Goal: Task Accomplishment & Management: Manage account settings

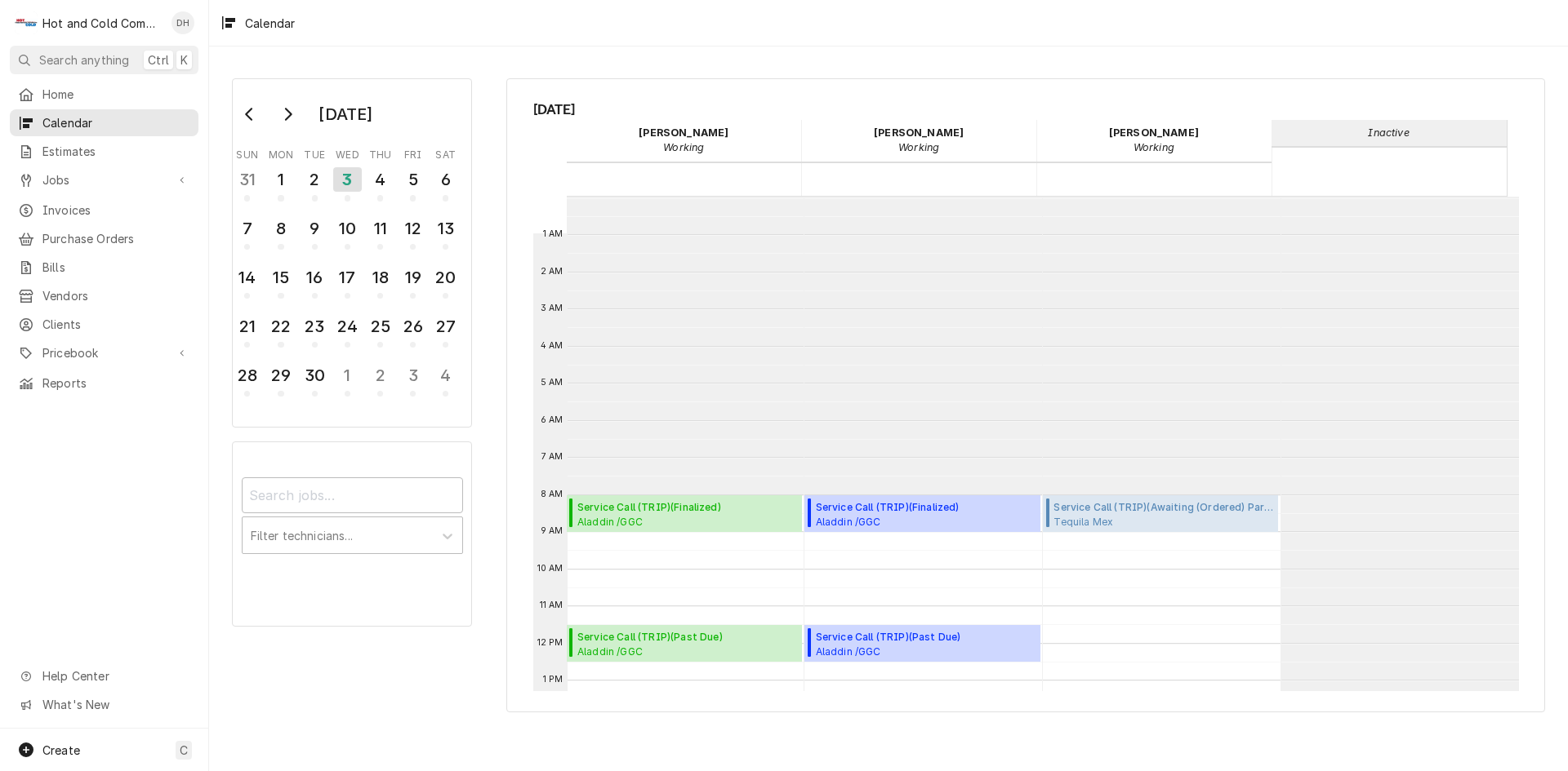
scroll to position [298, 0]
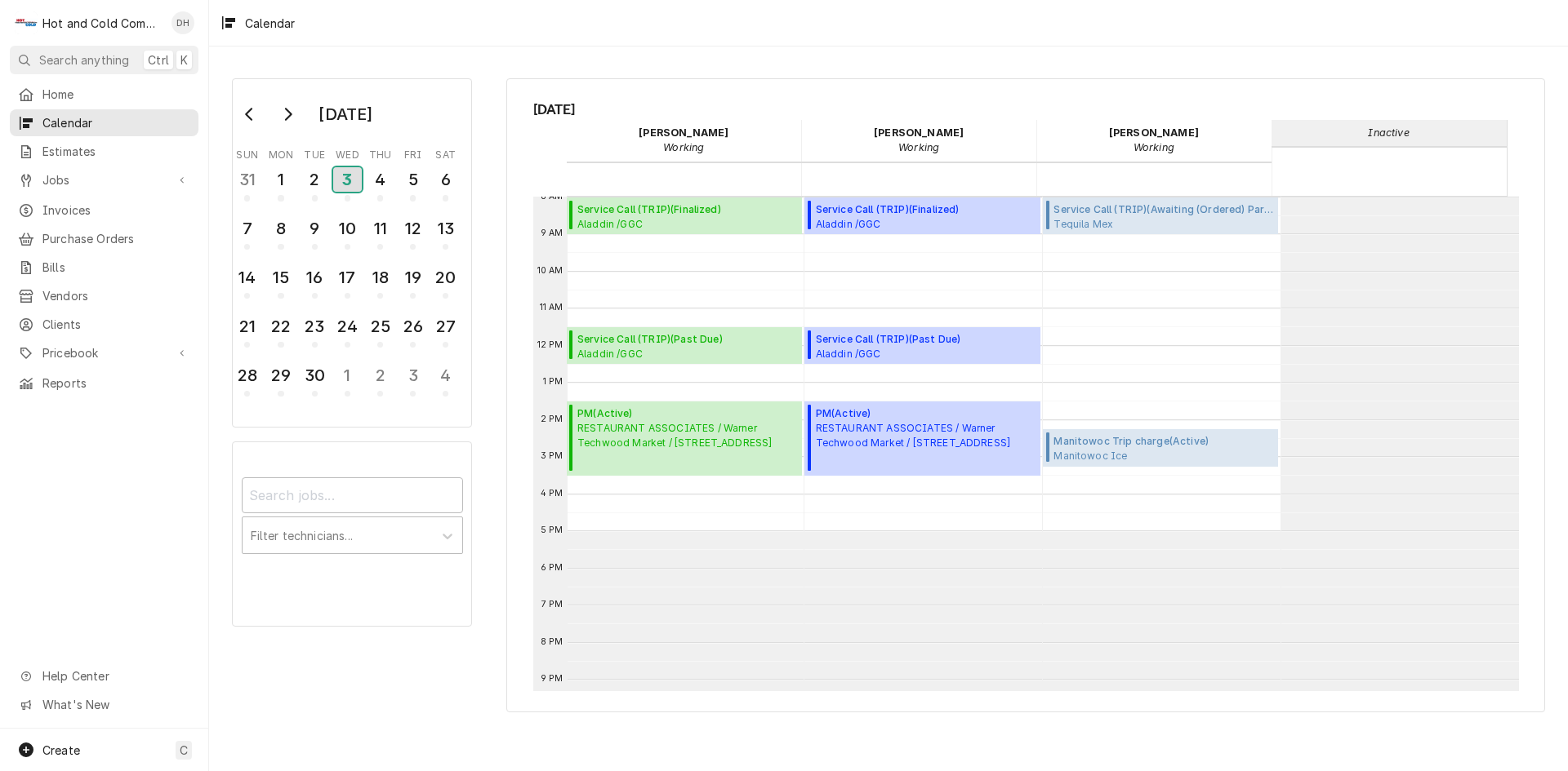
click at [355, 187] on div "3" at bounding box center [346, 180] width 28 height 25
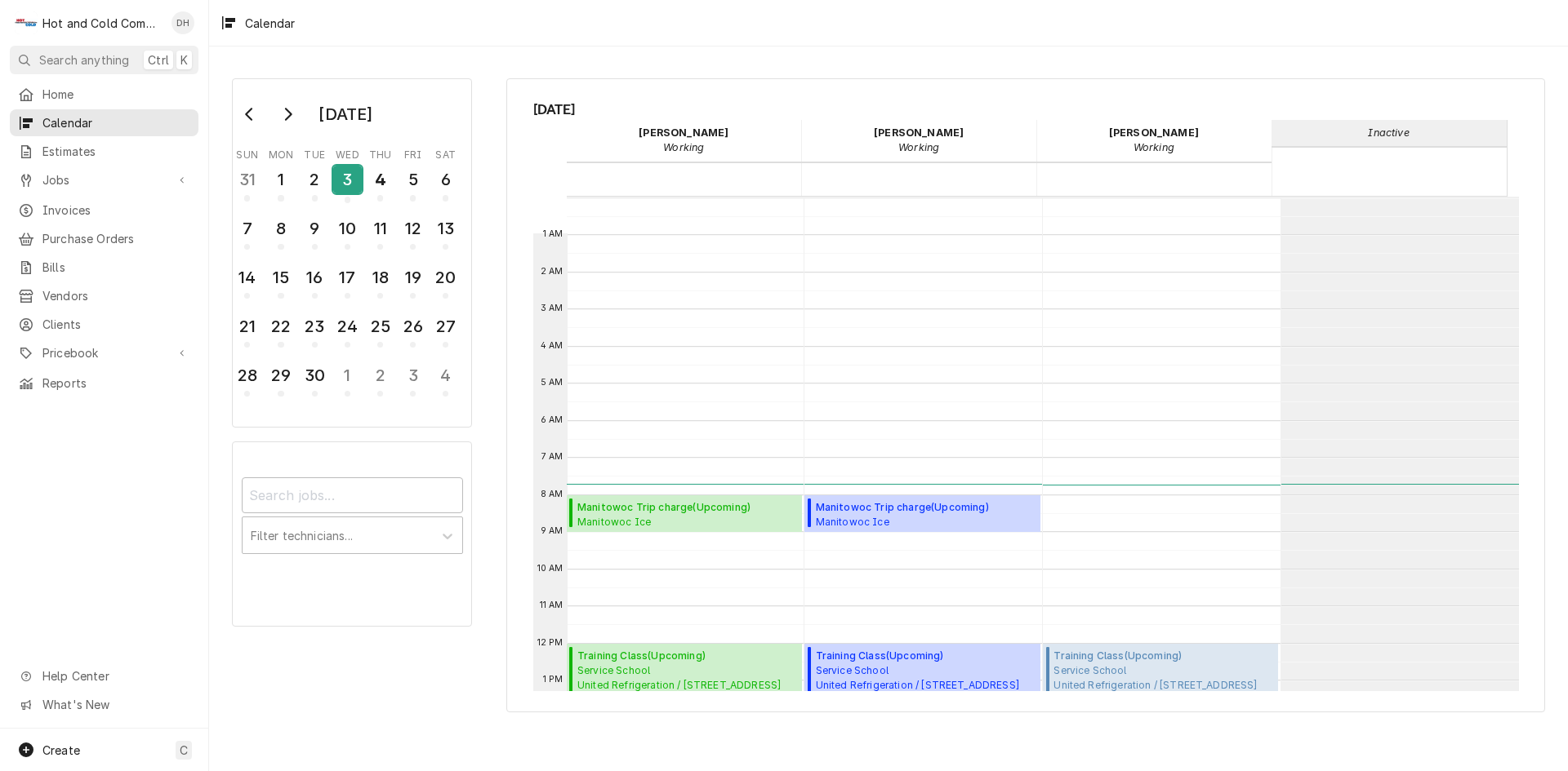
click at [348, 173] on div "3" at bounding box center [346, 180] width 28 height 27
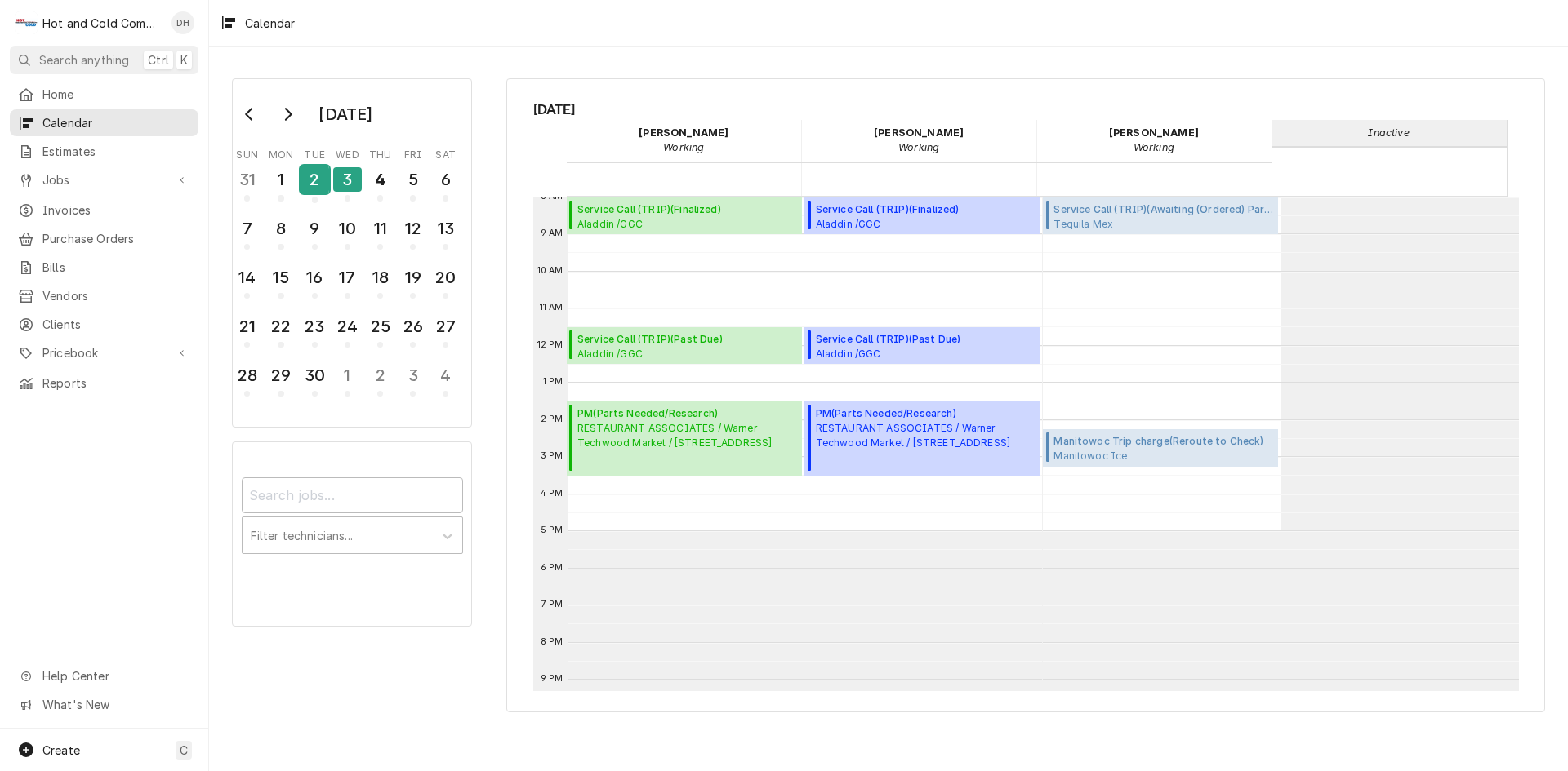
click at [316, 180] on div "2" at bounding box center [315, 180] width 28 height 27
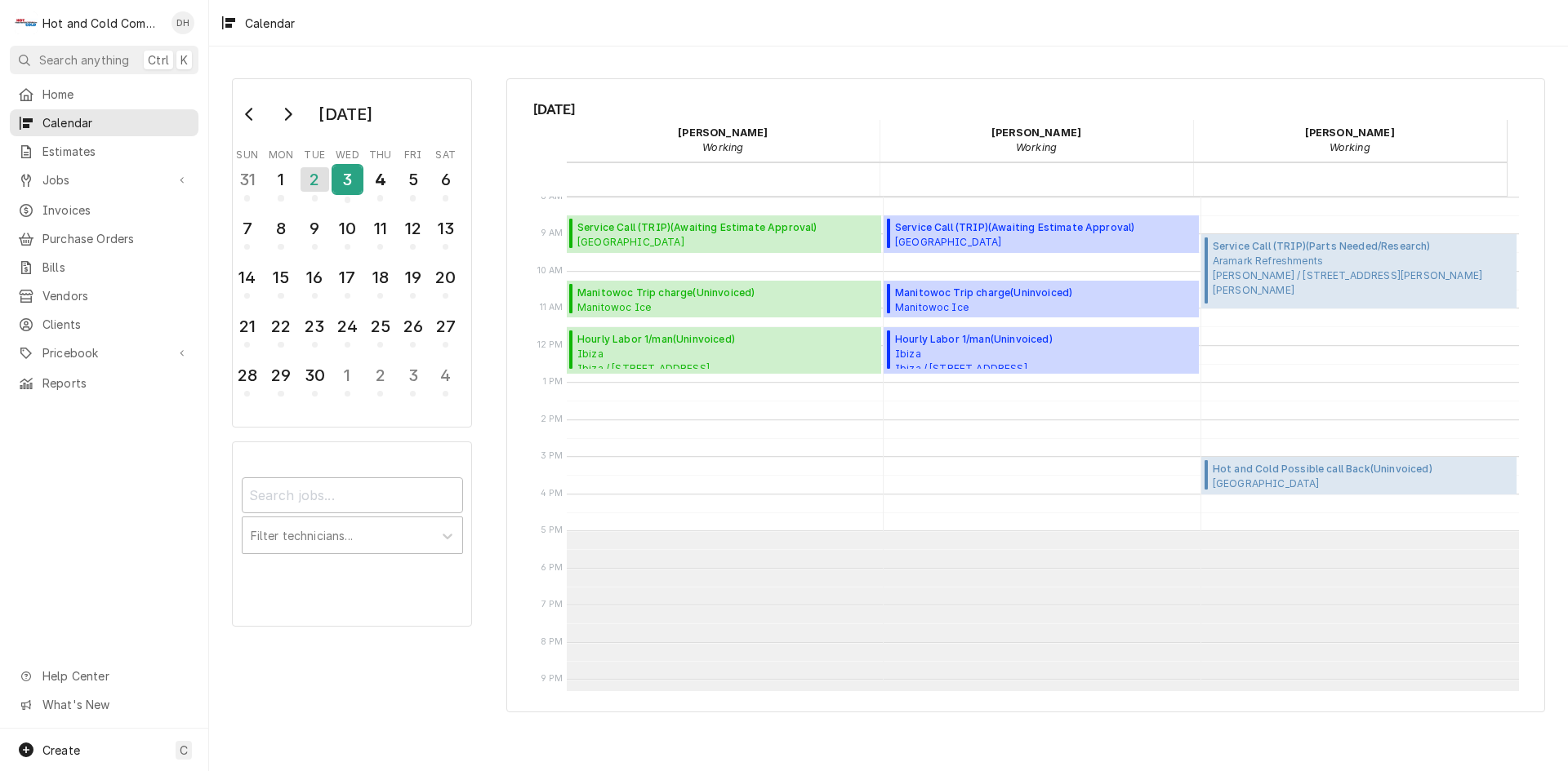
click at [340, 182] on div "3" at bounding box center [346, 180] width 28 height 27
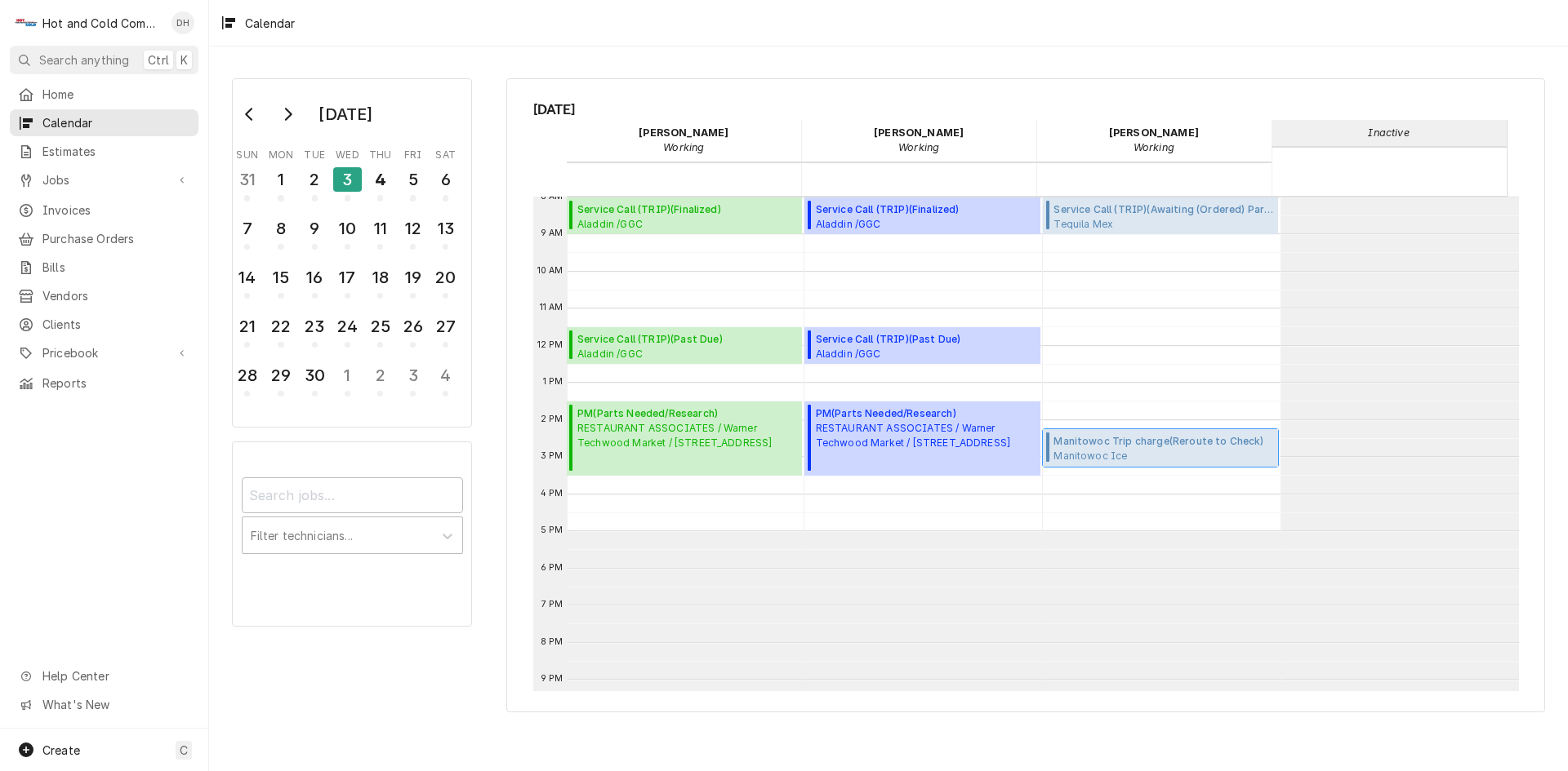
click at [1147, 447] on span "Manitowoc Trip charge ( Reroute to Check )" at bounding box center [1162, 441] width 220 height 15
click at [695, 344] on span "Service Call (TRIP) ( Past Due )" at bounding box center [649, 340] width 145 height 15
click at [690, 450] on span "RESTAURANT ASSOCIATES / Warner Techwood Market / 1050 Techwood Dr, Atlanta, GA …" at bounding box center [674, 436] width 194 height 29
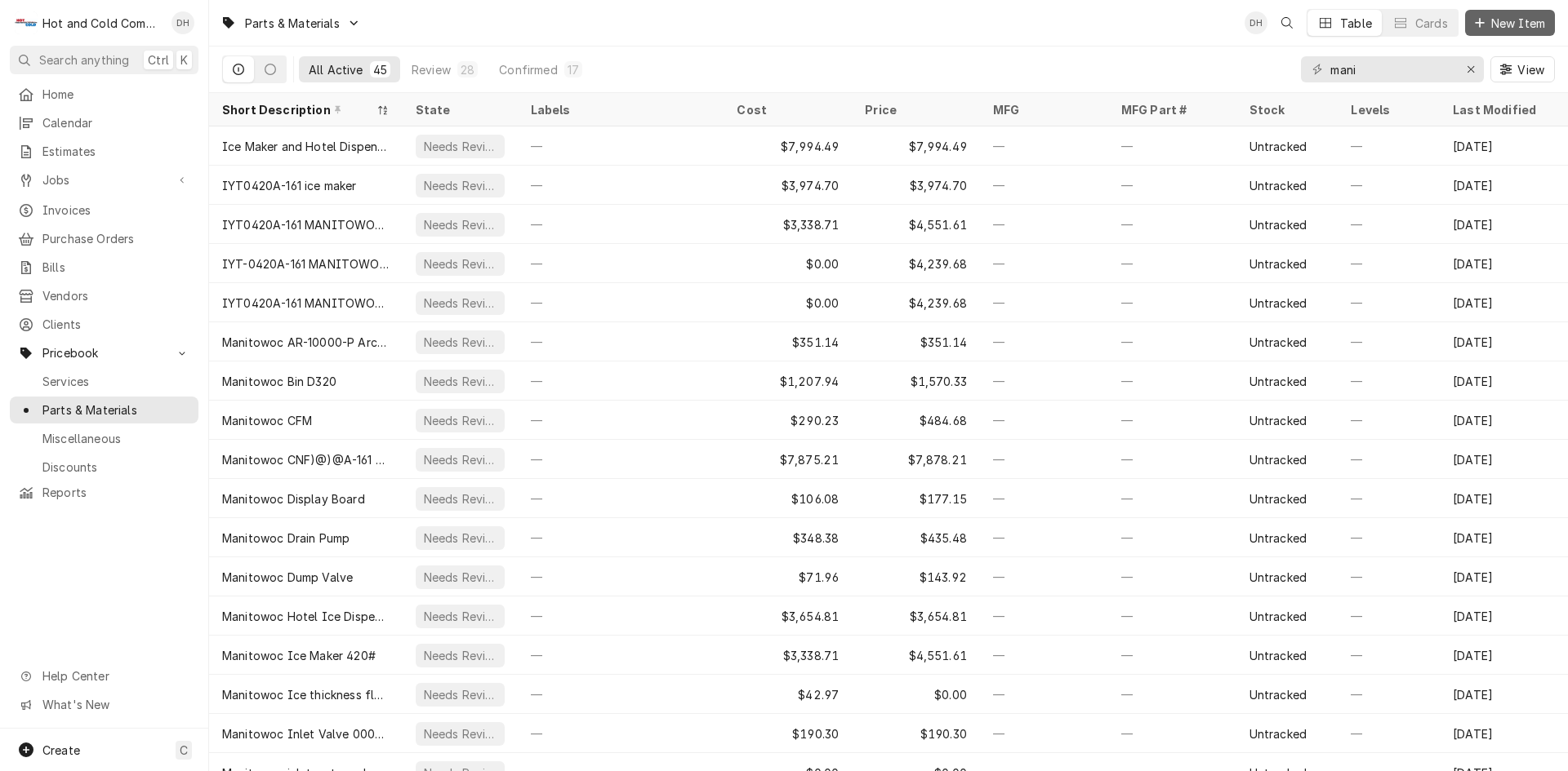
click at [1513, 15] on button "New Item" at bounding box center [1510, 23] width 90 height 26
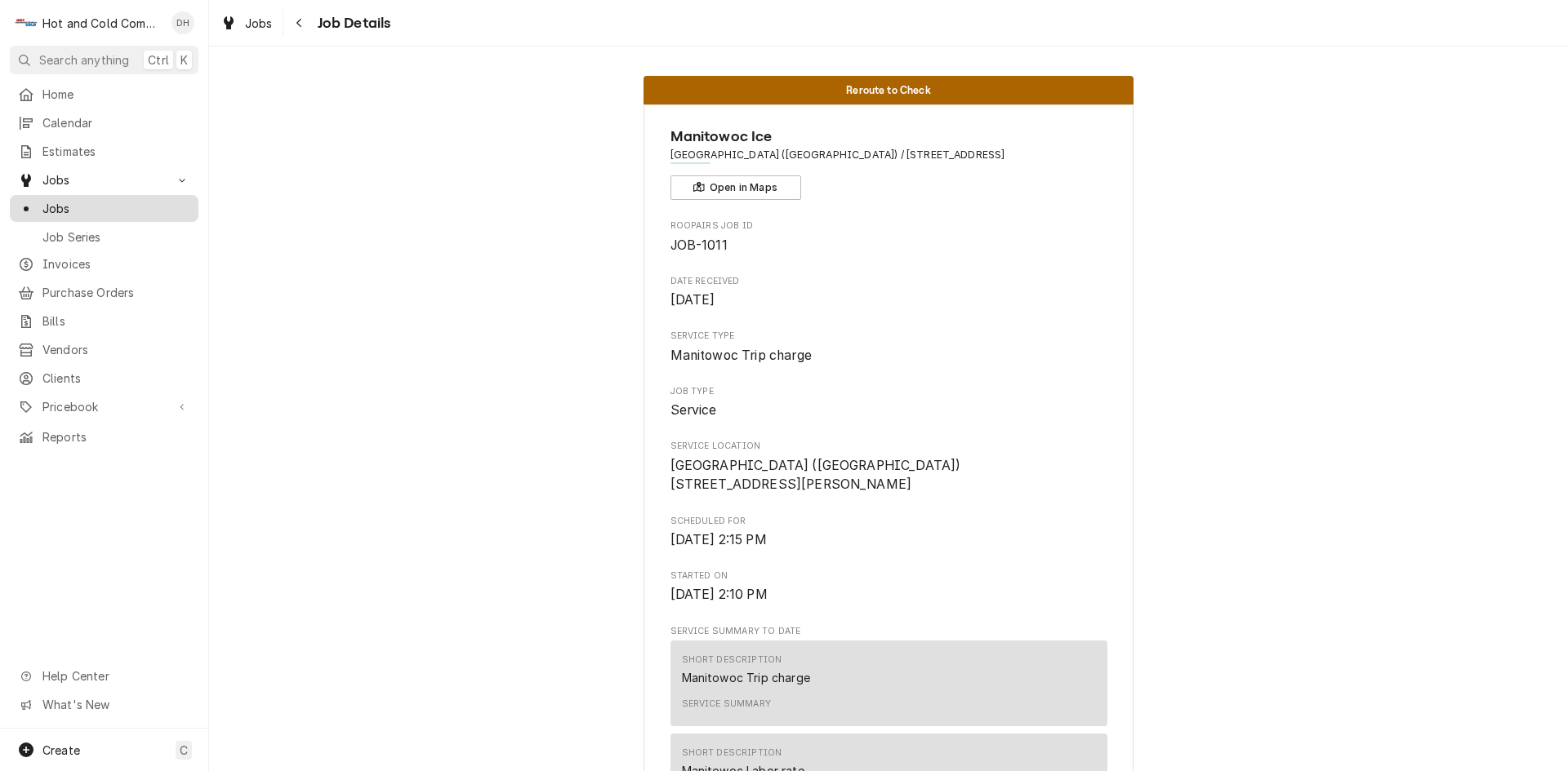
click at [67, 200] on span "Jobs" at bounding box center [117, 208] width 148 height 17
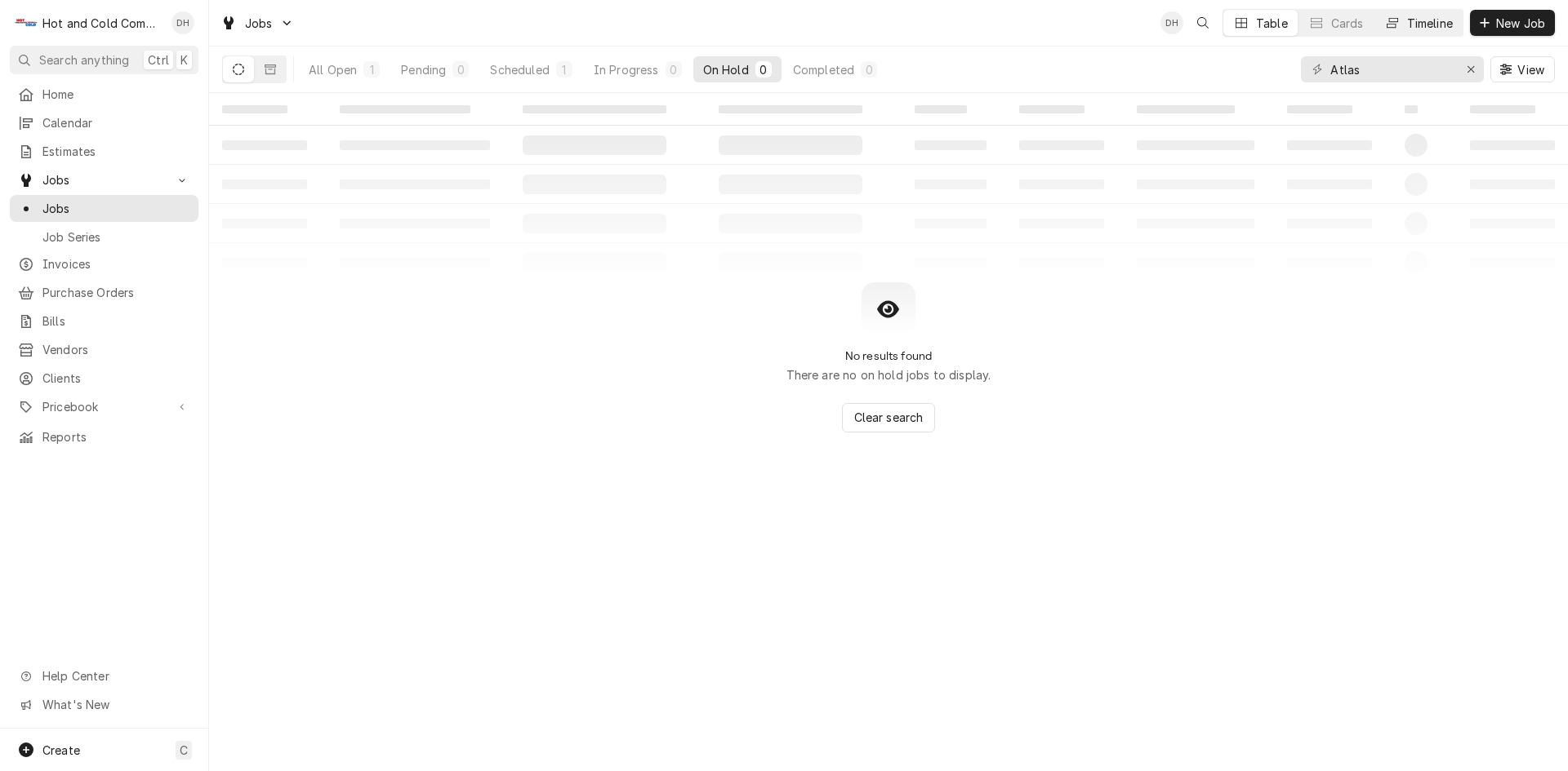
click at [1428, 27] on div "Timeline" at bounding box center [1429, 23] width 46 height 17
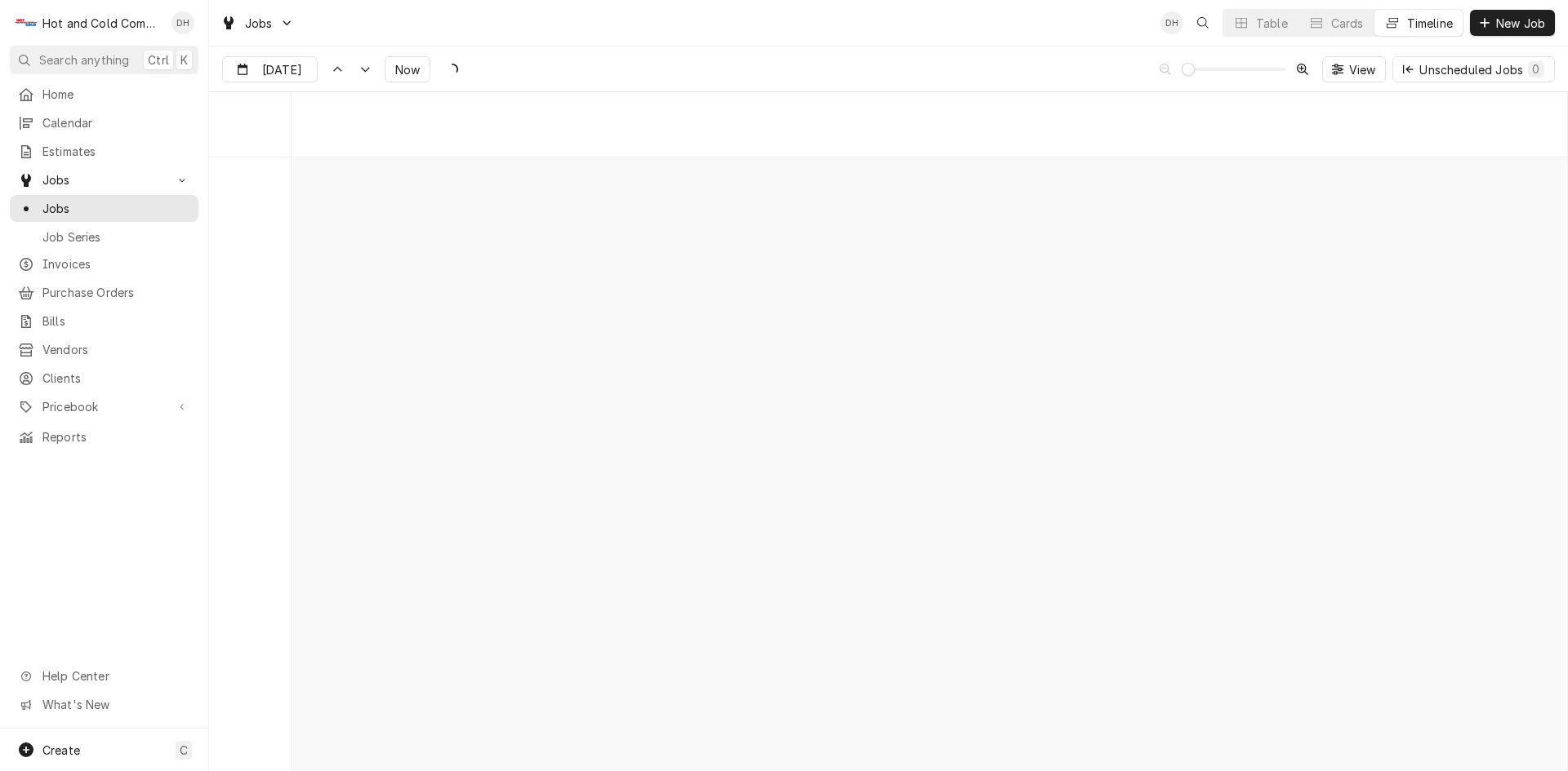
scroll to position [12783, 0]
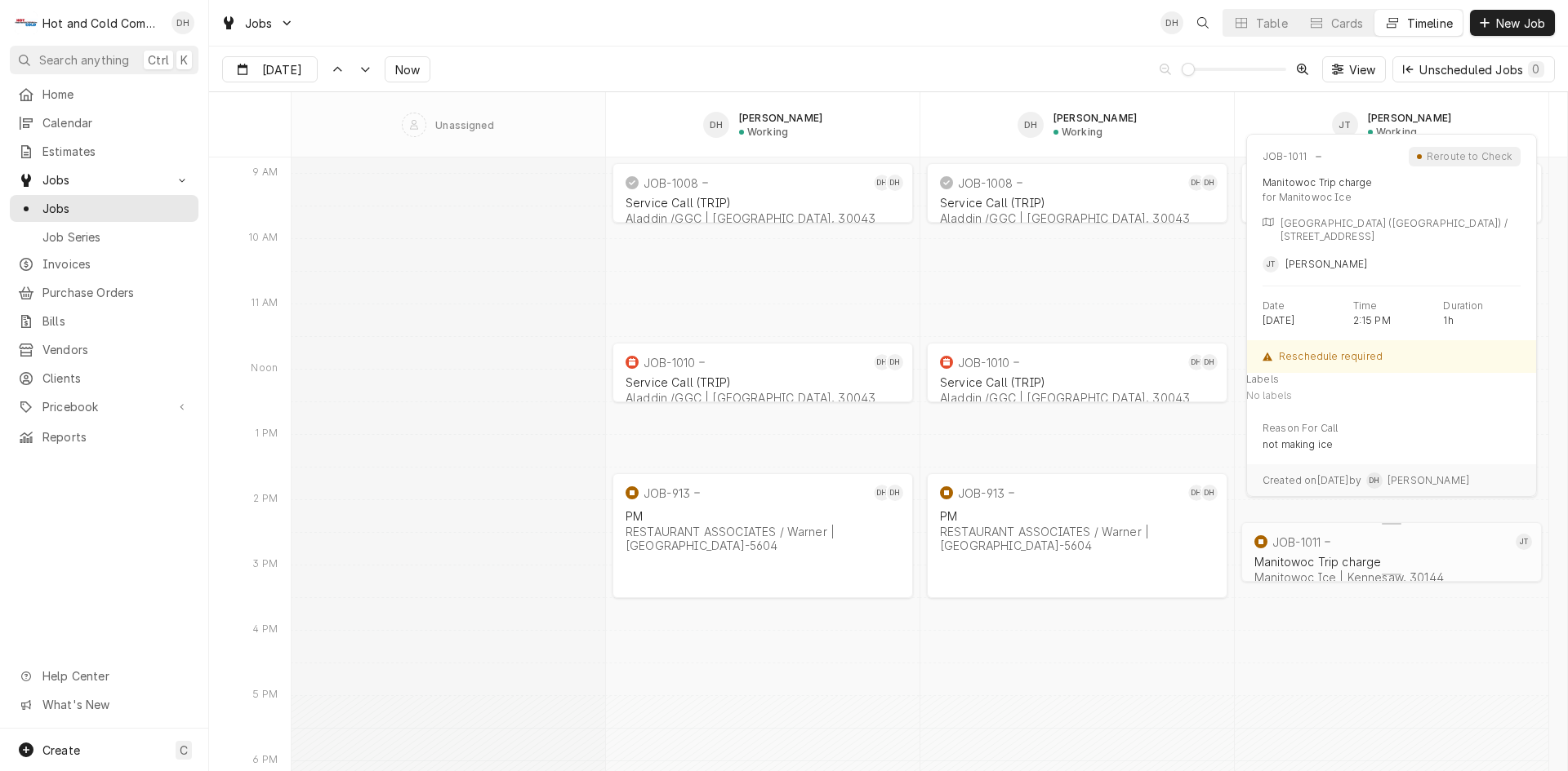
click at [1346, 560] on div "Manitowoc Trip charge" at bounding box center [1391, 561] width 274 height 14
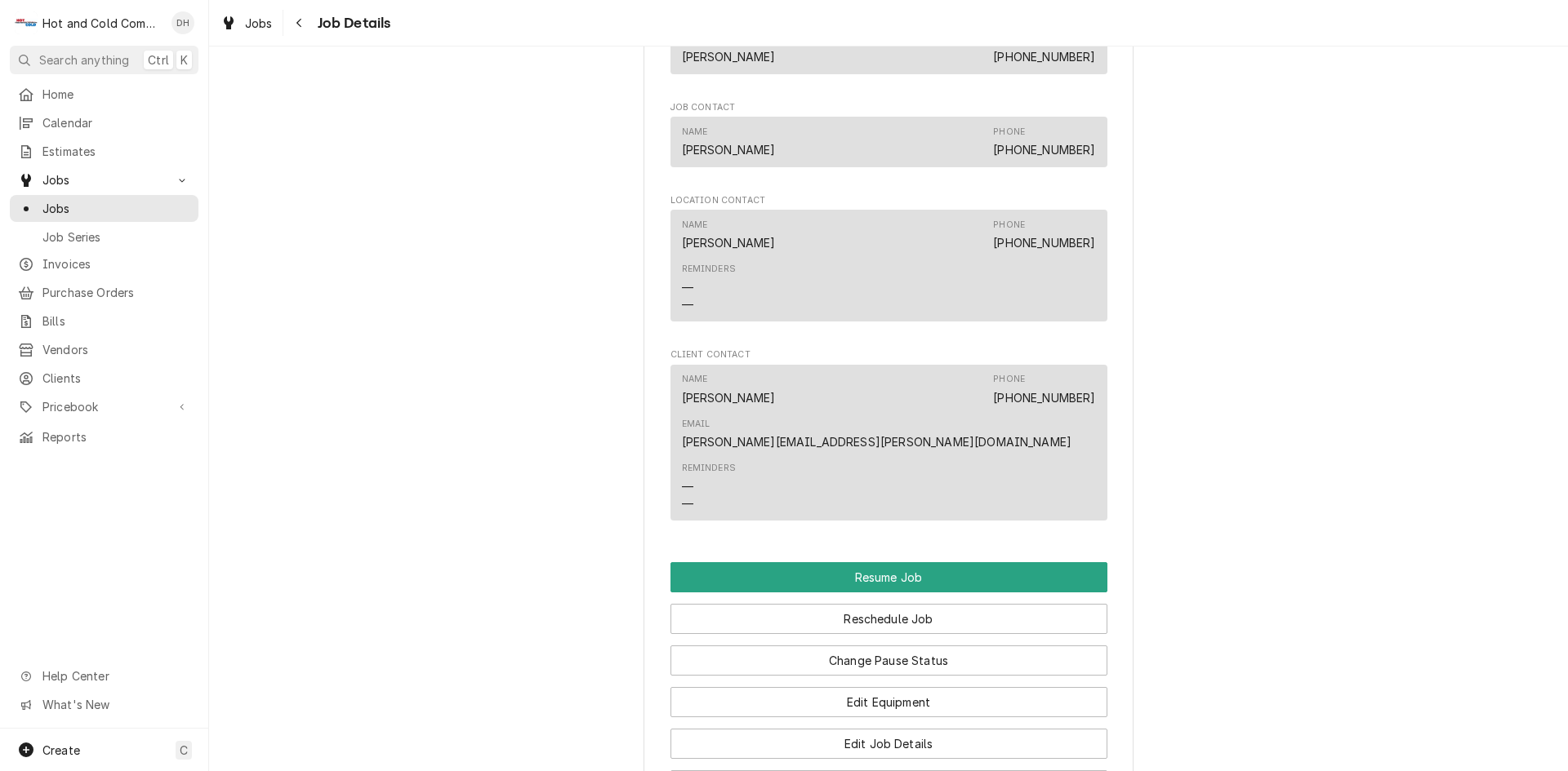
scroll to position [1361, 0]
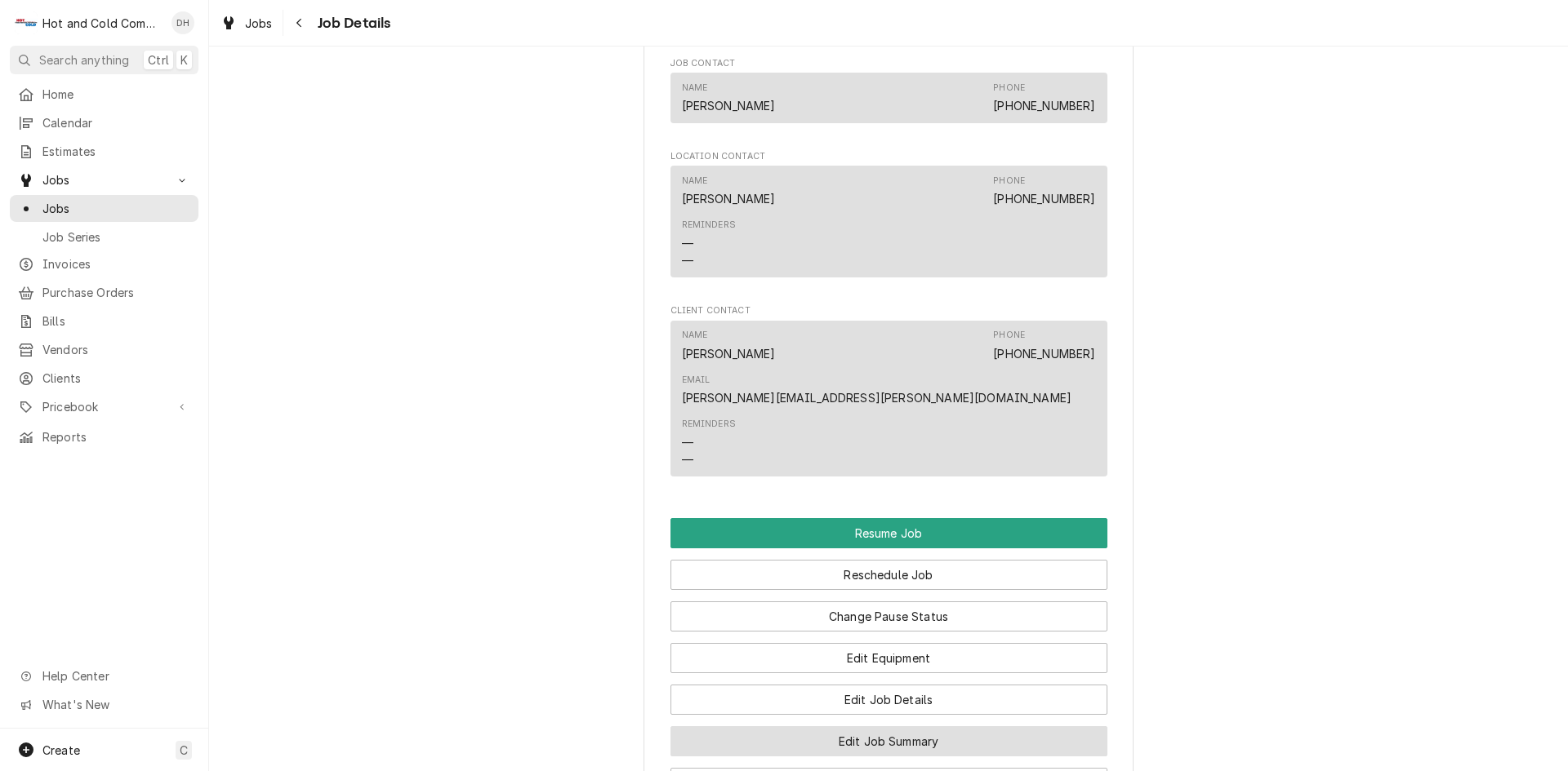
click at [907, 726] on button "Edit Job Summary" at bounding box center [888, 741] width 437 height 30
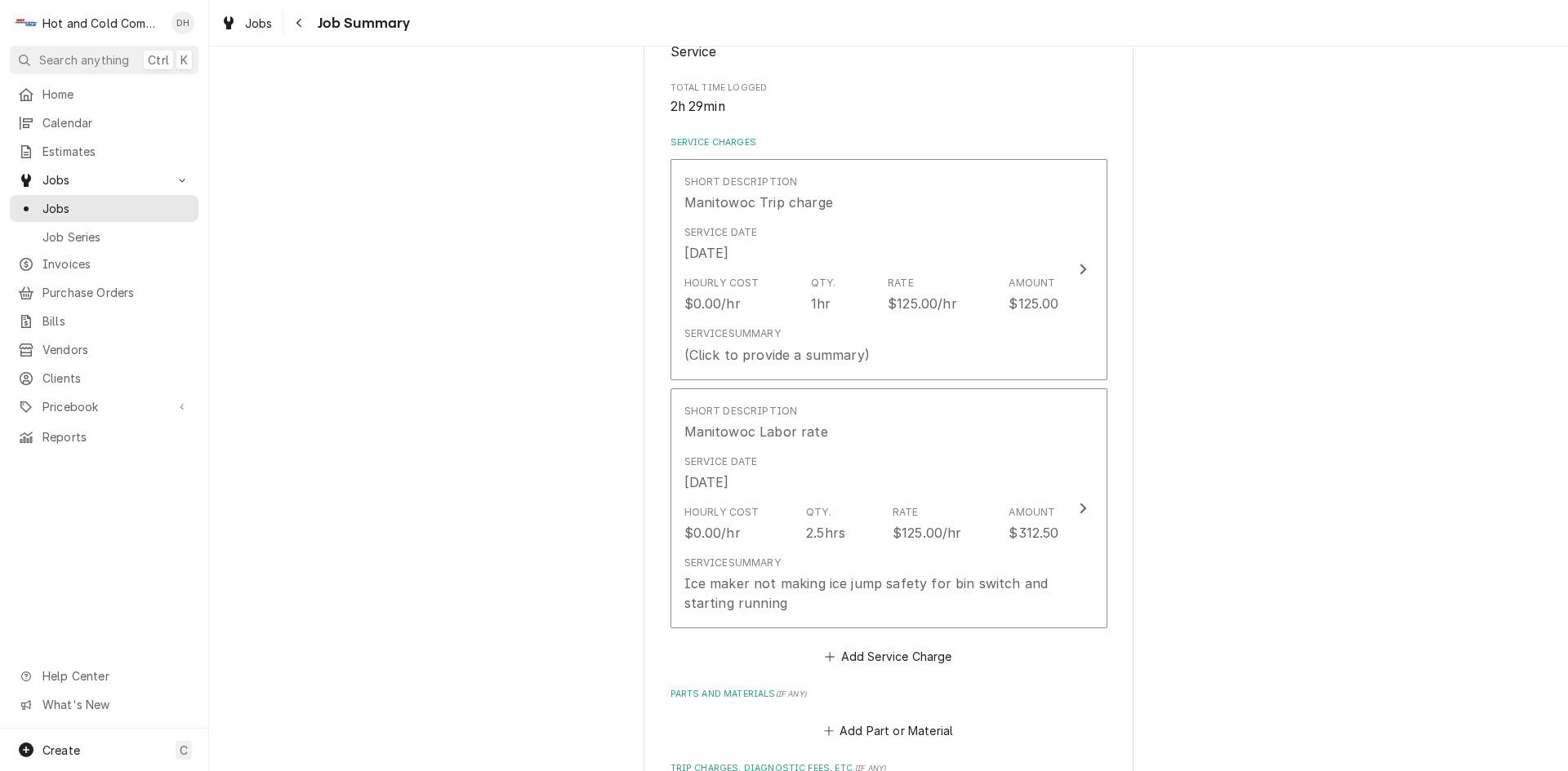
scroll to position [544, 0]
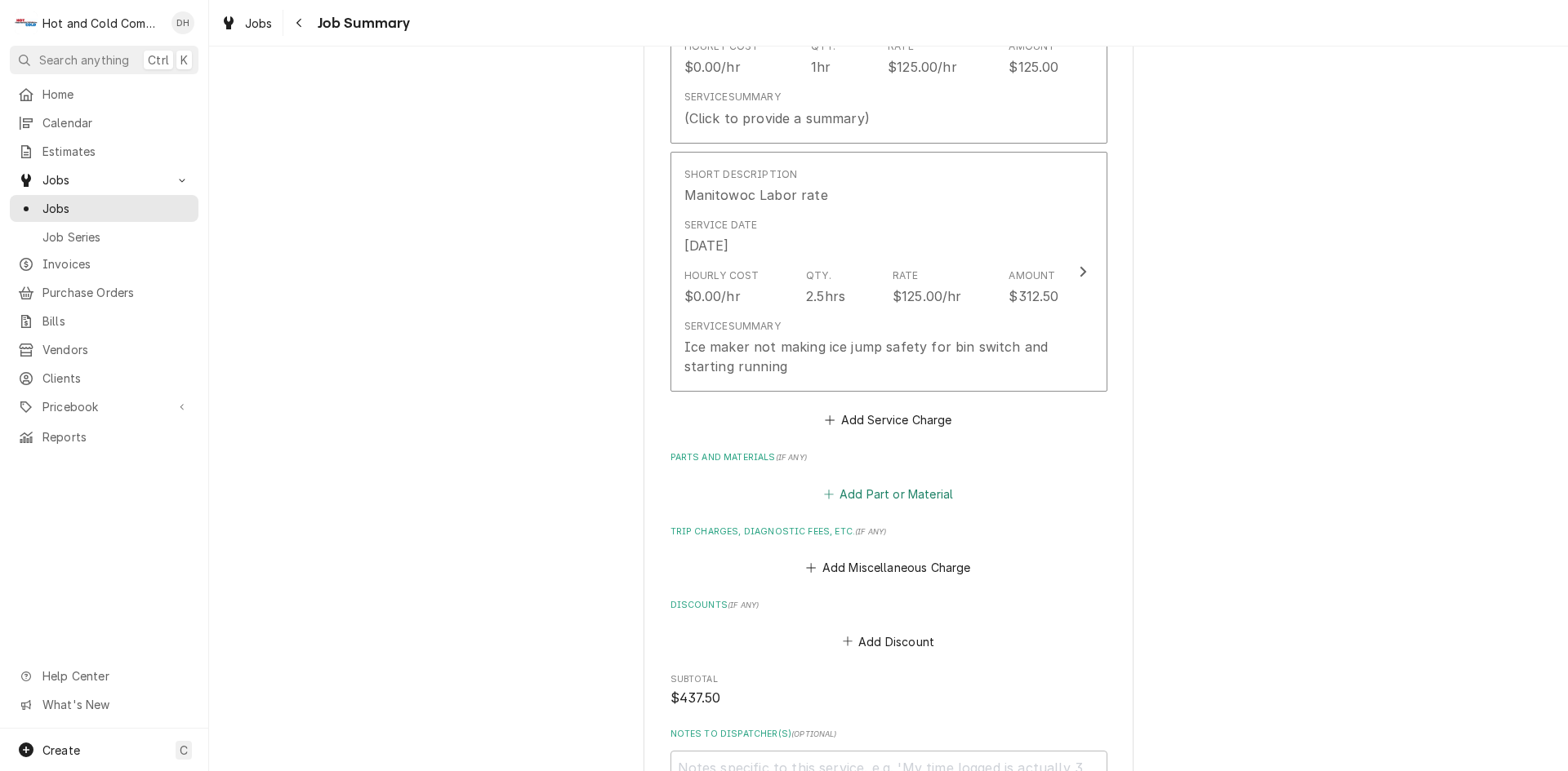
click at [885, 494] on button "Add Part or Material" at bounding box center [888, 493] width 135 height 23
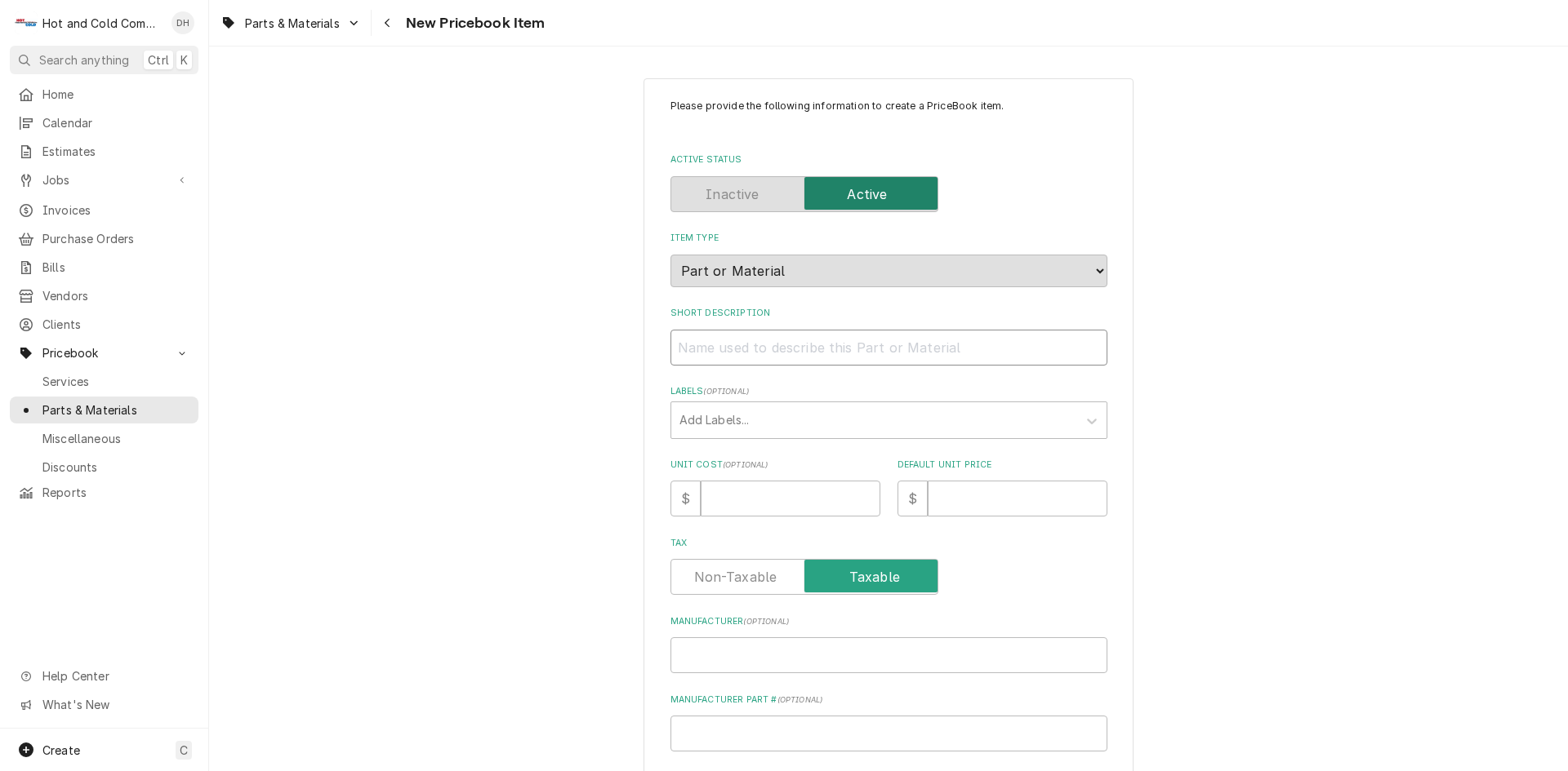
click at [714, 348] on input "Short Description" at bounding box center [888, 347] width 437 height 36
paste input "Manitowoc Ice 000016461 Bin Thermostat"
type textarea "x"
drag, startPoint x: 841, startPoint y: 342, endPoint x: 771, endPoint y: 361, distance: 72.5
click at [771, 361] on input "Manitowoc Ice 000016461 Bin Thermostat" at bounding box center [888, 347] width 437 height 36
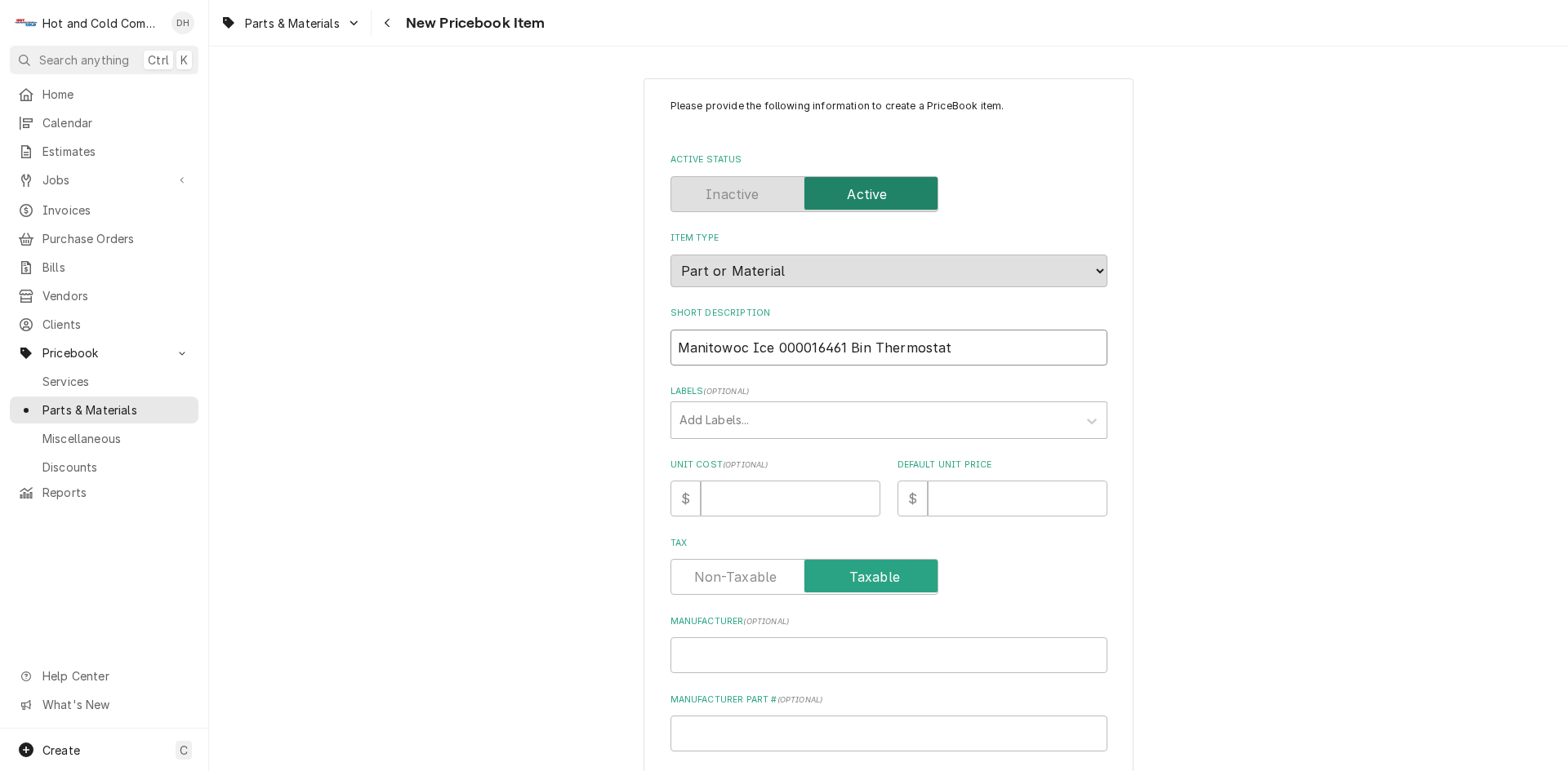
type input "Manitowoc Ice 000016461 Bin Thermostat"
click at [696, 661] on input "Manufacturer ( optional )" at bounding box center [888, 654] width 437 height 36
click at [692, 726] on input "Manufacturer Part # ( optional )" at bounding box center [888, 733] width 437 height 36
paste input "000016461"
type textarea "x"
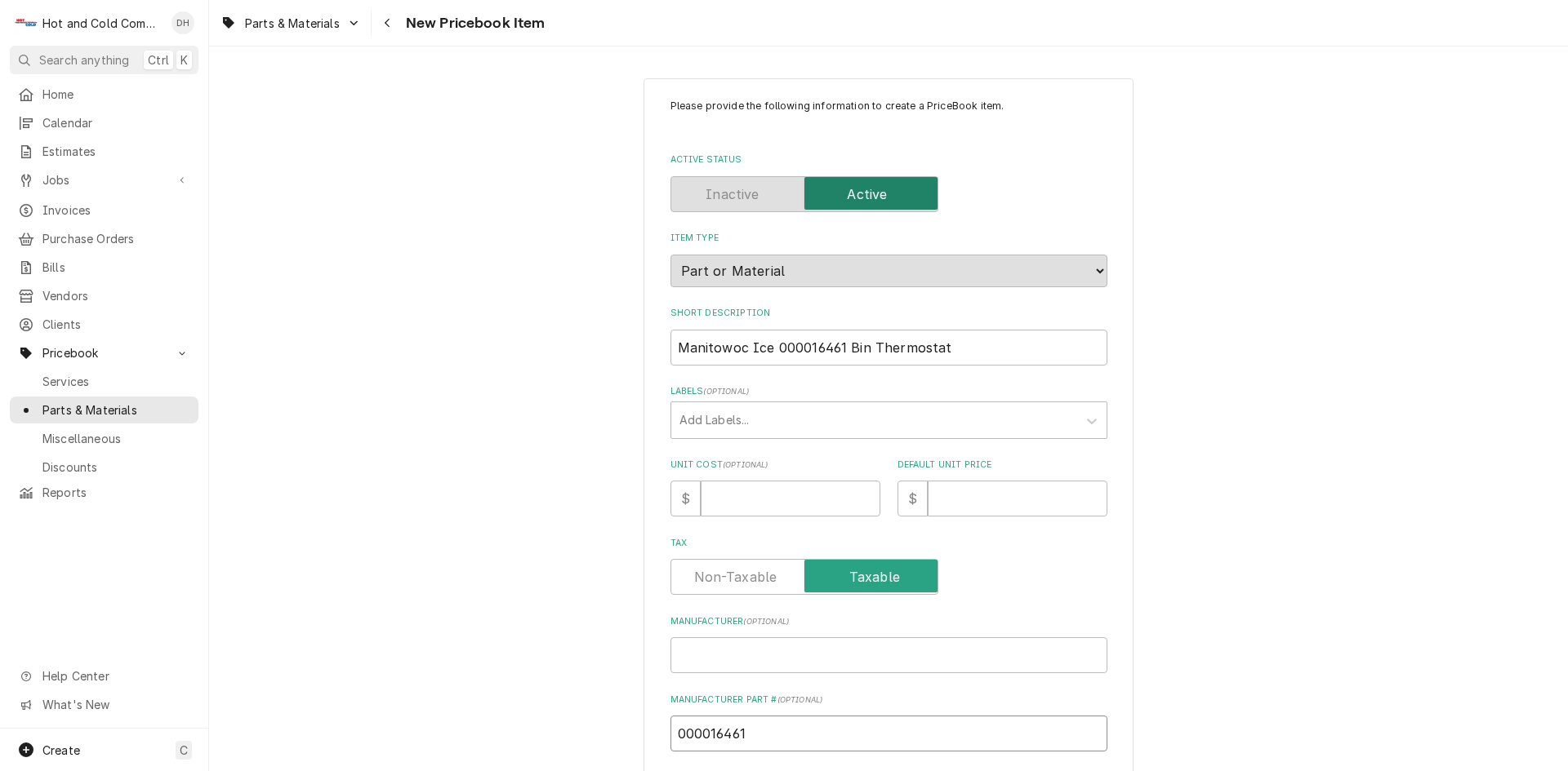
type input "000016461"
click at [731, 653] on input "Manufacturer ( optional )" at bounding box center [888, 654] width 437 height 36
drag, startPoint x: 743, startPoint y: 344, endPoint x: 645, endPoint y: 353, distance: 98.4
click at [645, 353] on div "Please provide the following information to create a PriceBook item. Active Sta…" at bounding box center [888, 611] width 490 height 1065
click at [720, 654] on input "Manufacturer ( optional )" at bounding box center [888, 654] width 437 height 36
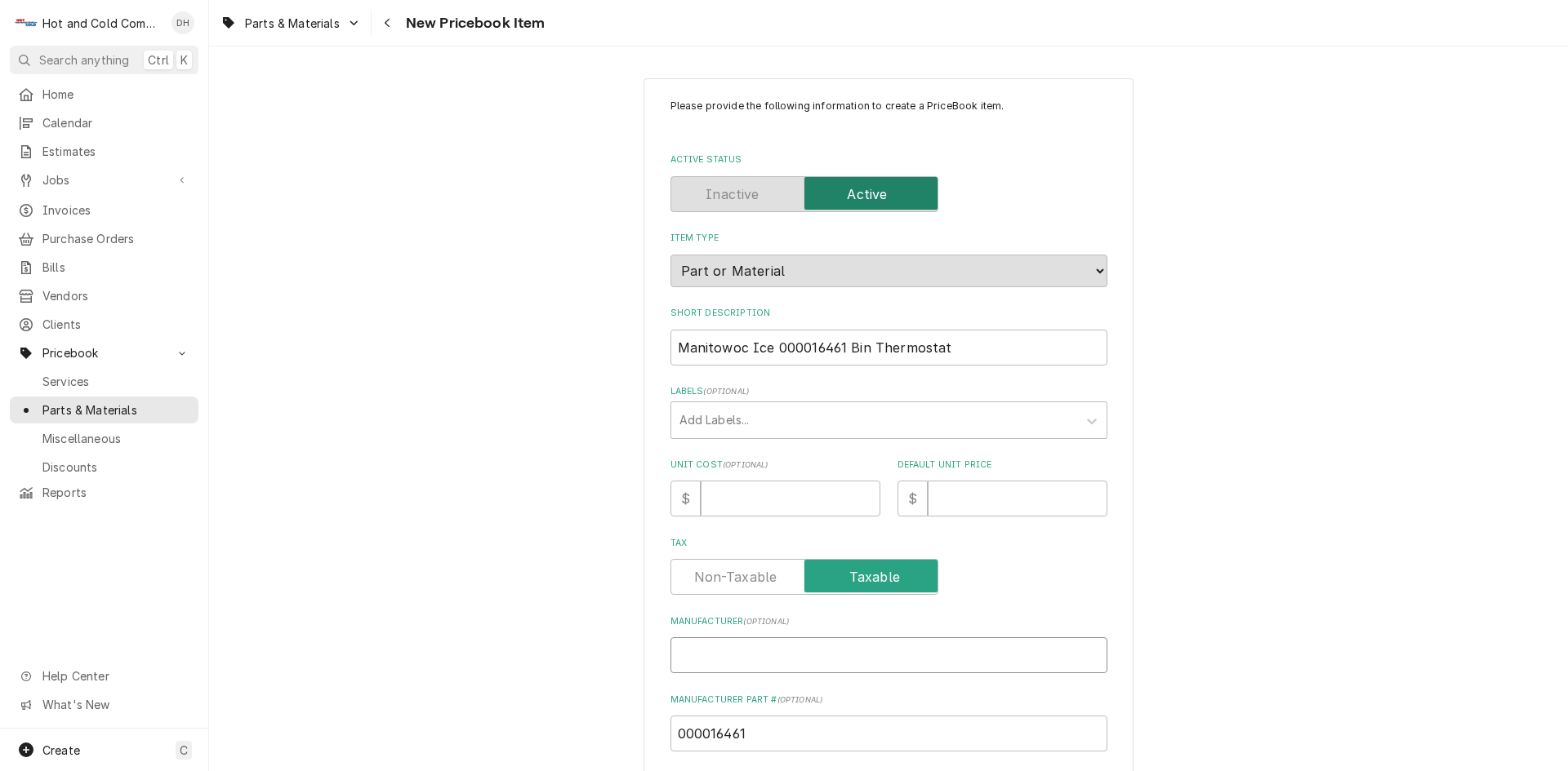
paste input "Manitowoc"
type textarea "x"
type input "Manitowoc"
click at [837, 344] on input "Manitowoc Ice 000016461 Bin Thermostat" at bounding box center [888, 347] width 437 height 36
type textarea "x"
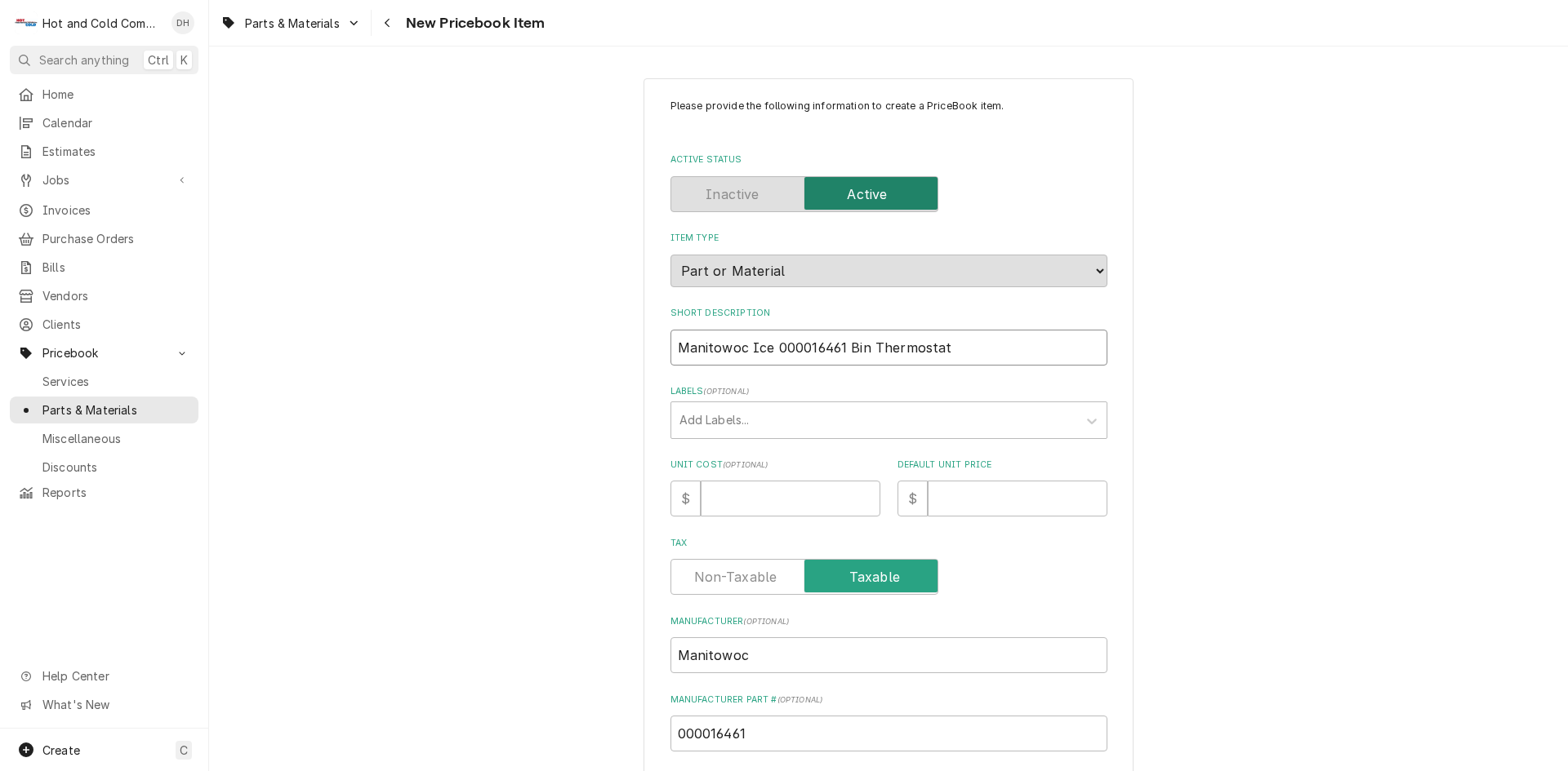
type input "Manitowoc Ice 00001646 Bin Thermostat"
type textarea "x"
type input "Manitowoc Ice 0000164 Bin Thermostat"
type textarea "x"
type input "Manitowoc Ice 000016 Bin Thermostat"
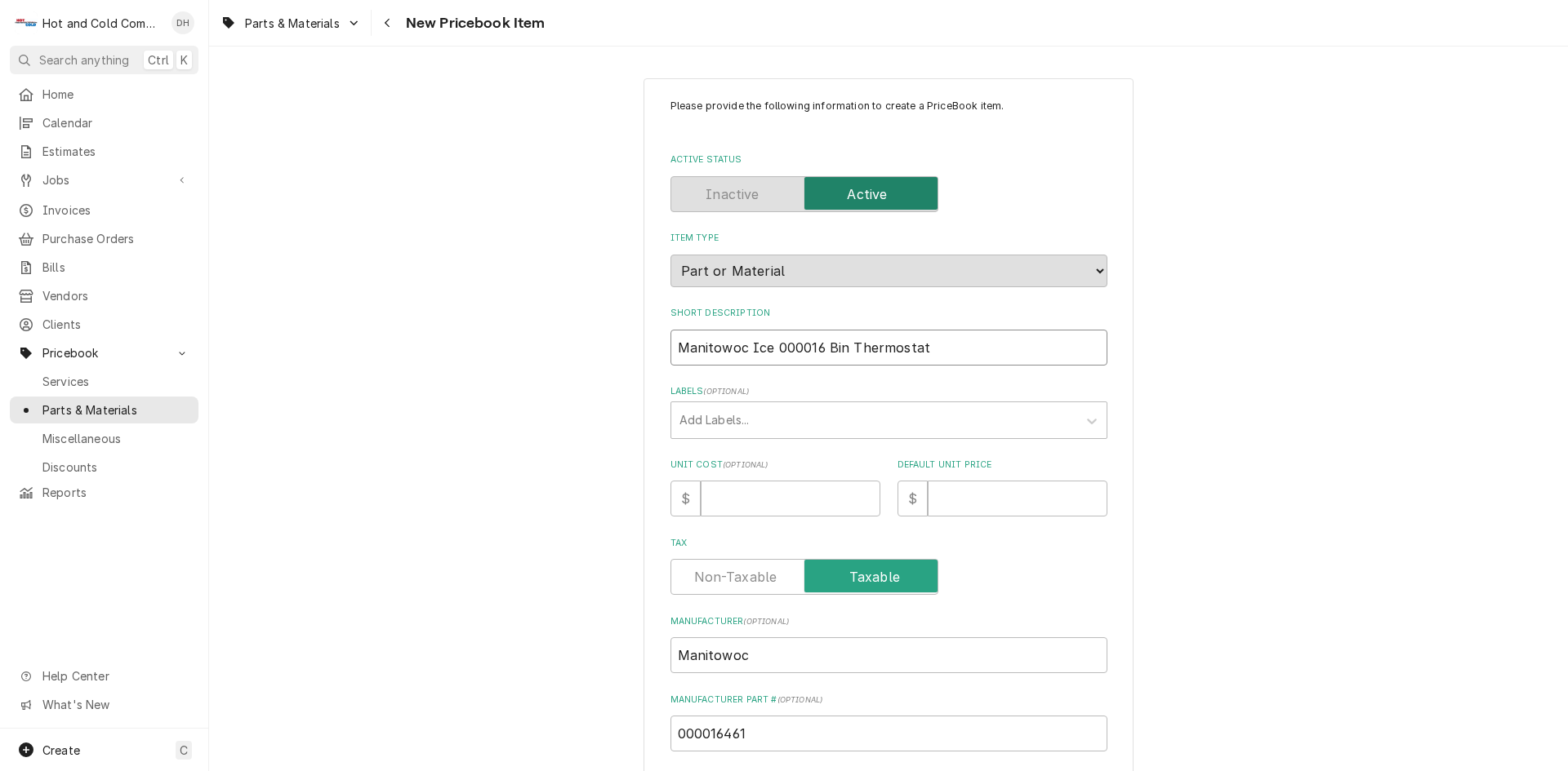
type textarea "x"
type input "Manitowoc Ice 00001 Bin Thermostat"
type textarea "x"
type input "Manitowoc Ice 0000 Bin Thermostat"
type textarea "x"
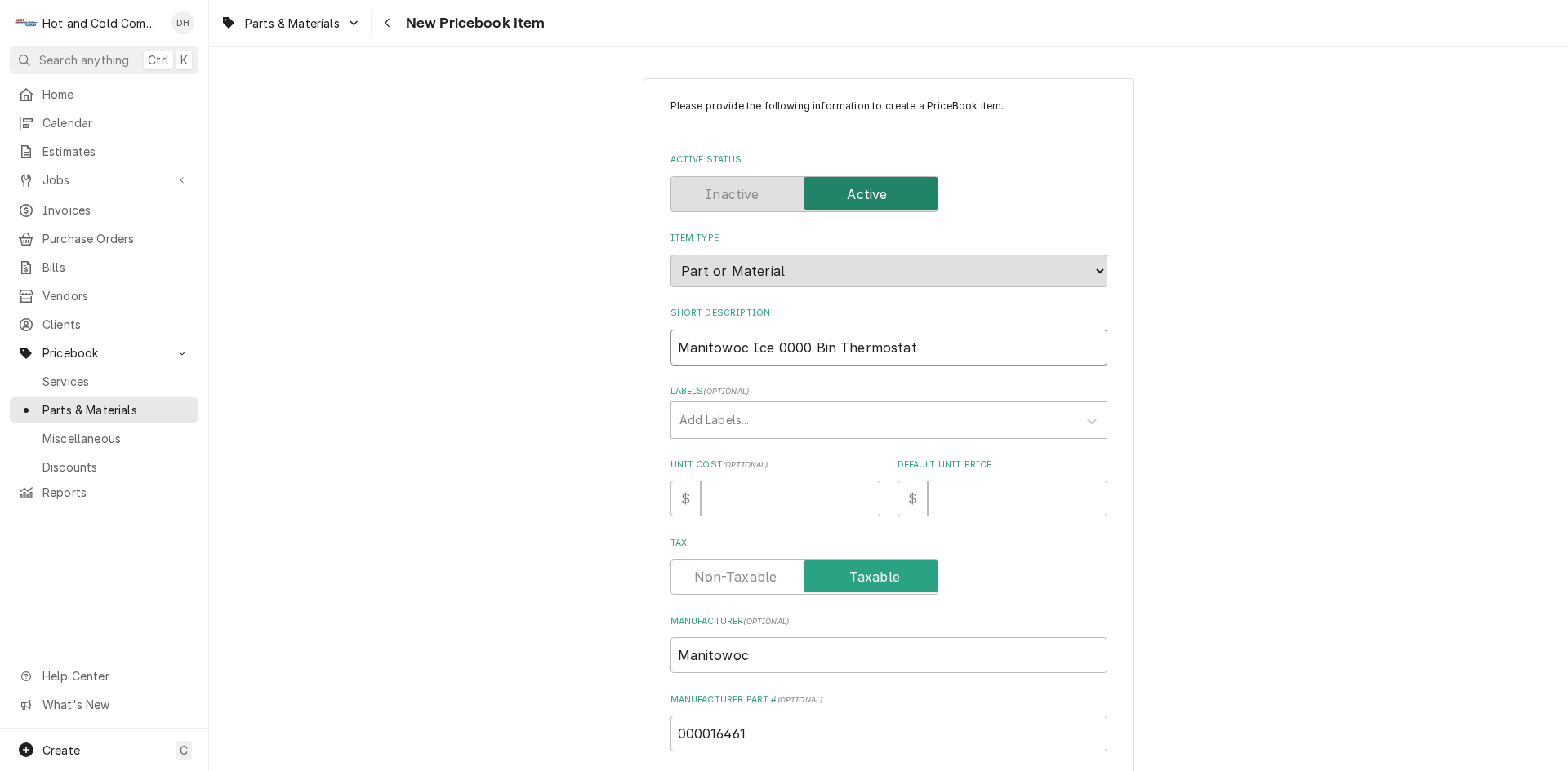
type input "Manitowoc Ice 000 Bin Thermostat"
type textarea "x"
type input "Manitowoc Ice 00 Bin Thermostat"
type textarea "x"
type input "Manitowoc Ice 0 Bin Thermostat"
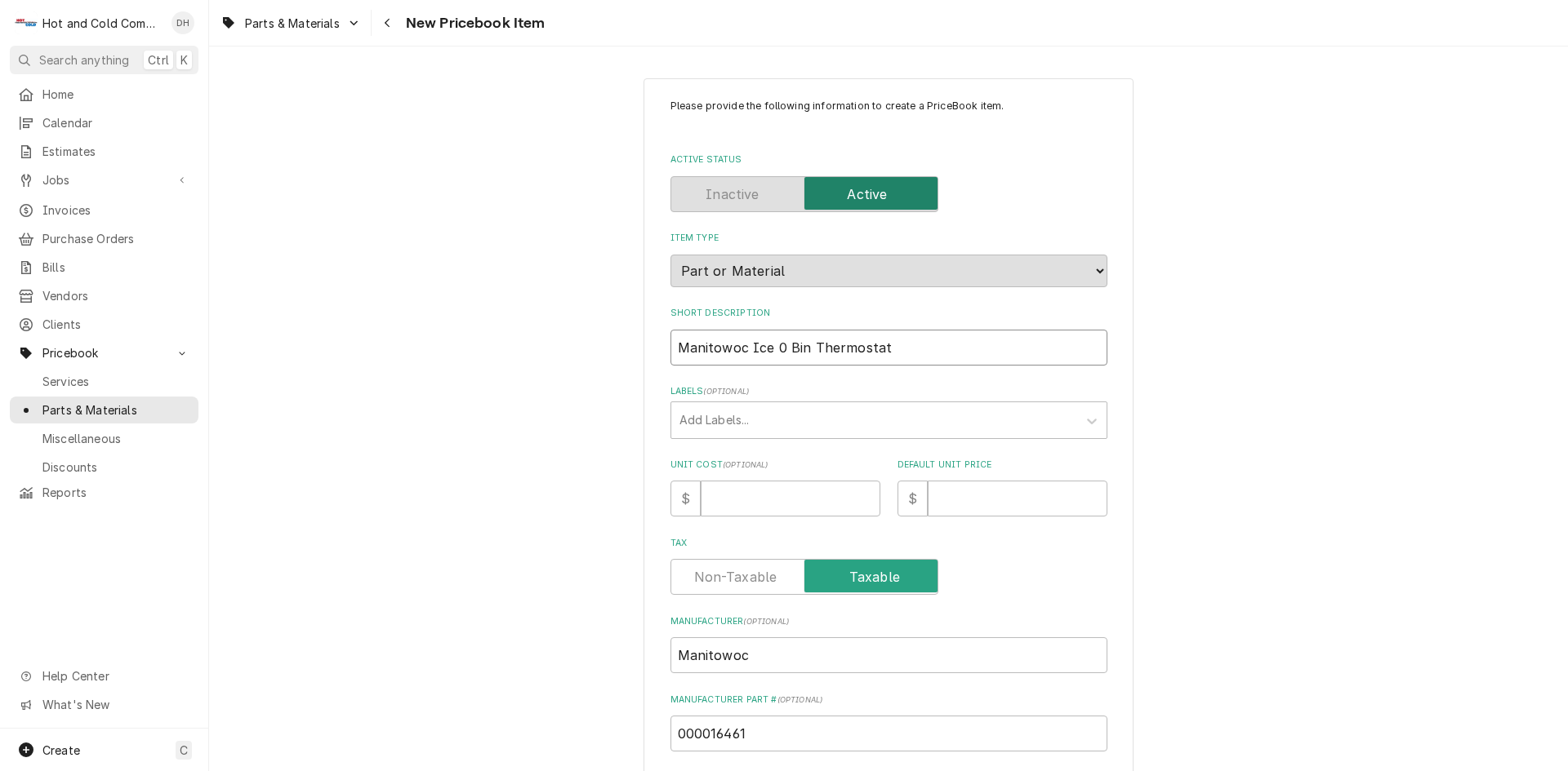
type textarea "x"
type input "Manitowoc Ice Bin Thermostat"
type textarea "x"
type input "Manitowoc Ice Bin Thermostat"
click at [763, 502] on input "Unit Cost ( optional )" at bounding box center [789, 499] width 180 height 36
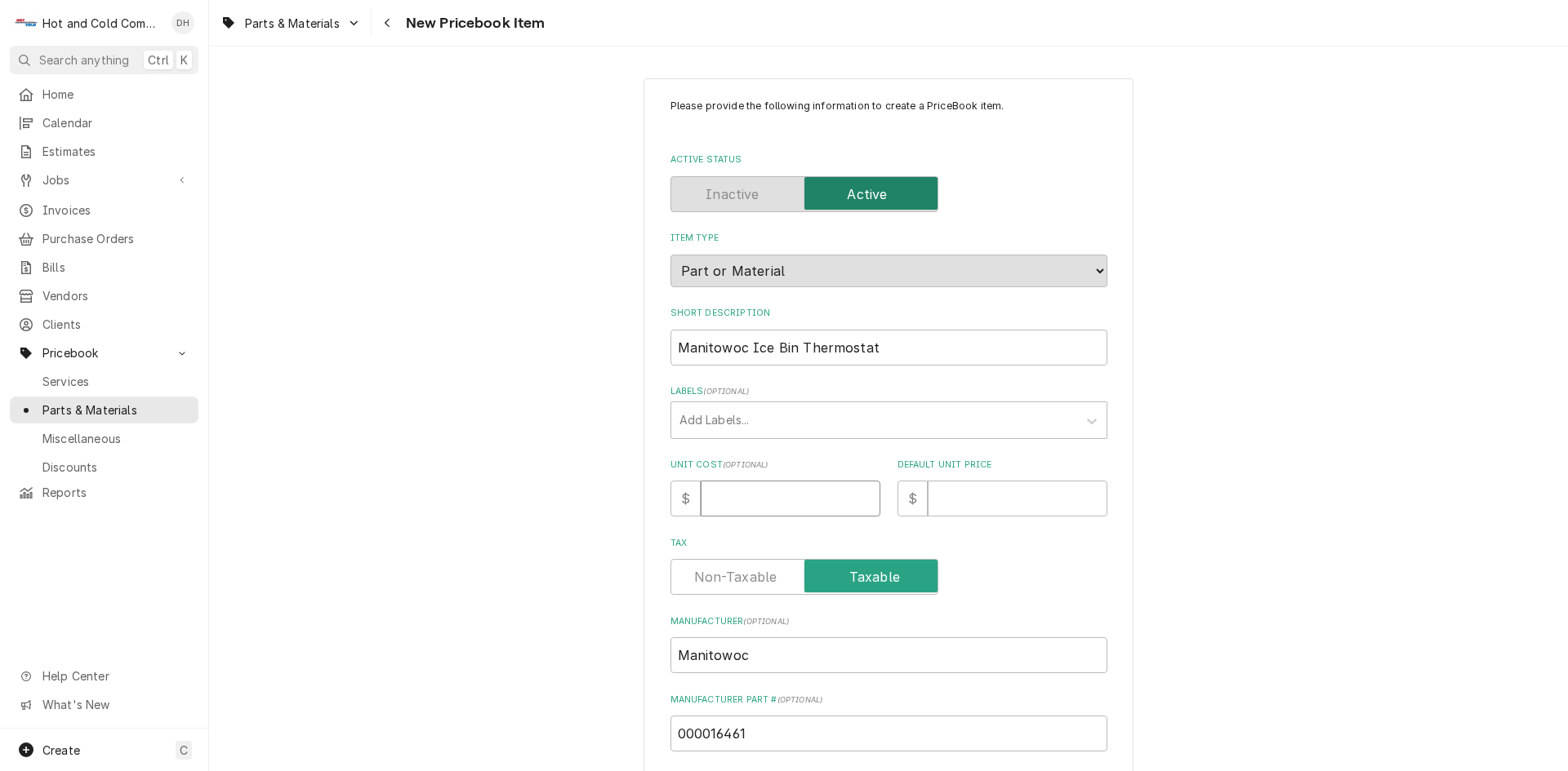
click at [731, 490] on input "Unit Cost ( optional )" at bounding box center [789, 499] width 180 height 36
type textarea "x"
type input "4"
type textarea "x"
type input "42"
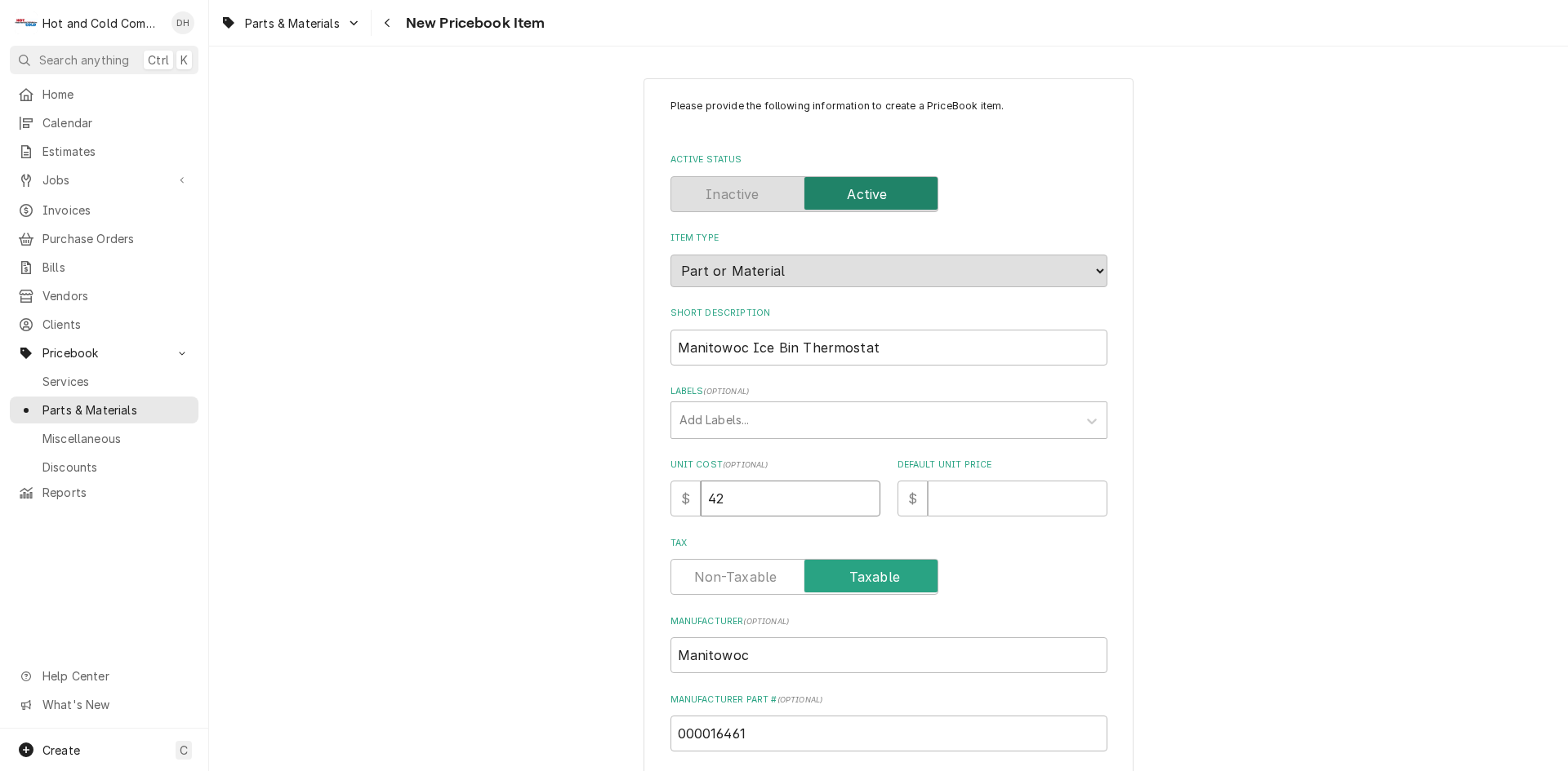
type textarea "x"
type input "42.6"
type textarea "x"
type input "42.64"
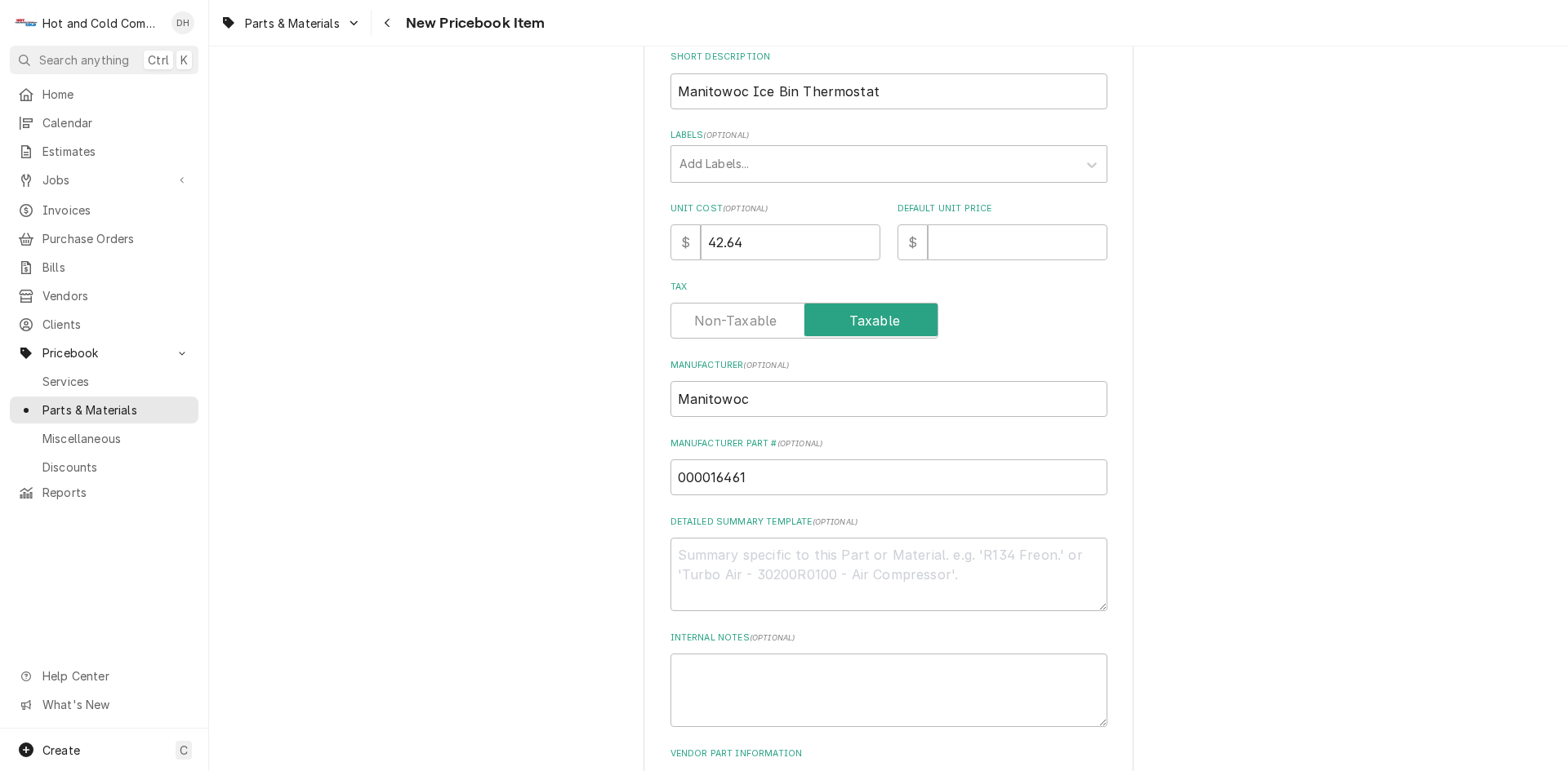
scroll to position [272, 0]
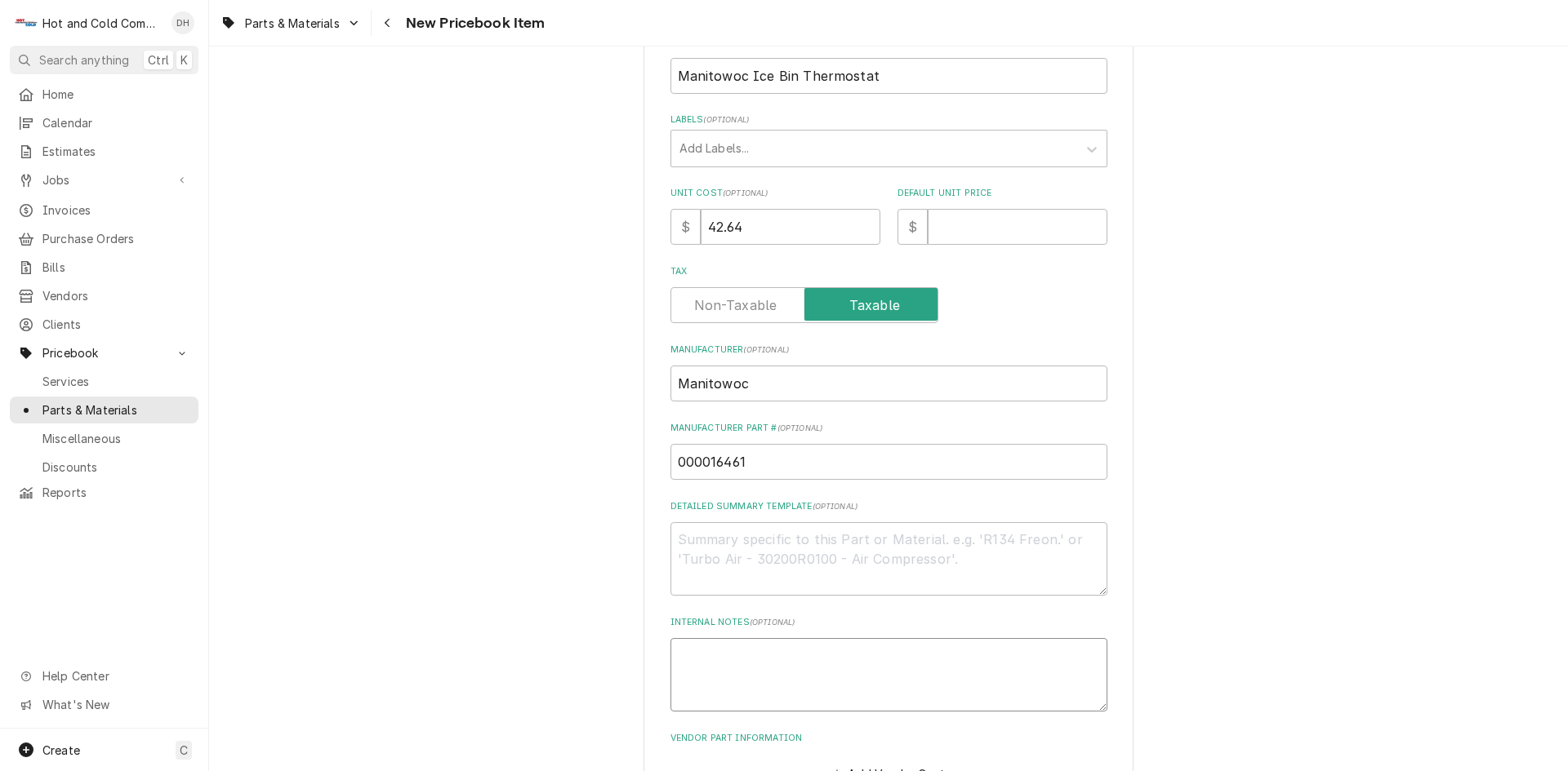
click at [881, 666] on textarea "Internal Notes ( optional )" at bounding box center [888, 674] width 437 height 74
type textarea "x"
type textarea "B"
type textarea "x"
type textarea "Ba"
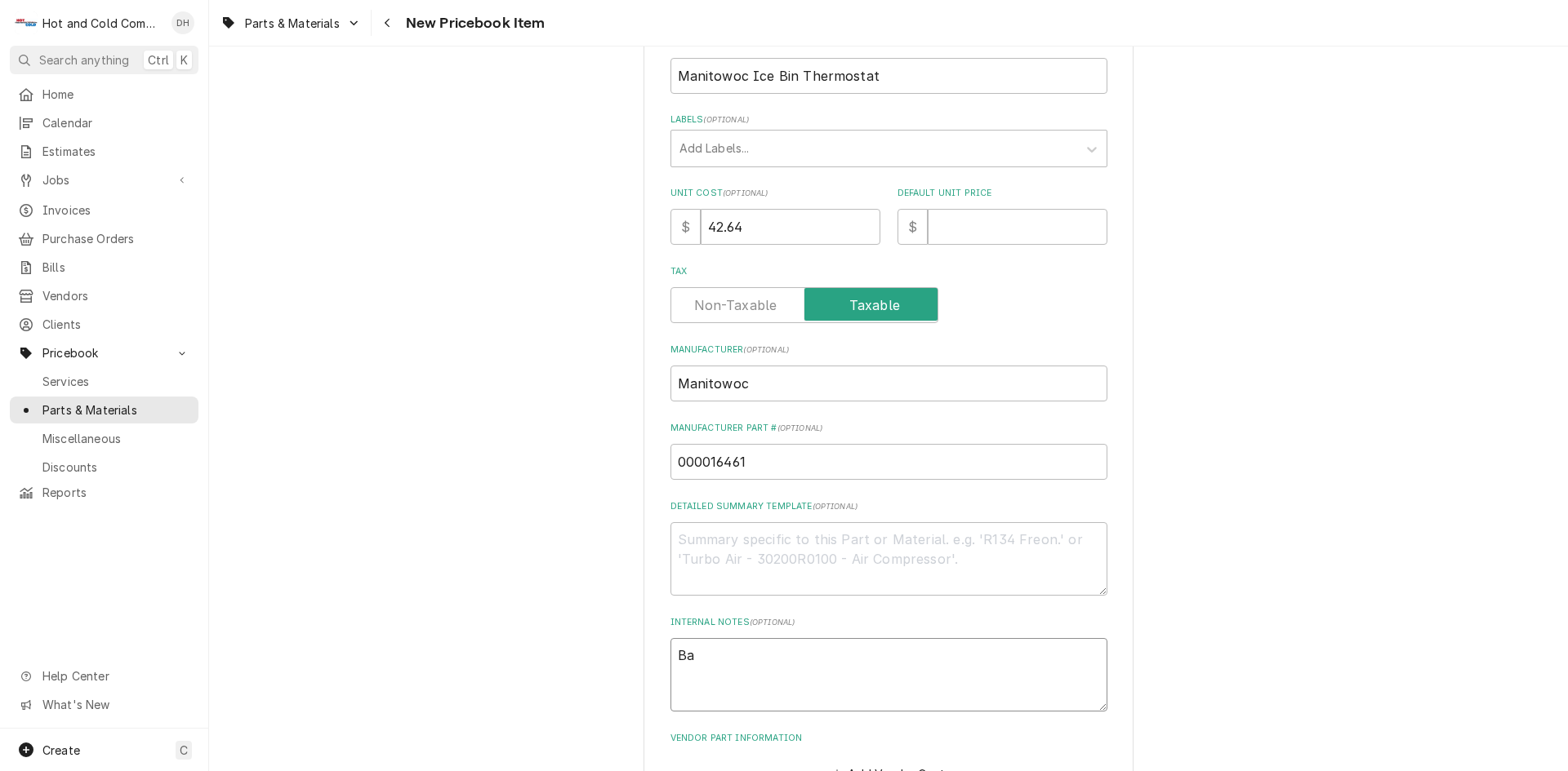
type textarea "x"
type textarea "Bak"
type textarea "x"
type textarea "Bake"
type textarea "x"
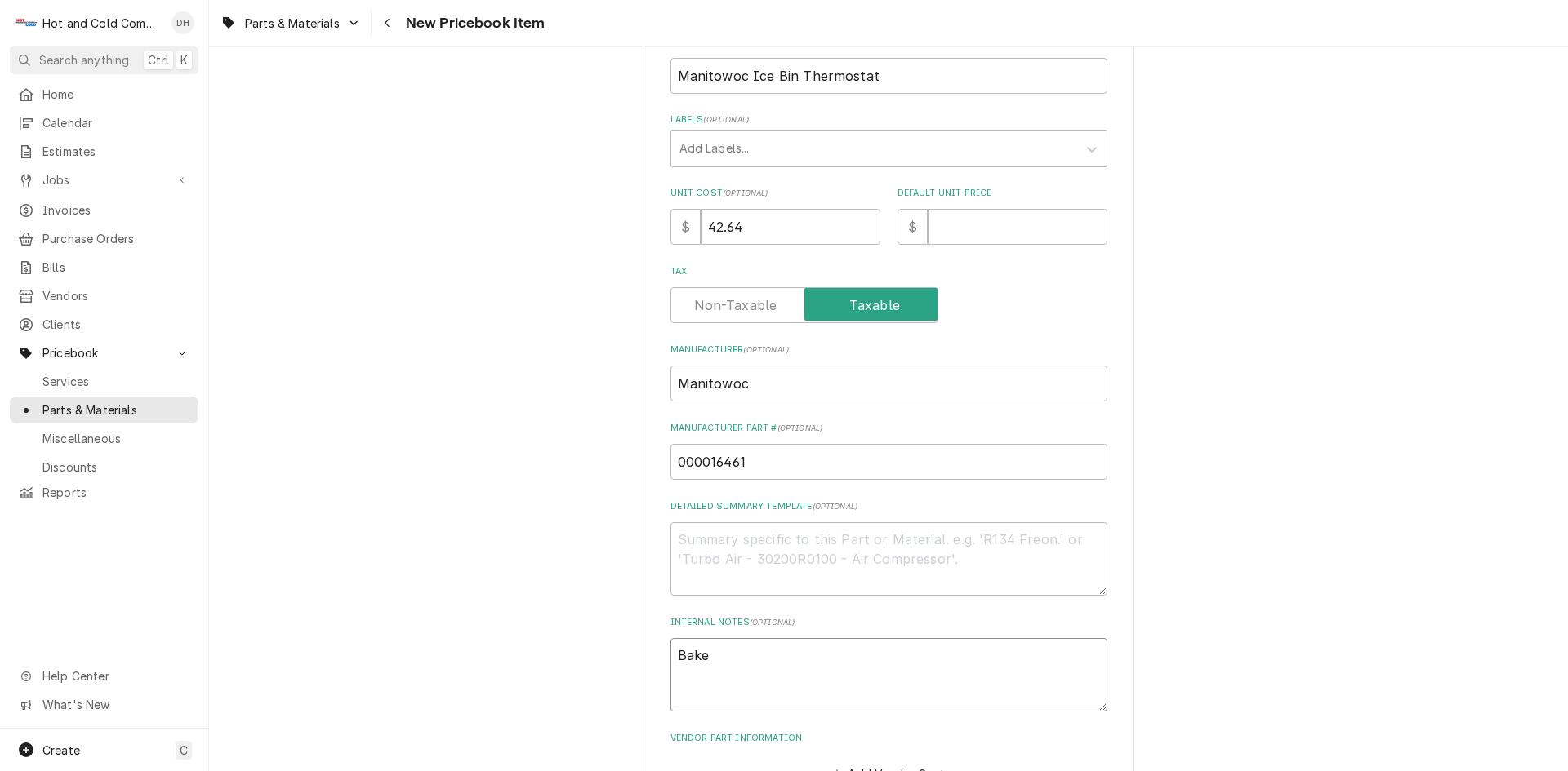
type textarea "Baker"
type textarea "x"
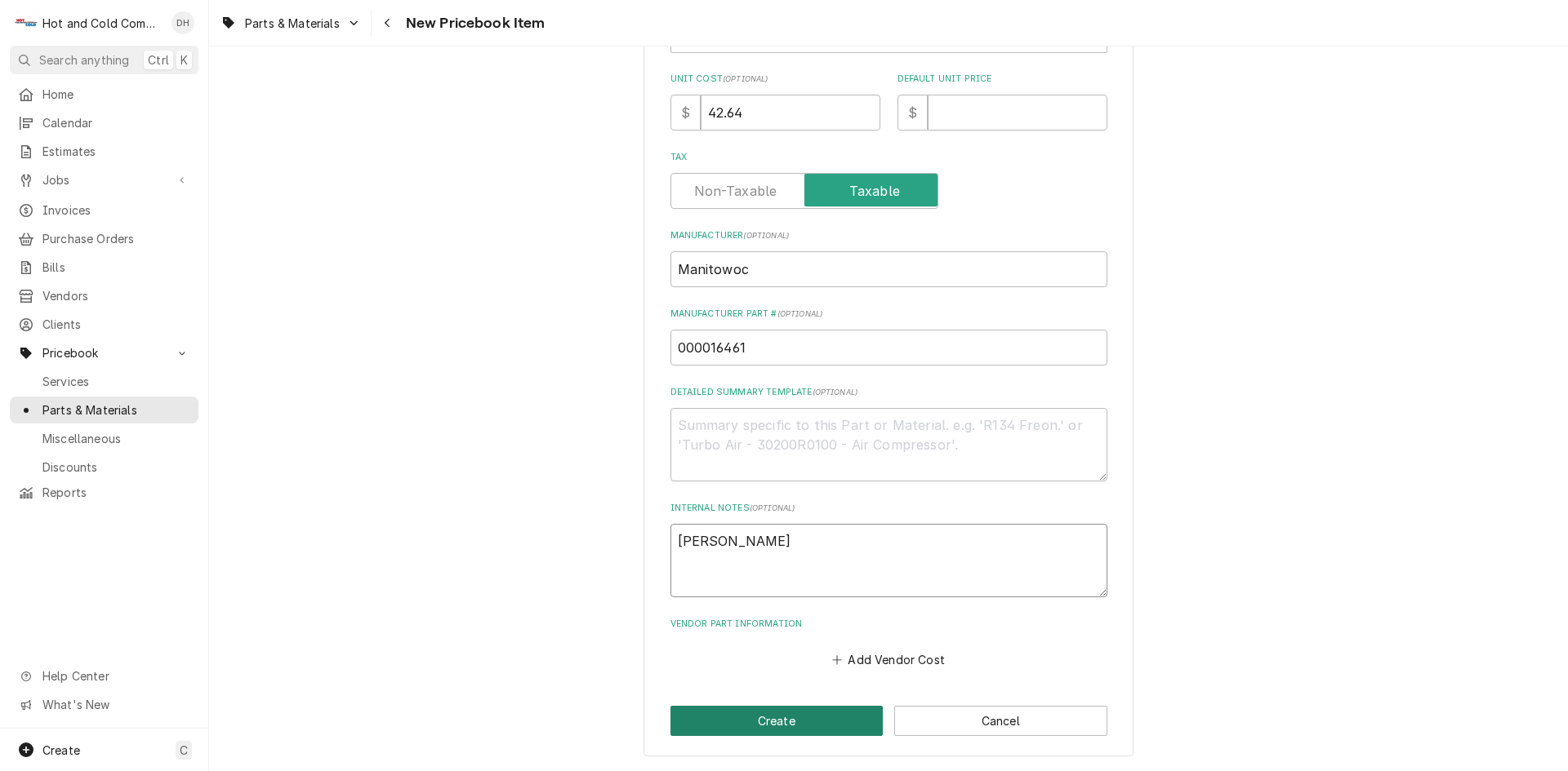
type textarea "Baker"
click at [758, 721] on button "Create" at bounding box center [777, 721] width 213 height 30
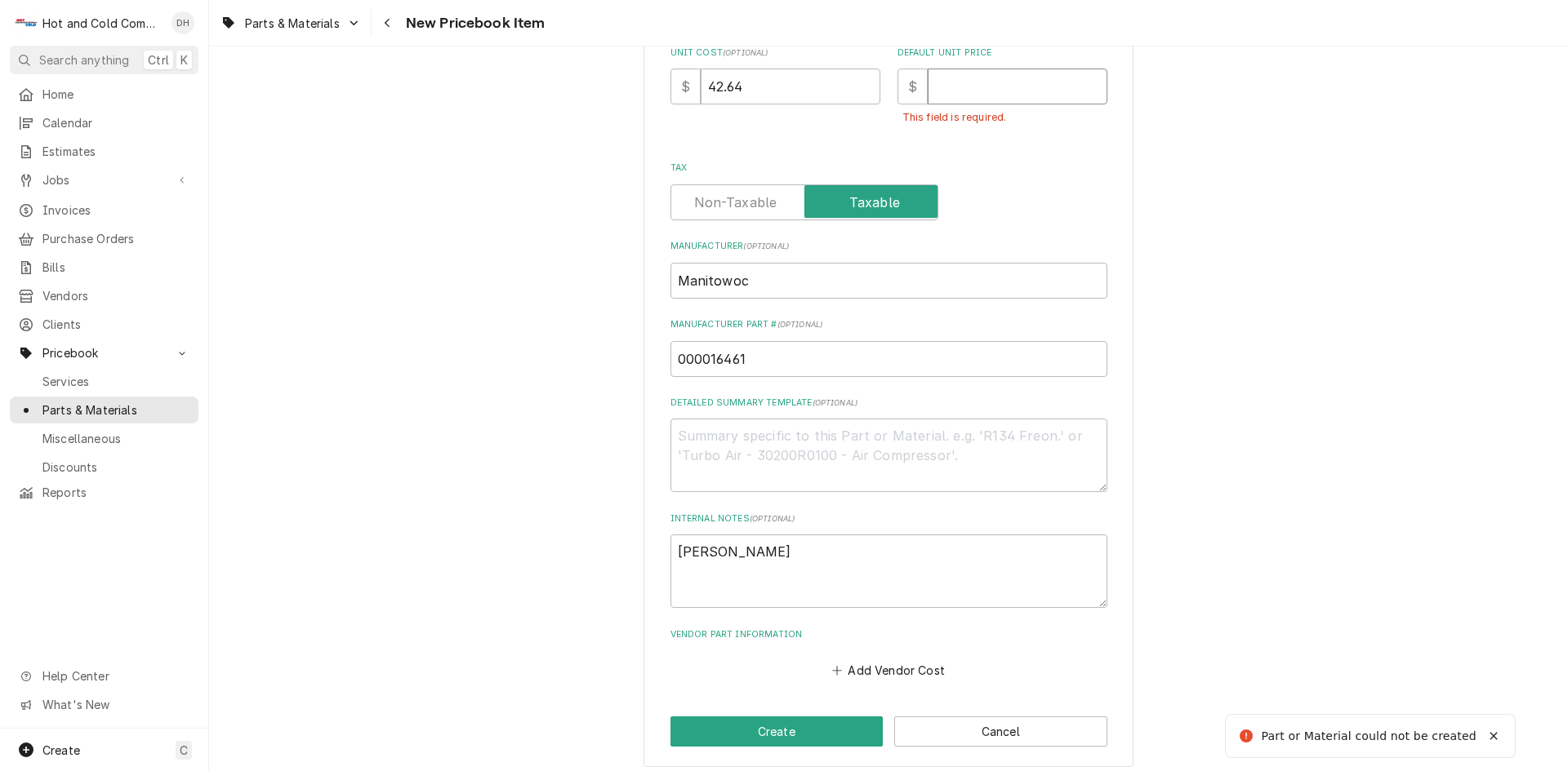
click at [990, 84] on input "Default Unit Price" at bounding box center [1016, 86] width 180 height 36
type textarea "x"
type input "8"
type textarea "x"
type input "85"
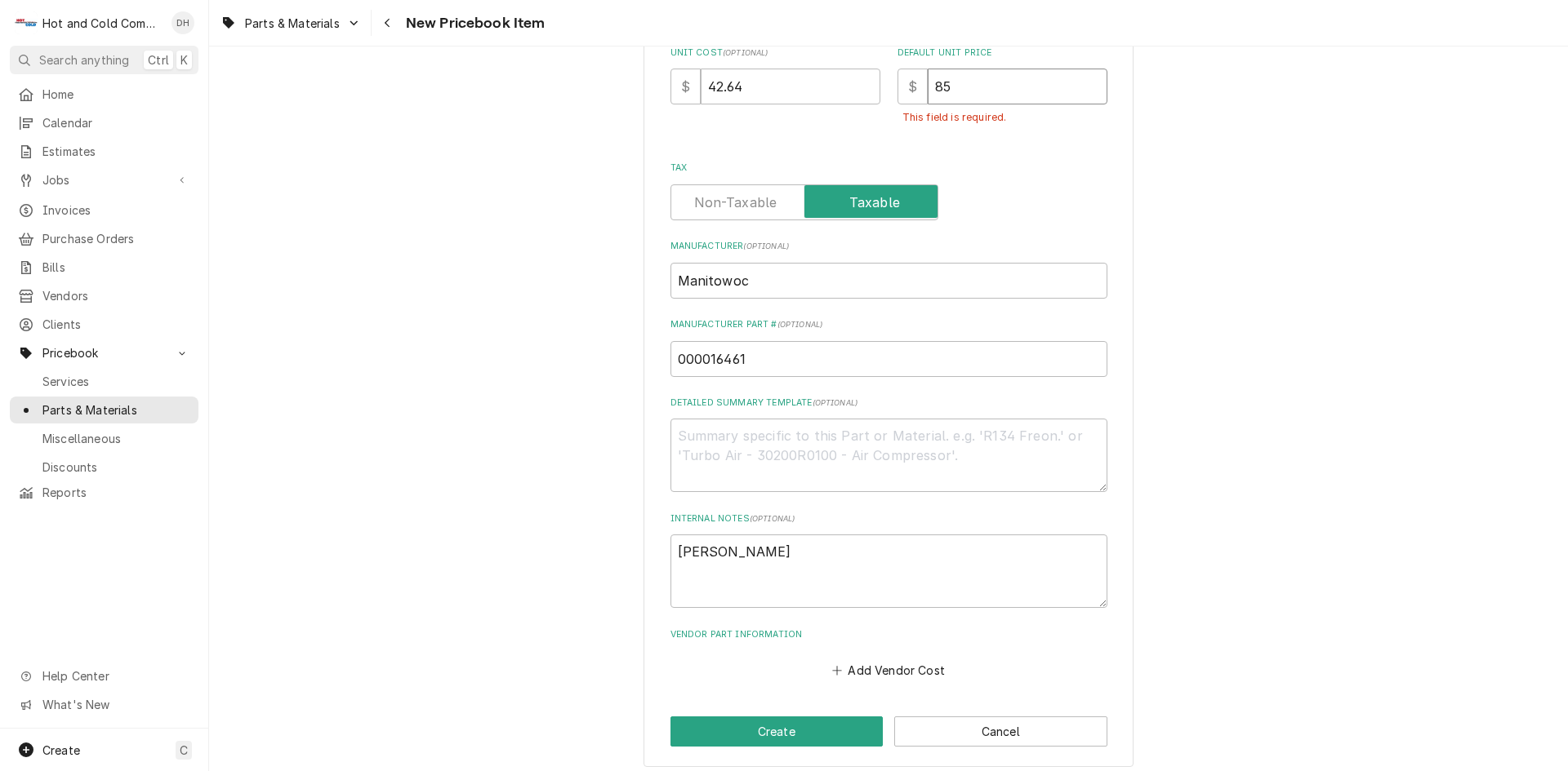
type textarea "x"
type input "85.2"
type textarea "x"
type input "85.28"
click at [770, 730] on button "Create" at bounding box center [777, 731] width 213 height 30
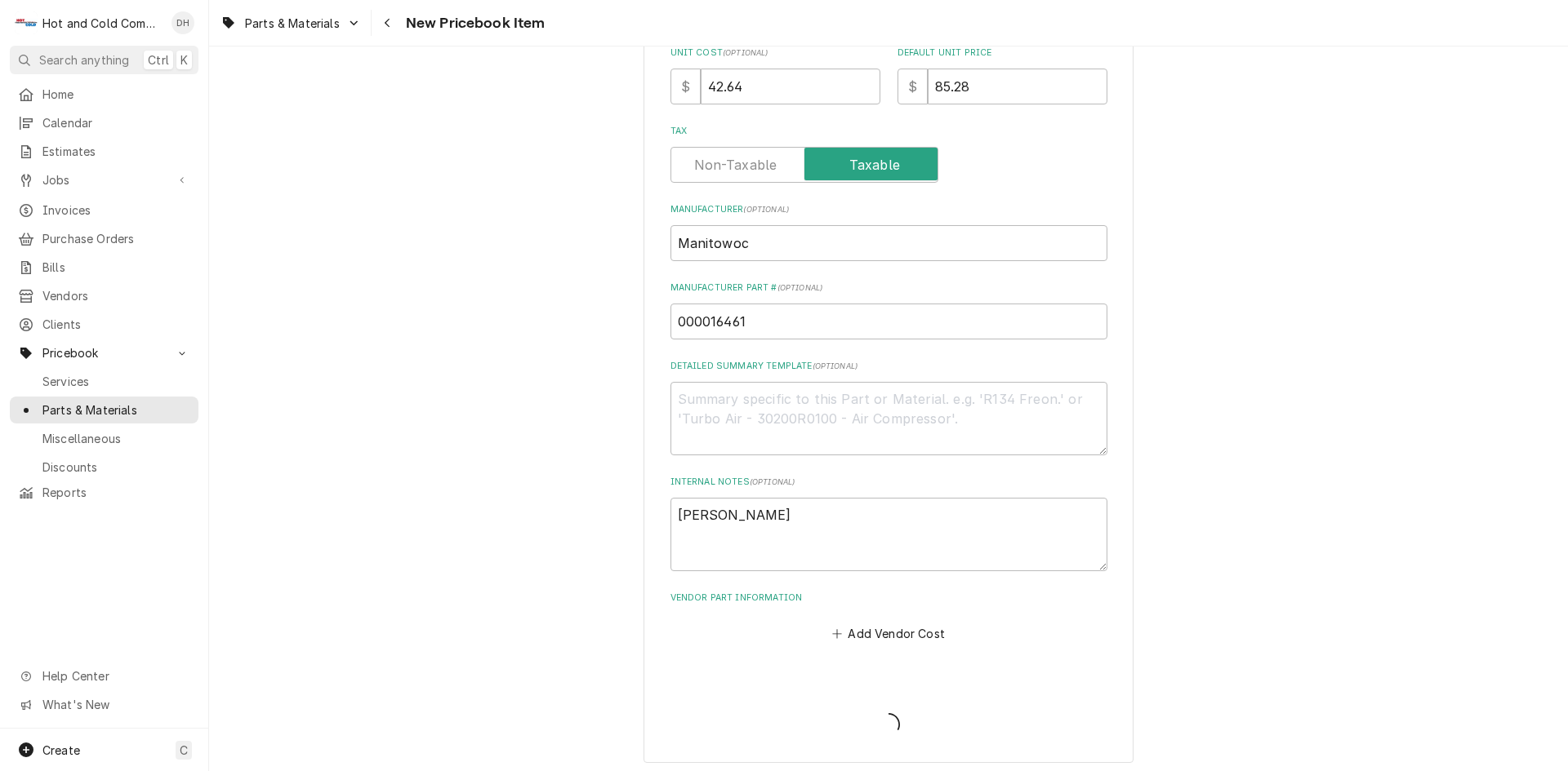
type textarea "x"
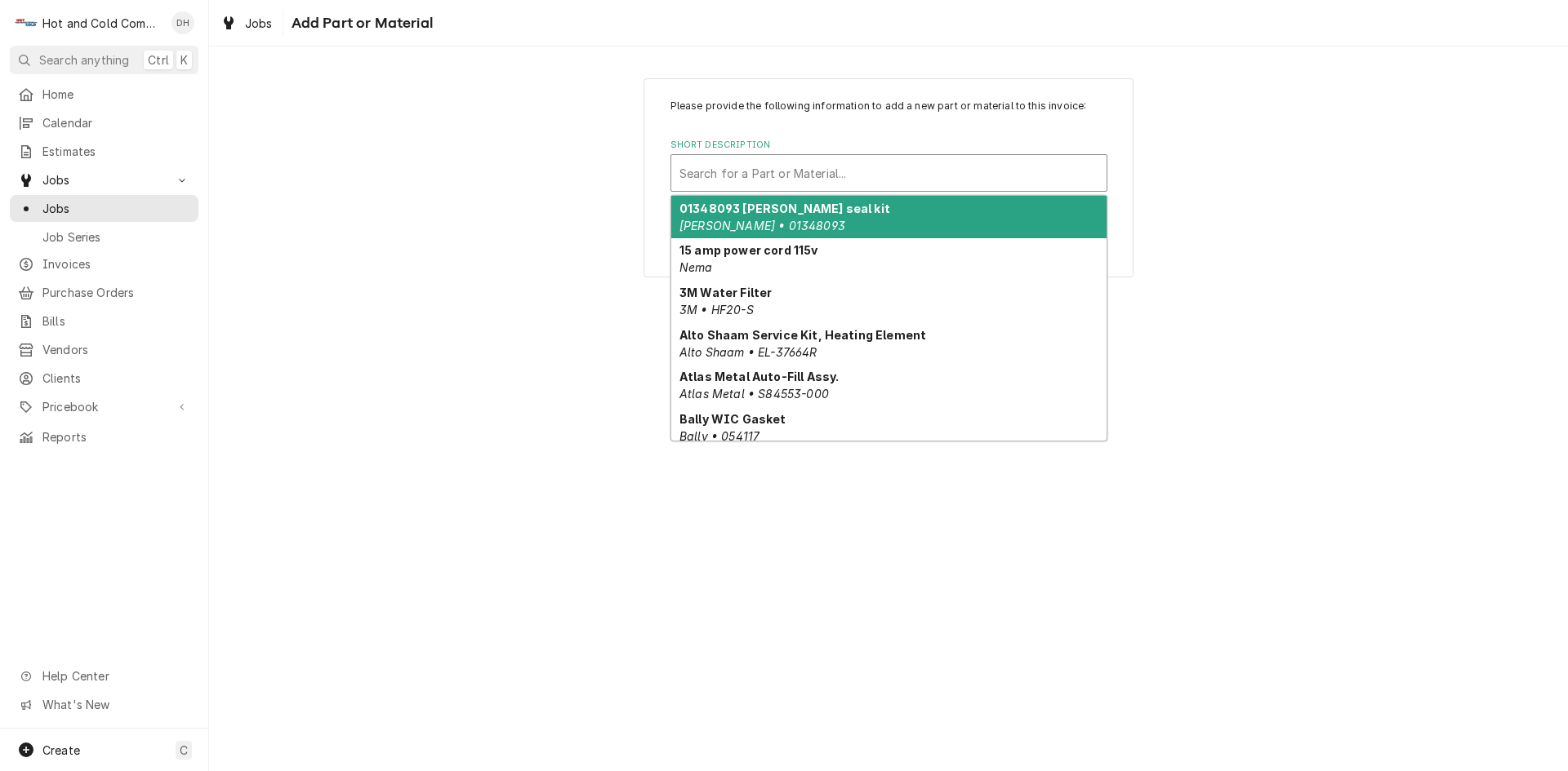
click at [685, 163] on div "Short Description" at bounding box center [888, 173] width 418 height 29
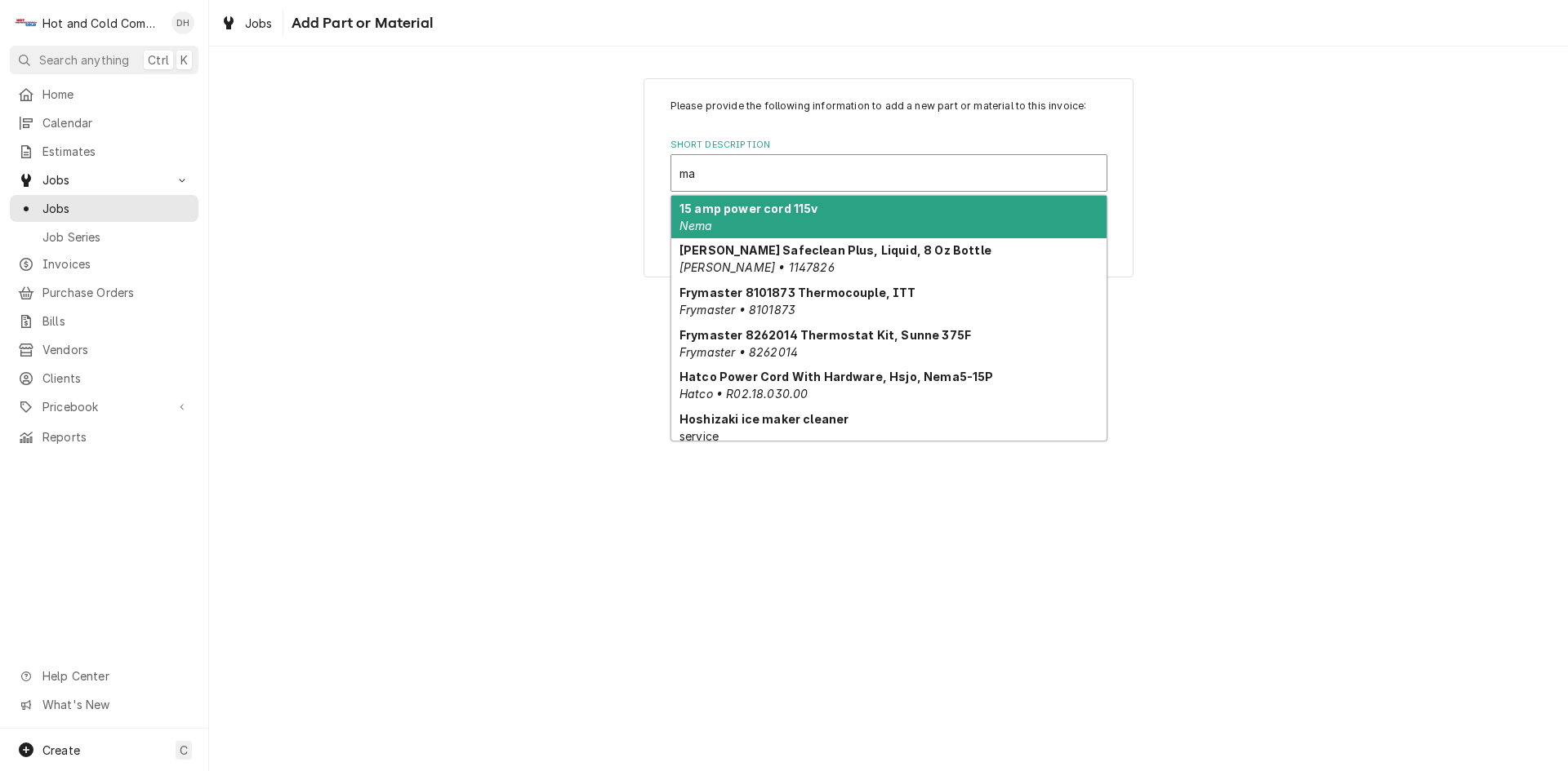
type input "m"
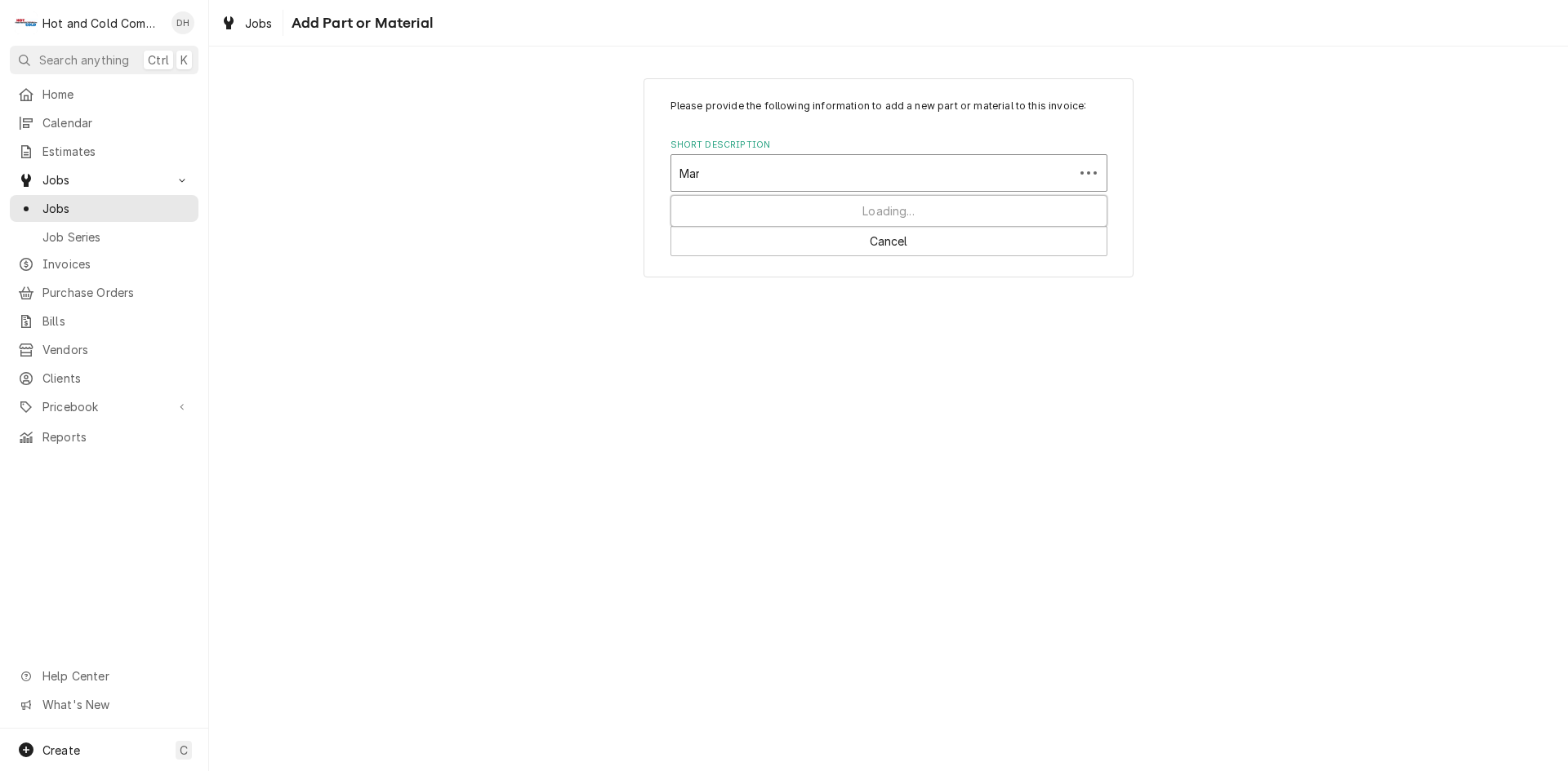
type input "Mani"
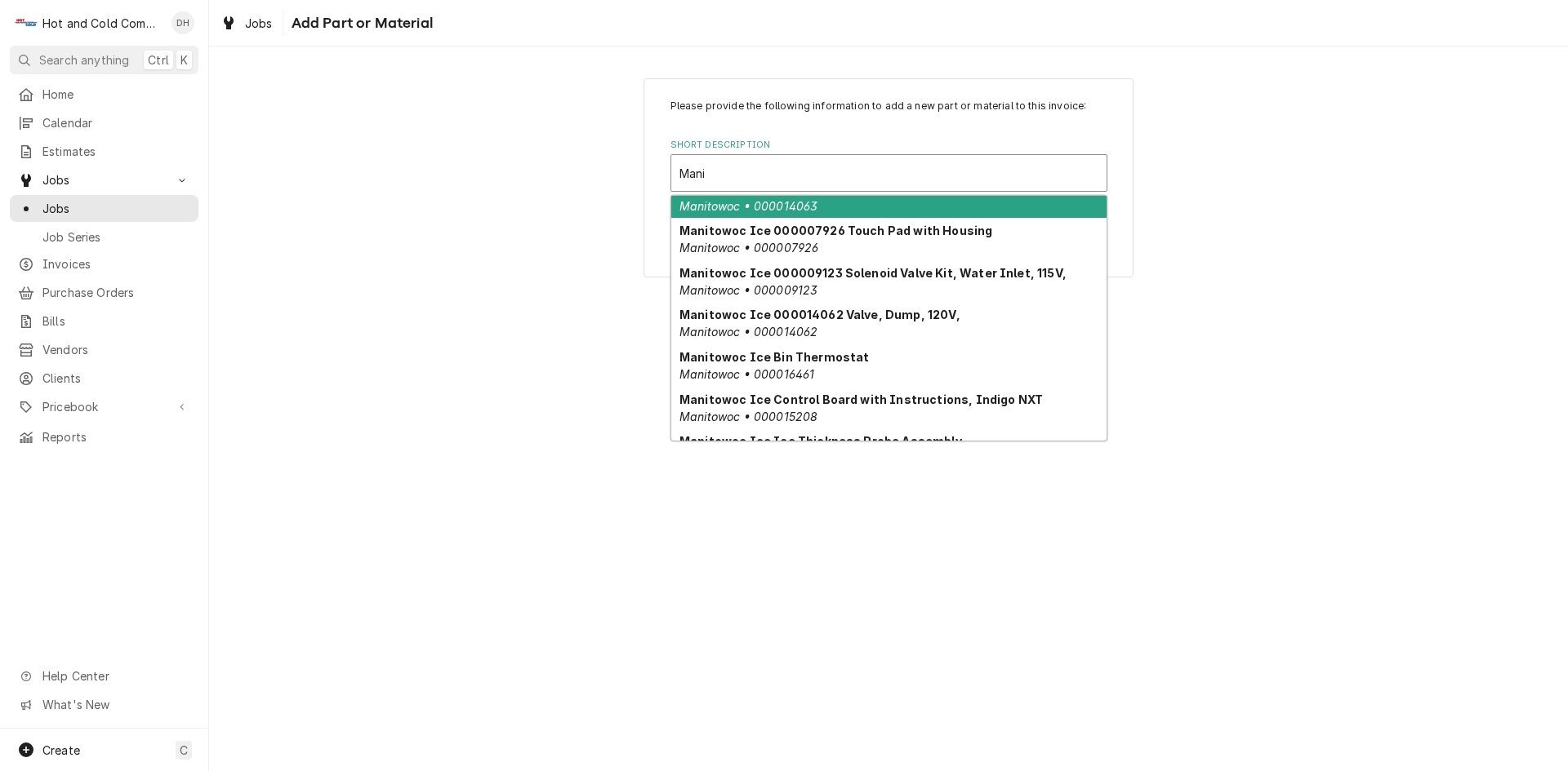
scroll to position [196, 0]
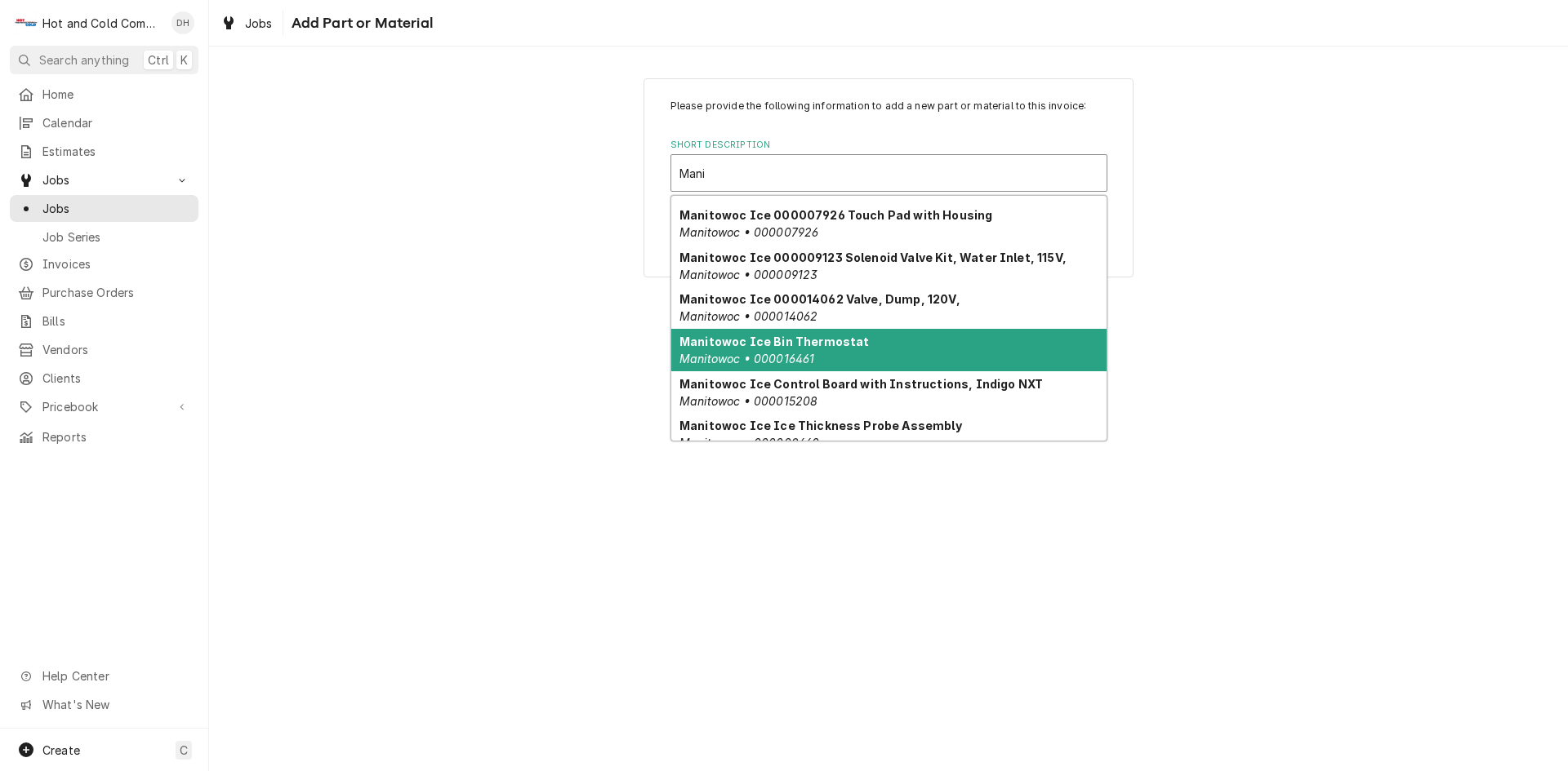
click at [748, 352] on em "Manitowoc • 000016461" at bounding box center [747, 358] width 135 height 14
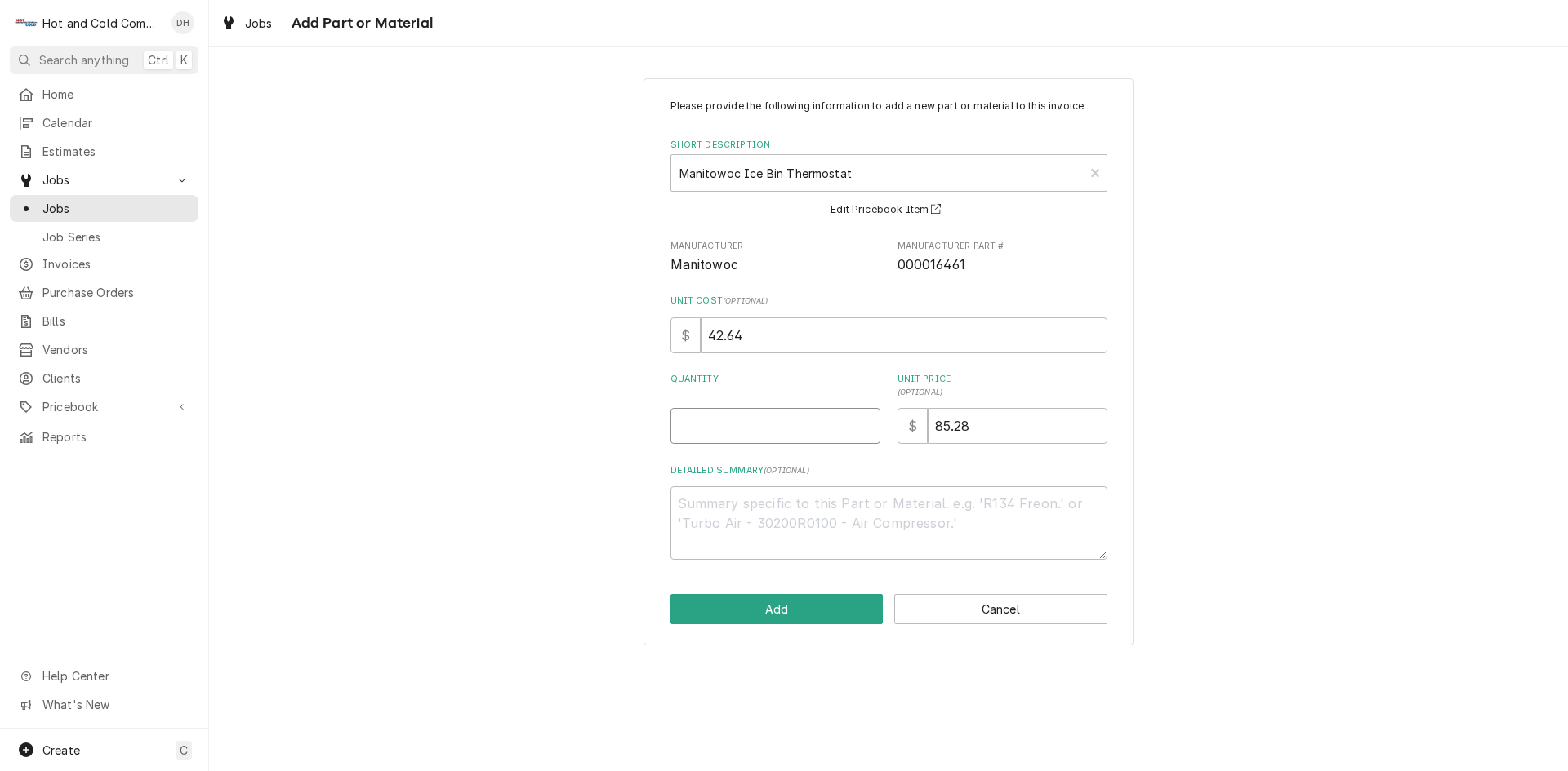
click at [704, 411] on input "Quantity" at bounding box center [775, 426] width 210 height 36
type textarea "x"
type input "1"
click at [977, 428] on input "85.28" at bounding box center [1016, 426] width 180 height 36
type textarea "x"
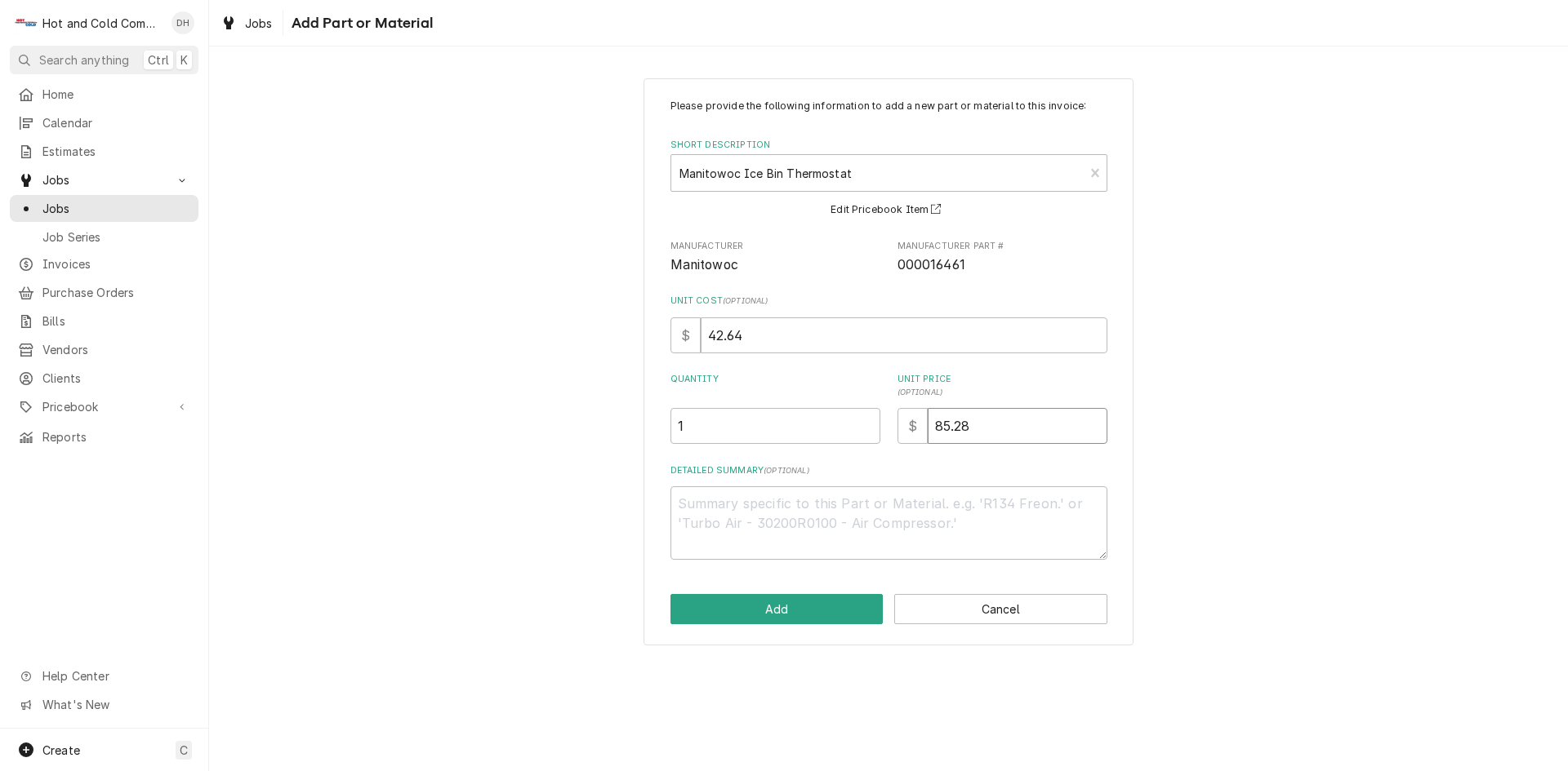
type input "85.2"
type textarea "x"
type input "85"
type textarea "x"
type input "8"
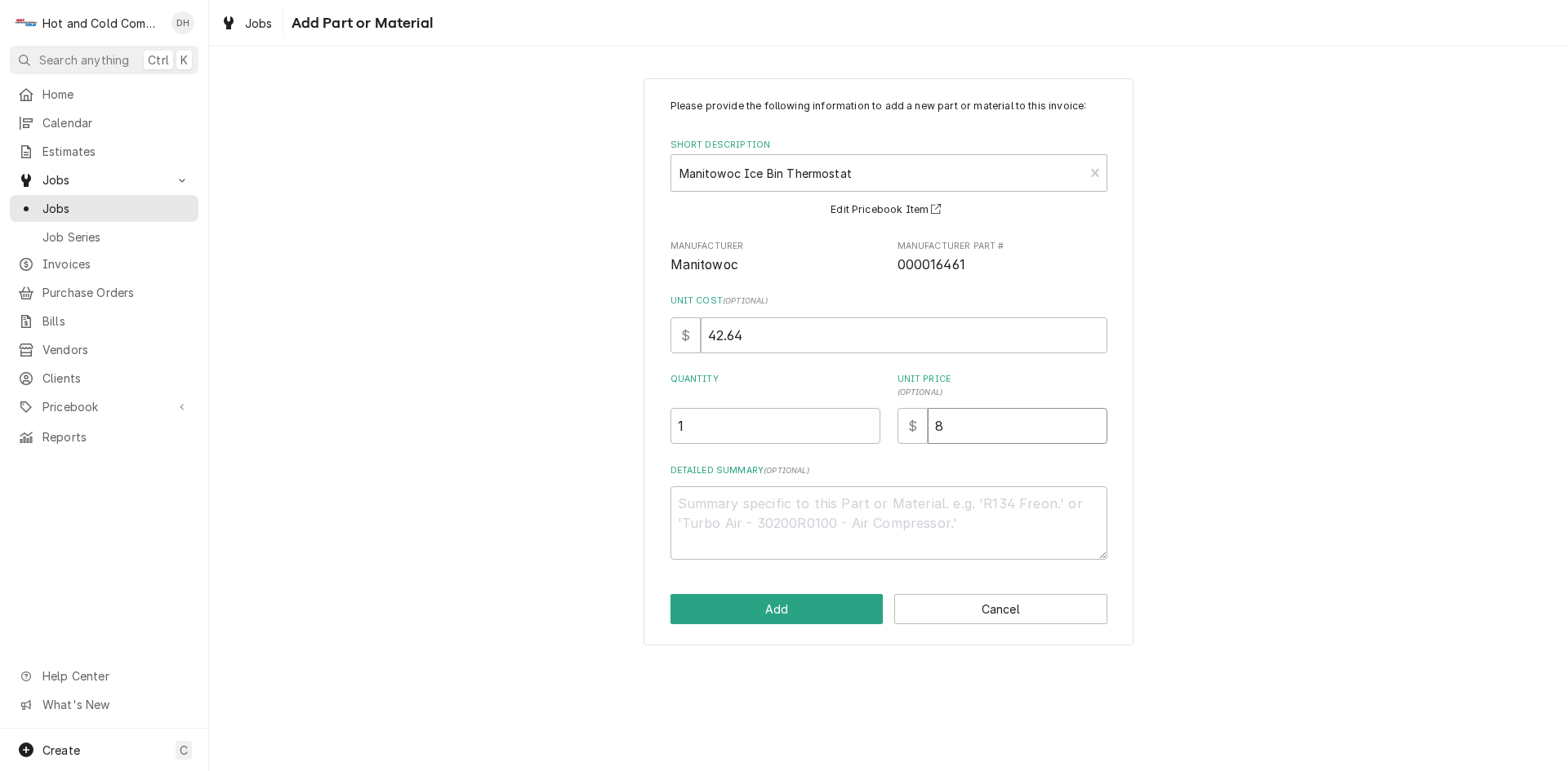
type textarea "x"
type input "0"
click at [808, 609] on button "Add" at bounding box center [777, 609] width 213 height 30
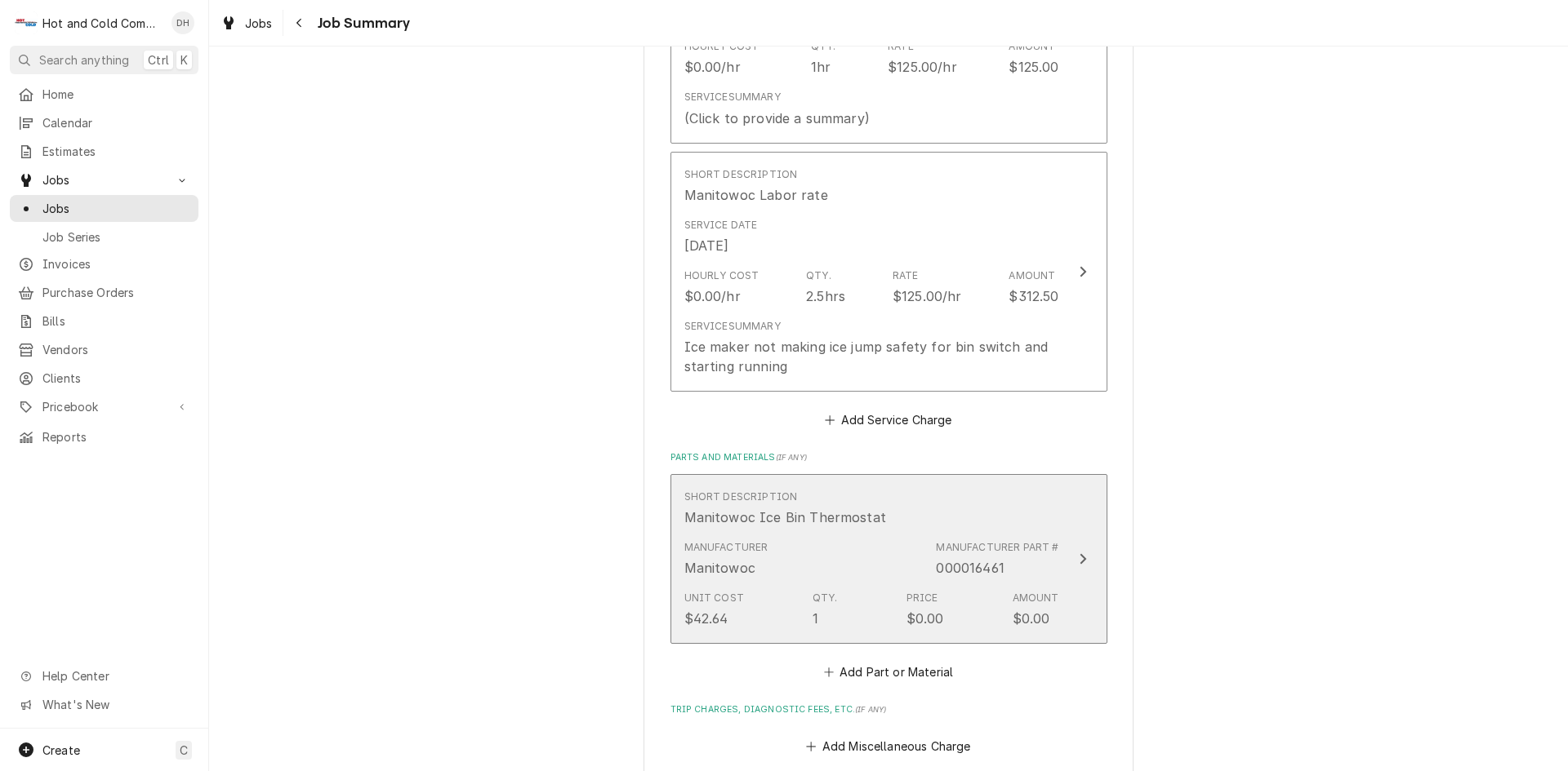
scroll to position [1026, 0]
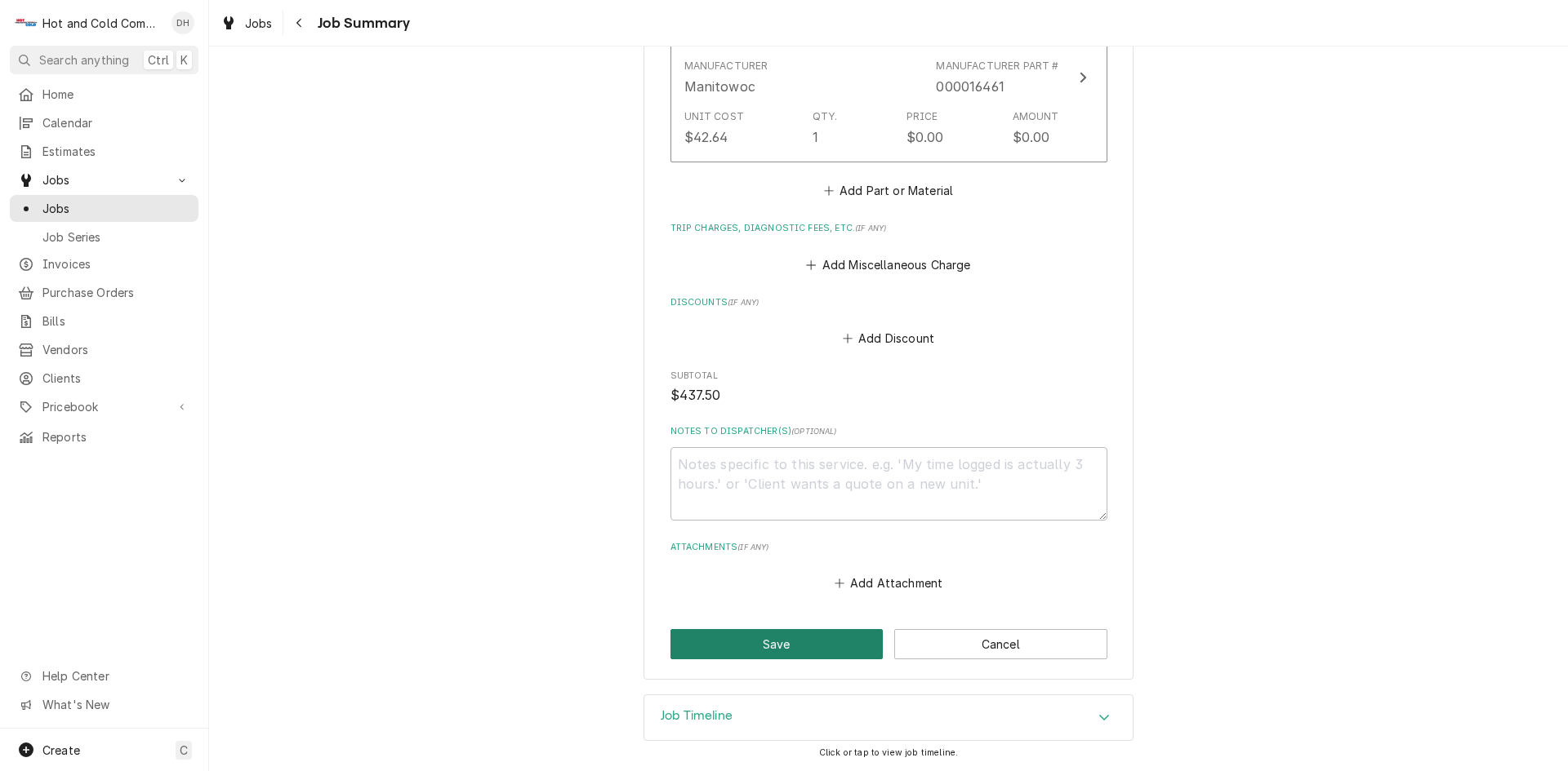
click at [773, 645] on button "Save" at bounding box center [777, 644] width 213 height 30
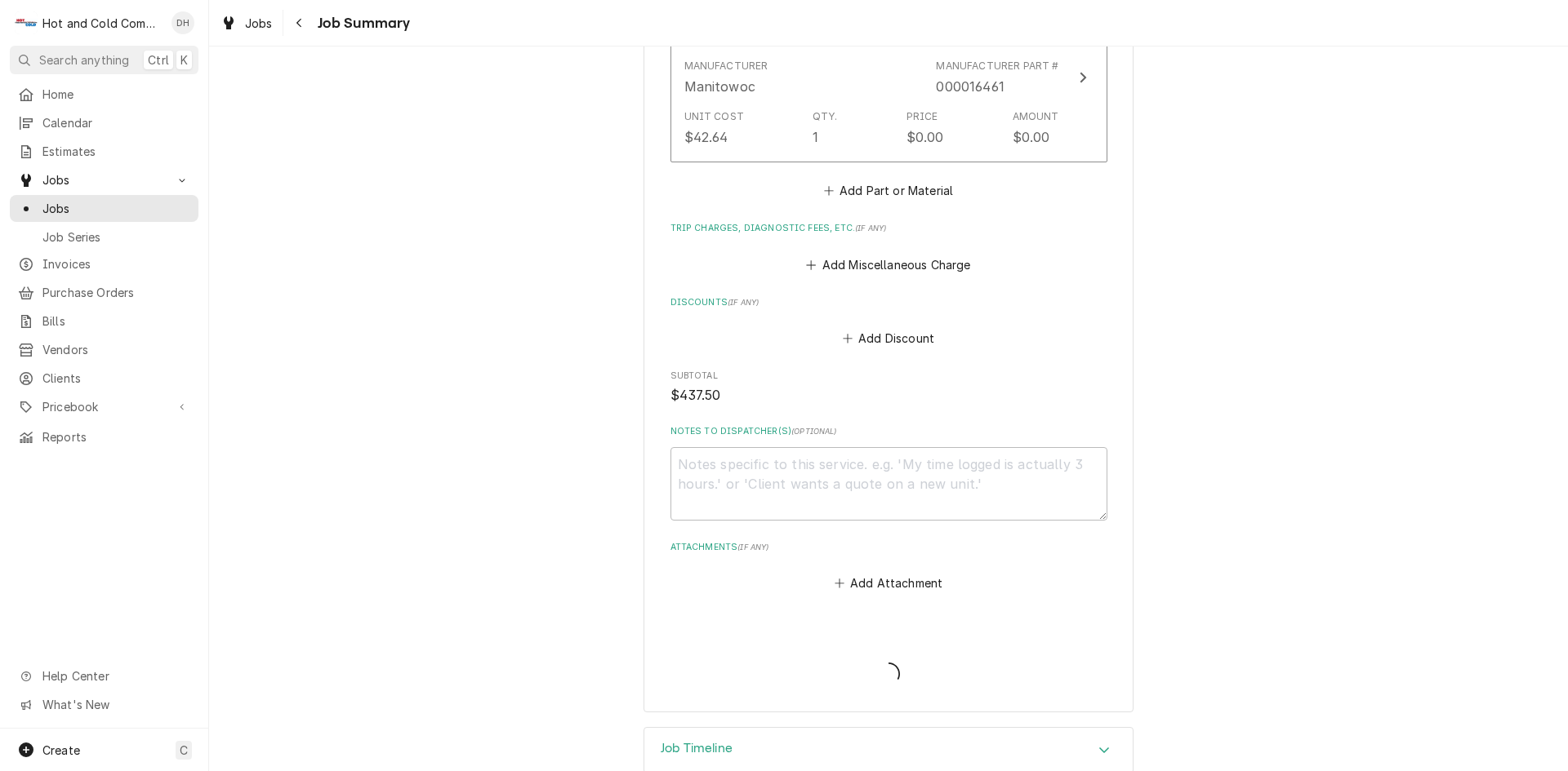
type textarea "x"
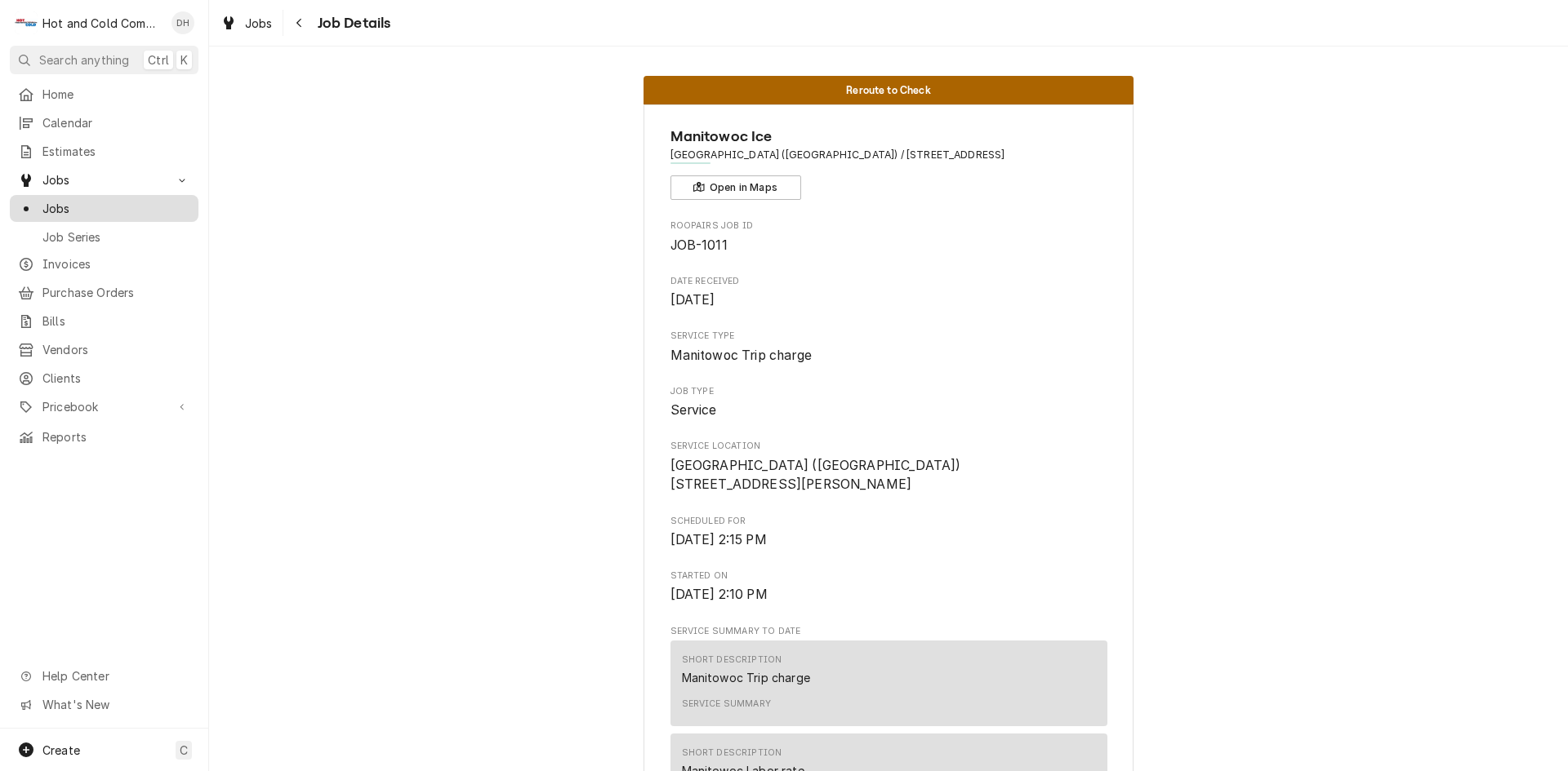
click at [75, 200] on span "Jobs" at bounding box center [117, 208] width 148 height 17
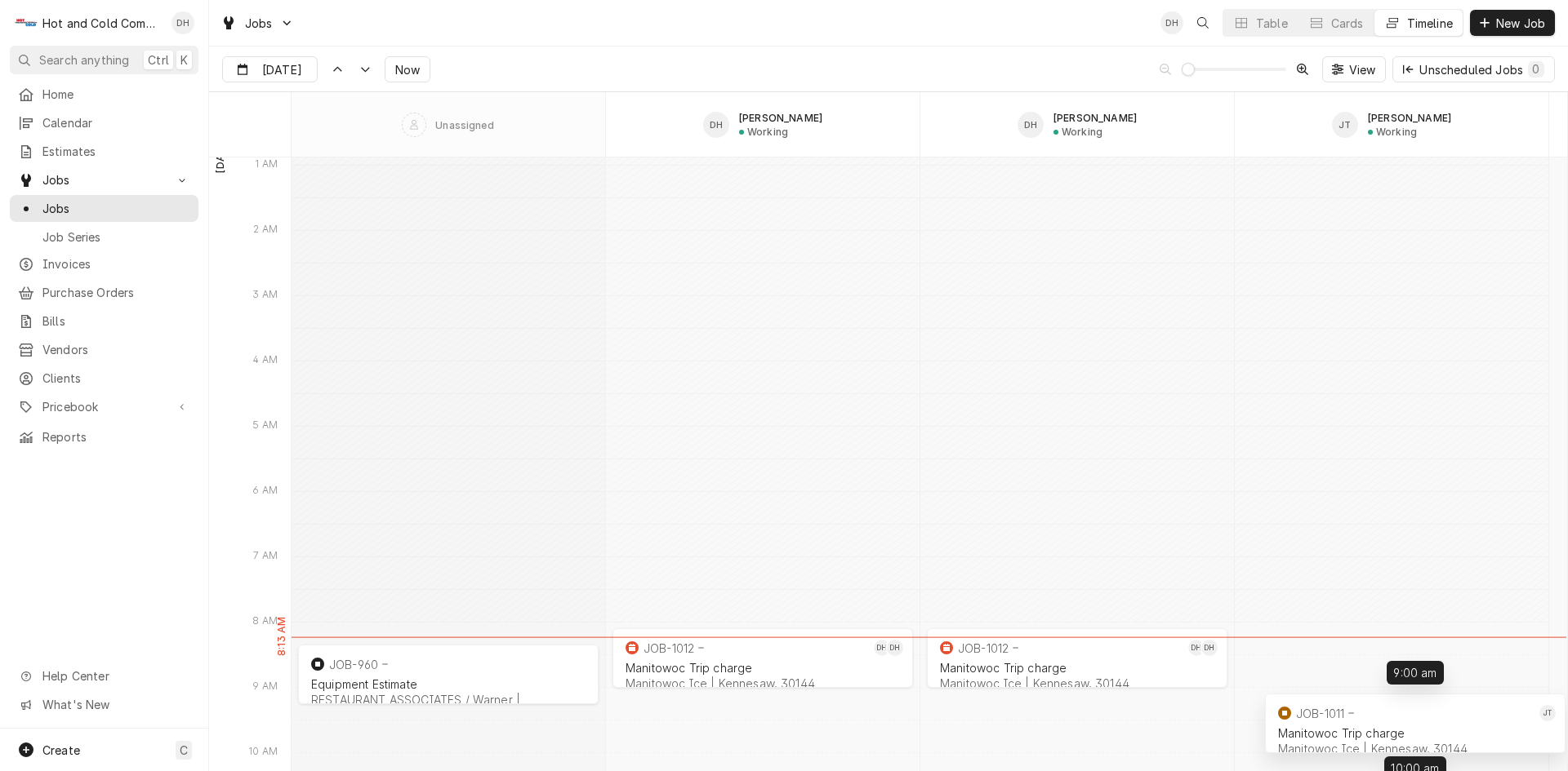
scroll to position [13838, 0]
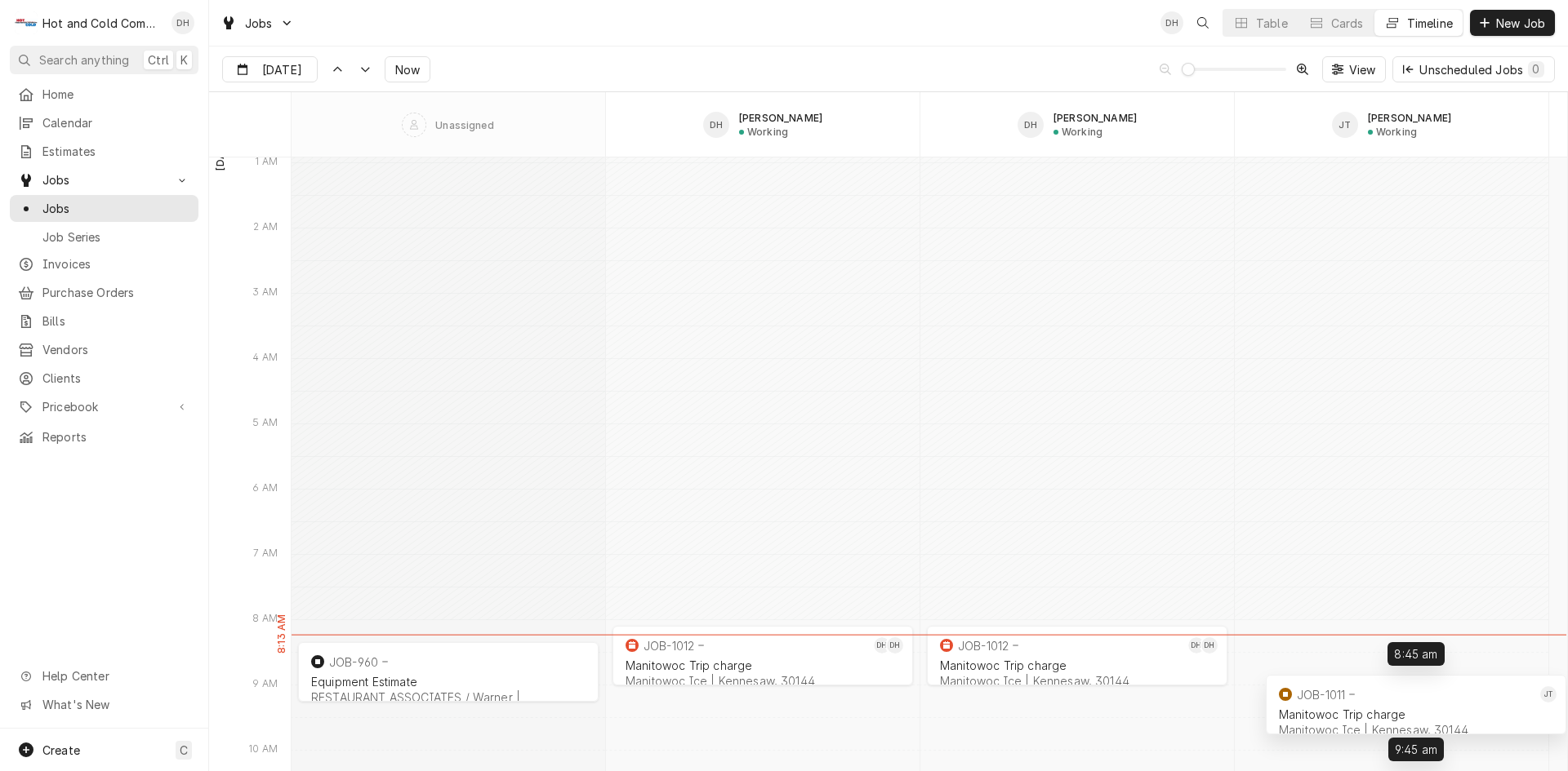
type input "[DATE]"
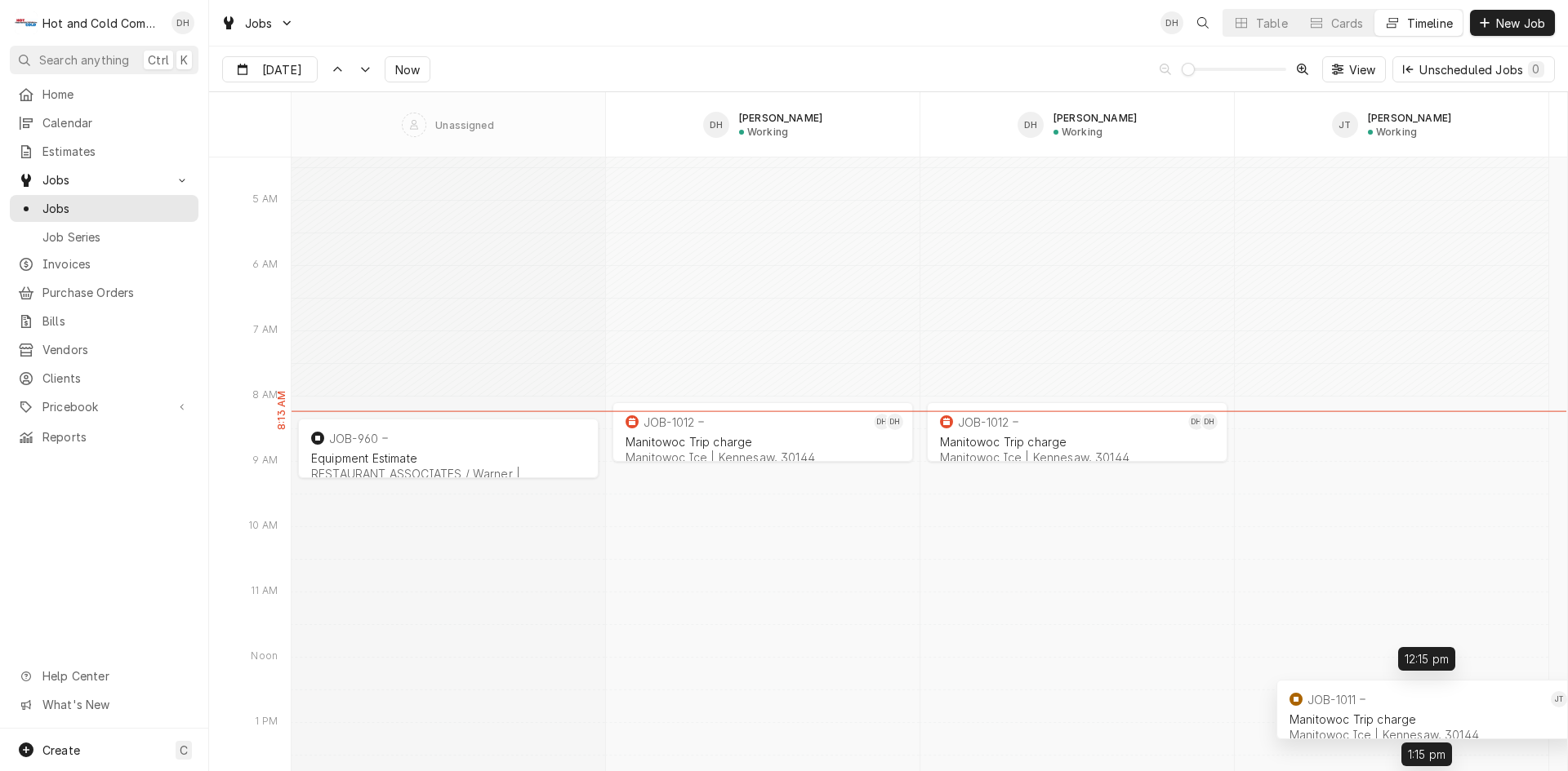
scroll to position [14062, 0]
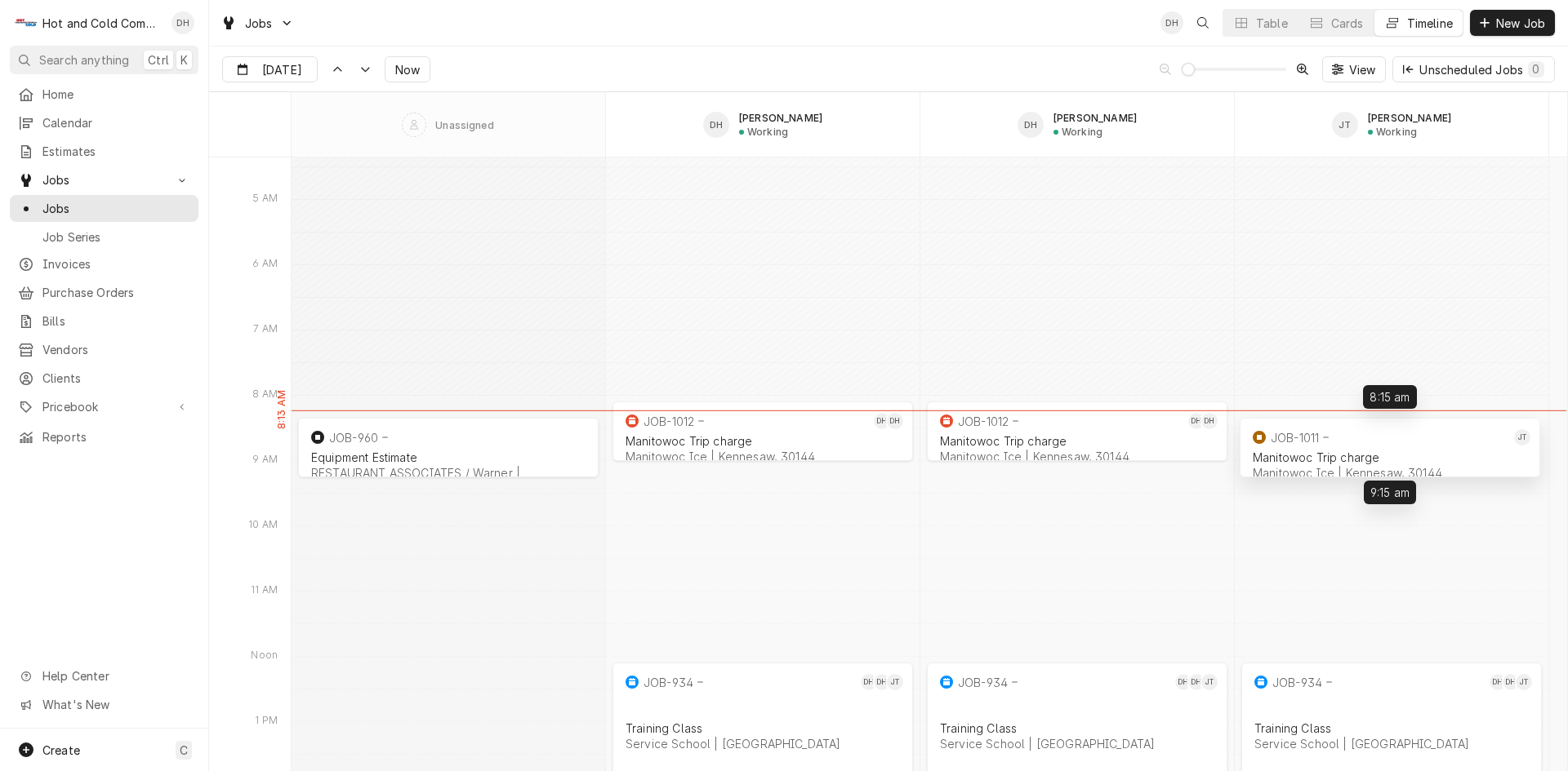
drag, startPoint x: 1440, startPoint y: 558, endPoint x: 1439, endPoint y: 447, distance: 111.0
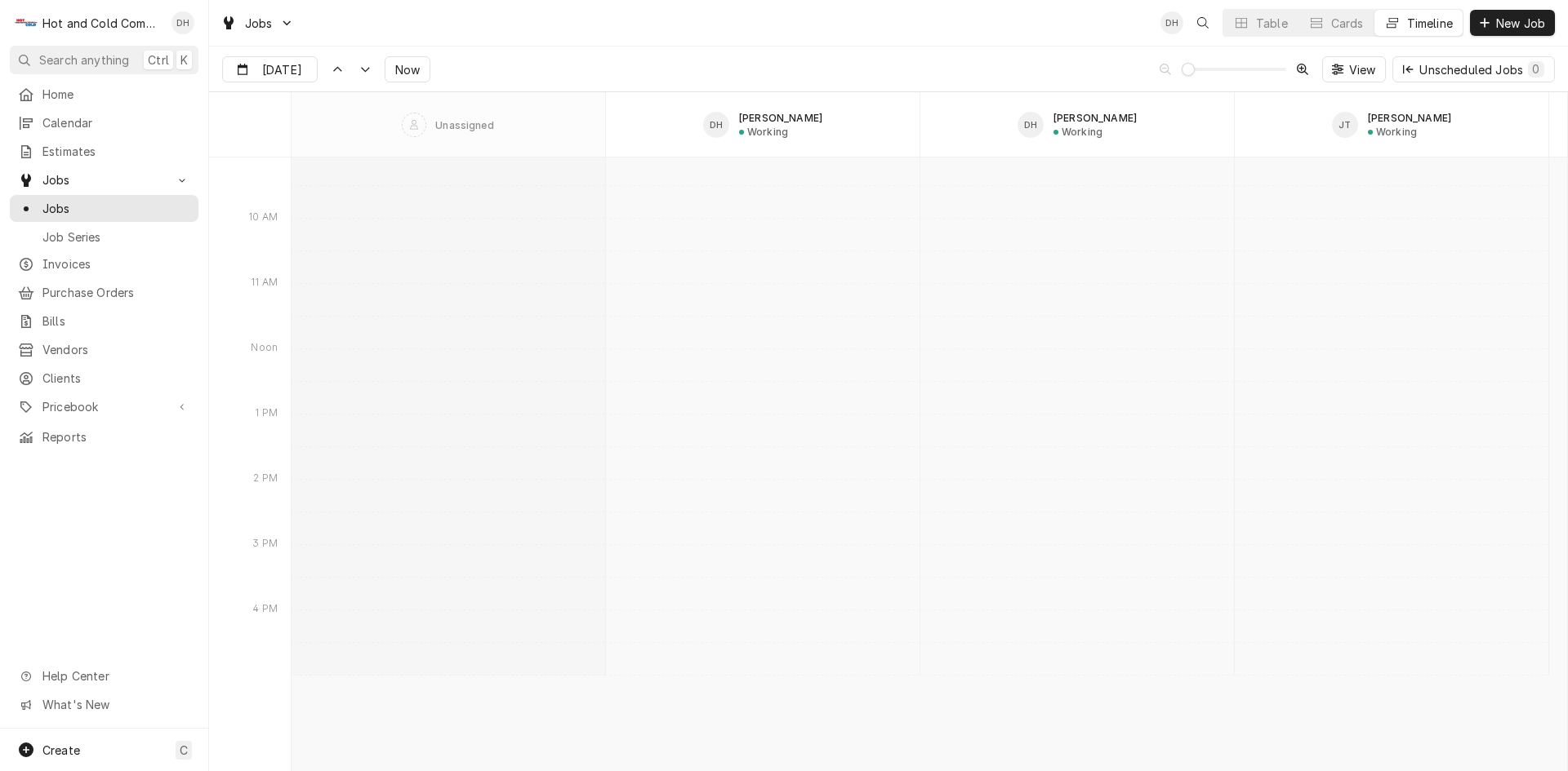
scroll to position [8420, 0]
click at [359, 73] on icon "Dynamic Content Wrapper" at bounding box center [365, 70] width 12 height 7
click at [356, 75] on div "Dynamic Content Wrapper" at bounding box center [365, 69] width 16 height 16
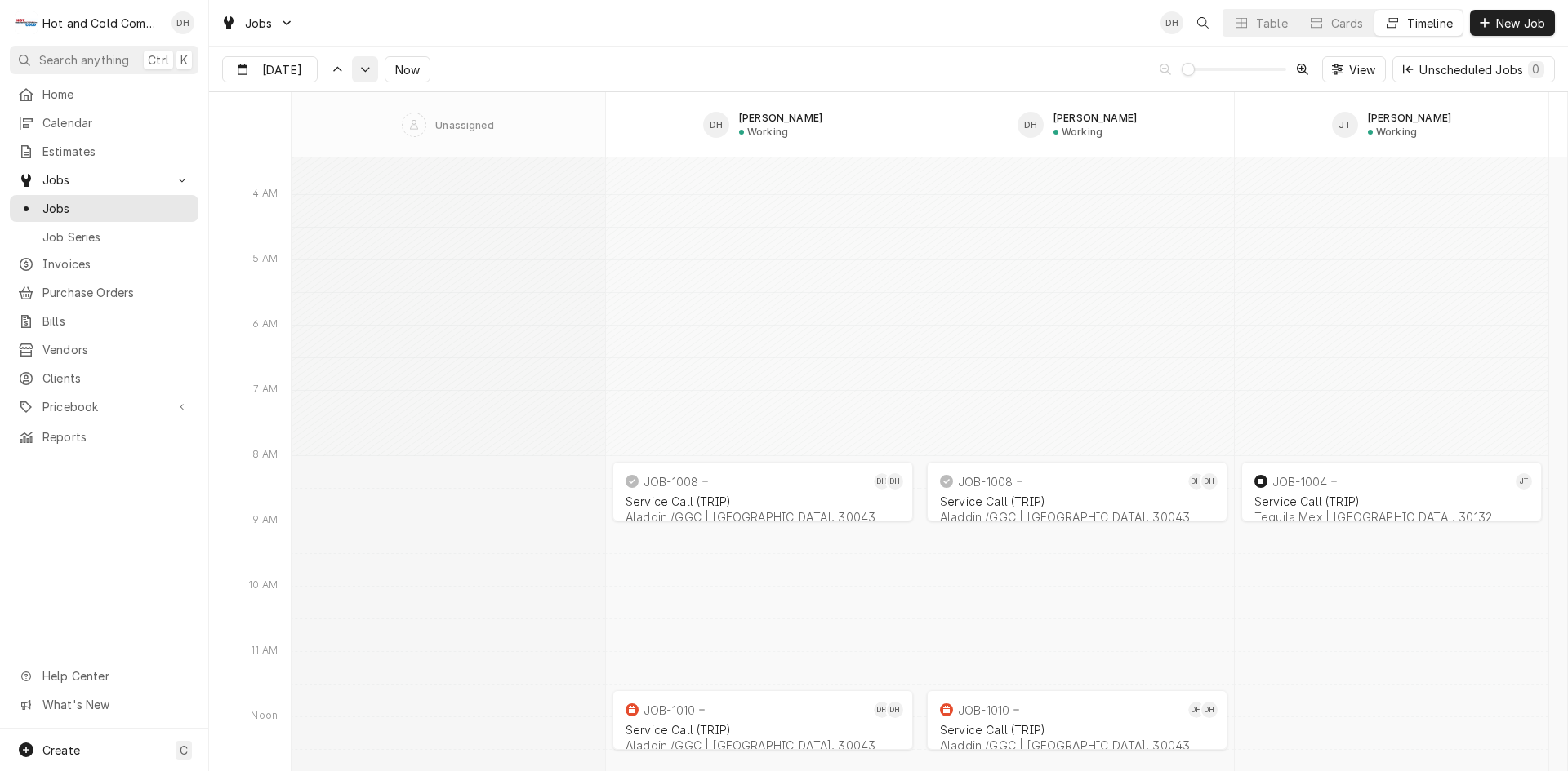
click at [356, 75] on div "Dynamic Content Wrapper" at bounding box center [365, 69] width 16 height 16
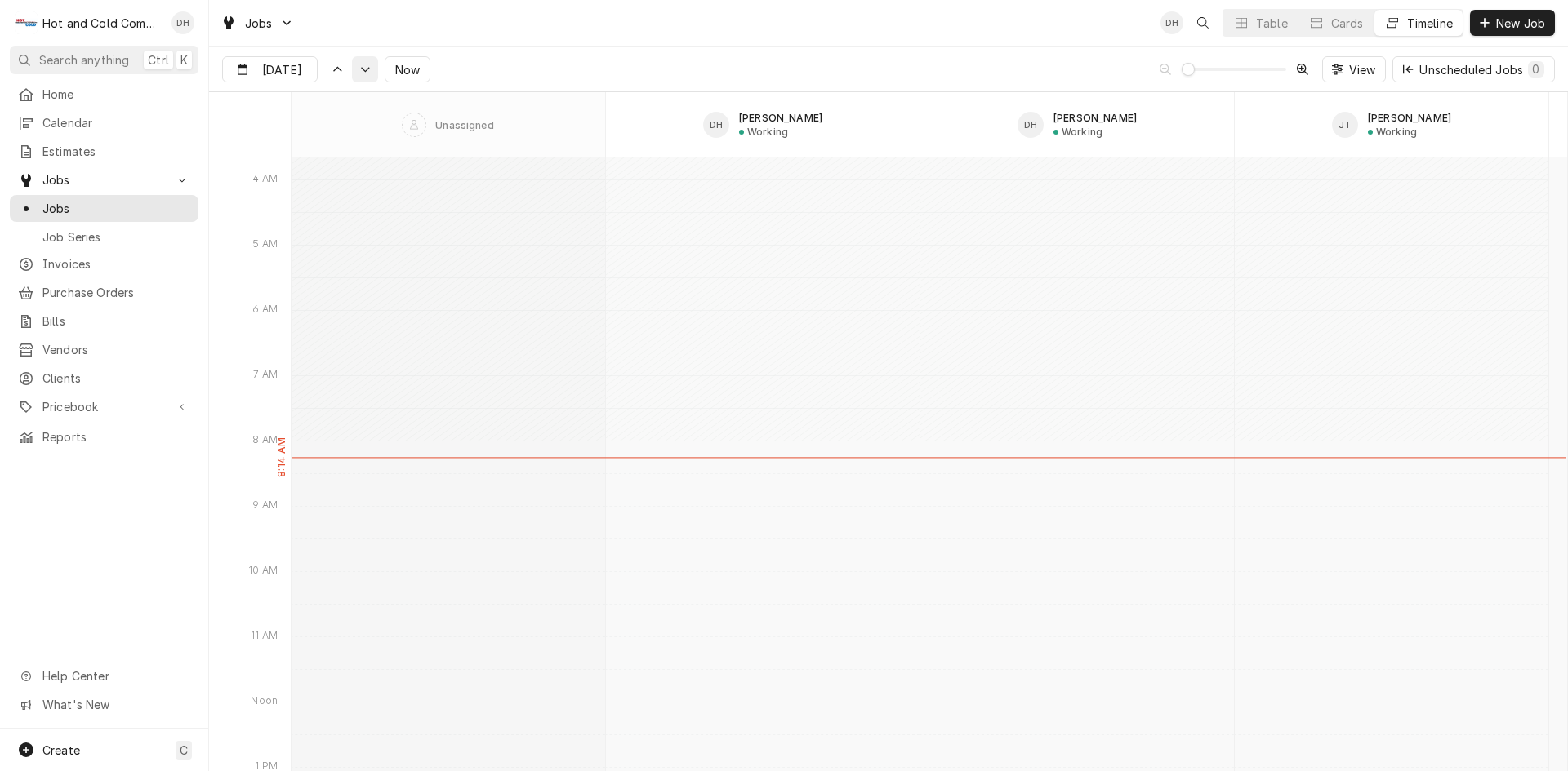
scroll to position [12743, 0]
type input "Sep 4"
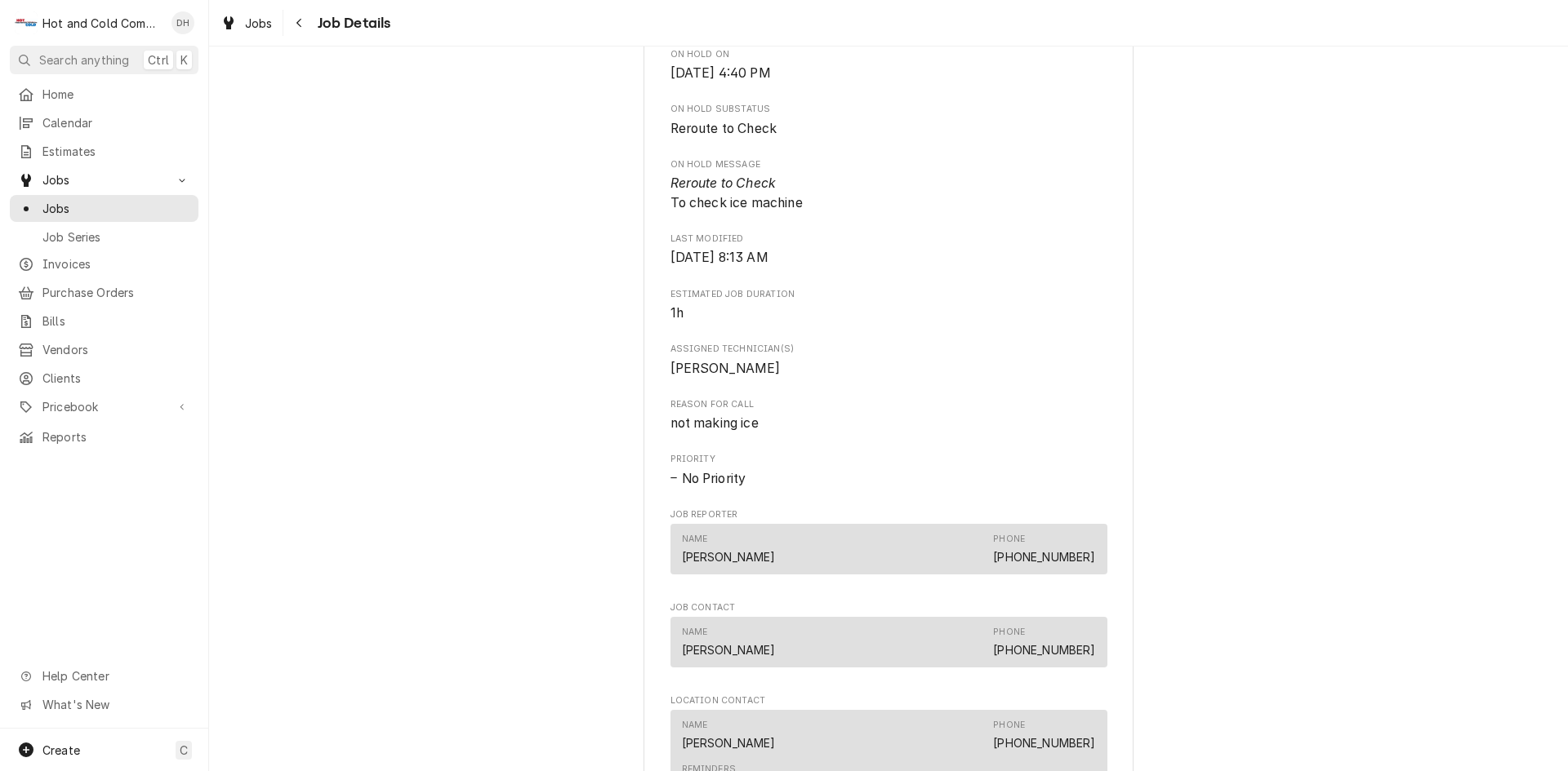
scroll to position [1361, 0]
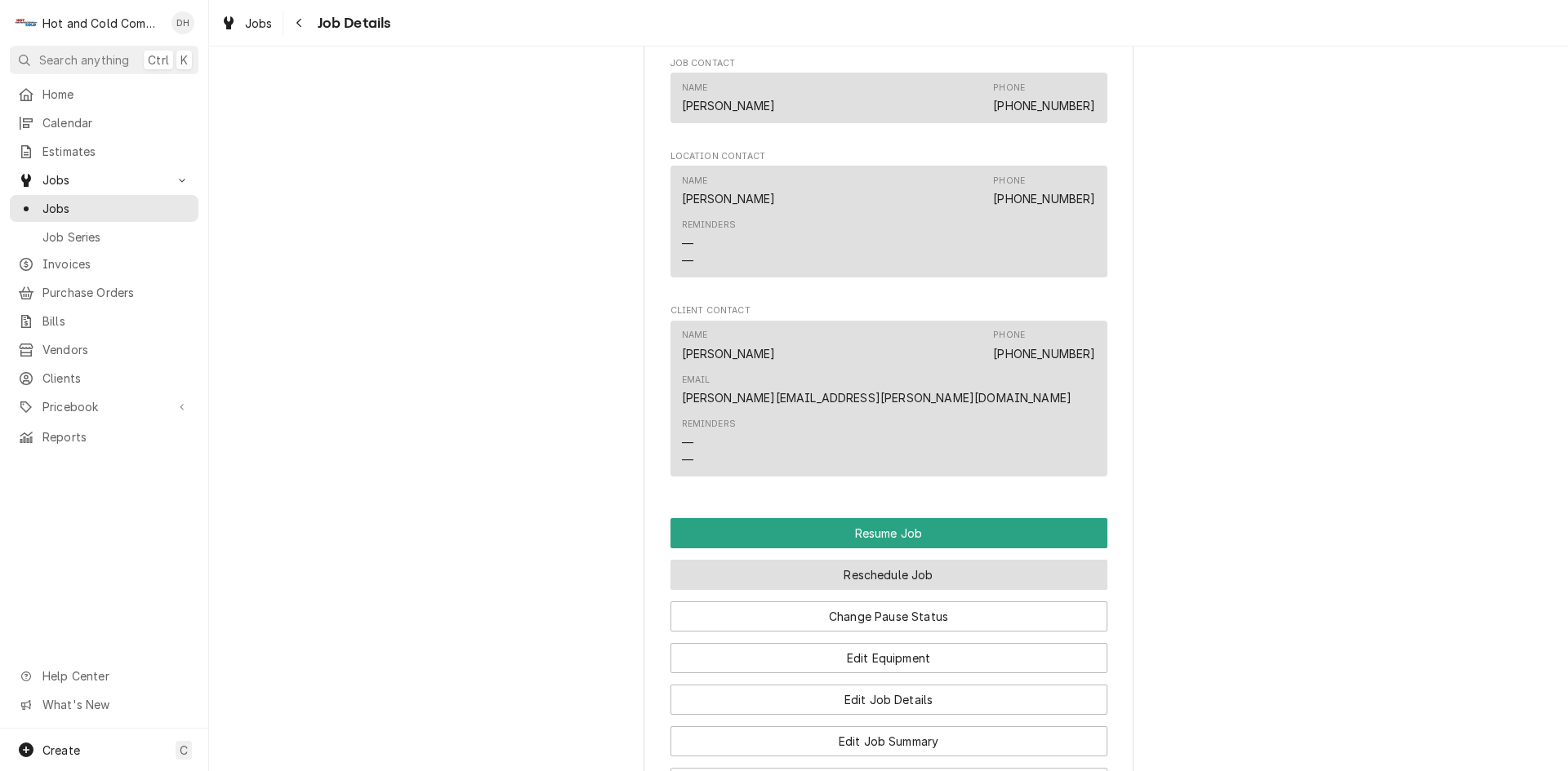
click at [938, 560] on button "Reschedule Job" at bounding box center [888, 574] width 437 height 30
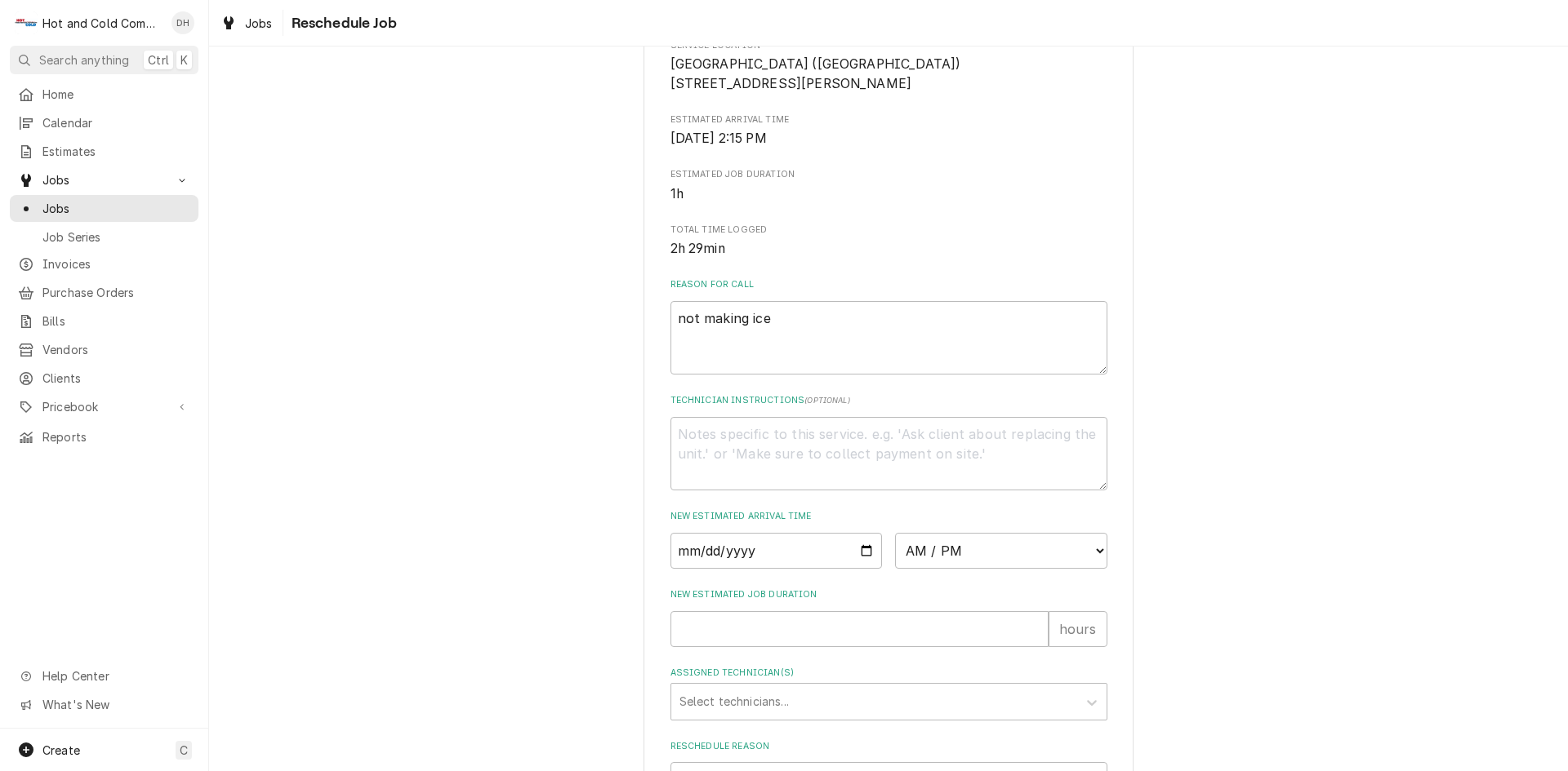
scroll to position [449, 0]
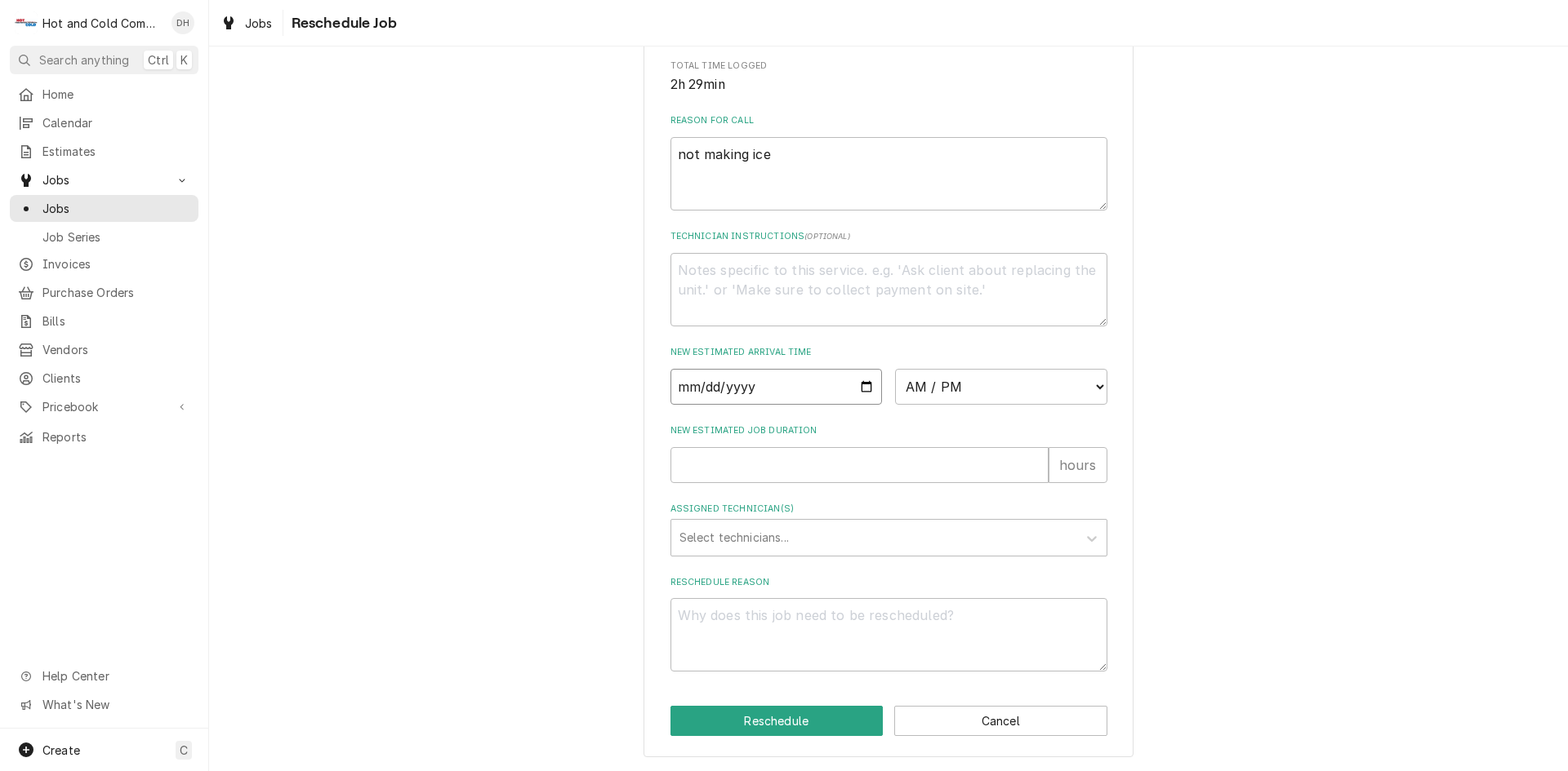
click at [861, 382] on input "Date" at bounding box center [776, 386] width 212 height 36
type input "2025-09-04"
type textarea "x"
click at [1086, 386] on select "AM / PM 6:00 AM 6:15 AM 6:30 AM 6:45 AM 7:00 AM 7:15 AM 7:30 AM 7:45 AM 8:00 AM…" at bounding box center [1001, 386] width 212 height 36
select select "08:45:00"
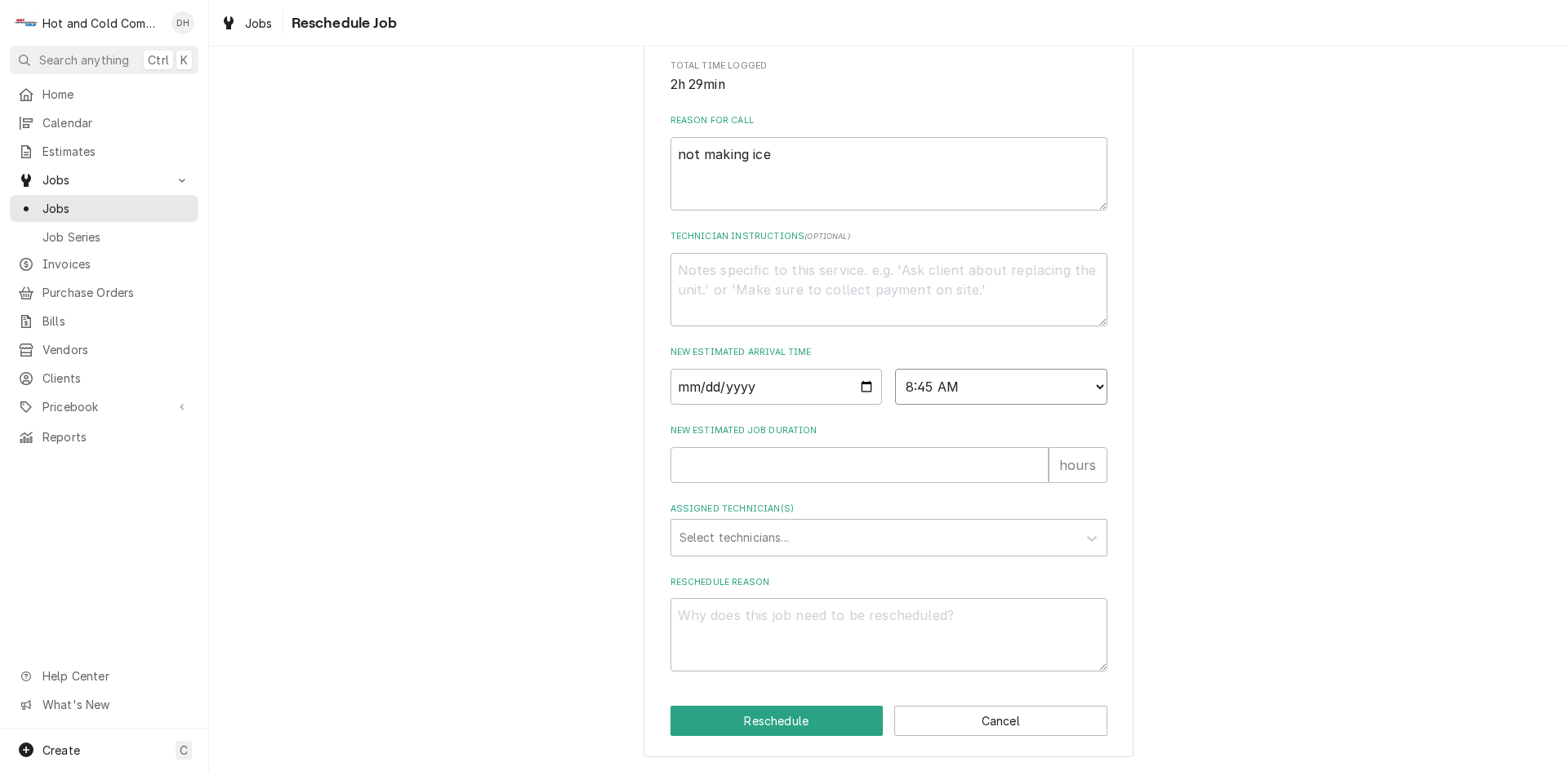
click at [895, 369] on select "AM / PM 6:00 AM 6:15 AM 6:30 AM 6:45 AM 7:00 AM 7:15 AM 7:30 AM 7:45 AM 8:00 AM…" at bounding box center [1001, 386] width 212 height 36
click at [735, 473] on input "New Estimated Job Duration" at bounding box center [859, 465] width 378 height 36
type textarea "x"
type input "1"
click at [776, 540] on div "Assigned Technician(s)" at bounding box center [873, 538] width 389 height 29
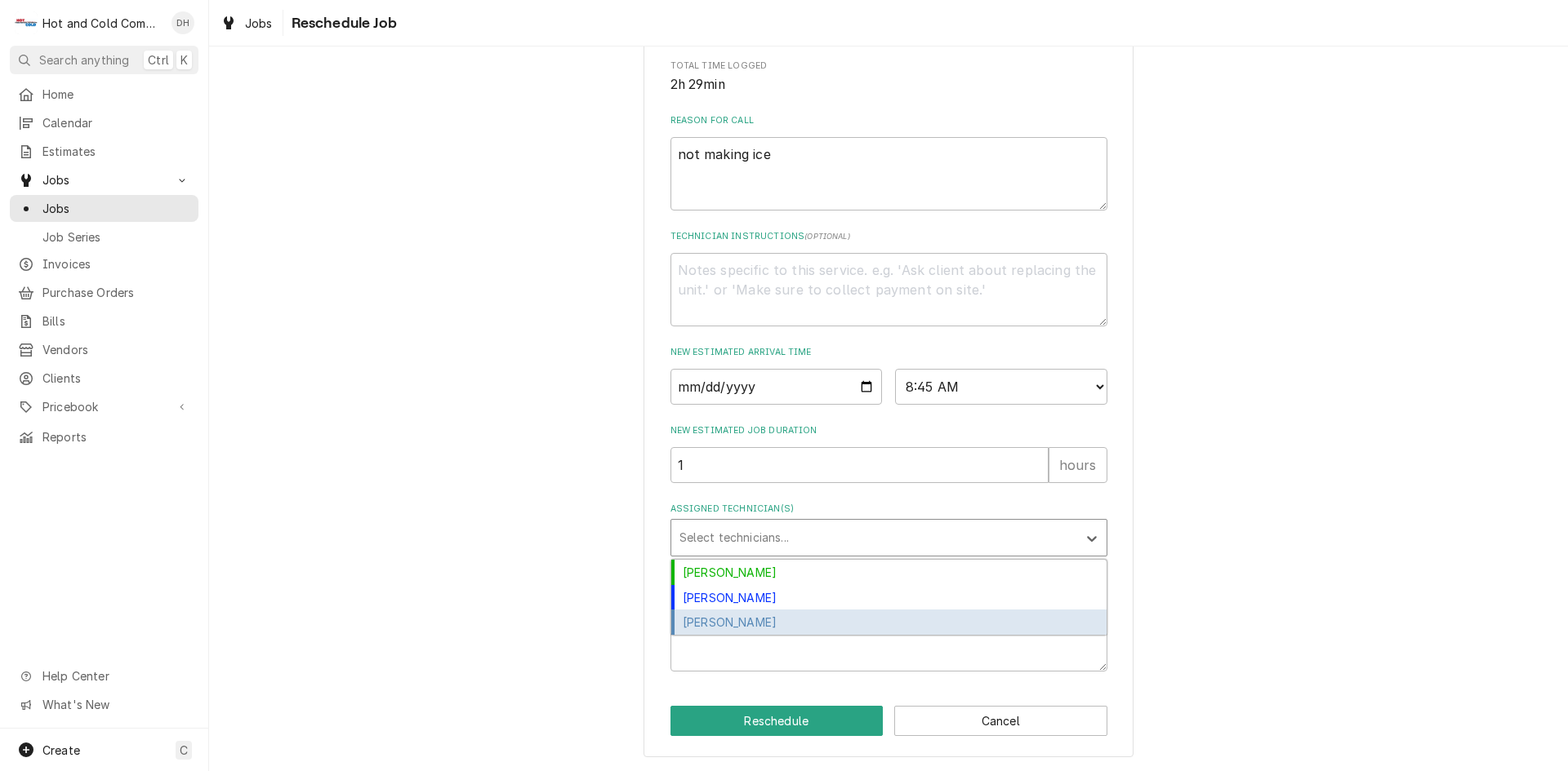
click at [762, 620] on div "Jason Thomason" at bounding box center [888, 622] width 435 height 26
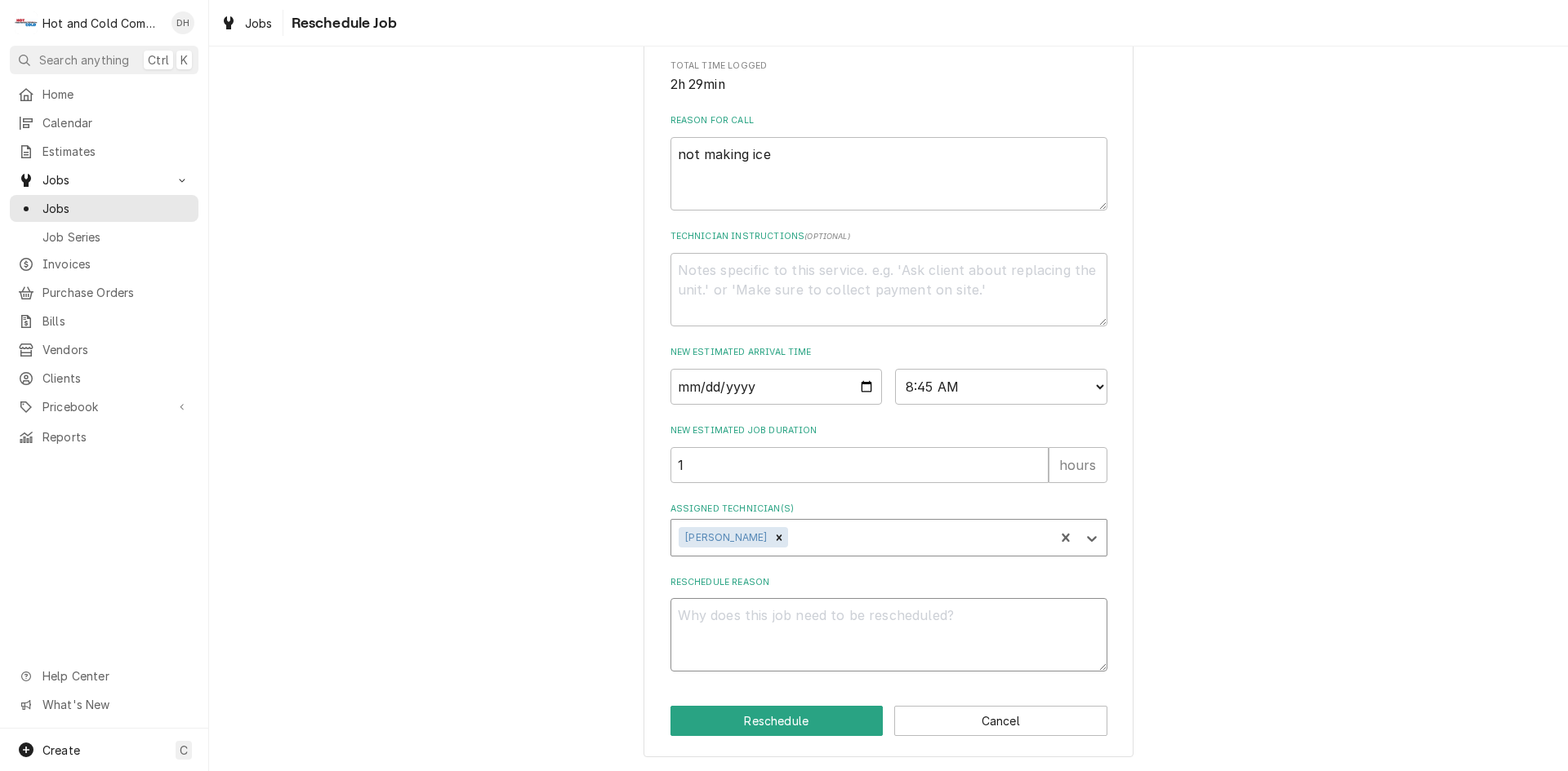
click at [709, 637] on textarea "Reschedule Reason" at bounding box center [888, 635] width 437 height 74
type textarea "x"
type textarea "r"
type textarea "x"
type textarea "re"
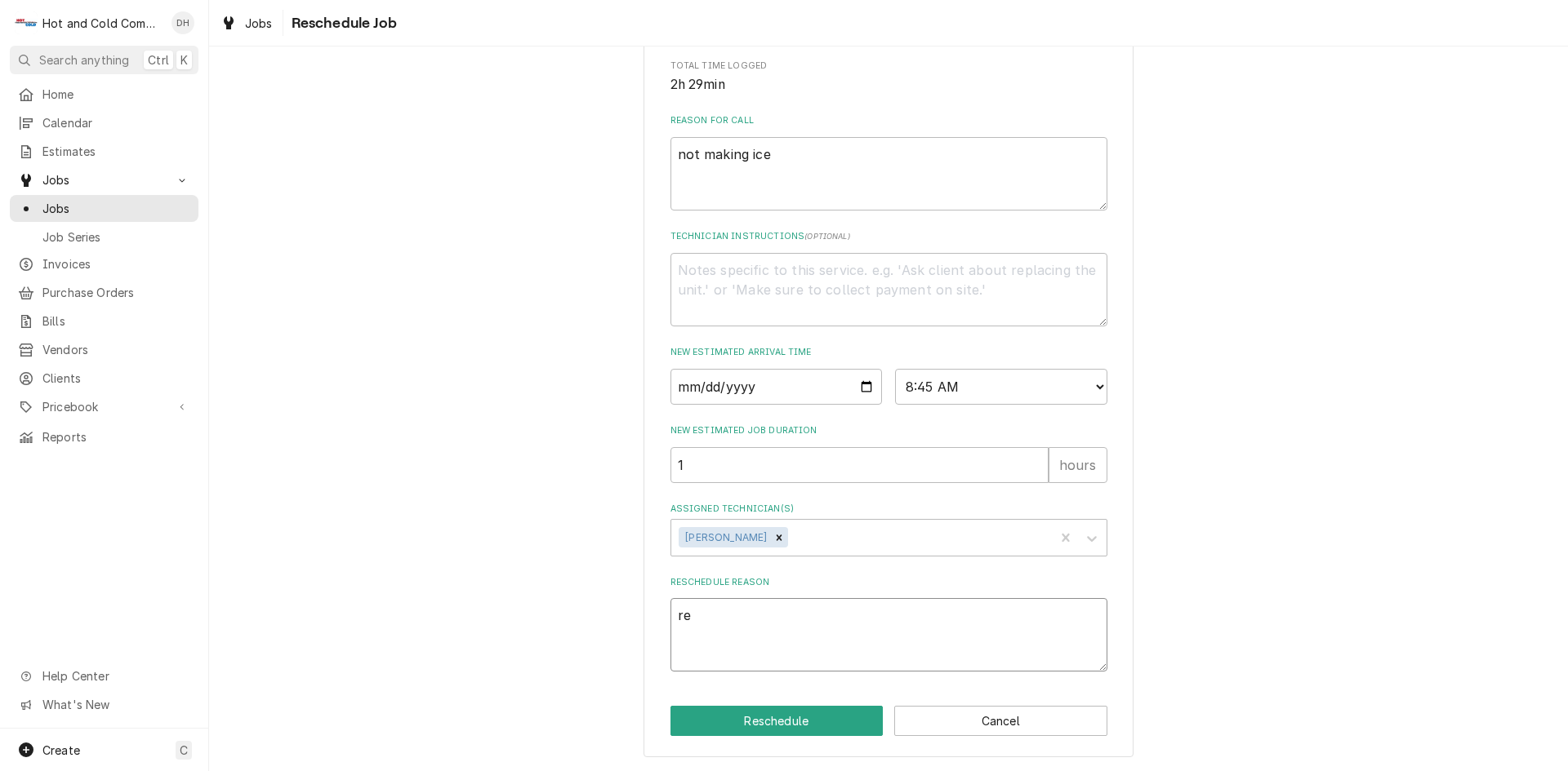
type textarea "x"
type textarea "rec"
type textarea "x"
type textarea "rech"
type textarea "x"
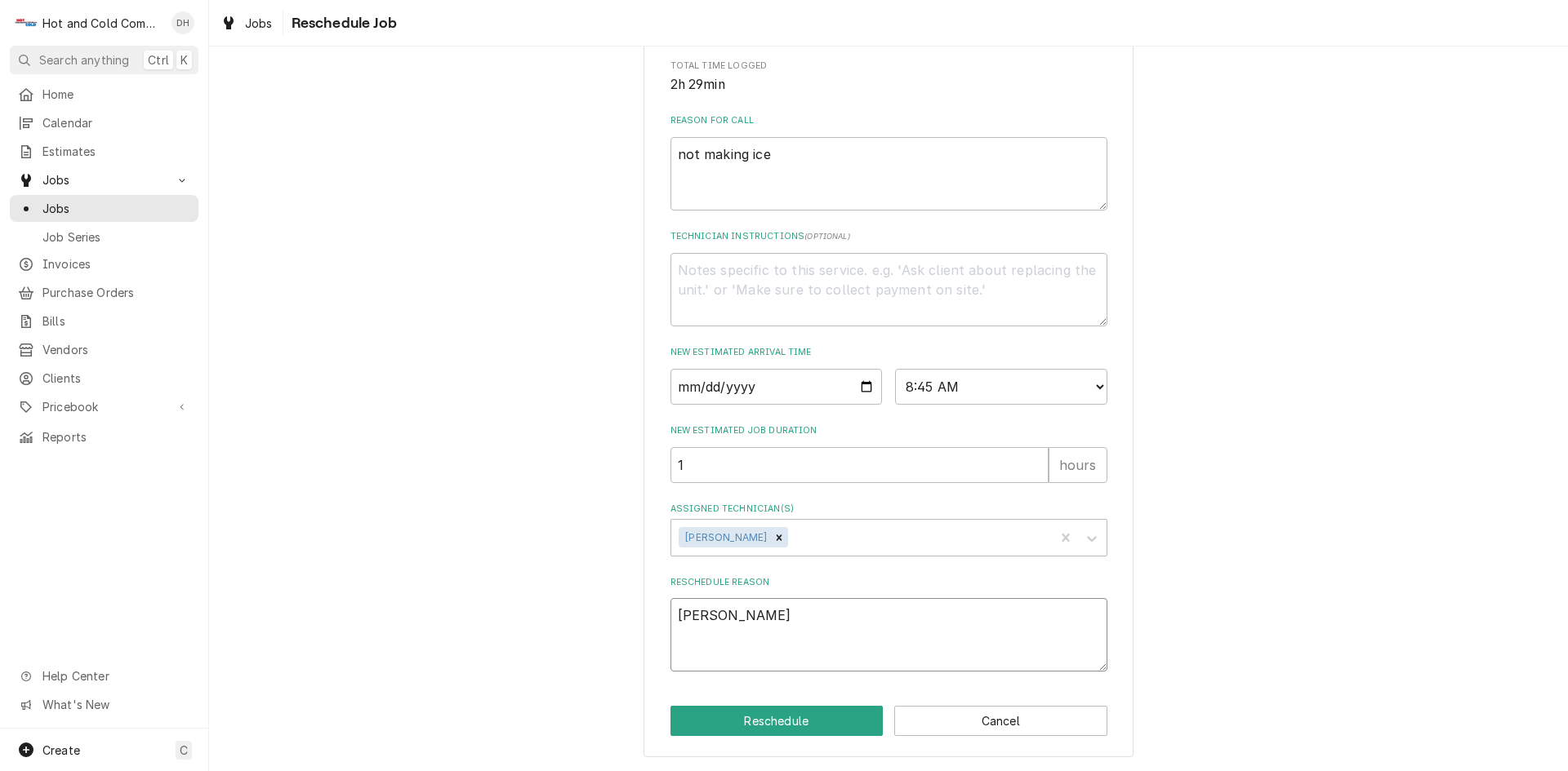
type textarea "reche"
type textarea "x"
type textarea "rechec"
type textarea "x"
type textarea "recheck"
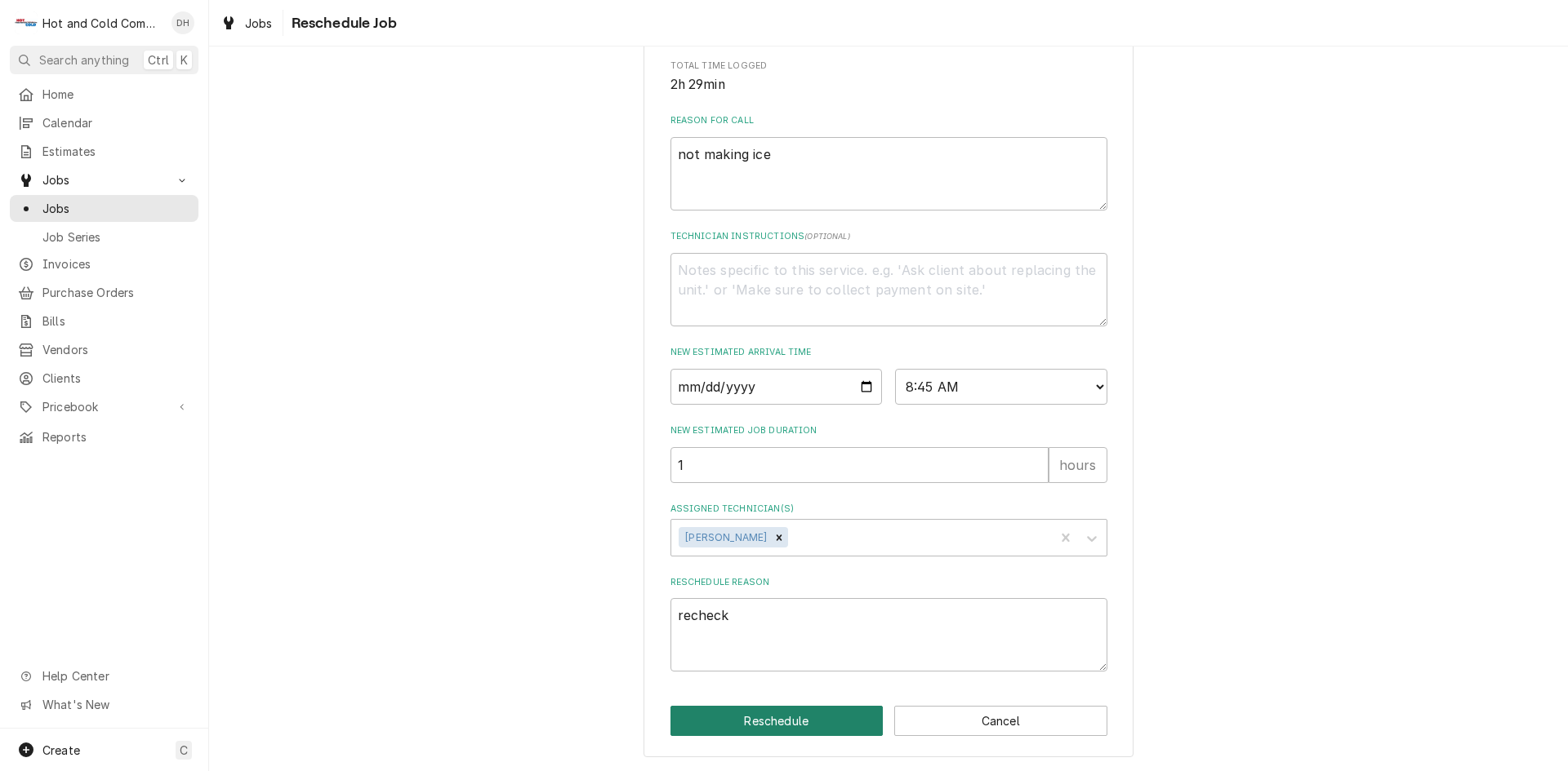
click at [807, 719] on button "Reschedule" at bounding box center [777, 721] width 213 height 30
type textarea "x"
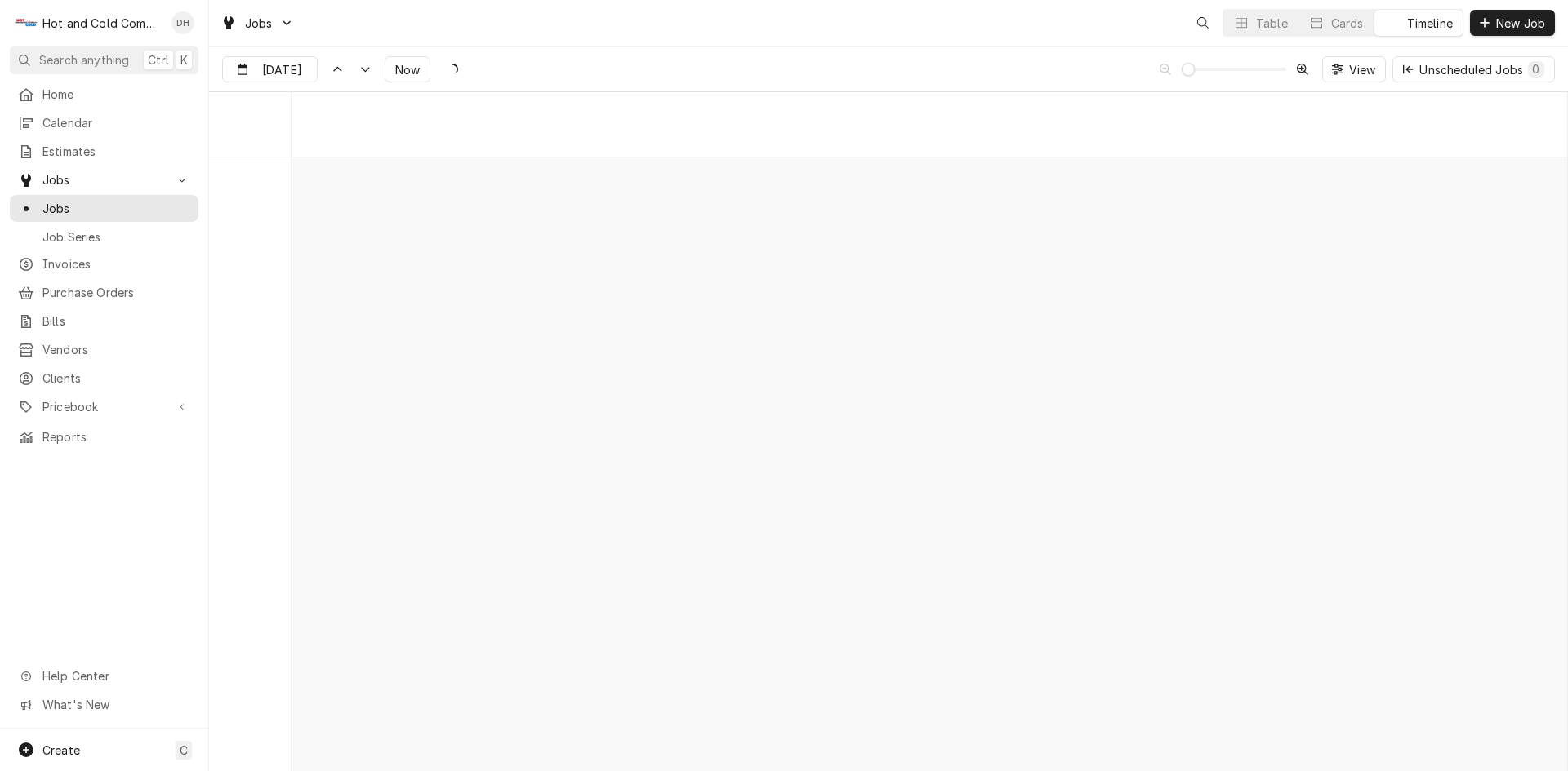
scroll to position [12778, 0]
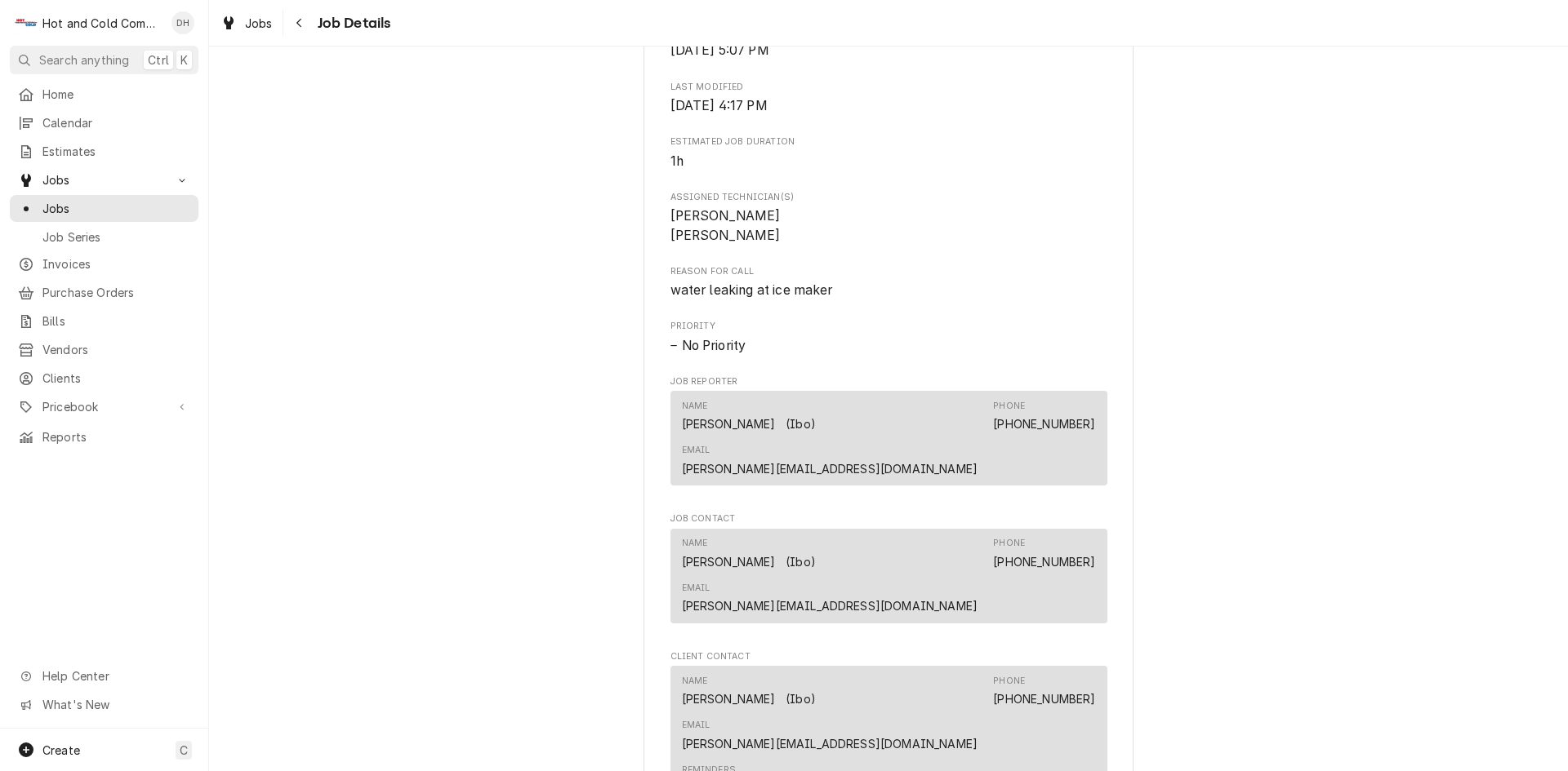
scroll to position [910, 0]
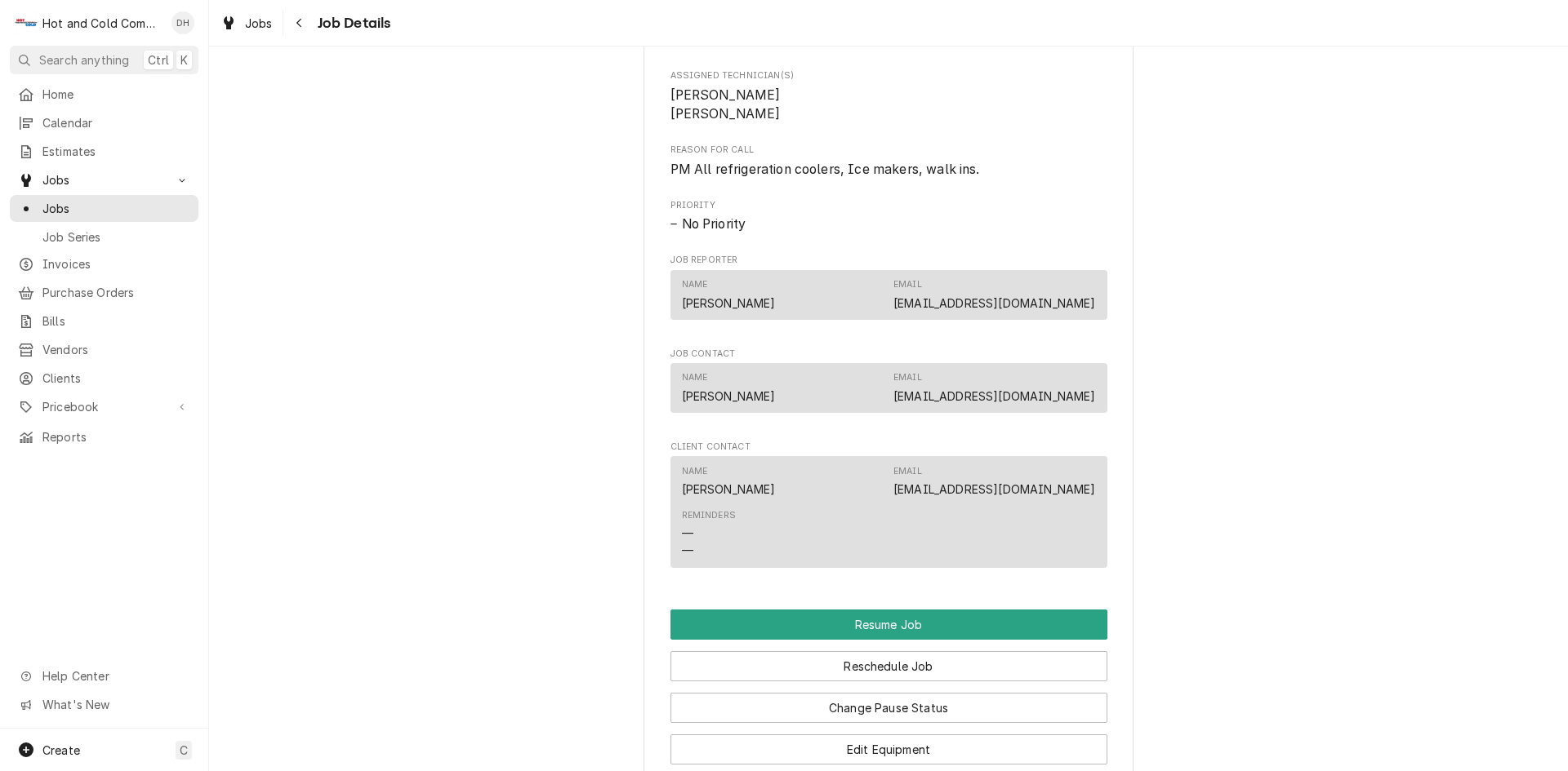
scroll to position [1533, 0]
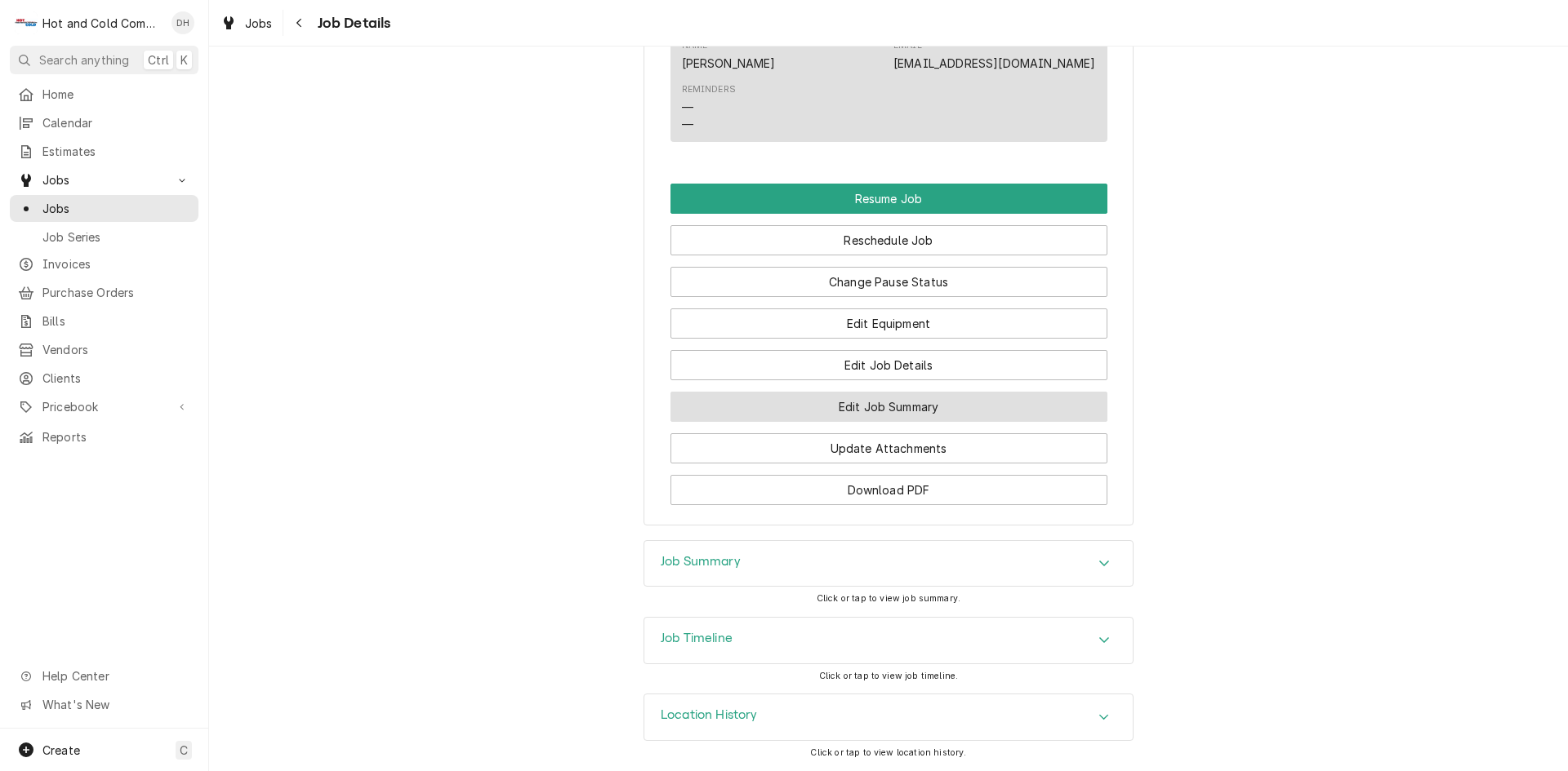
click at [967, 404] on button "Edit Job Summary" at bounding box center [888, 406] width 437 height 30
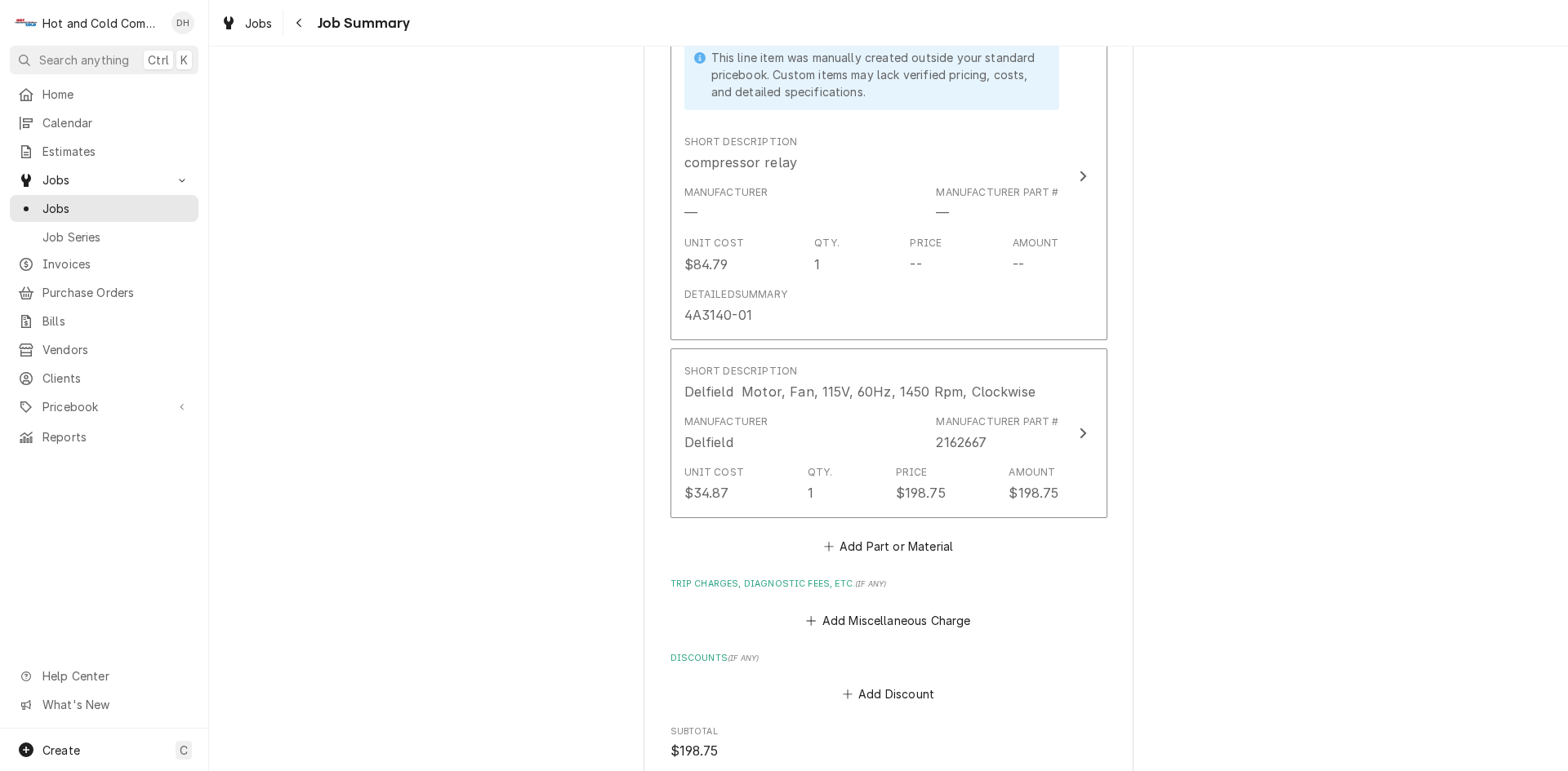
scroll to position [544, 0]
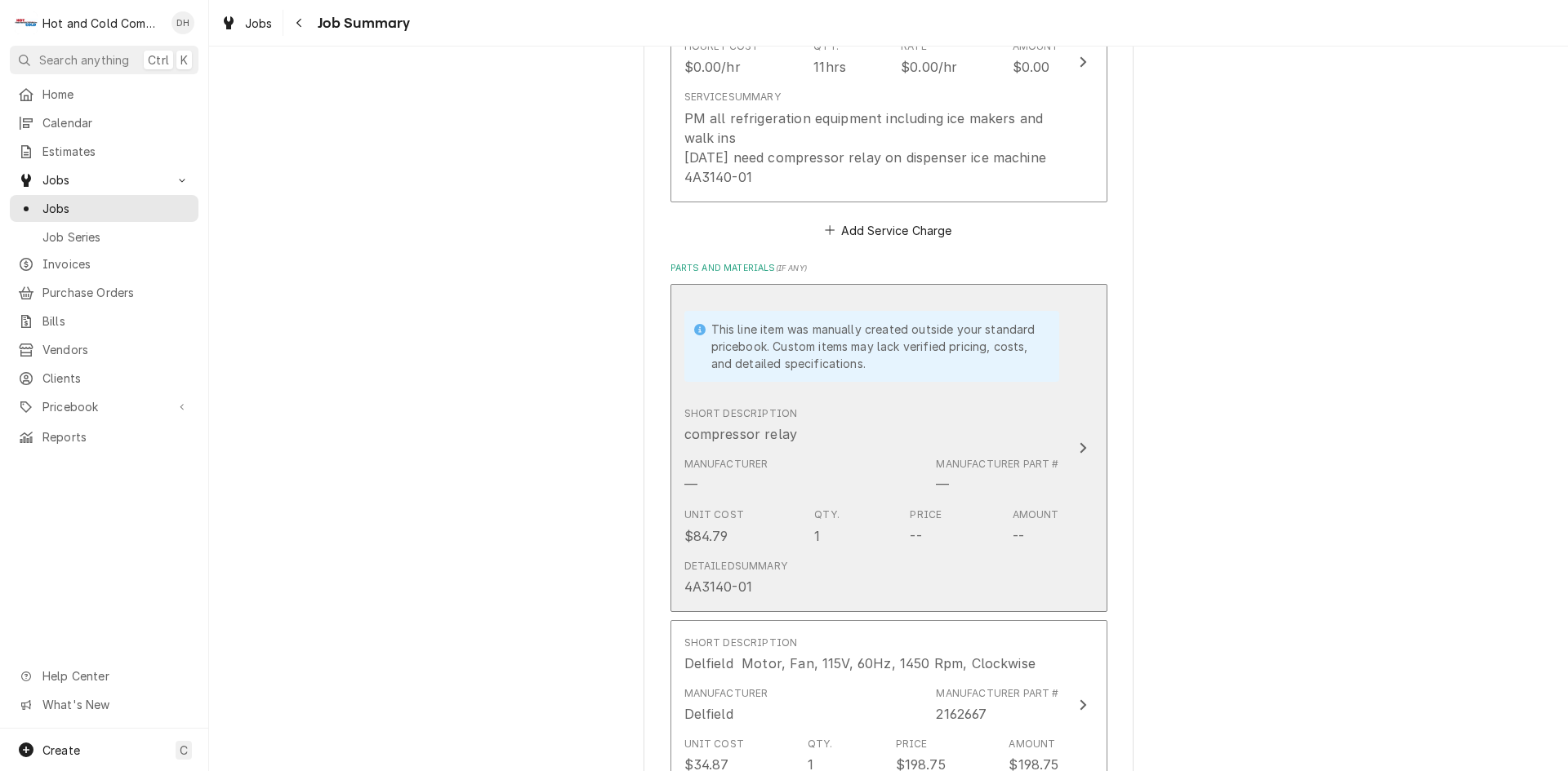
click at [995, 411] on div "Short Description compressor relay" at bounding box center [872, 426] width 375 height 51
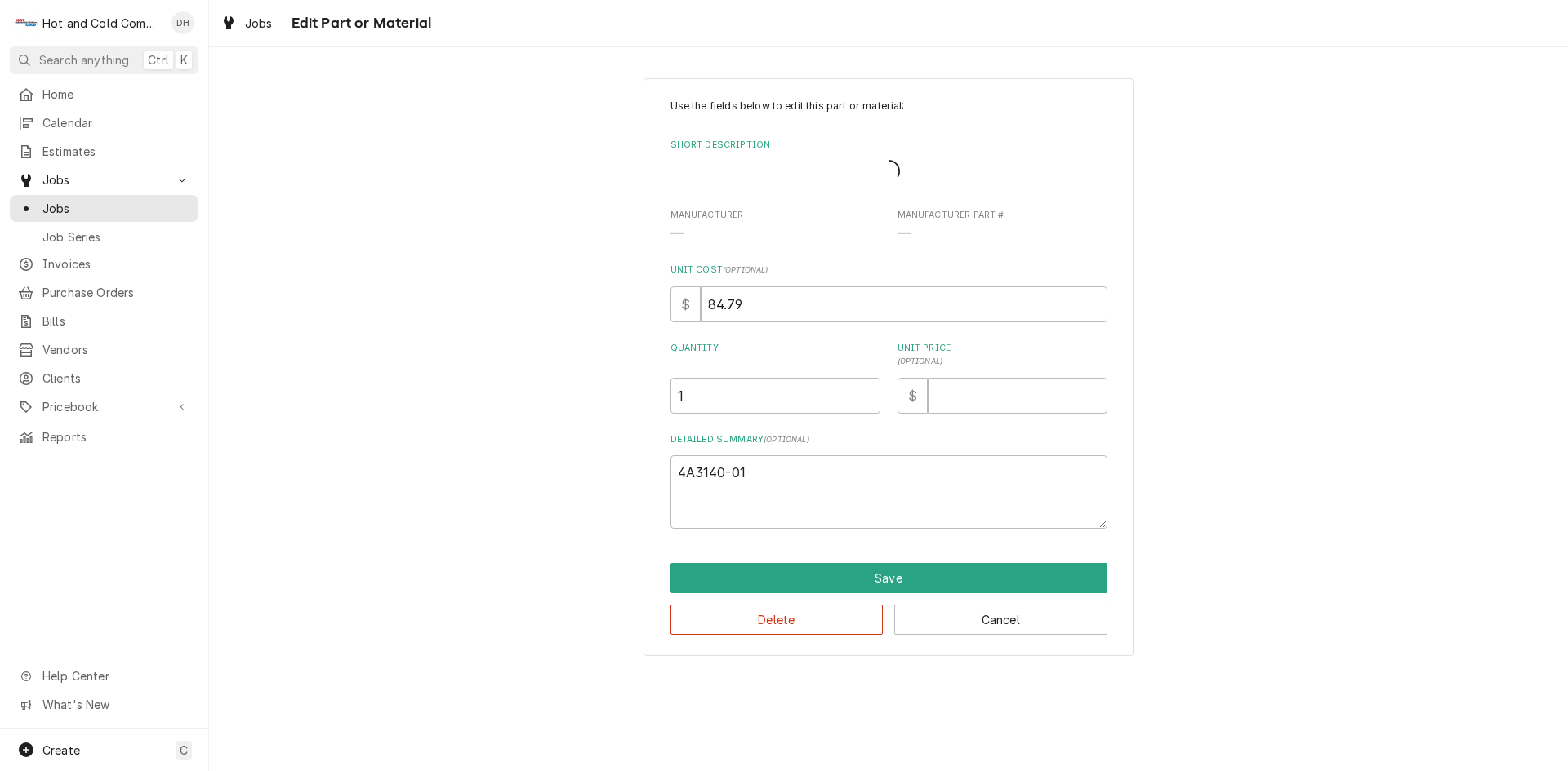
type textarea "x"
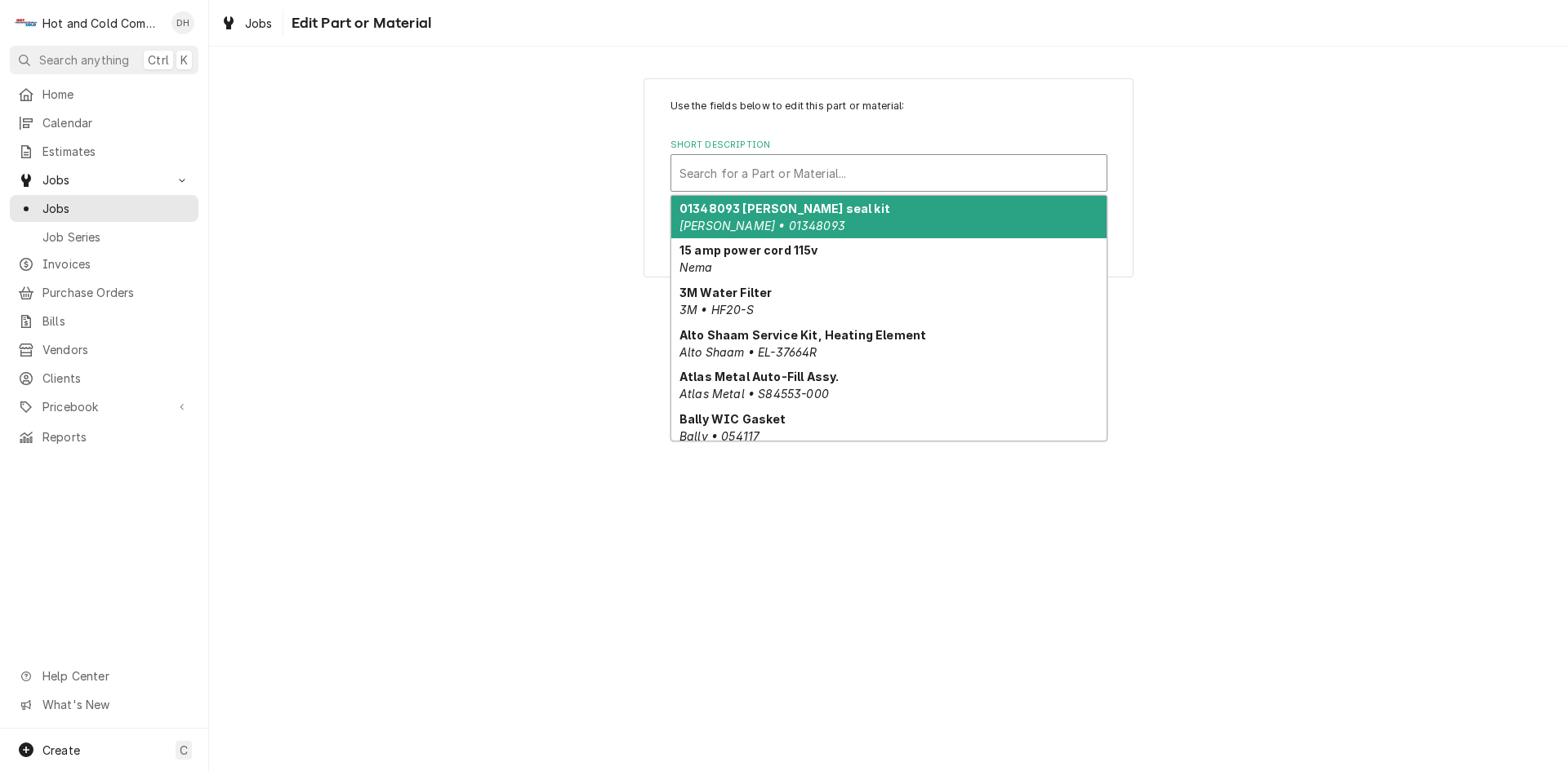
click at [748, 160] on div "Short Description" at bounding box center [888, 173] width 418 height 29
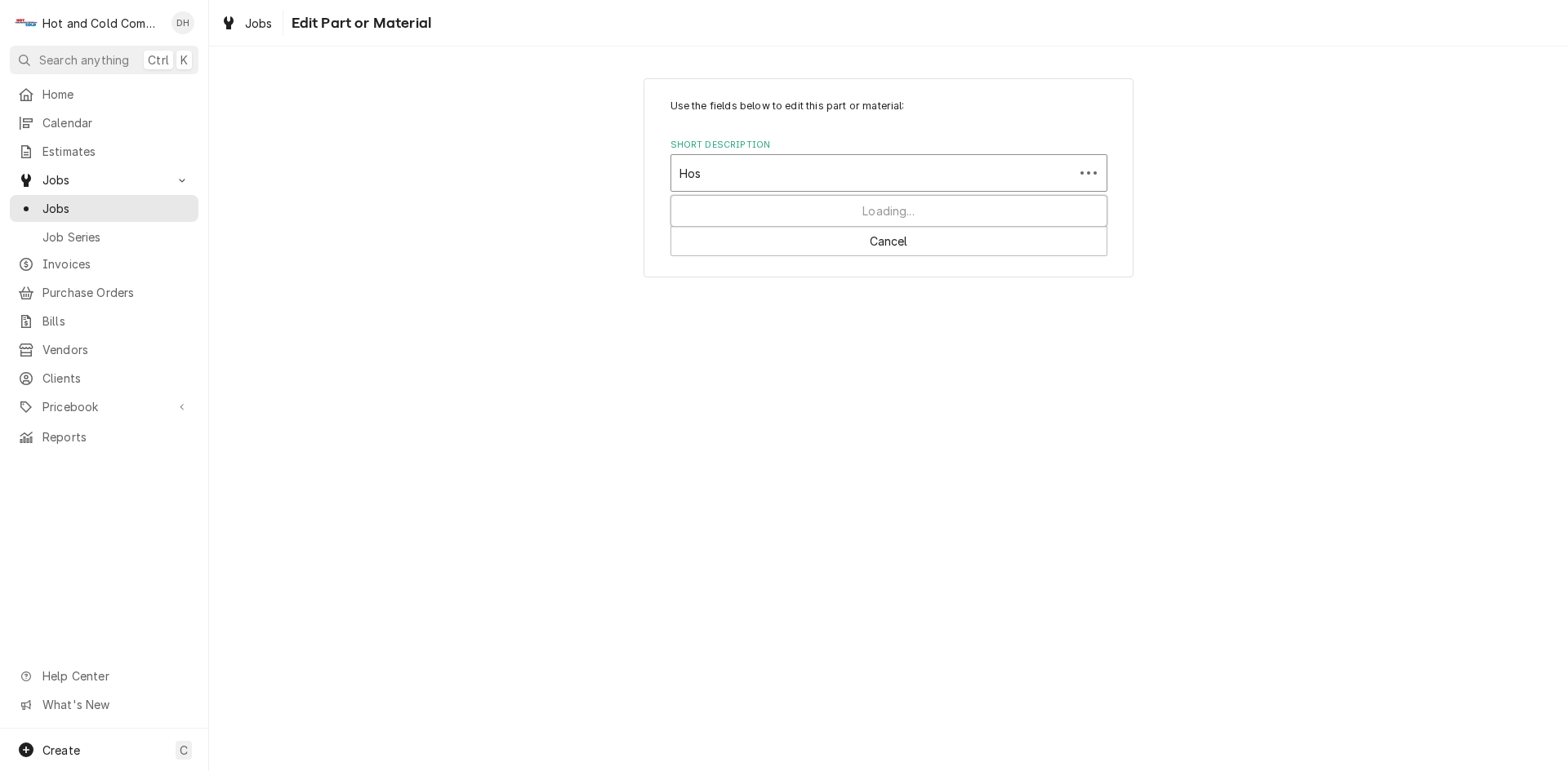
type input "Hosh"
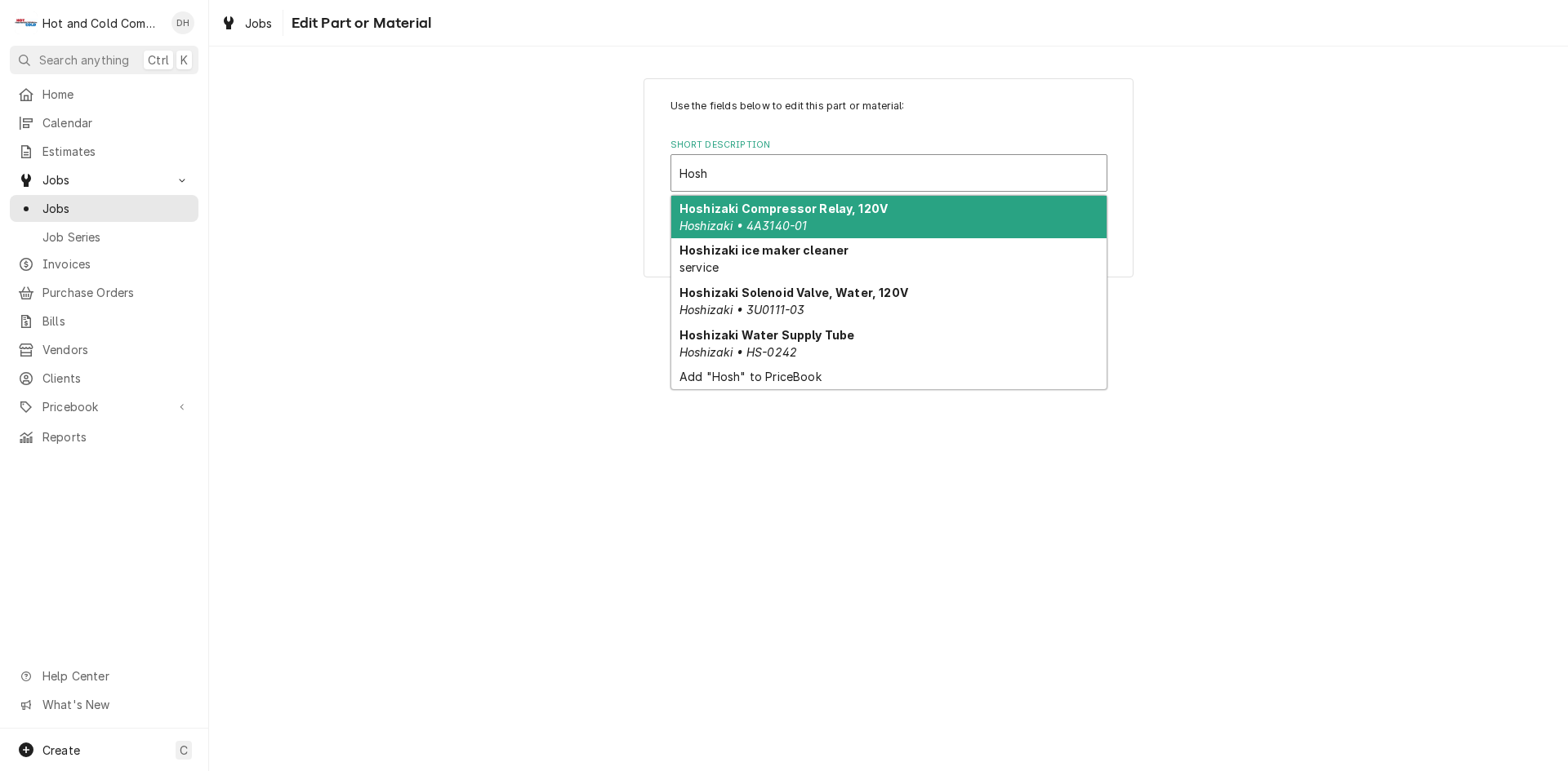
click at [885, 206] on div "Hoshizaki Compressor Relay, 120V Hoshizaki • 4A3140-01" at bounding box center [888, 217] width 435 height 43
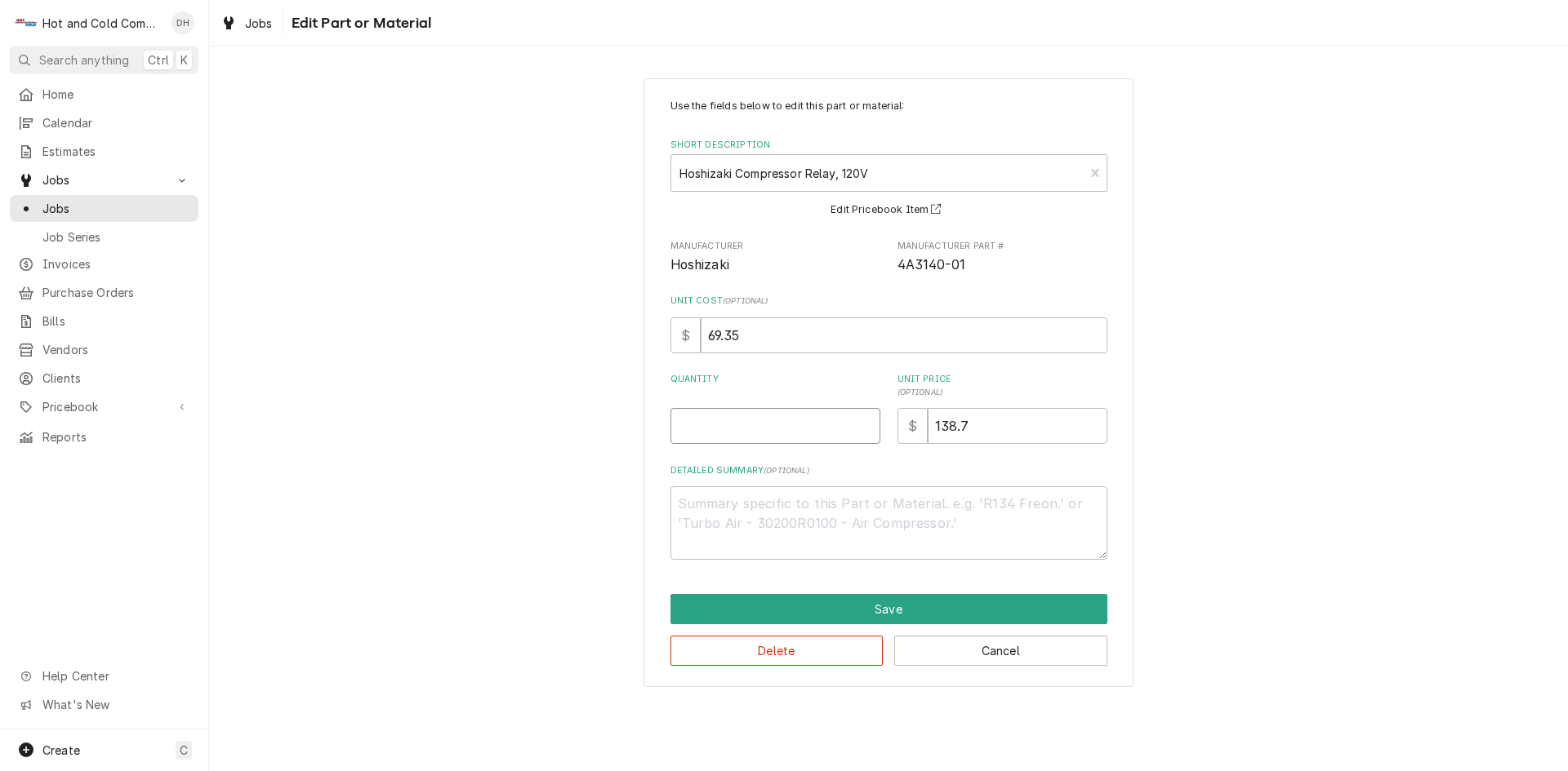
click at [760, 428] on input "Quantity" at bounding box center [775, 426] width 210 height 36
type textarea "x"
type input "1"
click at [931, 609] on button "Save" at bounding box center [888, 609] width 437 height 30
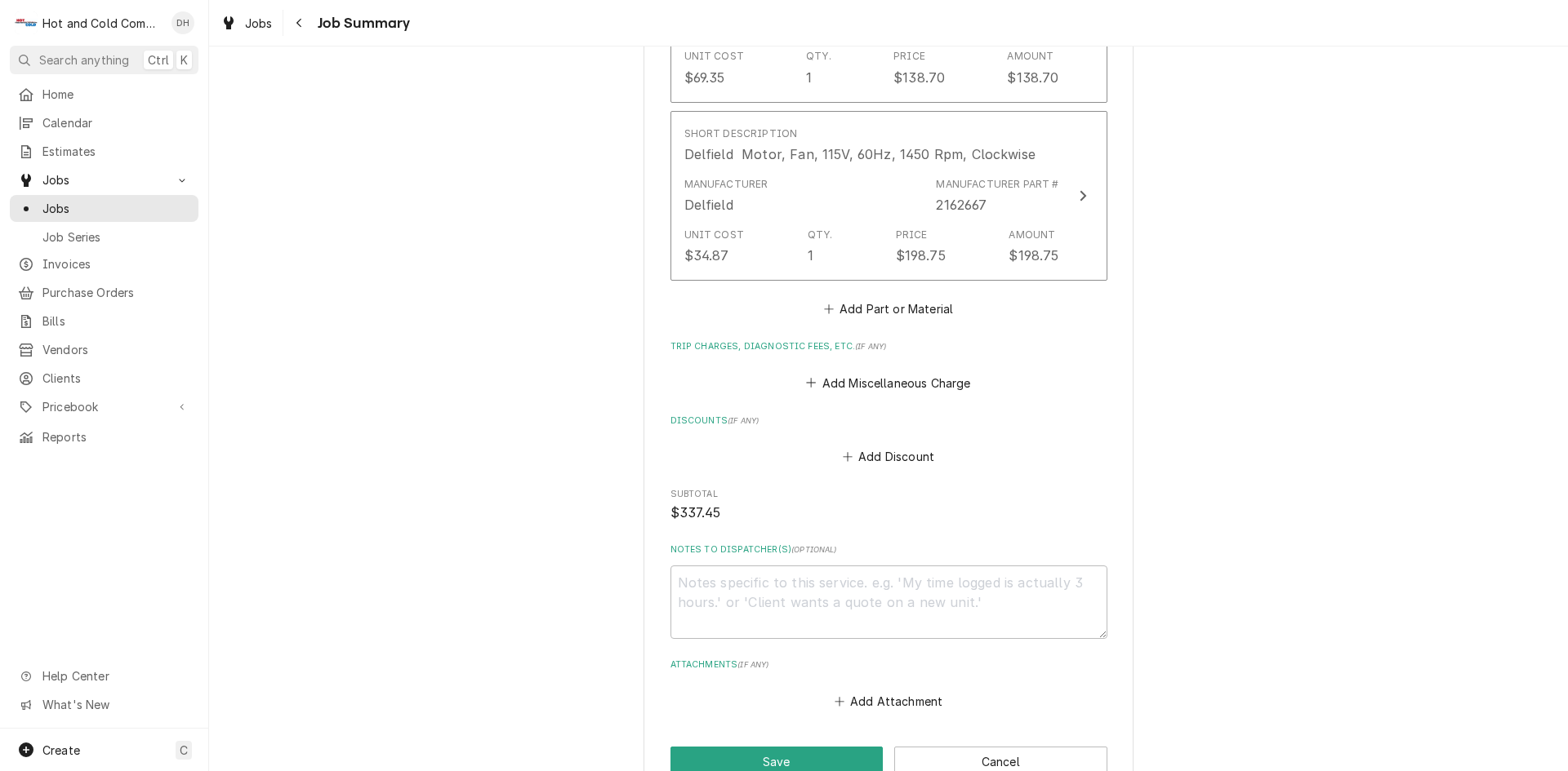
scroll to position [1014, 0]
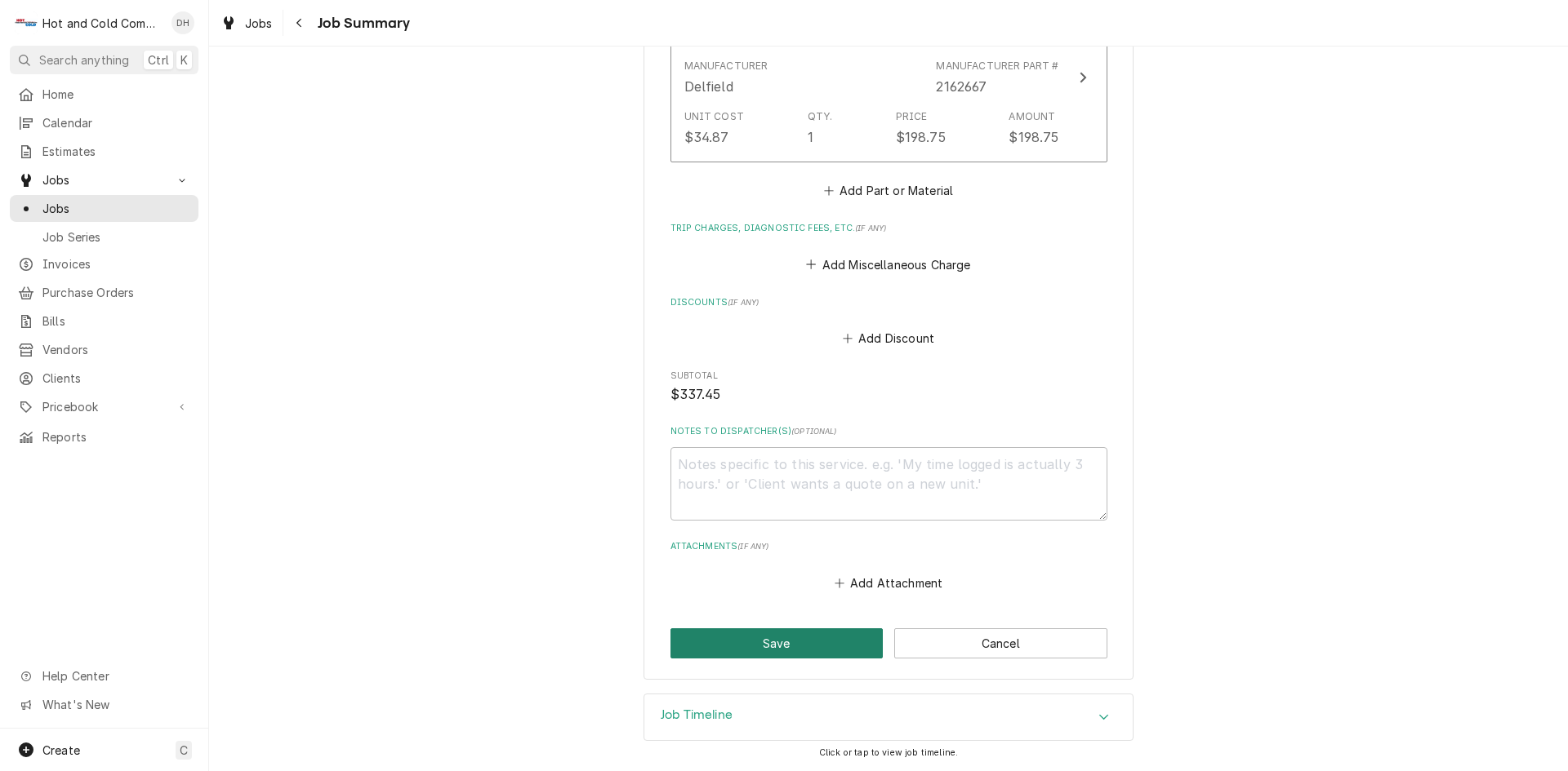
click at [770, 636] on button "Save" at bounding box center [777, 643] width 213 height 30
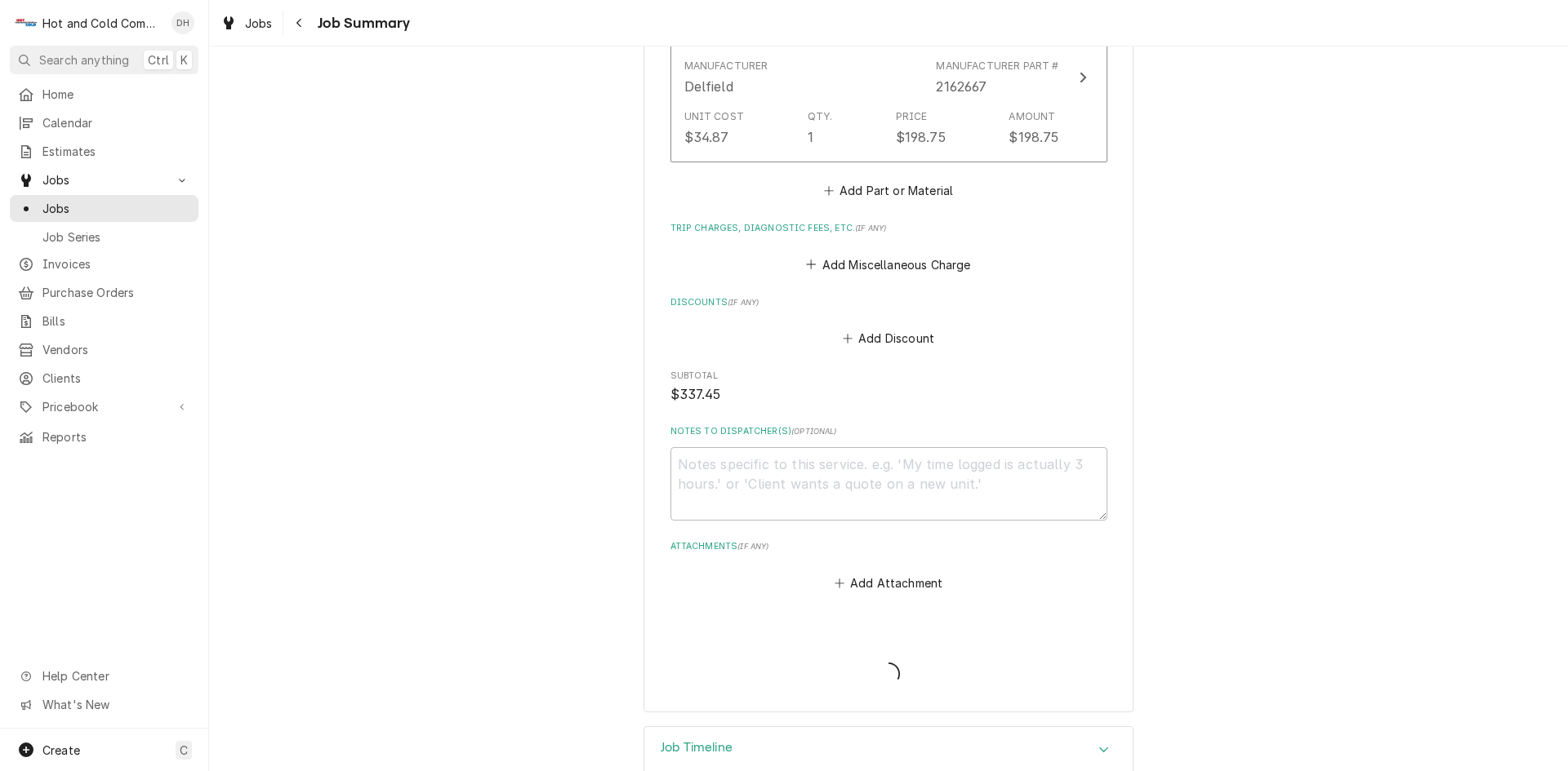
type textarea "x"
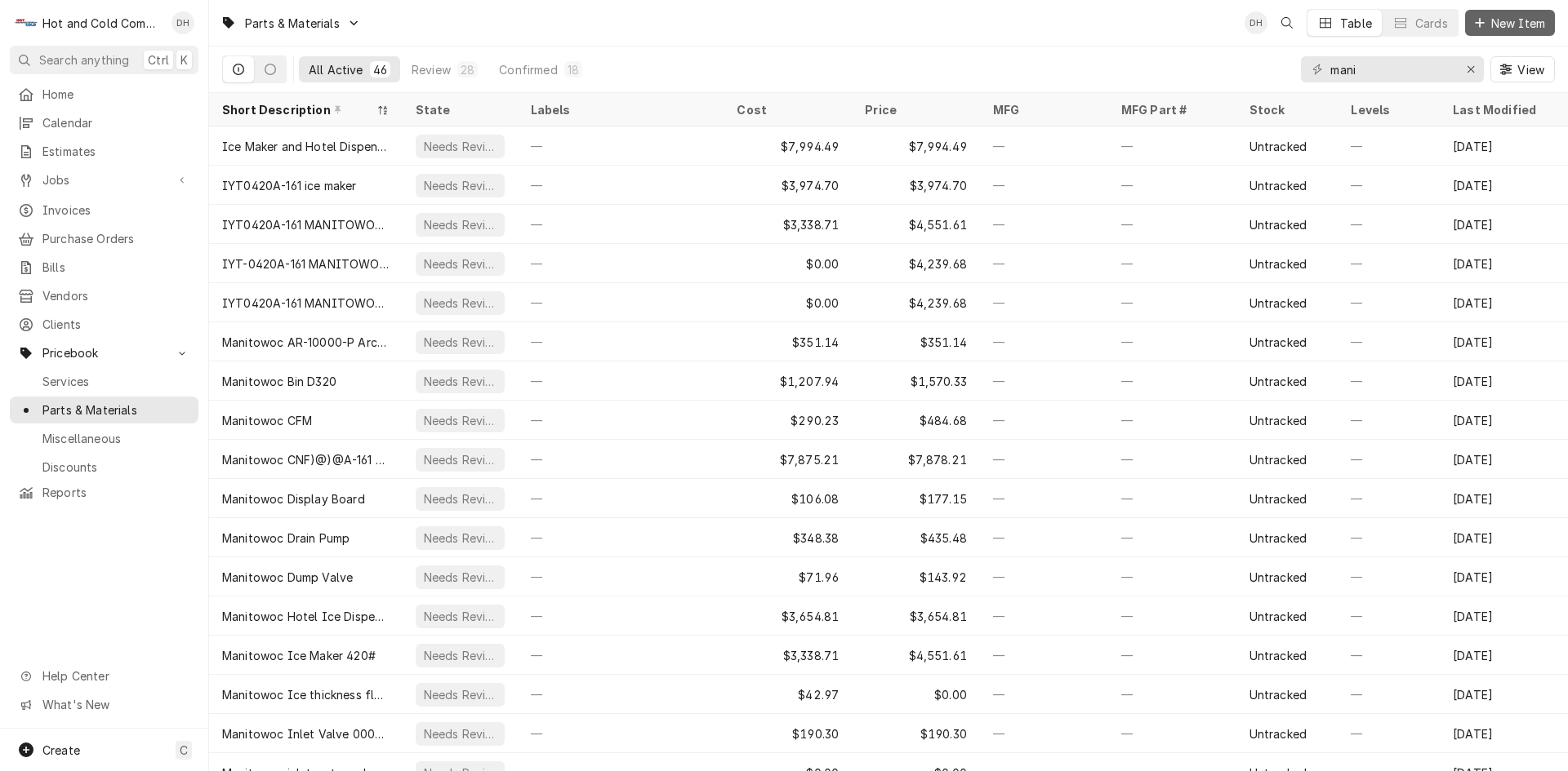
click at [1495, 22] on span "New Item" at bounding box center [1518, 23] width 60 height 17
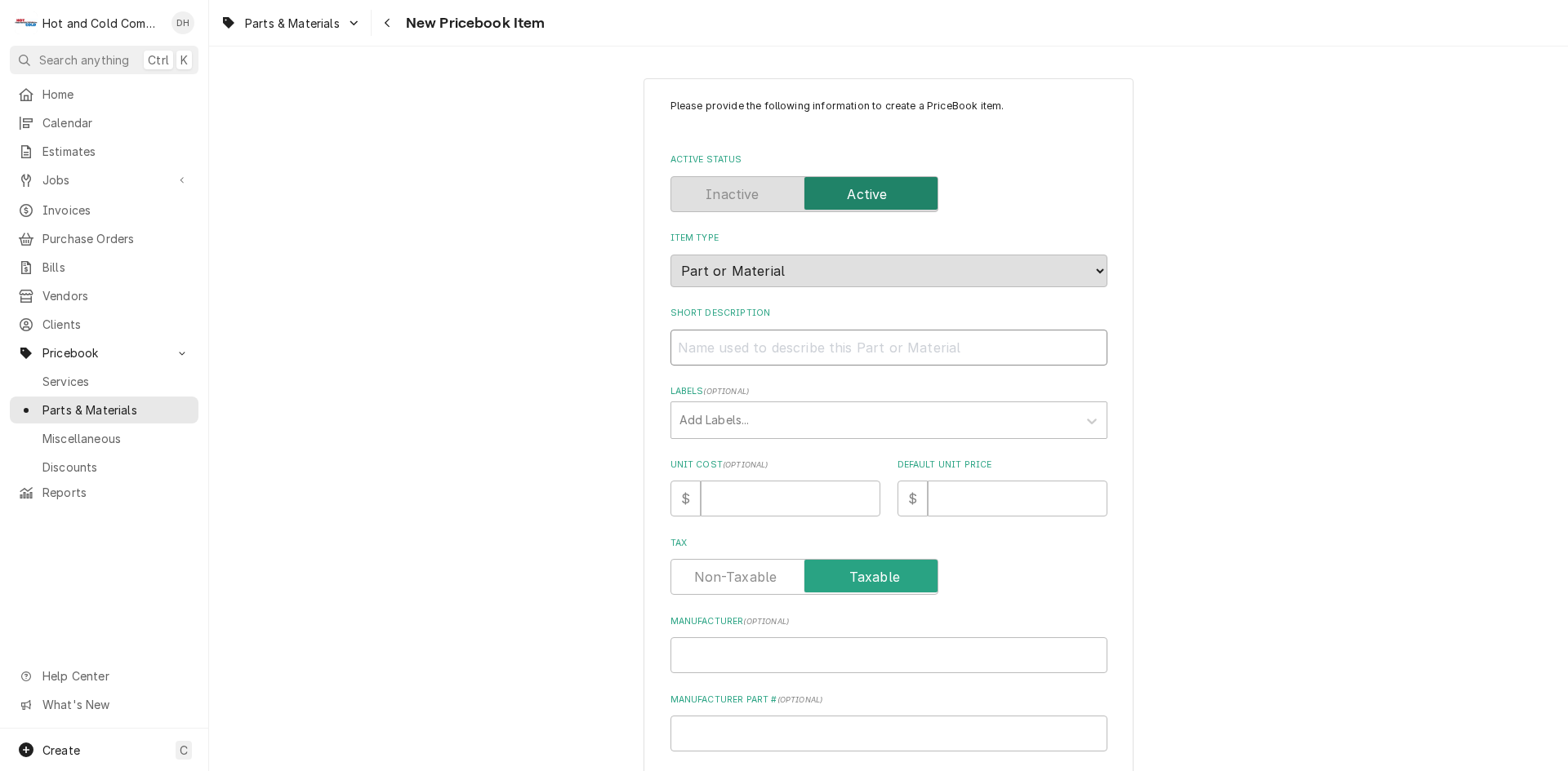
click at [693, 350] on input "Short Description" at bounding box center [888, 347] width 437 height 36
paste input "Hoshizaki 4A3140-01 Compressor Relay, 120V"
type textarea "x"
drag, startPoint x: 808, startPoint y: 345, endPoint x: 738, endPoint y: 346, distance: 70.0
click at [738, 346] on input "Hoshizaki 4A3140-01 Compressor Relay, 120V" at bounding box center [888, 347] width 437 height 36
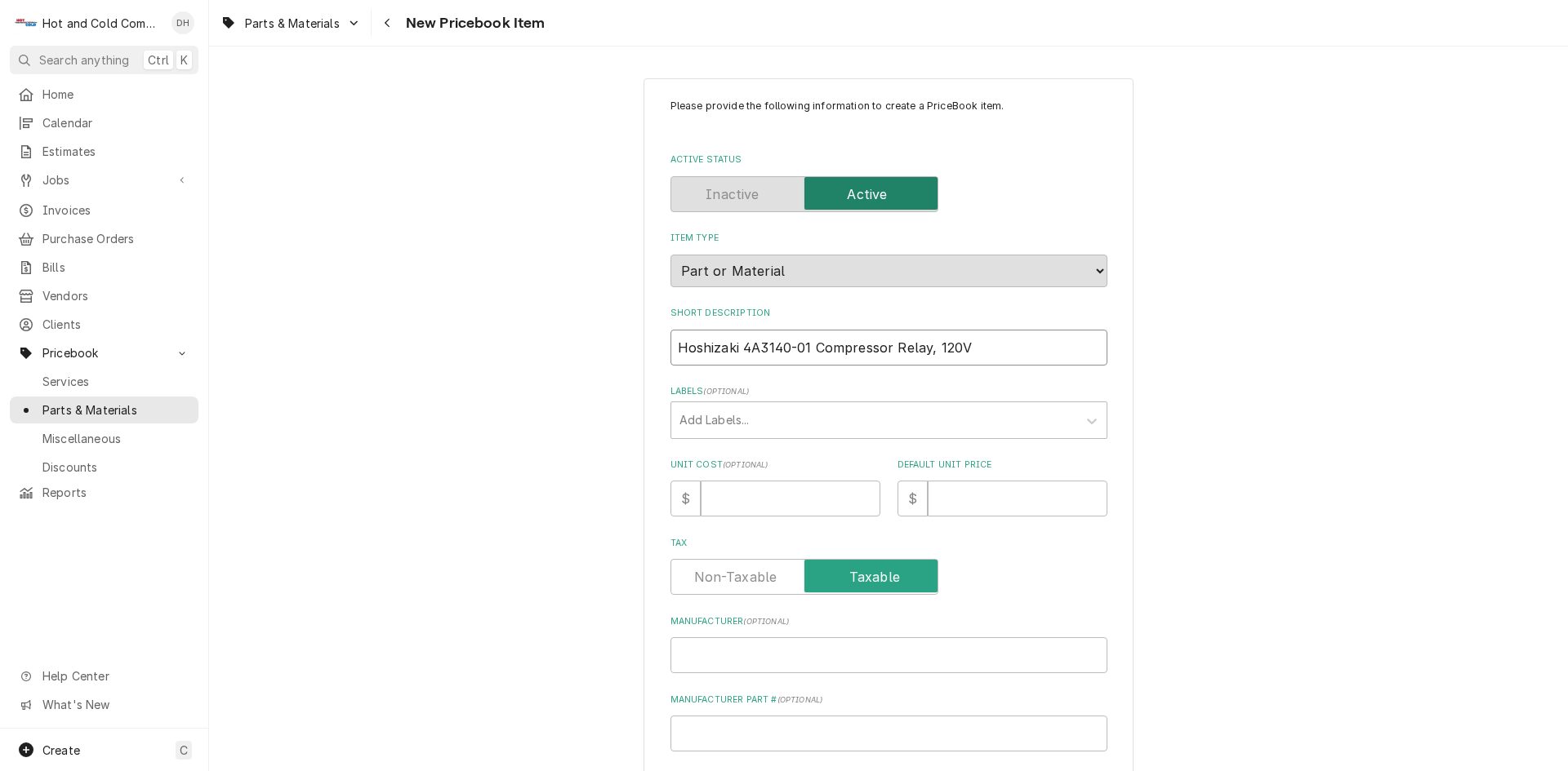
type input "Hoshizaki 4A3140-01 Compressor Relay, 120V"
click at [743, 731] on input "Manufacturer Part # ( optional )" at bounding box center [888, 733] width 437 height 36
paste input "4A3140-01"
type textarea "x"
type input "4A3140-01"
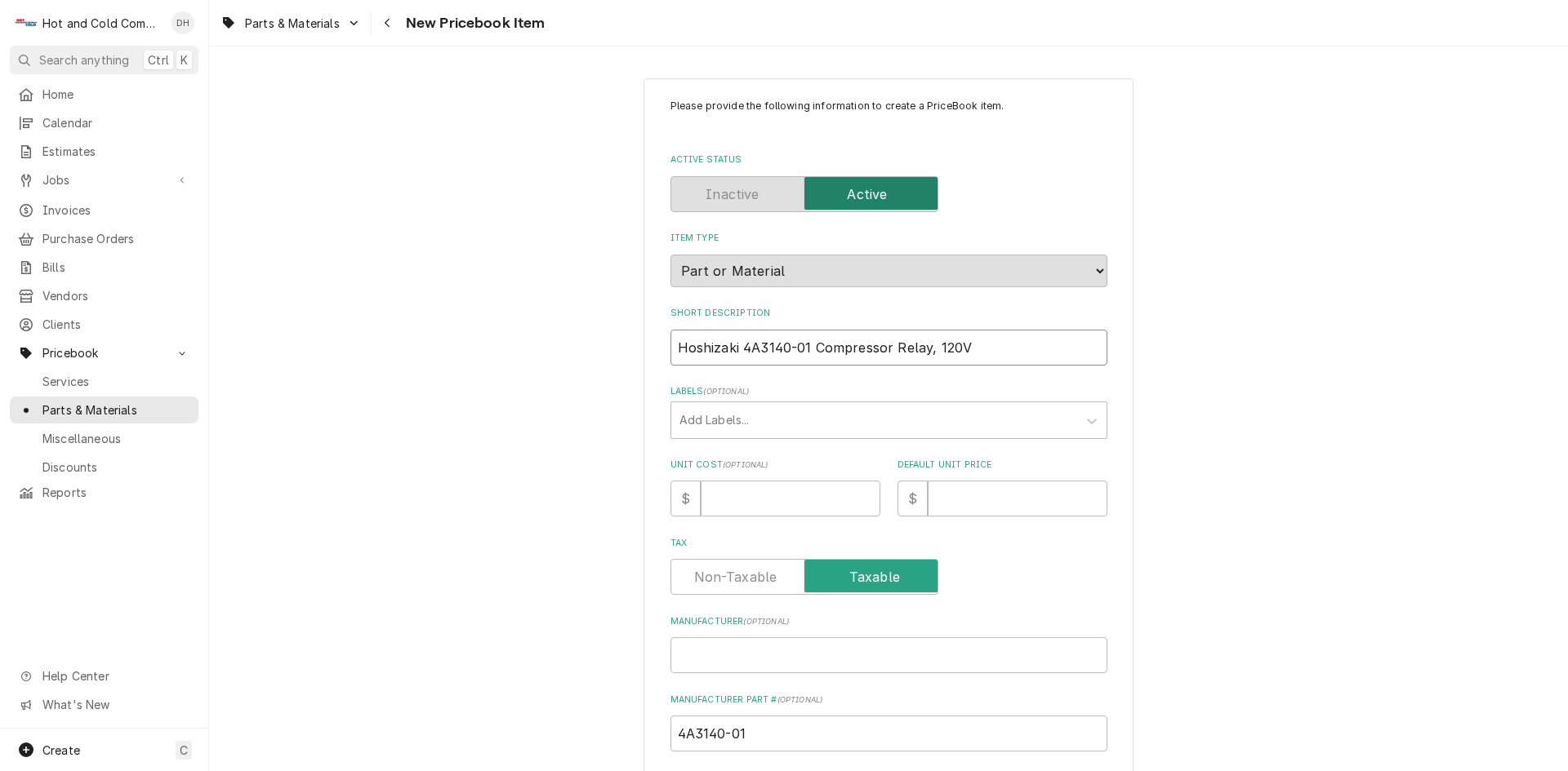
drag, startPoint x: 809, startPoint y: 341, endPoint x: 782, endPoint y: 468, distance: 129.8
click at [808, 342] on input "Hoshizaki 4A3140-01 Compressor Relay, 120V" at bounding box center [888, 347] width 437 height 36
type textarea "x"
type input "Hoshizaki 4A3140-0 Compressor Relay, 120V"
type textarea "x"
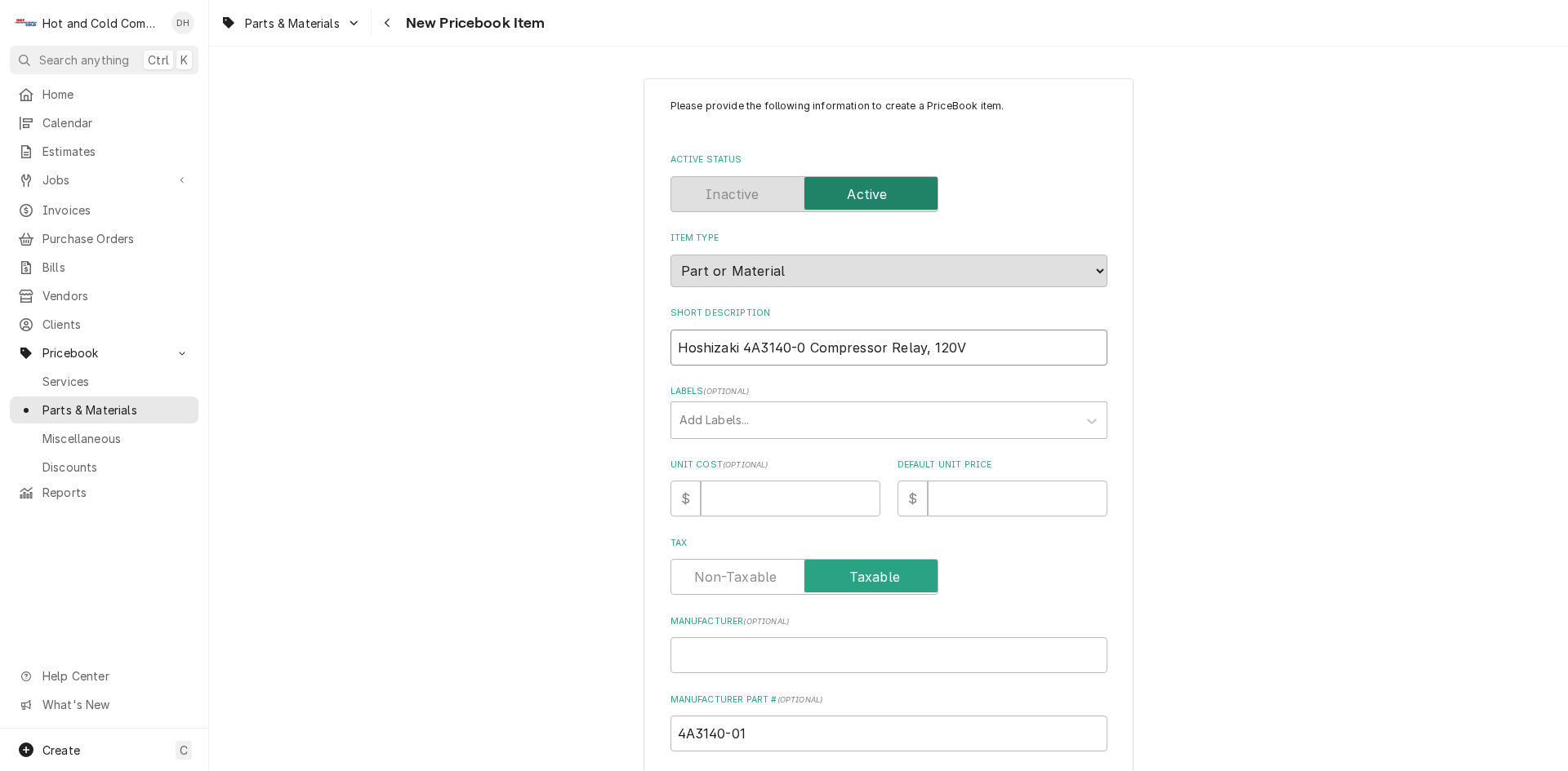
type input "Hoshizaki 4A3140- Compressor Relay, 120V"
type textarea "x"
type input "Hoshizaki 4A3140 Compressor Relay, 120V"
type textarea "x"
type input "Hoshizaki 4A314 Compressor Relay, 120V"
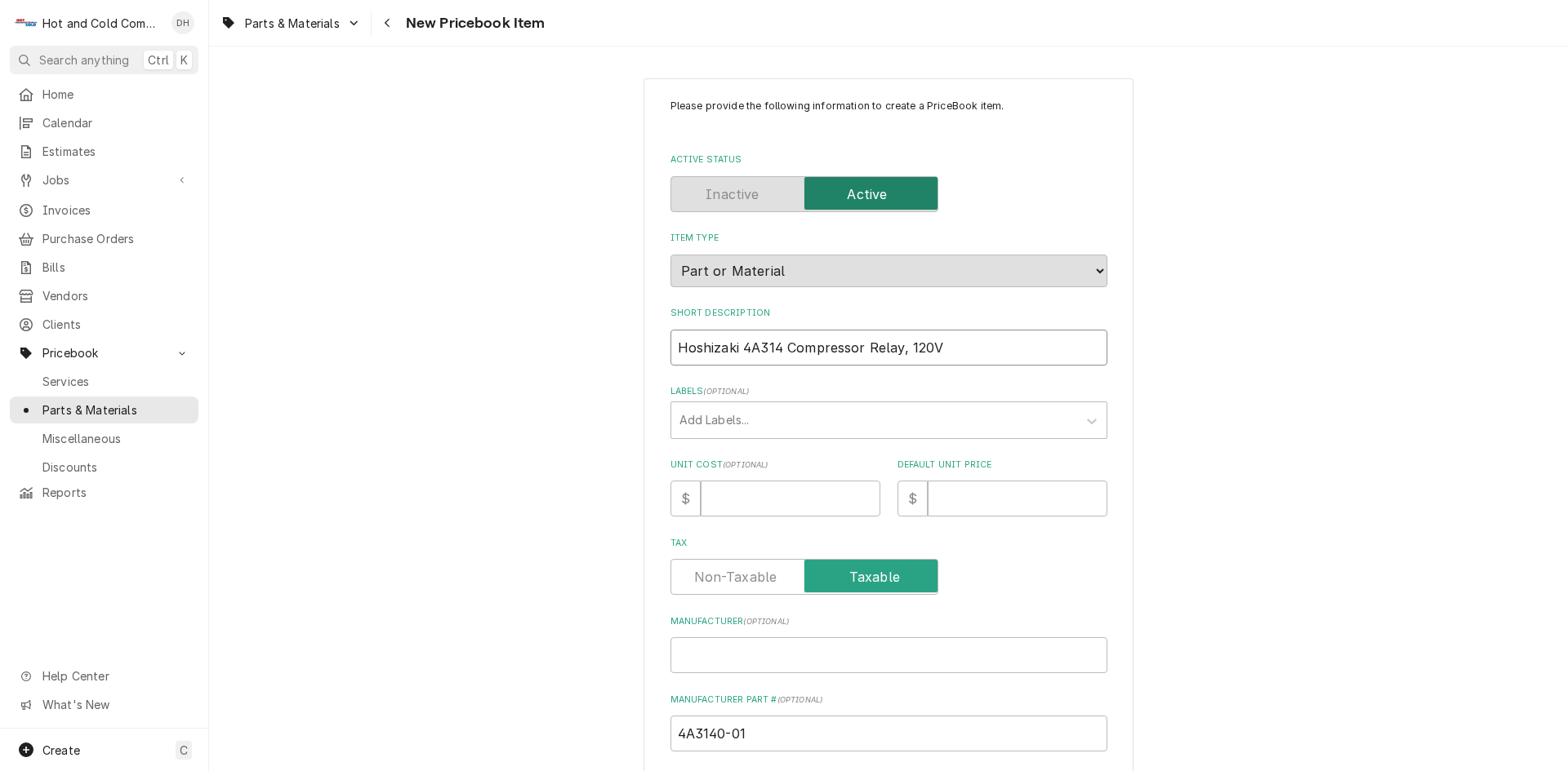
type textarea "x"
type input "Hoshizaki 4A31 Compressor Relay, 120V"
type textarea "x"
type input "Hoshizaki 4A3 Compressor Relay, 120V"
type textarea "x"
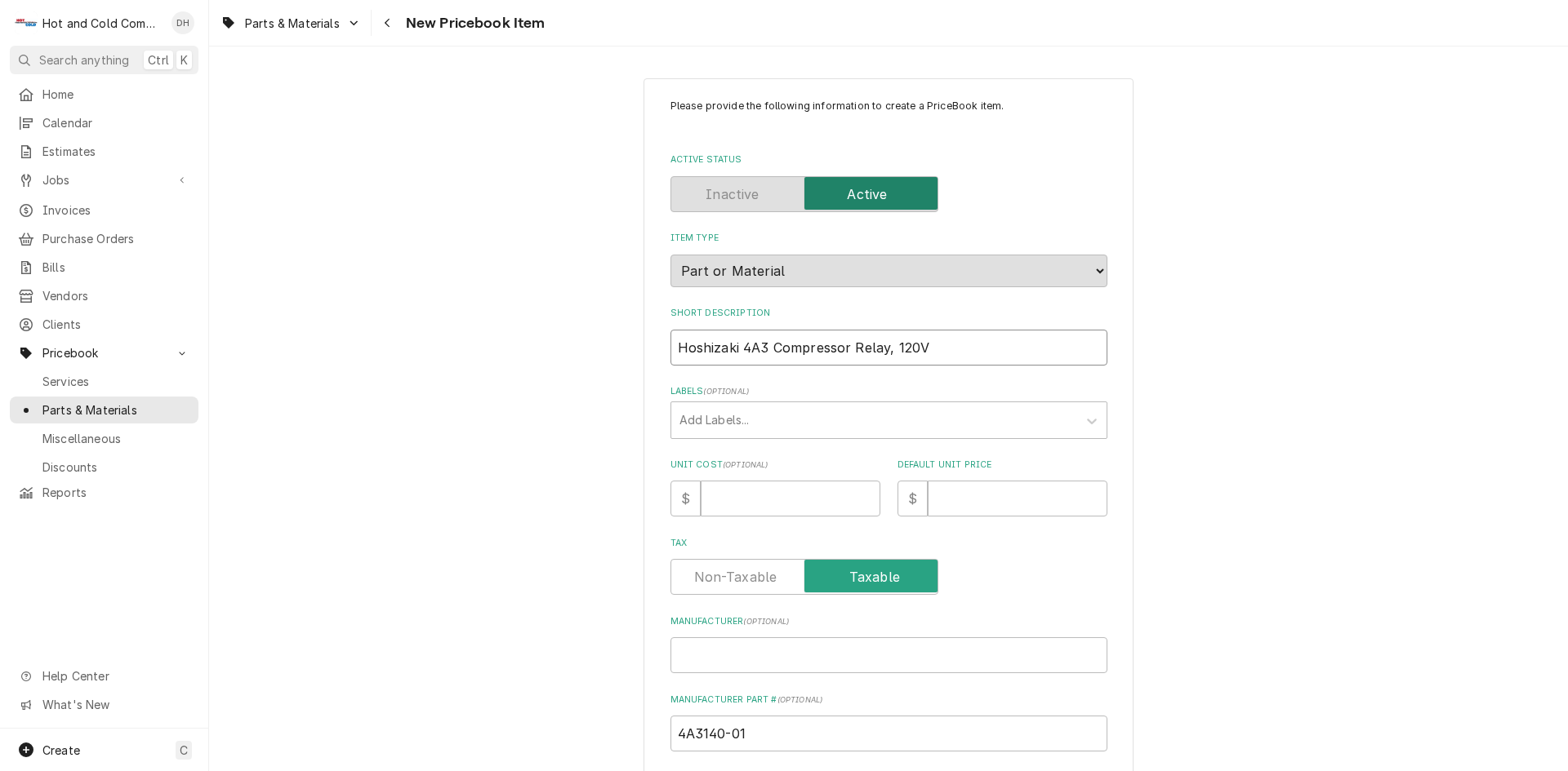
type input "Hoshizaki 4A Compressor Relay, 120V"
type textarea "x"
type input "Hoshizaki 4 Compressor Relay, 120V"
type textarea "x"
type input "Hoshizaki Compressor Relay, 120V"
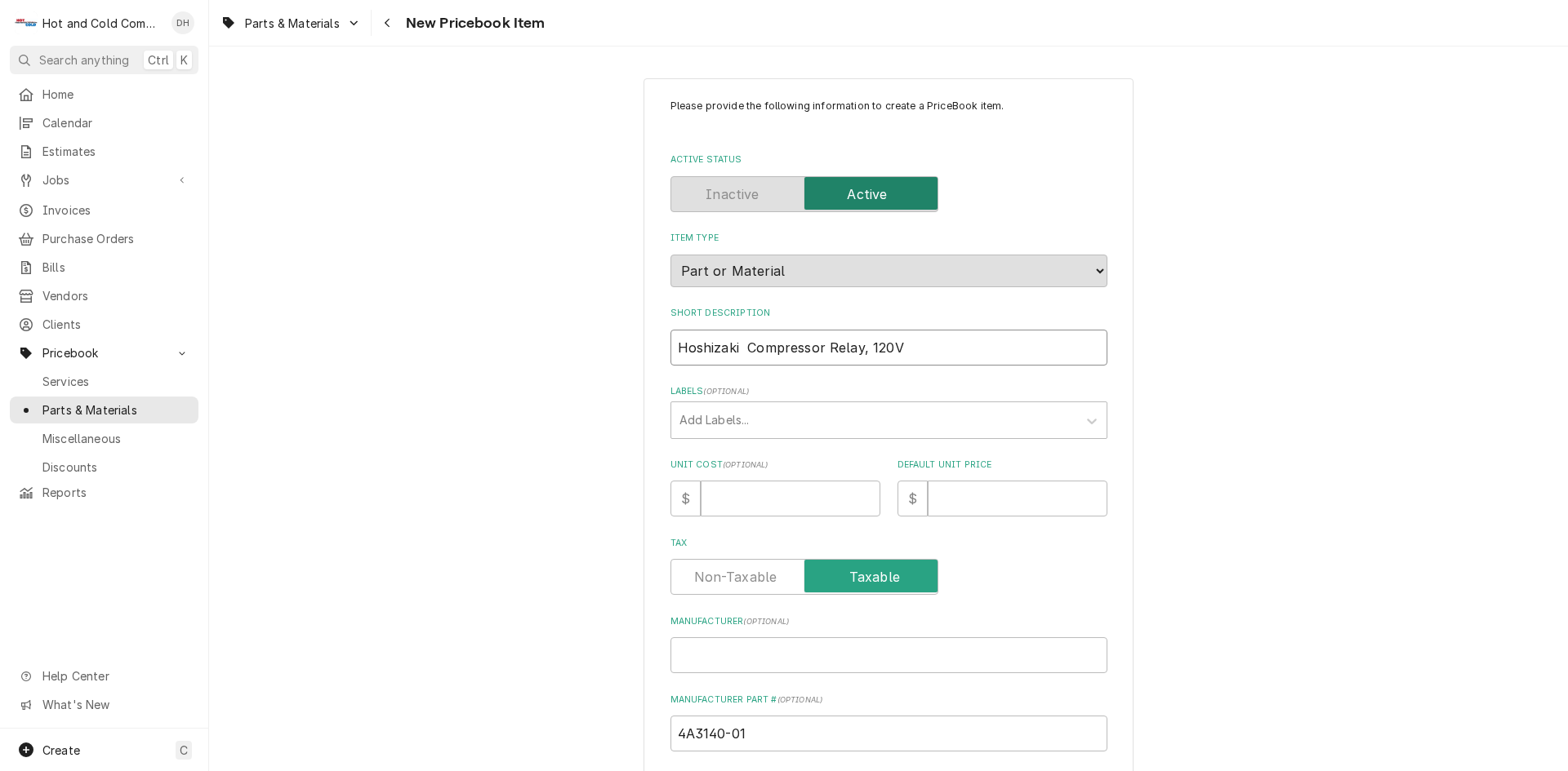
type textarea "x"
drag, startPoint x: 733, startPoint y: 346, endPoint x: 634, endPoint y: 351, distance: 99.1
click at [634, 351] on div "Please provide the following information to create a PriceBook item. Active Sta…" at bounding box center [888, 611] width 1358 height 1094
type input "Hoshizaki Compressor Relay, 120V"
click at [722, 664] on input "Manufacturer ( optional )" at bounding box center [888, 654] width 437 height 36
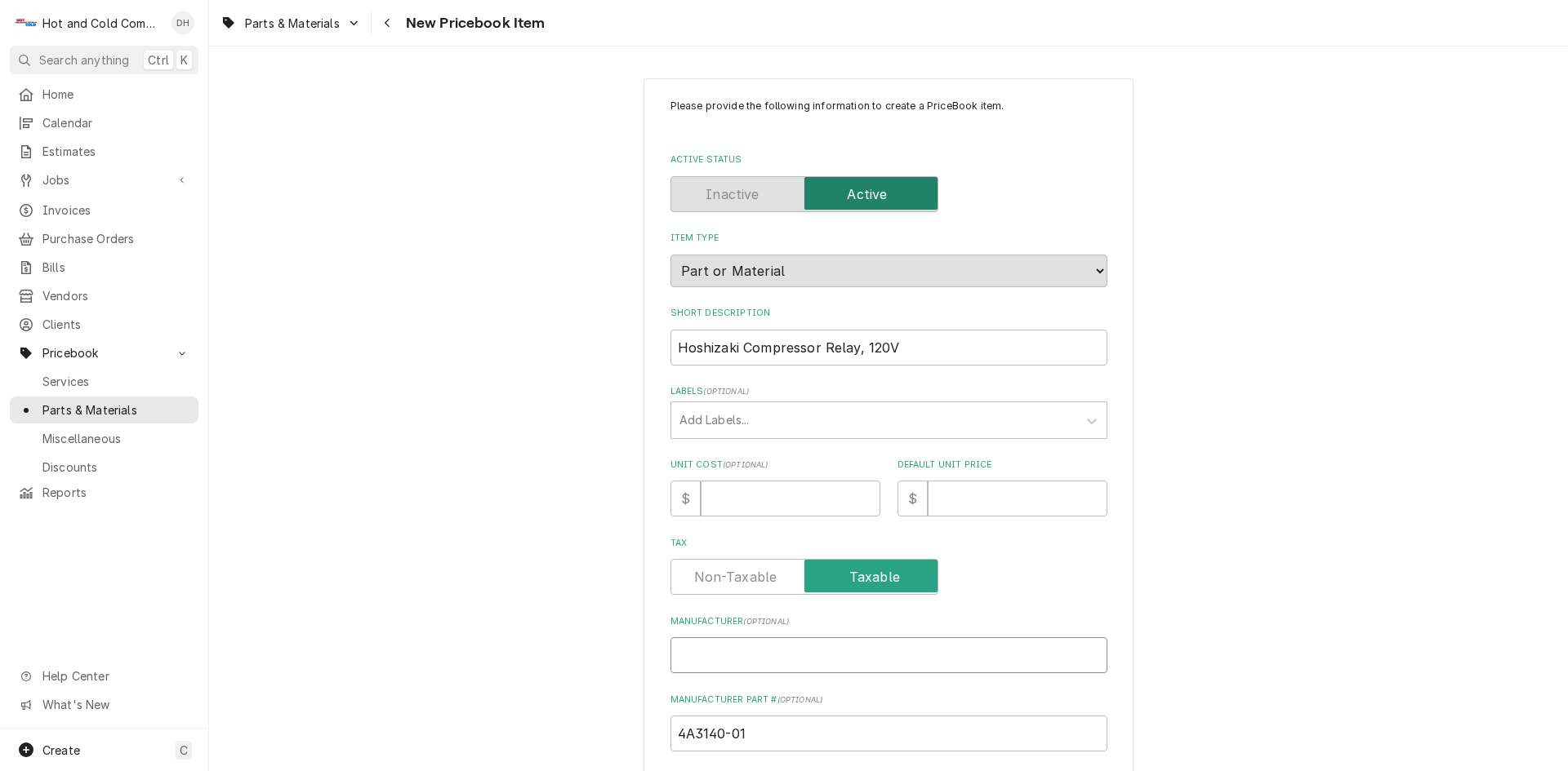
paste input "Hoshizaki"
type textarea "x"
type input "Hoshizaki"
click at [718, 503] on input "Unit Cost ( optional )" at bounding box center [789, 499] width 180 height 36
click at [727, 505] on input "Unit Cost ( optional )" at bounding box center [789, 499] width 180 height 36
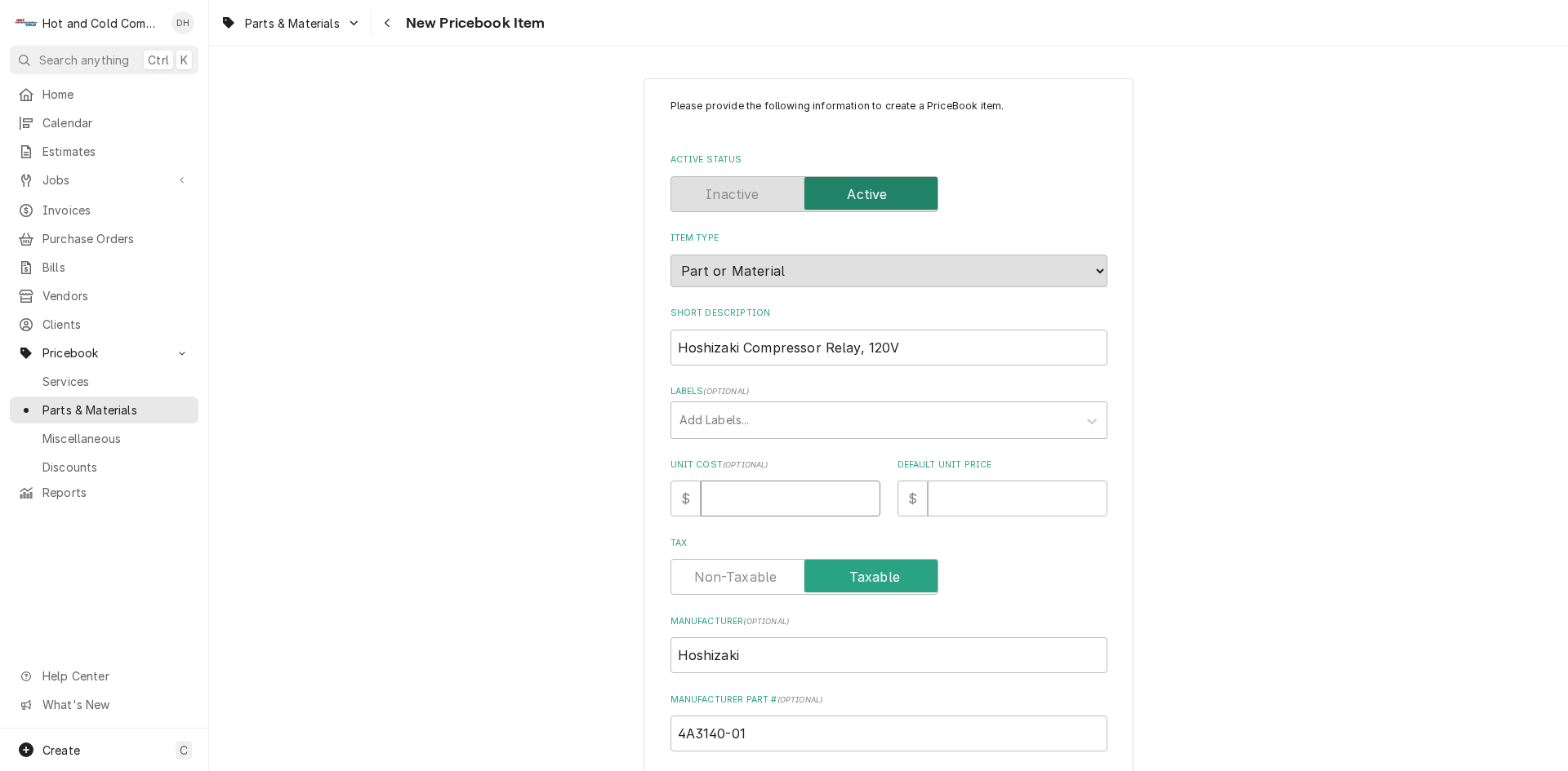
type textarea "x"
type input "6"
type textarea "x"
type input "69"
type textarea "x"
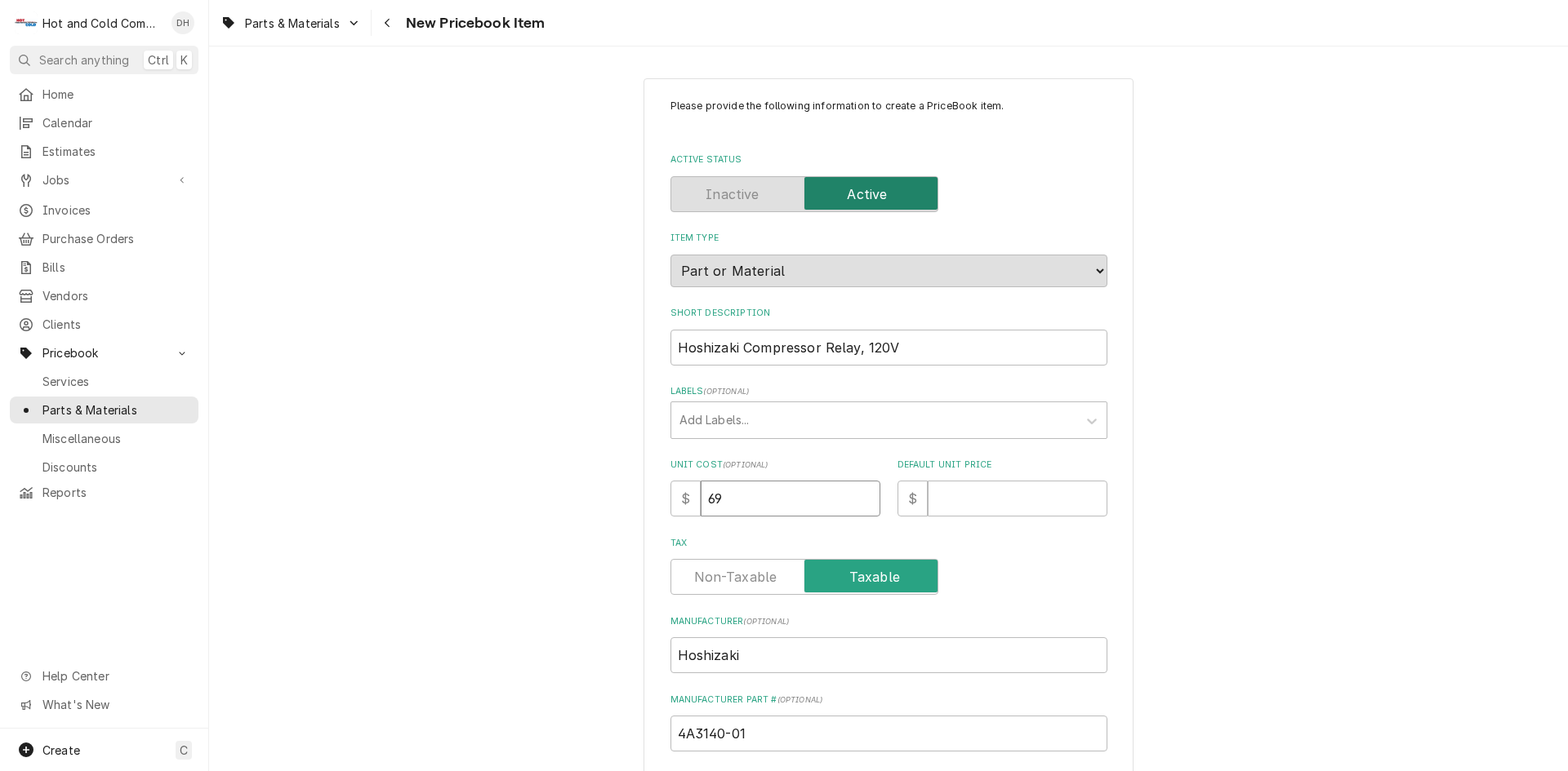
type input "69.3"
type textarea "x"
type input "69.35"
click at [991, 512] on input "Default Unit Price" at bounding box center [1016, 499] width 180 height 36
type textarea "x"
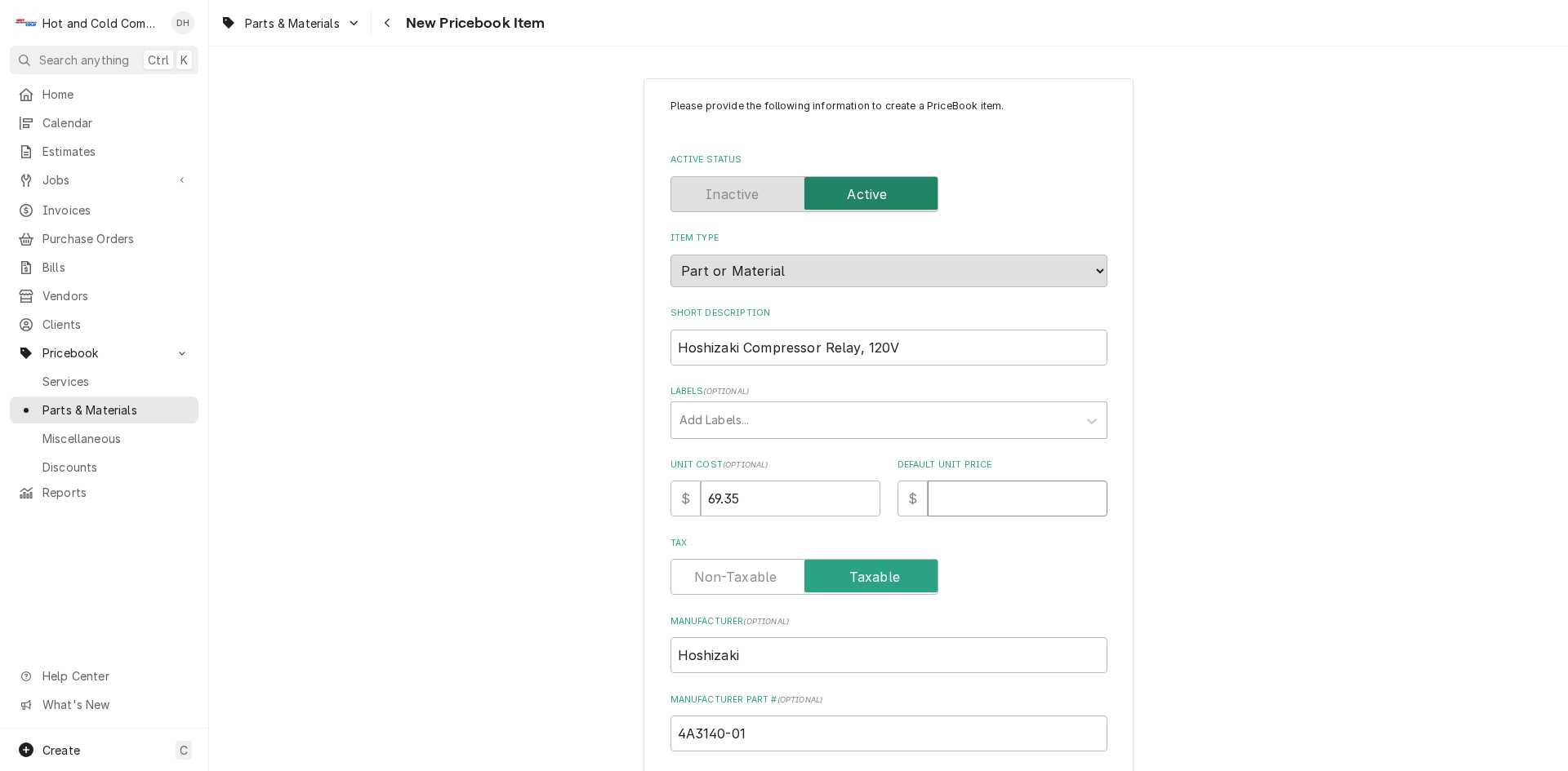
type input "1"
type textarea "x"
type input "13"
type textarea "x"
type input "138"
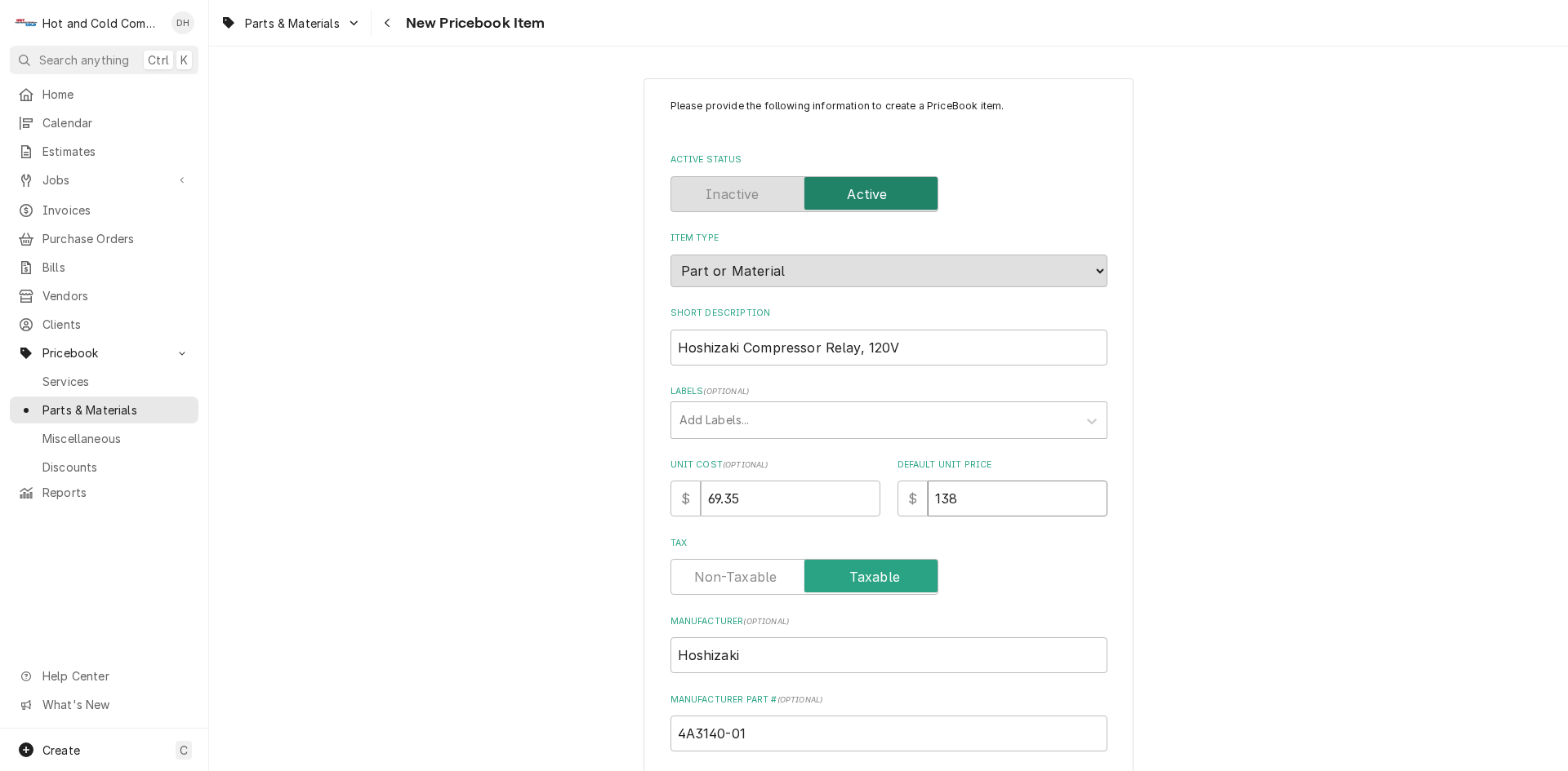
type textarea "x"
type input "138.7"
type textarea "x"
type input "138.70"
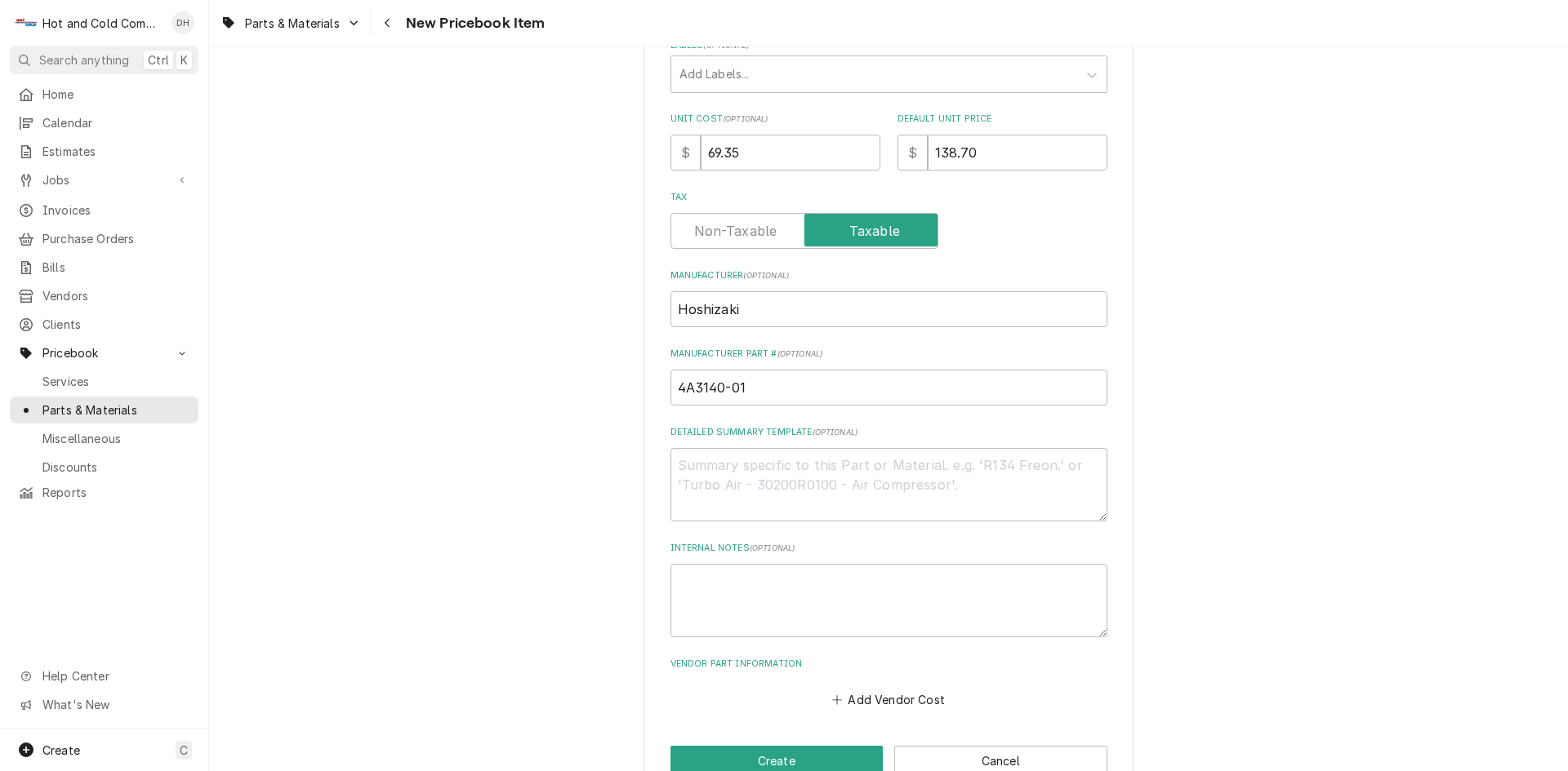
scroll to position [386, 0]
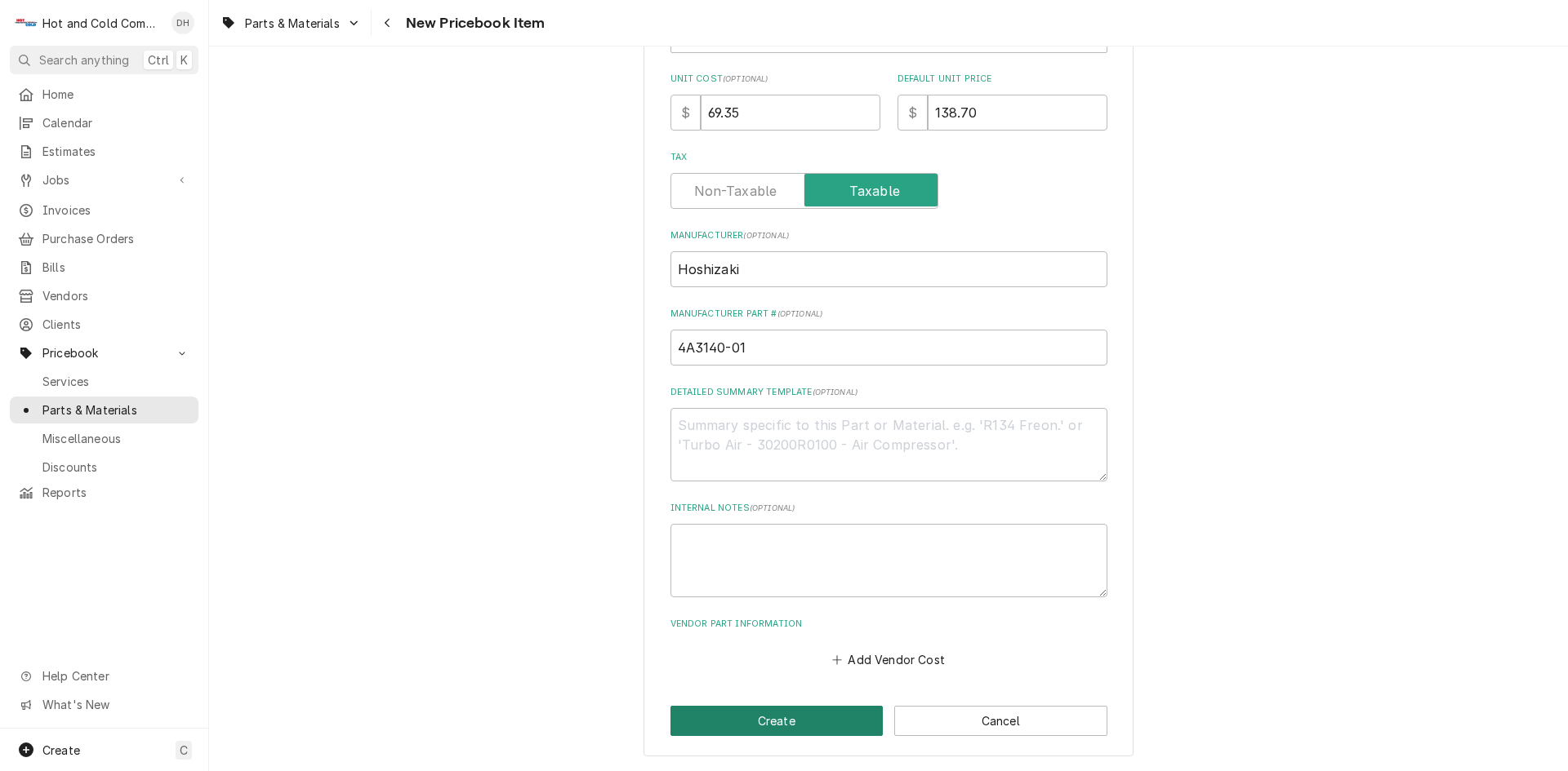
click at [770, 719] on button "Create" at bounding box center [777, 721] width 213 height 30
type textarea "x"
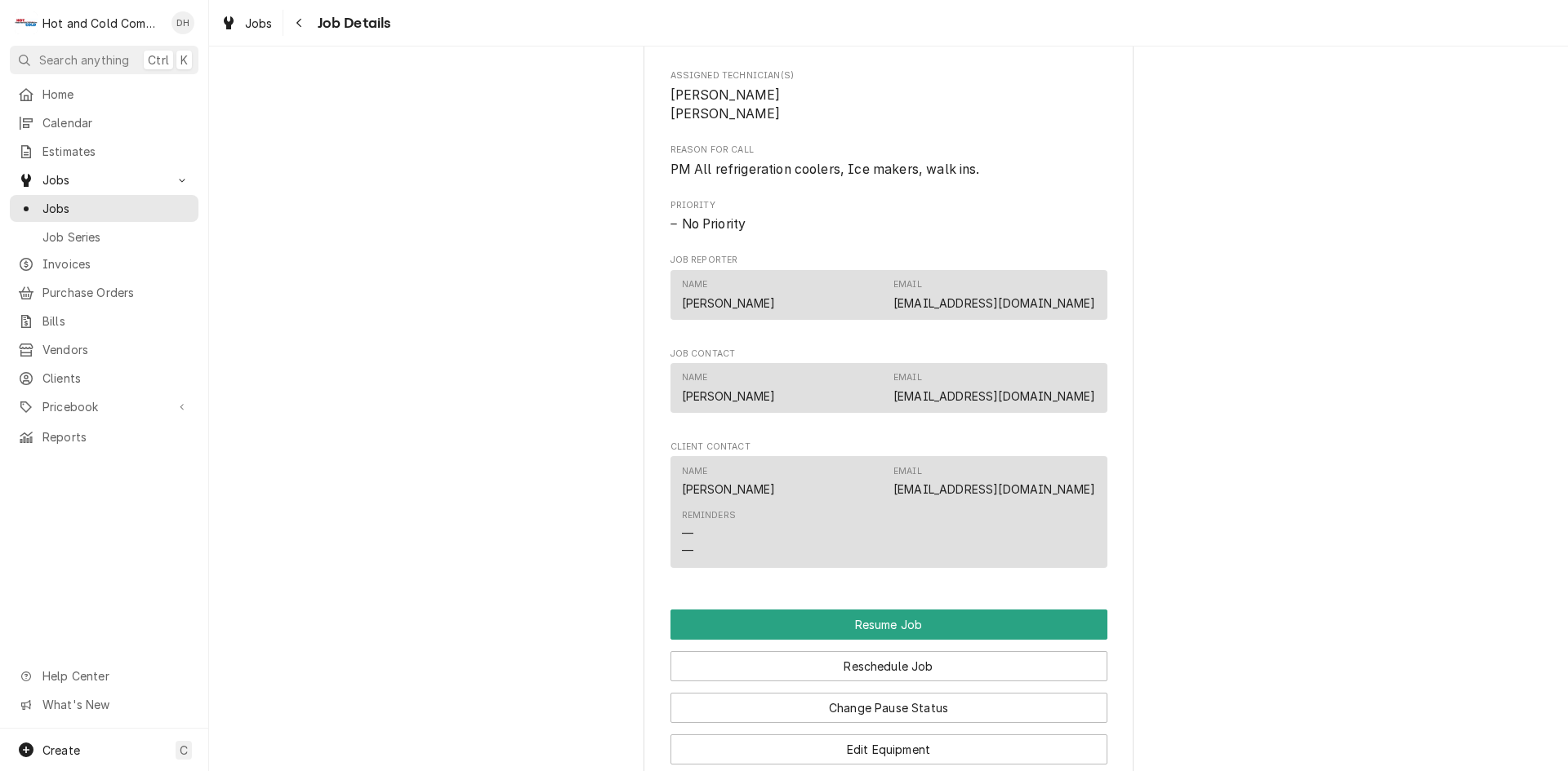
scroll to position [1361, 0]
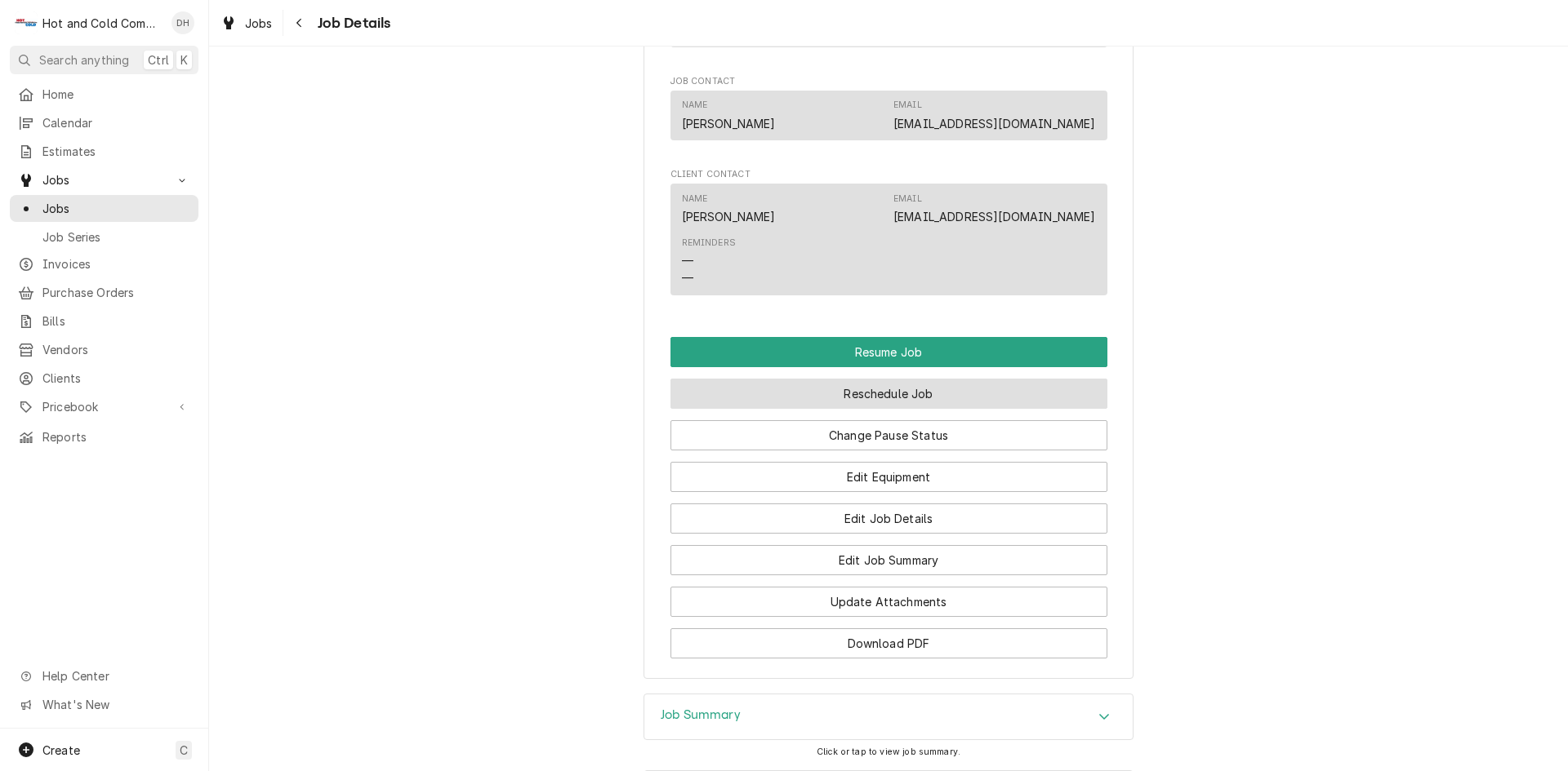
click at [915, 409] on button "Reschedule Job" at bounding box center [888, 394] width 437 height 30
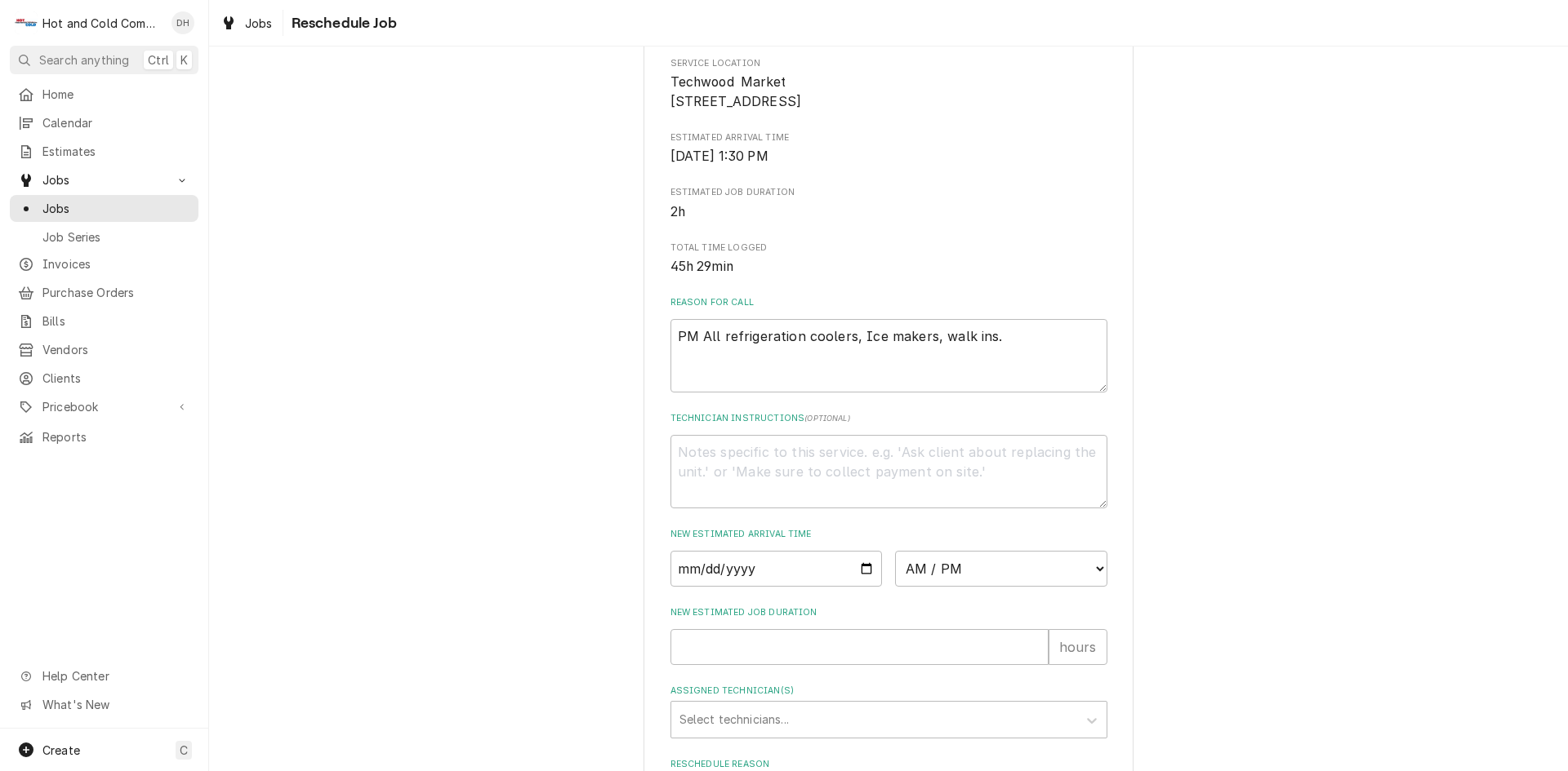
scroll to position [449, 0]
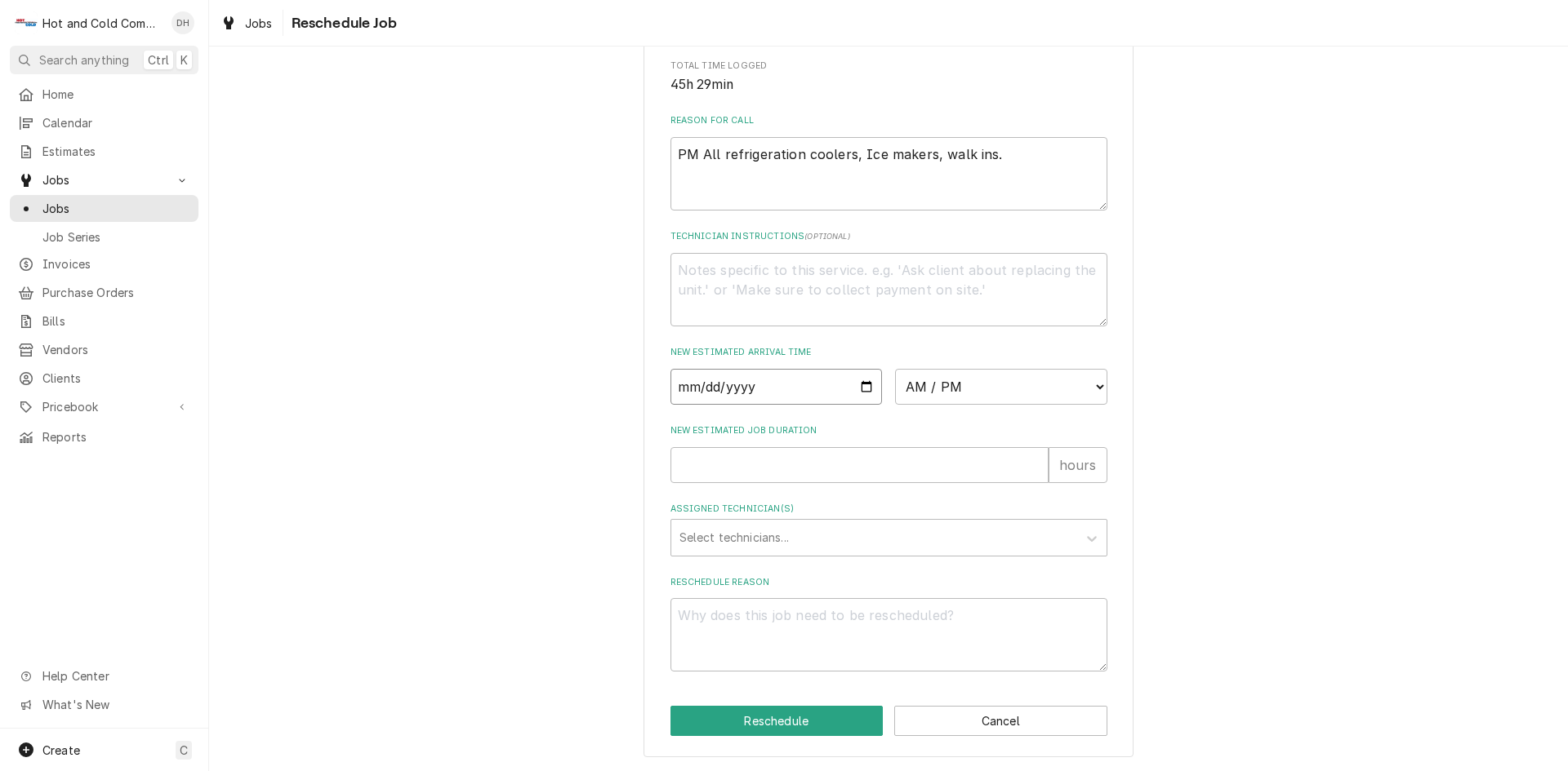
click at [862, 381] on input "Date" at bounding box center [776, 386] width 212 height 36
type textarea "x"
type input "2025-09-04"
click at [1088, 384] on select "AM / PM 6:00 AM 6:15 AM 6:30 AM 6:45 AM 7:00 AM 7:15 AM 7:30 AM 7:45 AM 8:00 AM…" at bounding box center [1001, 386] width 212 height 36
select select "14:30:00"
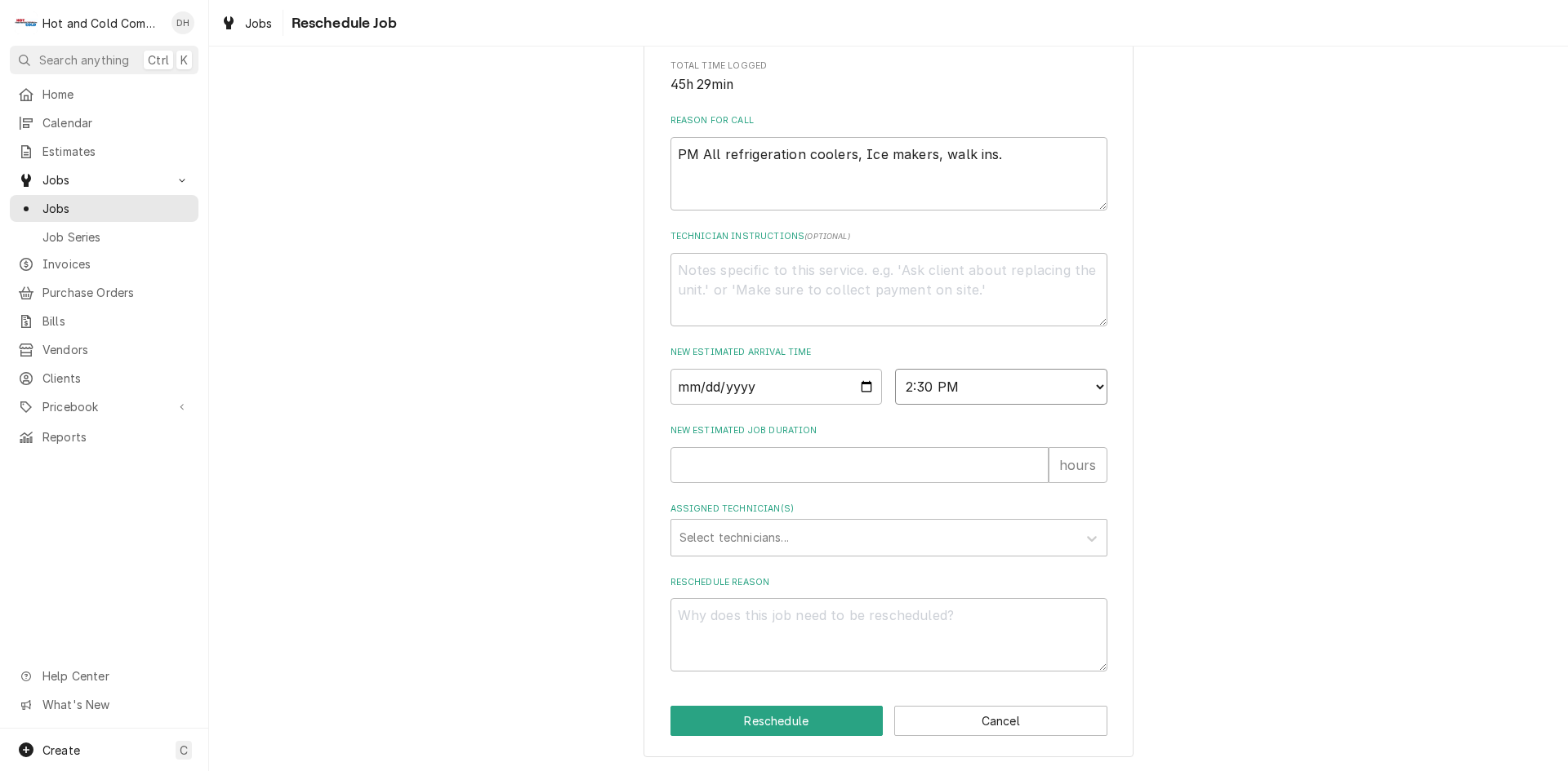
click at [895, 369] on select "AM / PM 6:00 AM 6:15 AM 6:30 AM 6:45 AM 7:00 AM 7:15 AM 7:30 AM 7:45 AM 8:00 AM…" at bounding box center [1001, 386] width 212 height 36
click at [749, 460] on input "New Estimated Job Duration" at bounding box center [859, 465] width 378 height 36
type textarea "x"
type input "1"
click at [789, 529] on div "Assigned Technician(s)" at bounding box center [873, 538] width 389 height 29
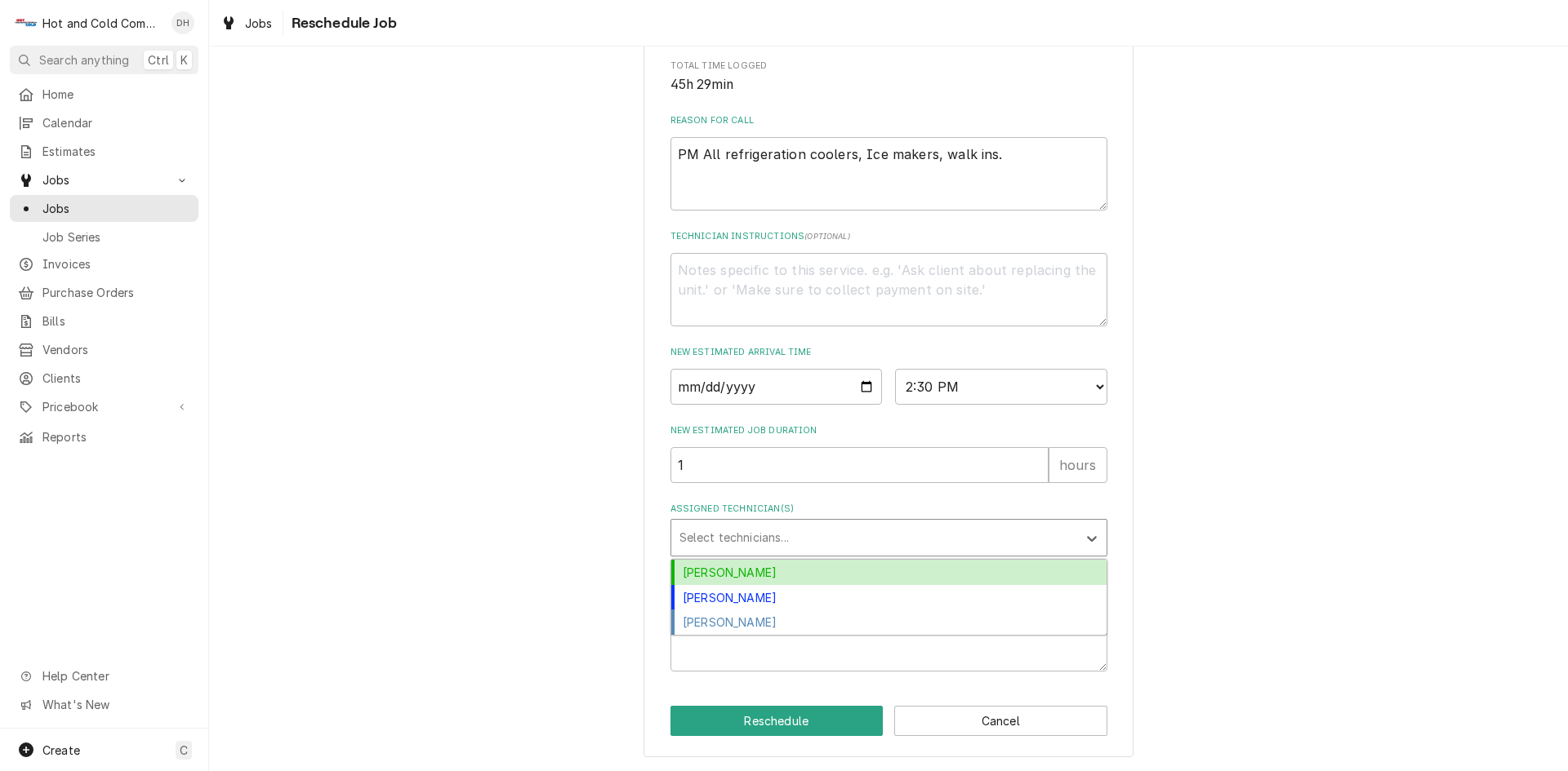
click at [762, 563] on div "Daryl Harris" at bounding box center [888, 572] width 435 height 26
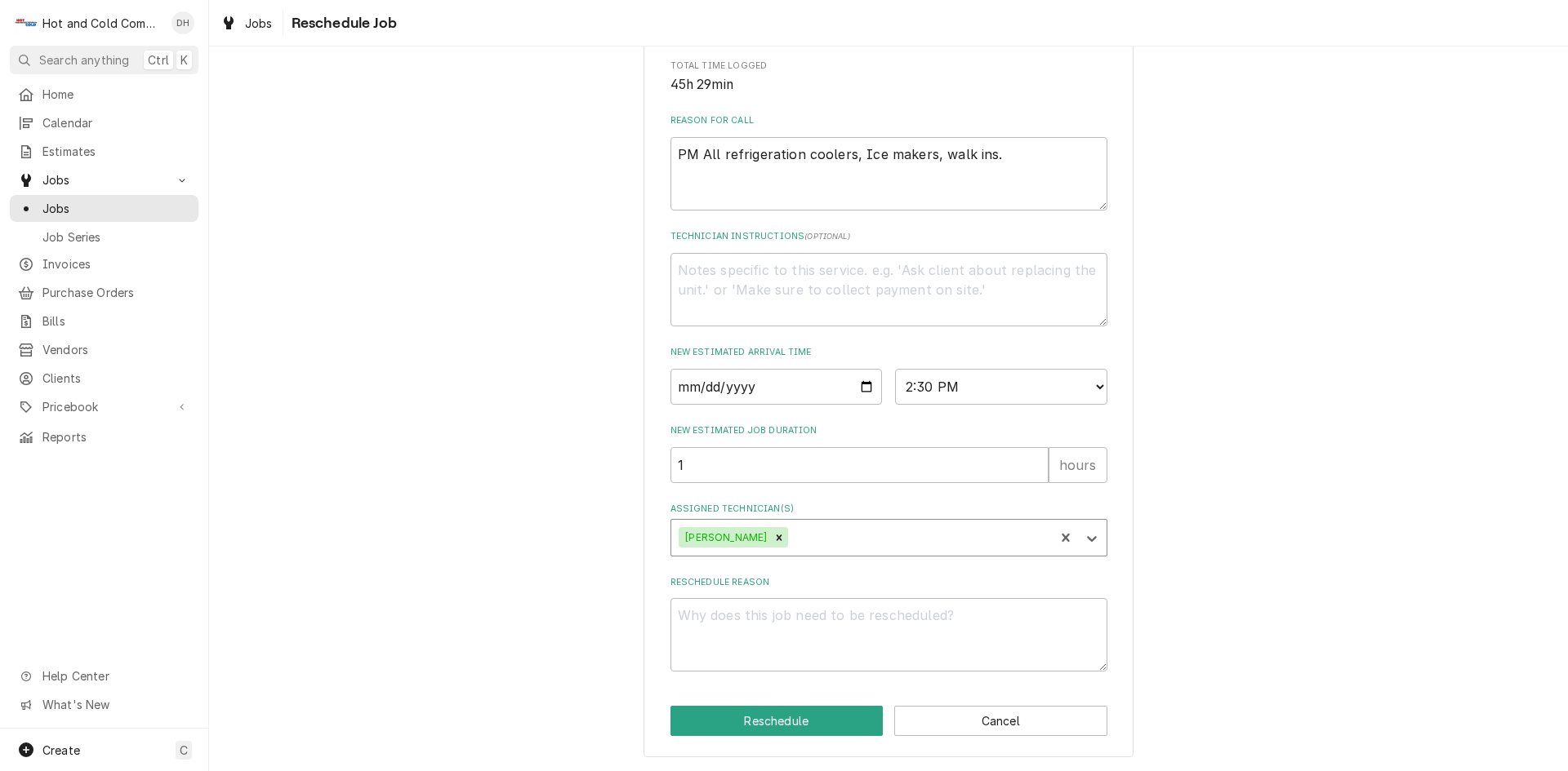
click at [833, 536] on div "Assigned Technician(s)" at bounding box center [918, 538] width 254 height 29
click at [781, 574] on div "David Harris" at bounding box center [888, 572] width 435 height 26
click at [728, 627] on textarea "Reschedule Reason" at bounding box center [888, 635] width 437 height 74
type textarea "x"
type textarea "p"
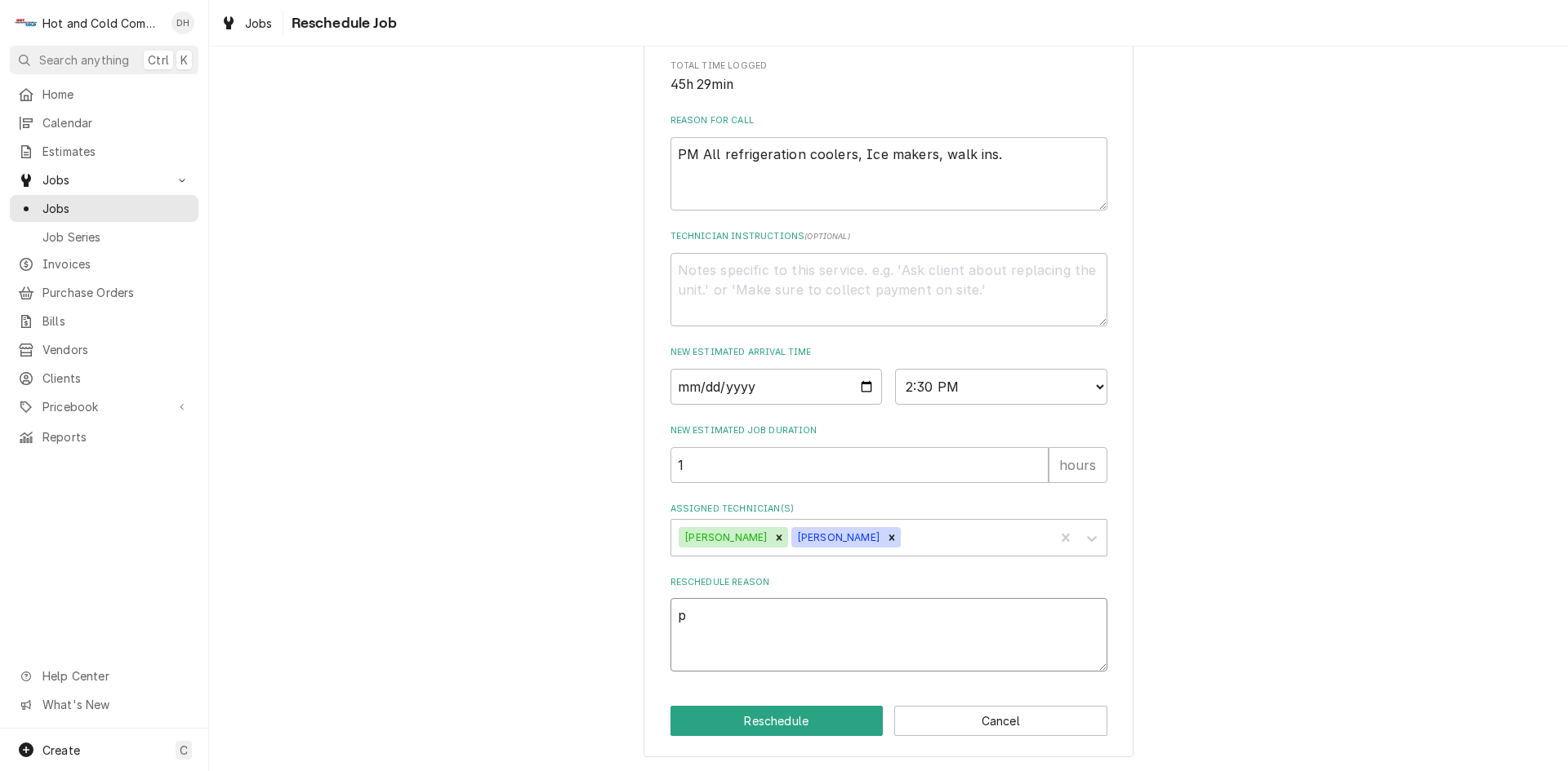
type textarea "x"
type textarea "pi"
type textarea "x"
type textarea "pic"
type textarea "x"
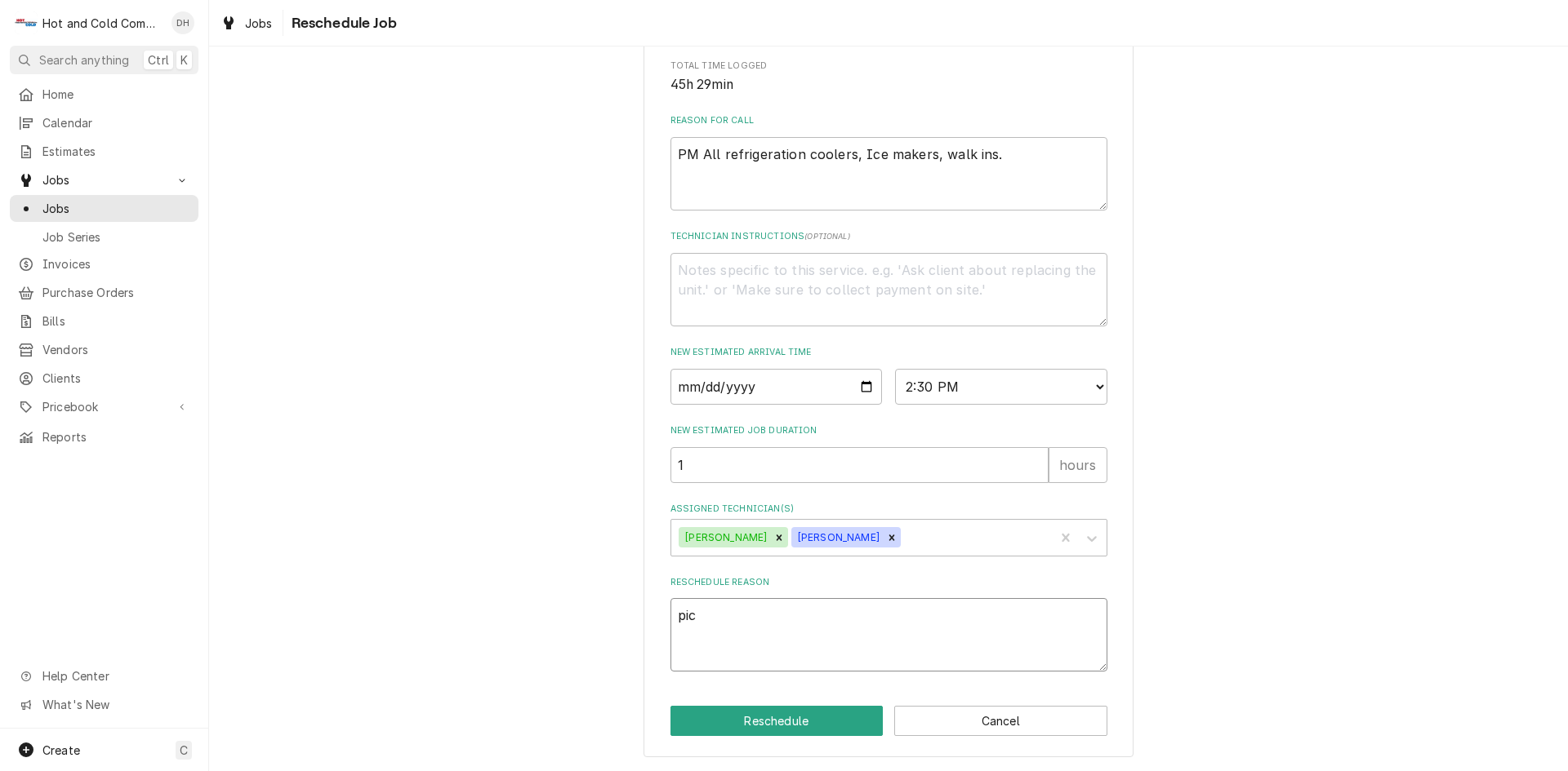
type textarea "pick"
type textarea "x"
type textarea "picke"
type textarea "x"
type textarea "picked"
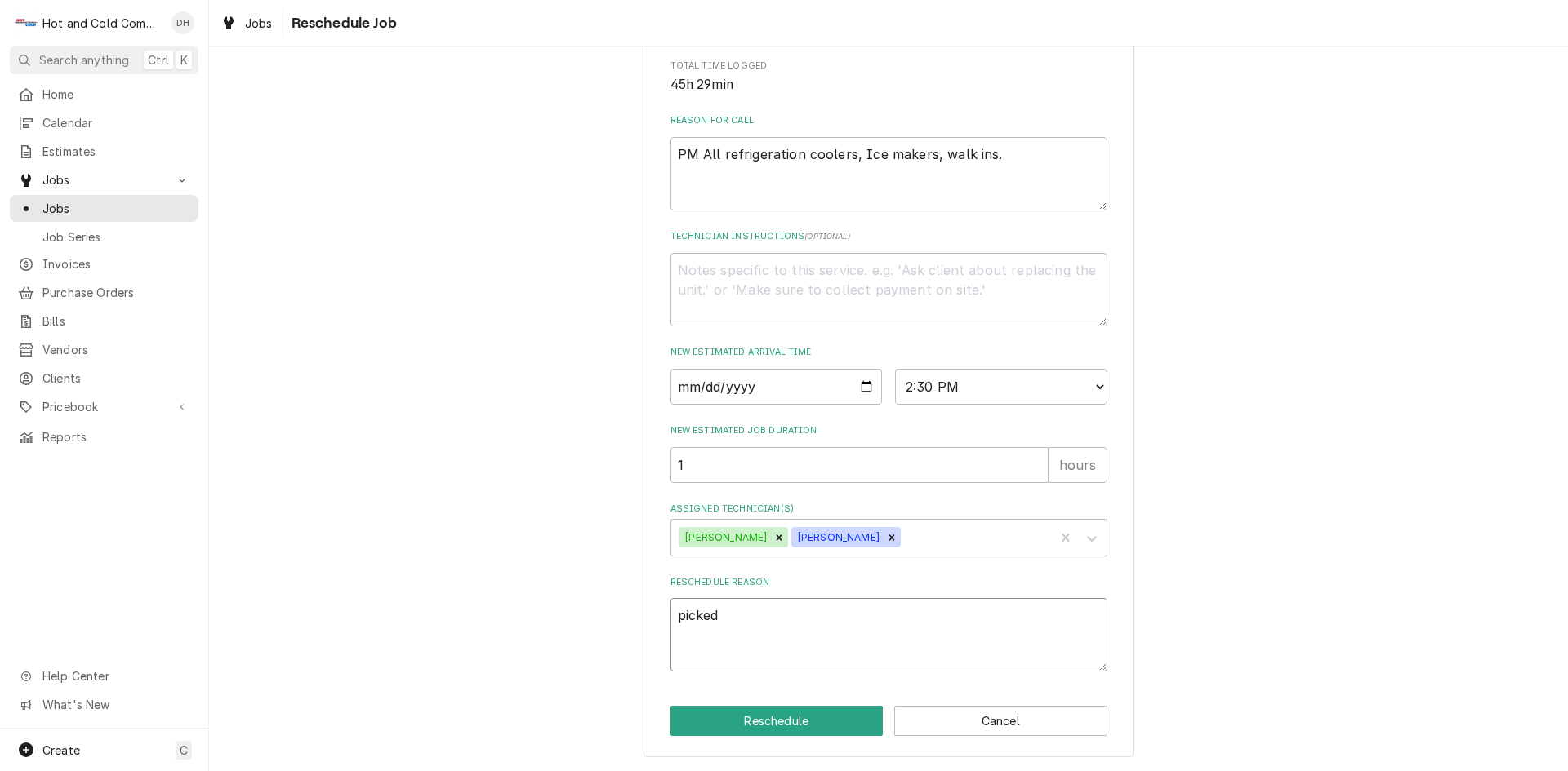
type textarea "x"
type textarea "picked"
type textarea "x"
type textarea "picked u"
type textarea "x"
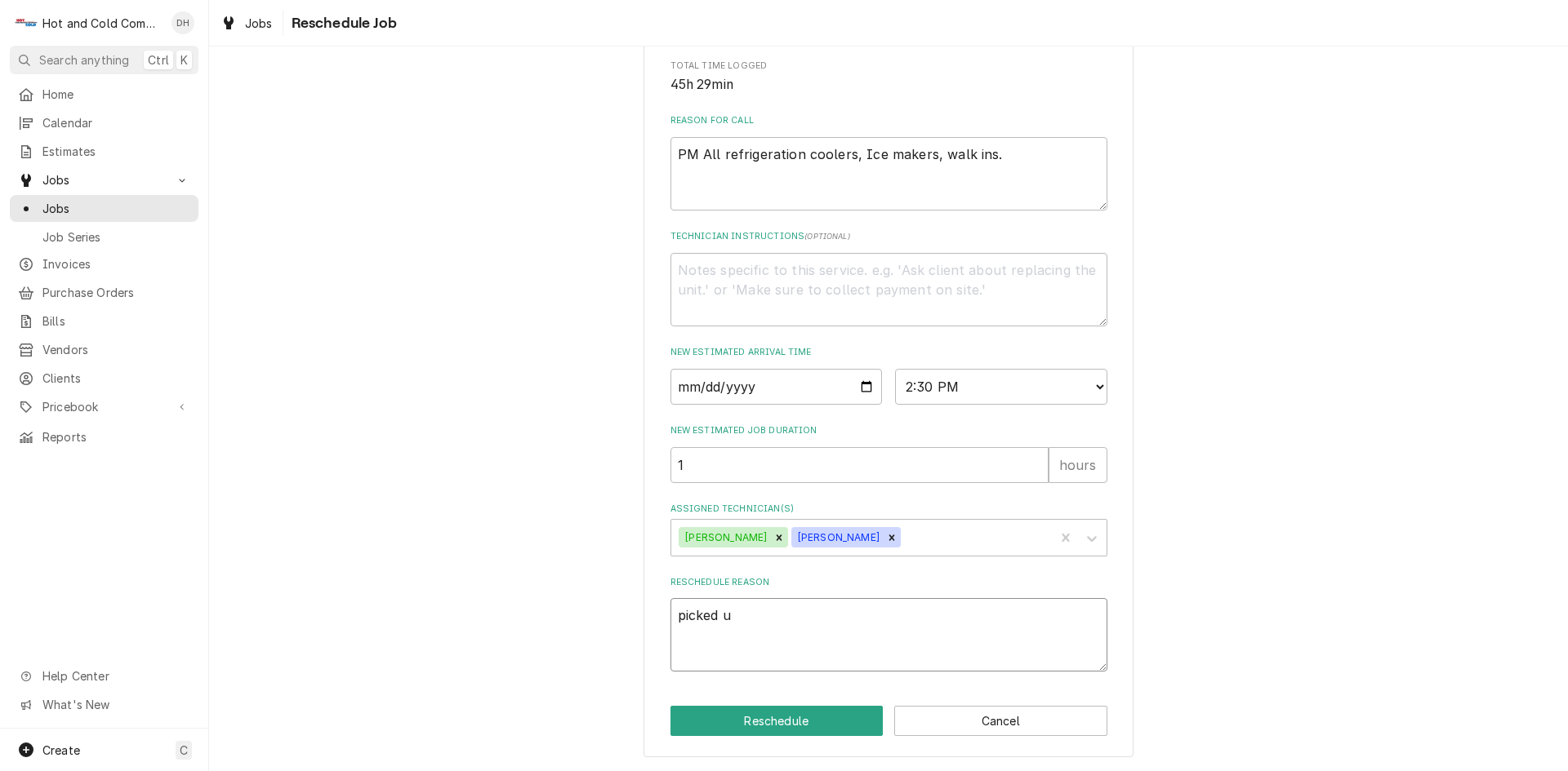
type textarea "picked up"
type textarea "x"
type textarea "picked up"
type textarea "x"
type textarea "picked up p"
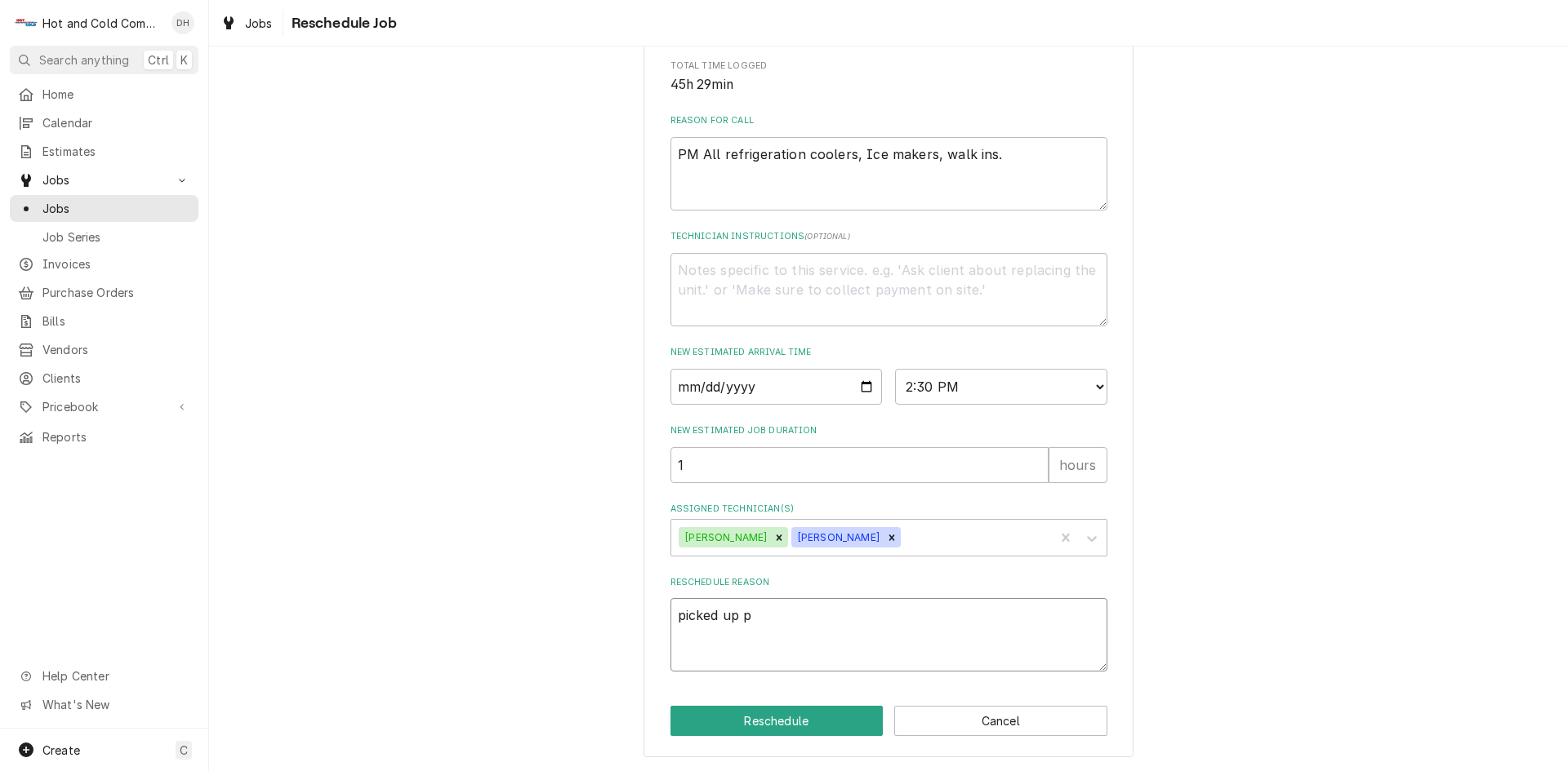
type textarea "x"
type textarea "picked up pa"
type textarea "x"
type textarea "picked up par"
type textarea "x"
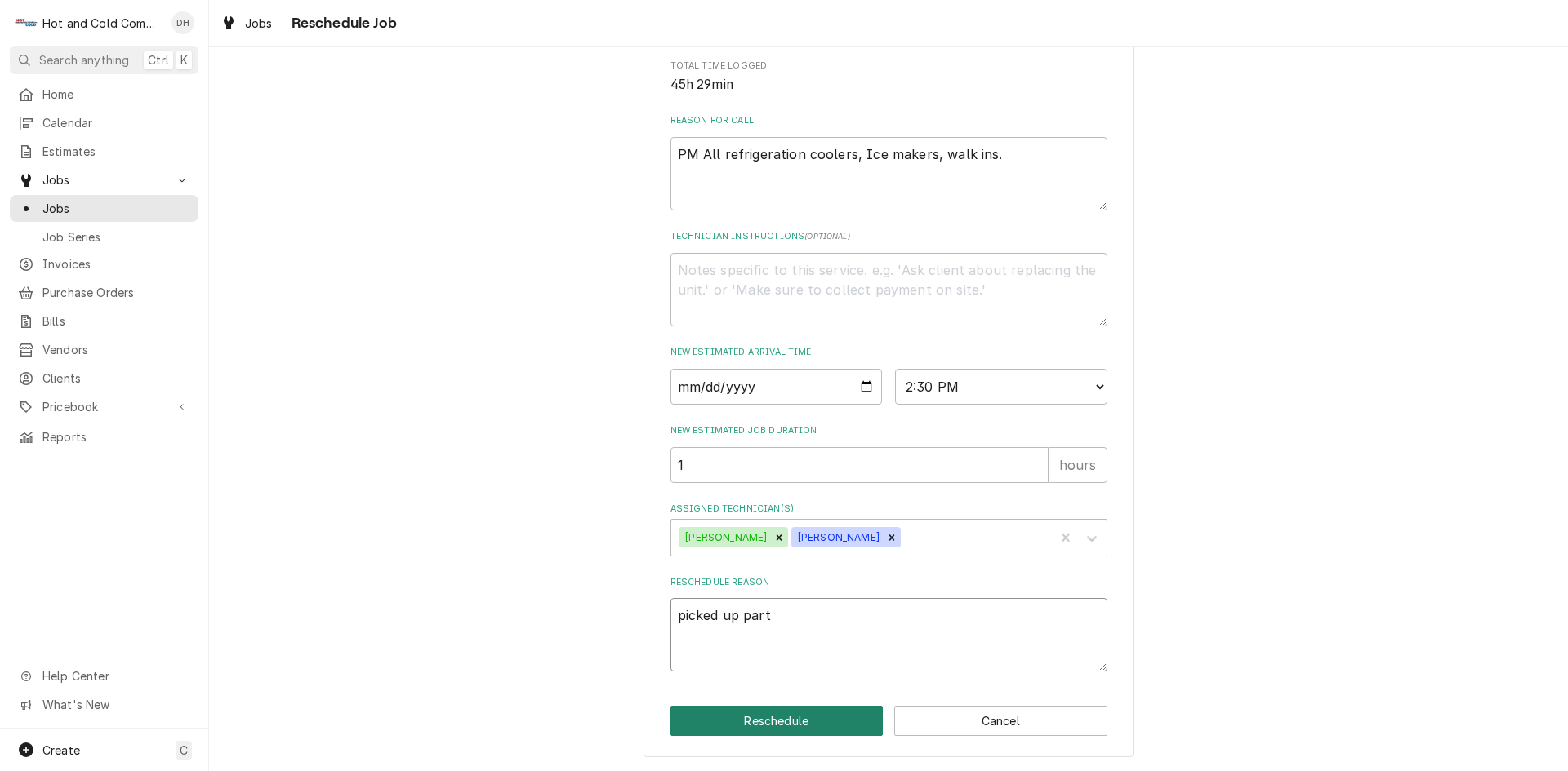
type textarea "picked up part"
click at [799, 717] on button "Reschedule" at bounding box center [777, 721] width 213 height 30
type textarea "x"
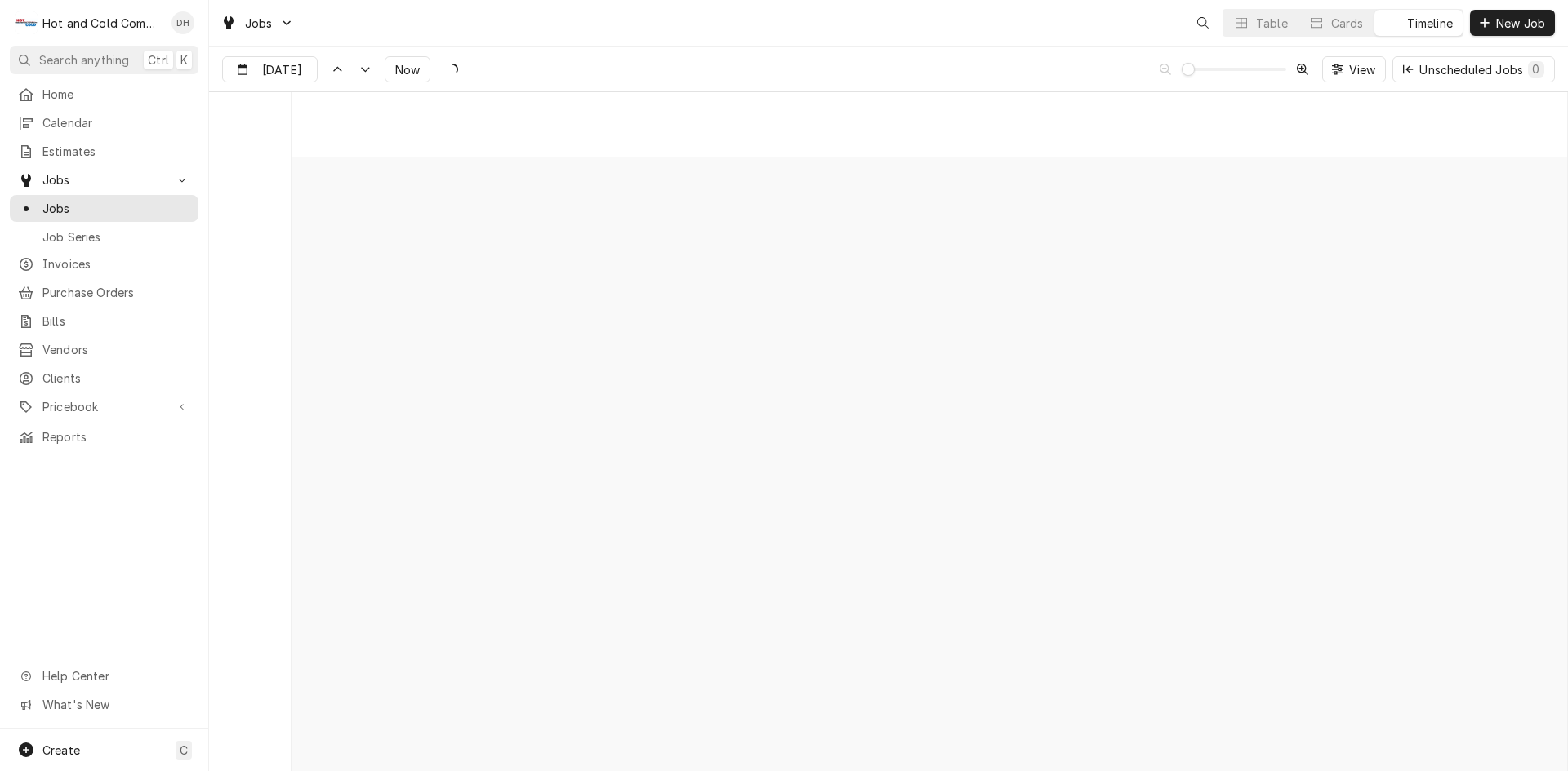
scroll to position [12776, 0]
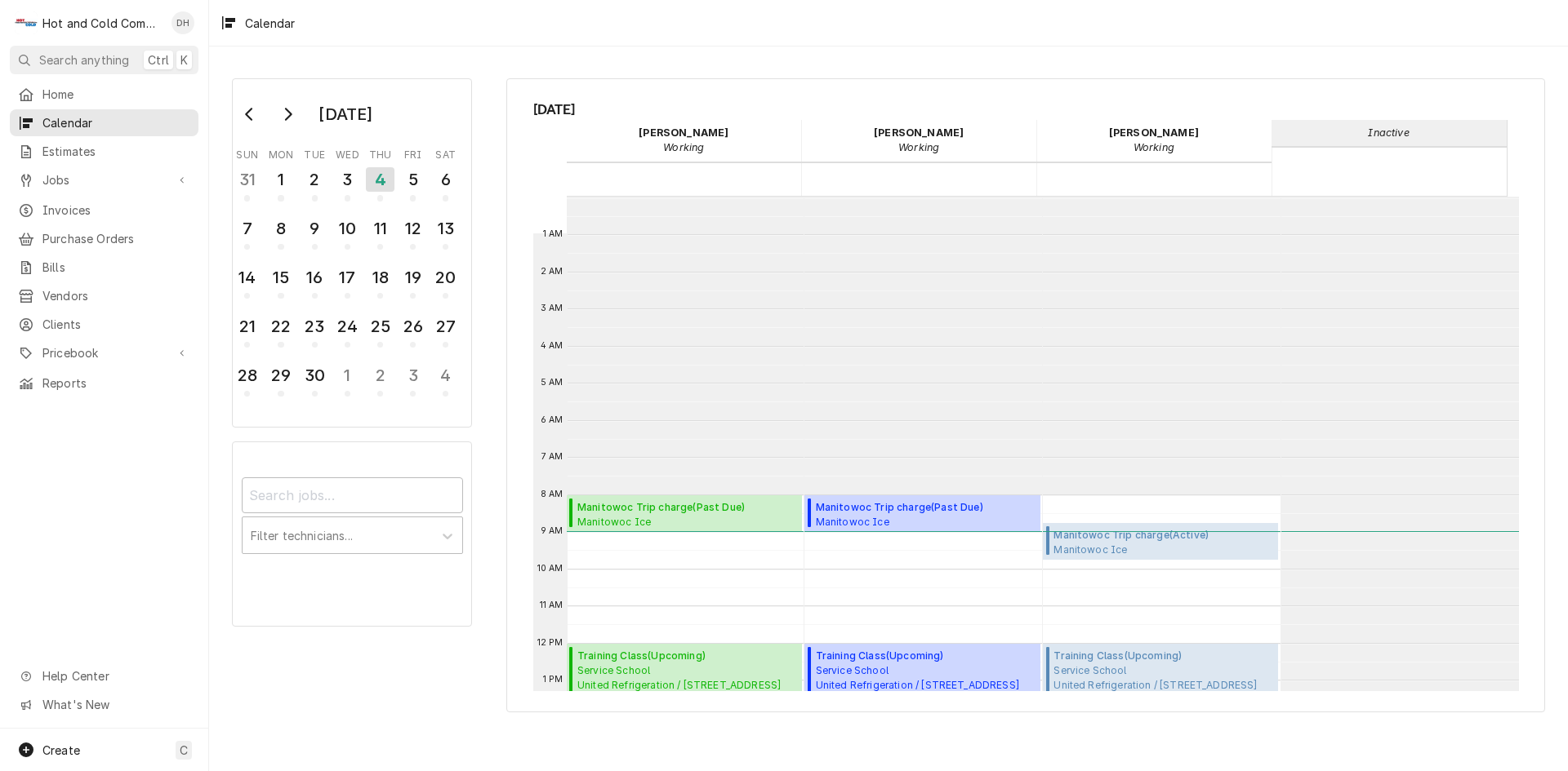
scroll to position [298, 0]
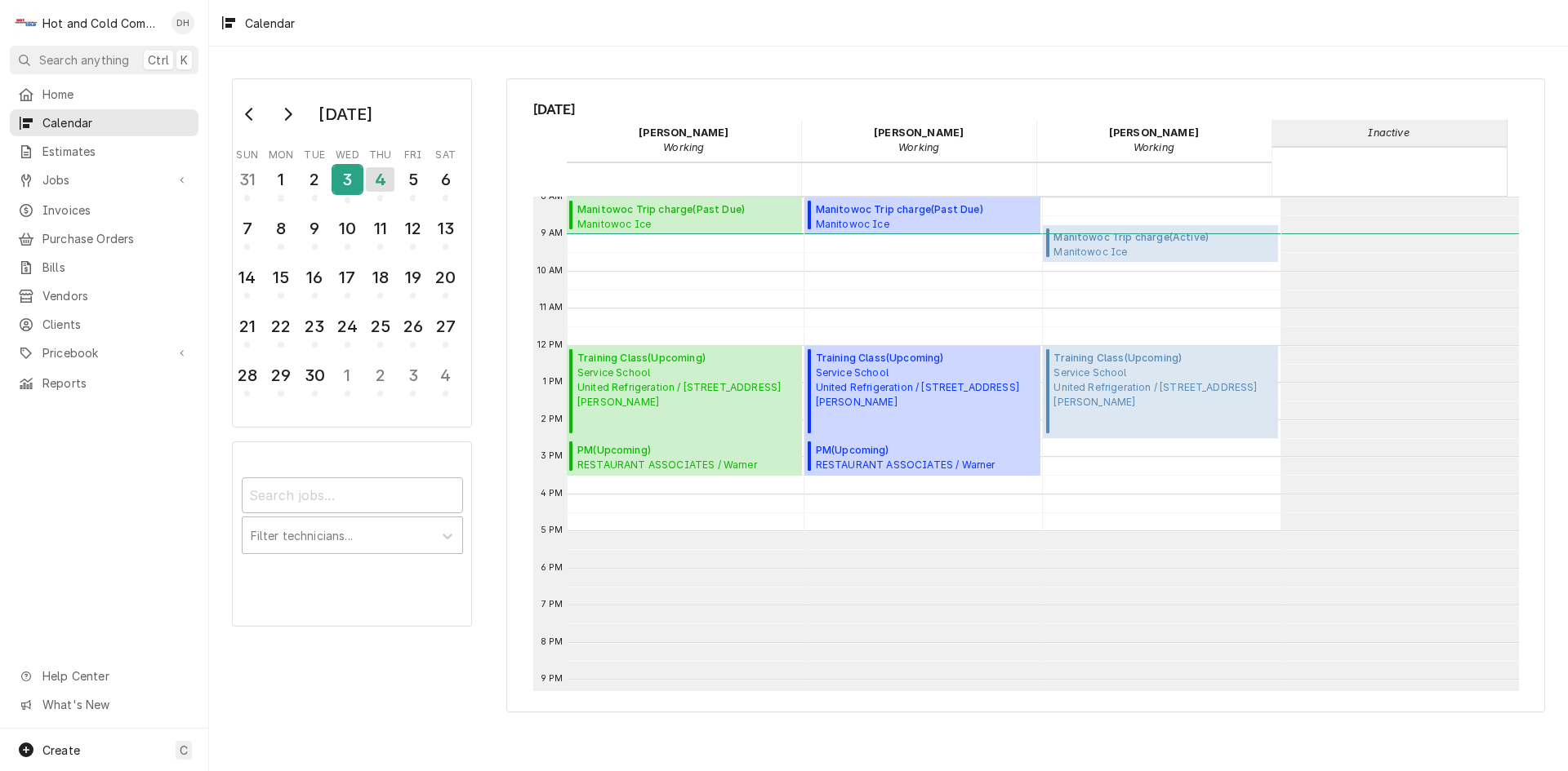
click at [349, 190] on div "3" at bounding box center [346, 180] width 28 height 27
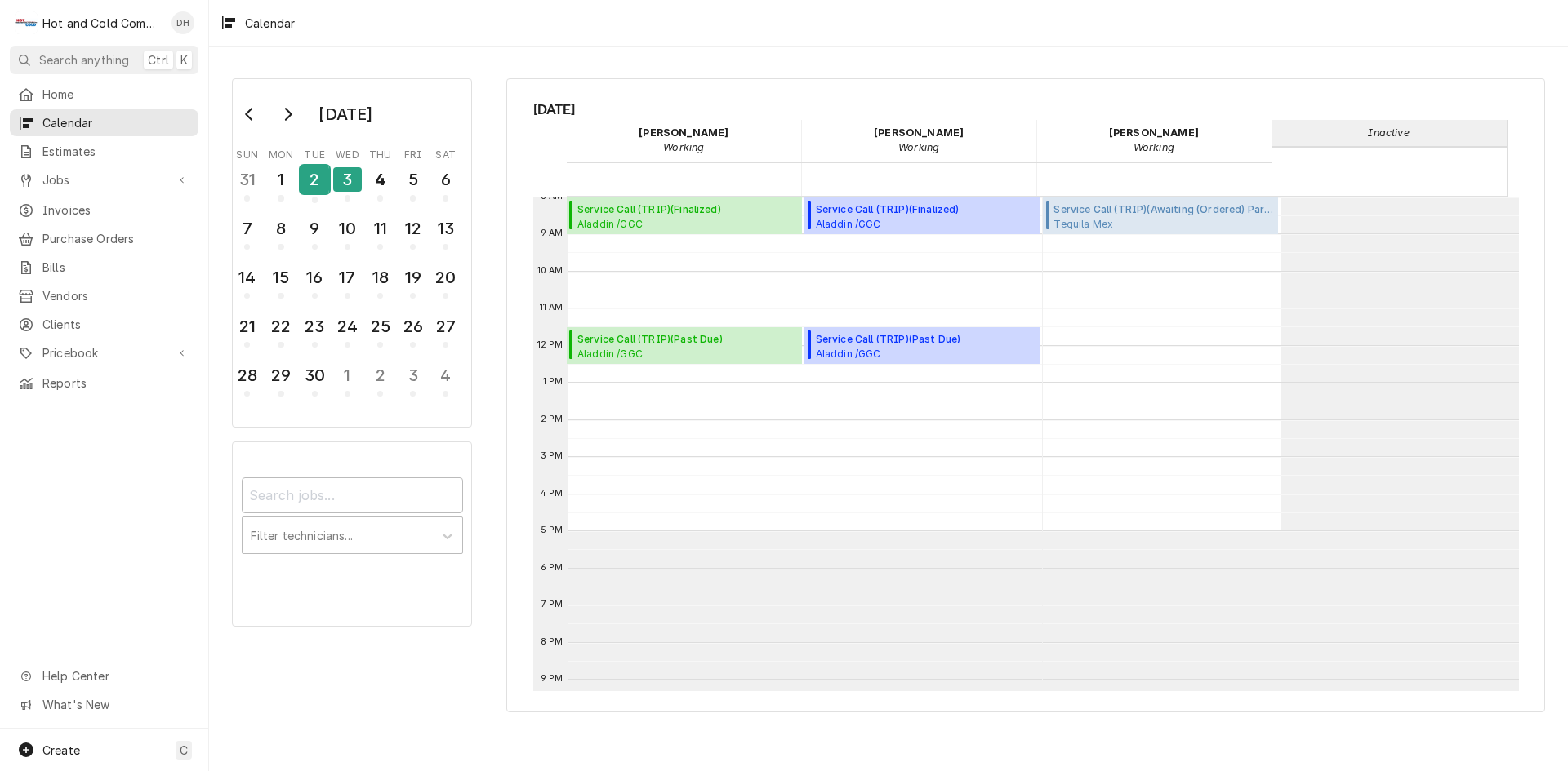
click at [316, 188] on div "2" at bounding box center [315, 180] width 28 height 27
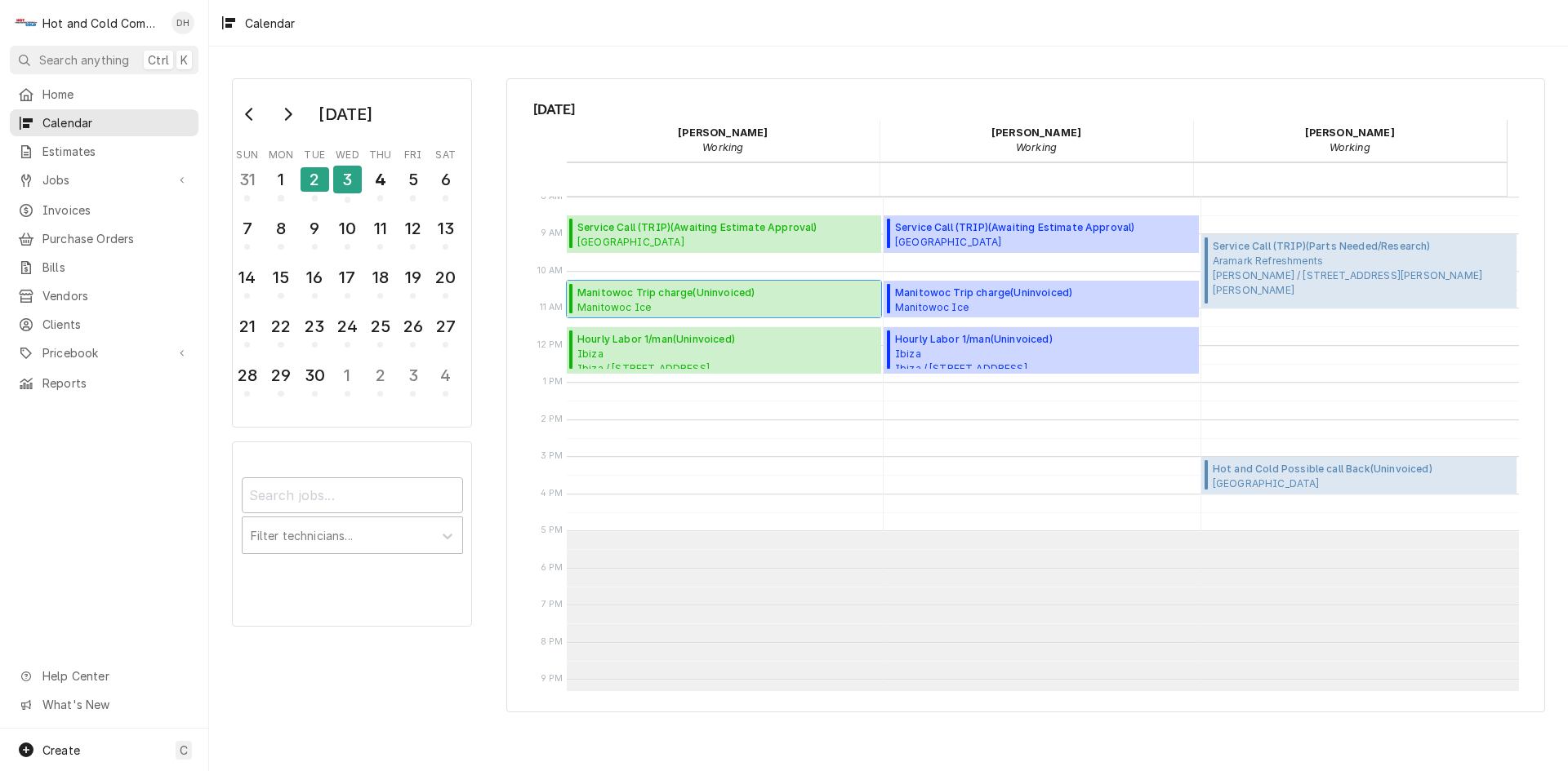
click at [721, 297] on span "Manitowoc Trip charge ( Uninvoiced )" at bounding box center [665, 293] width 177 height 15
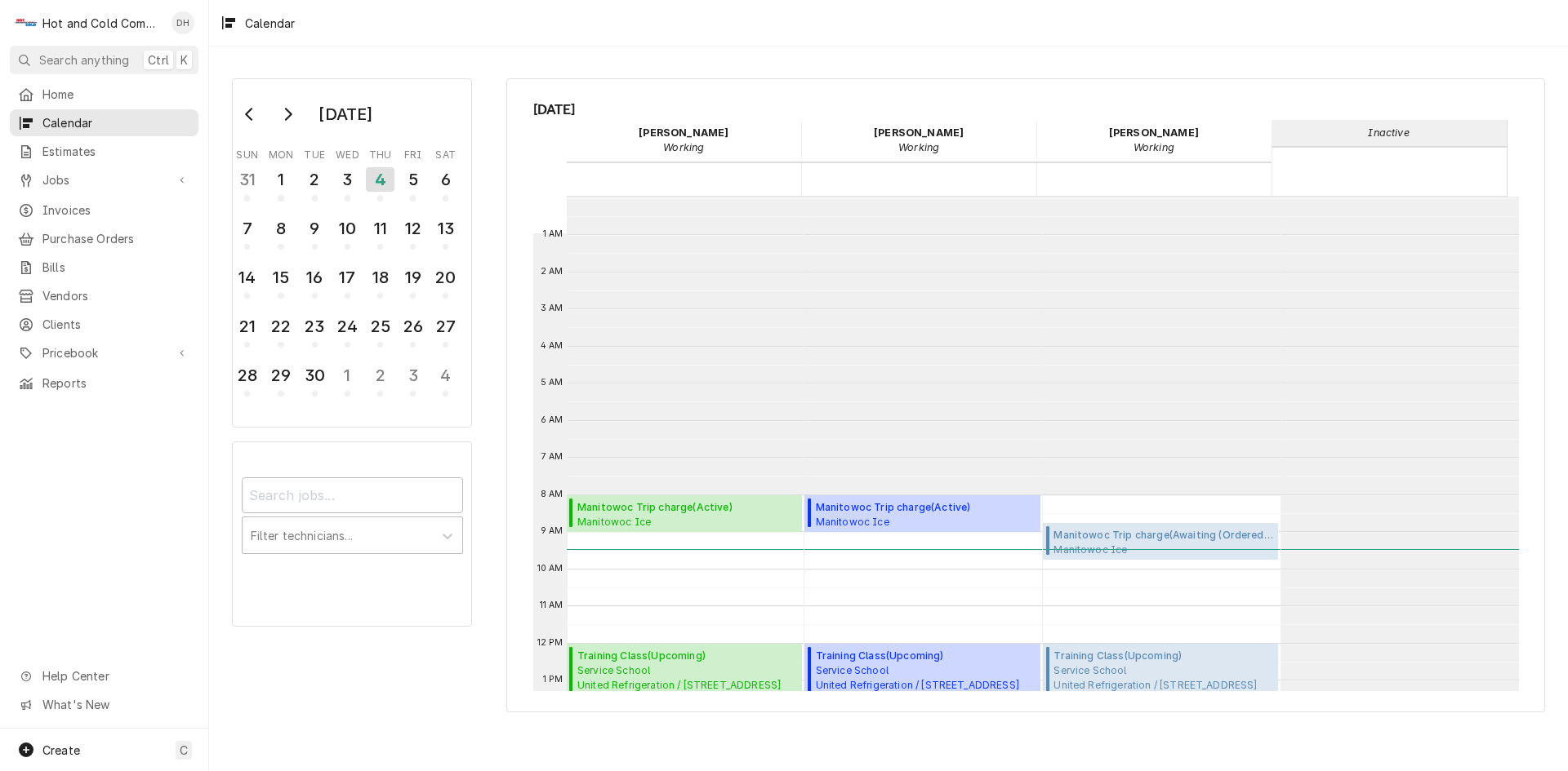
scroll to position [298, 0]
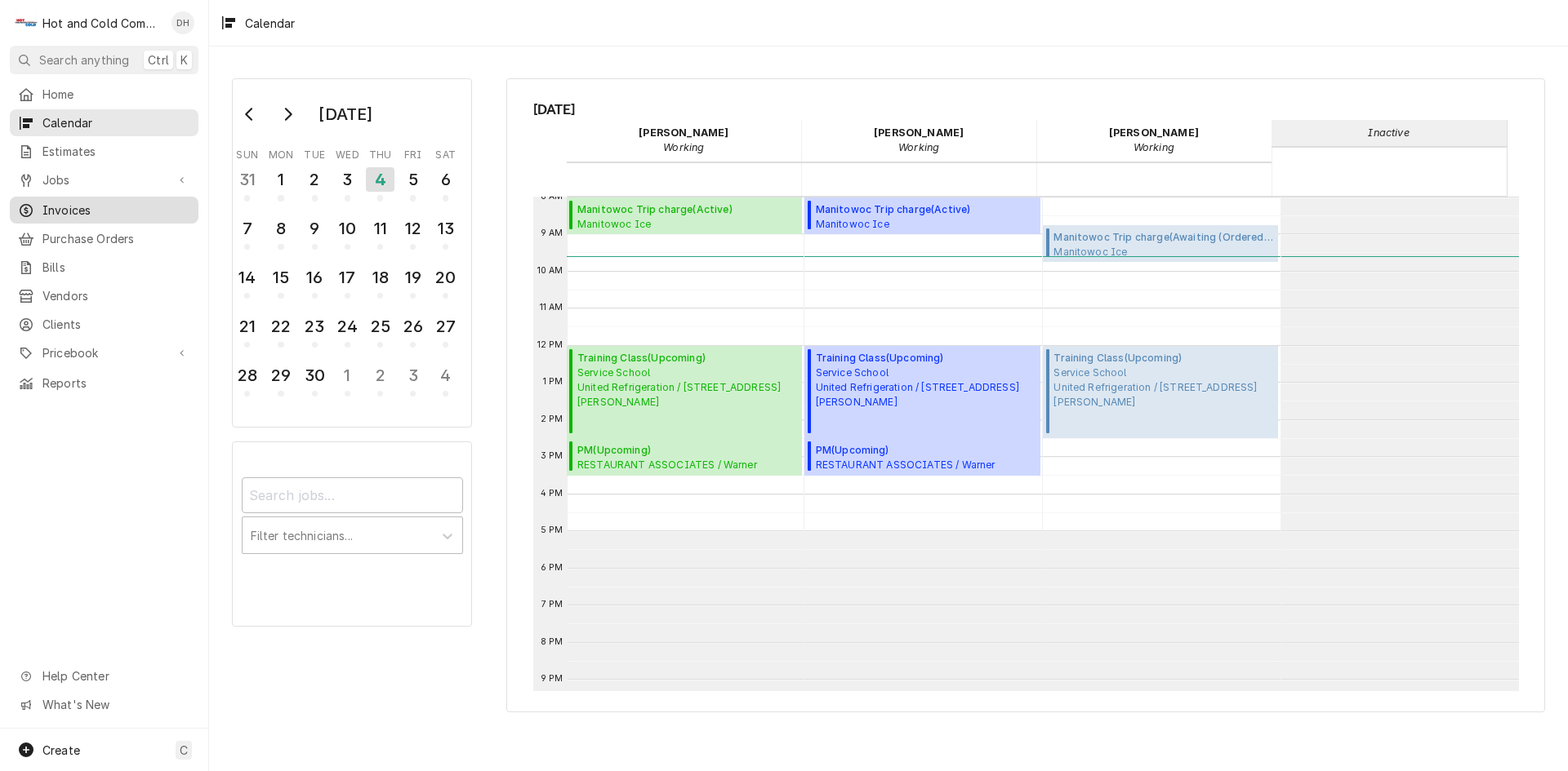
click at [77, 201] on span "Invoices" at bounding box center [117, 210] width 148 height 17
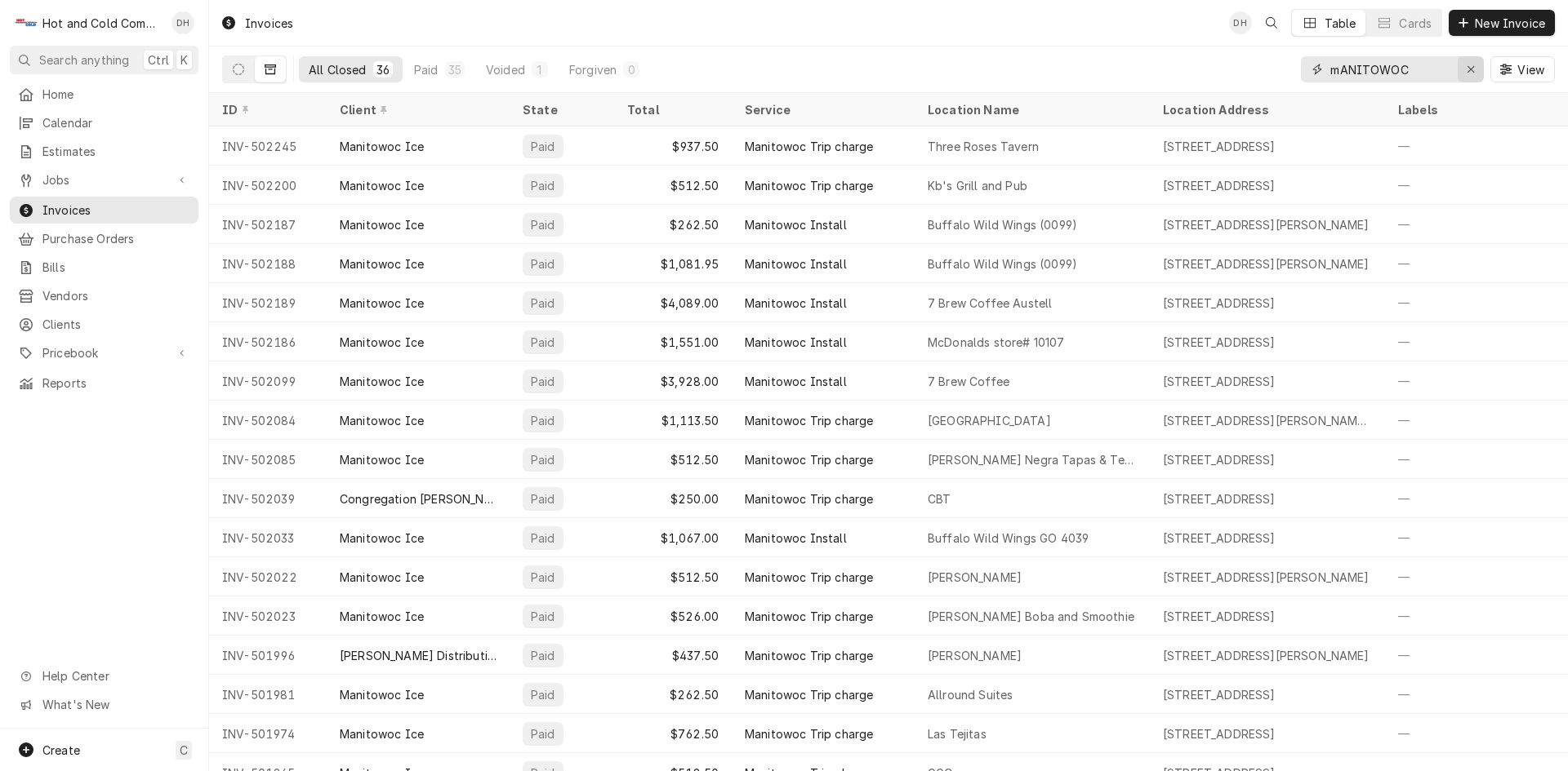
click at [1477, 75] on div "Erase input" at bounding box center [1470, 69] width 16 height 16
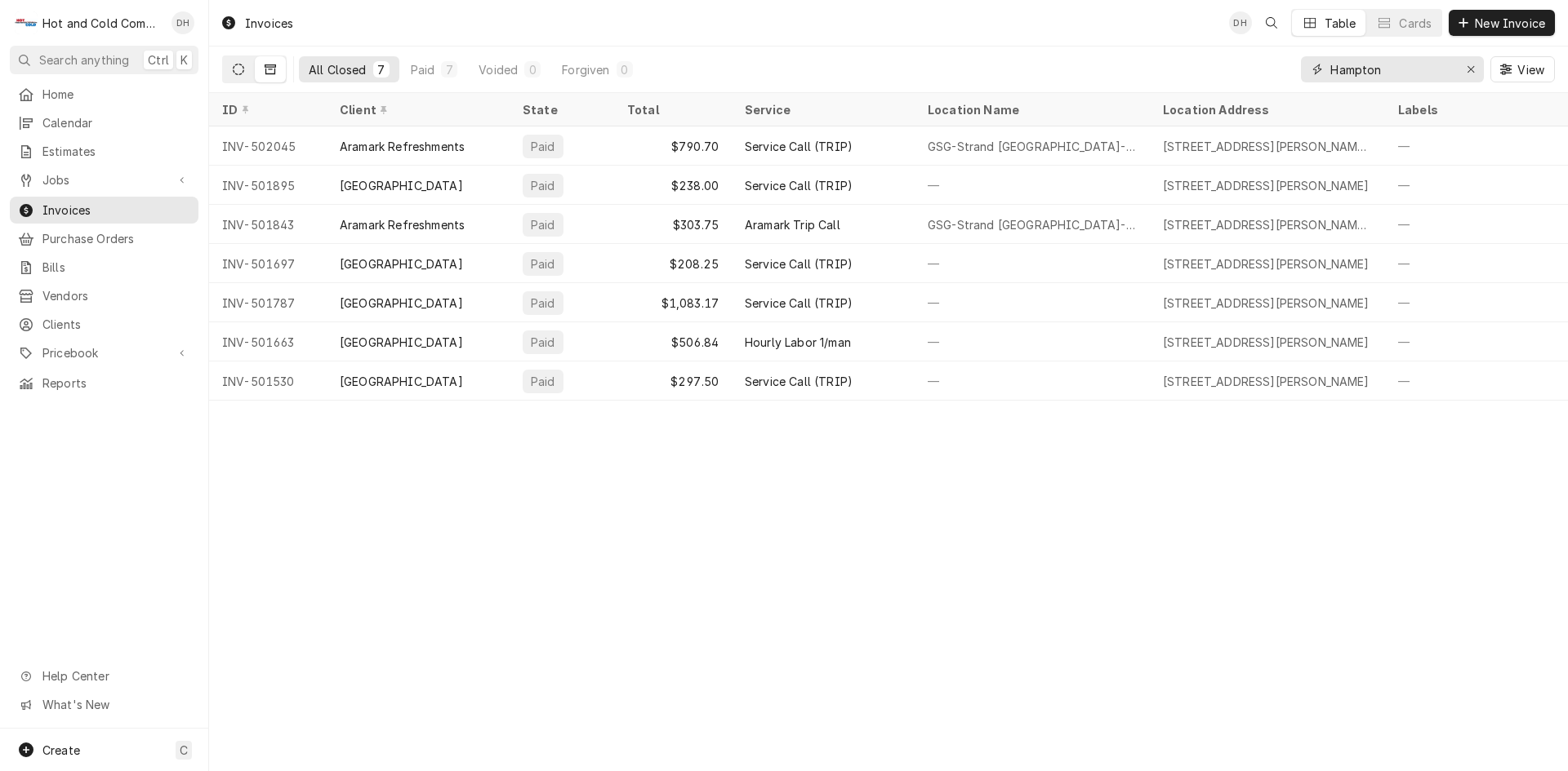
type input "Hampton"
click at [235, 77] on button "Dynamic Content Wrapper" at bounding box center [239, 69] width 31 height 26
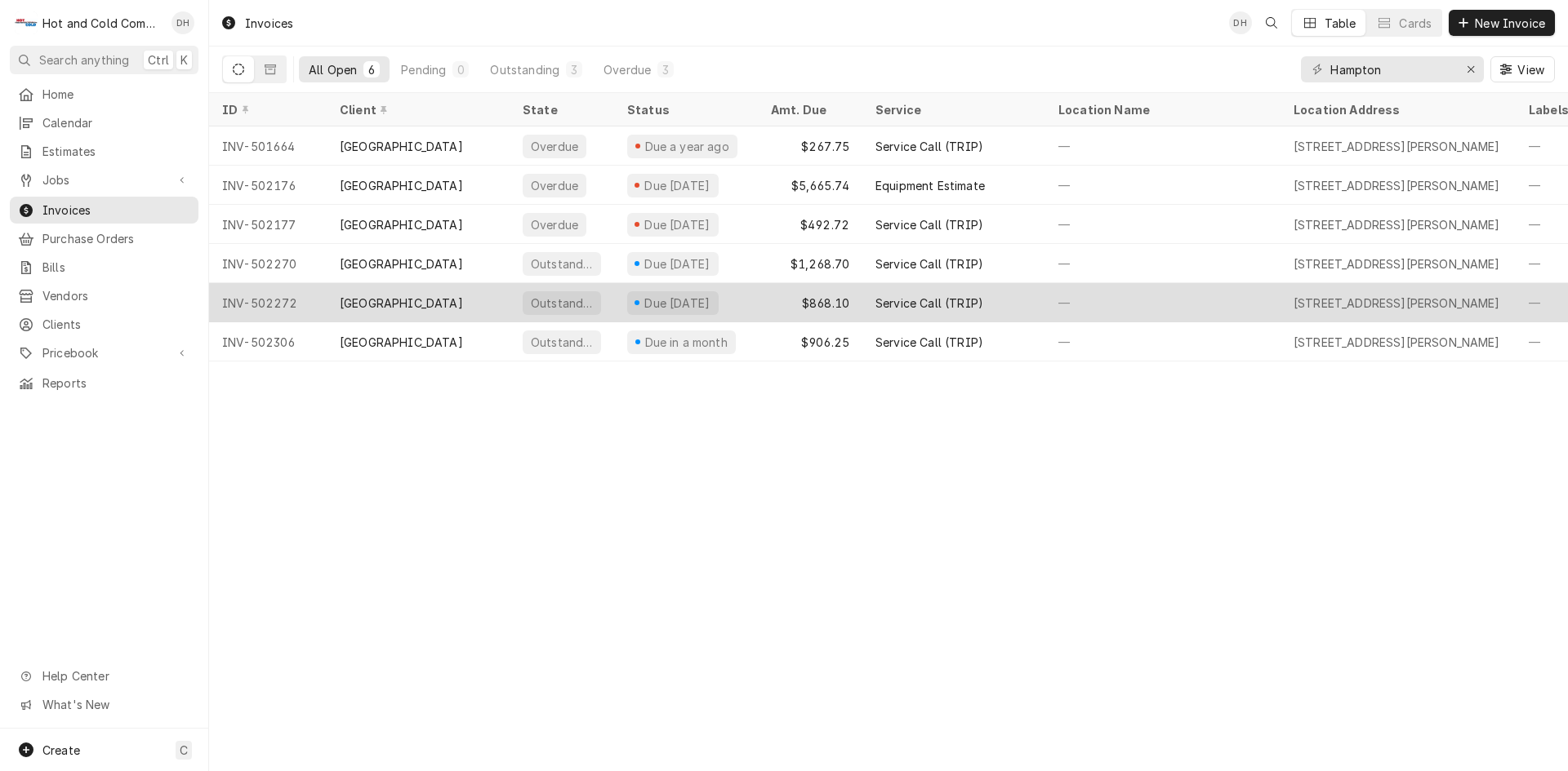
click at [469, 304] on div "[GEOGRAPHIC_DATA]" at bounding box center [418, 303] width 183 height 39
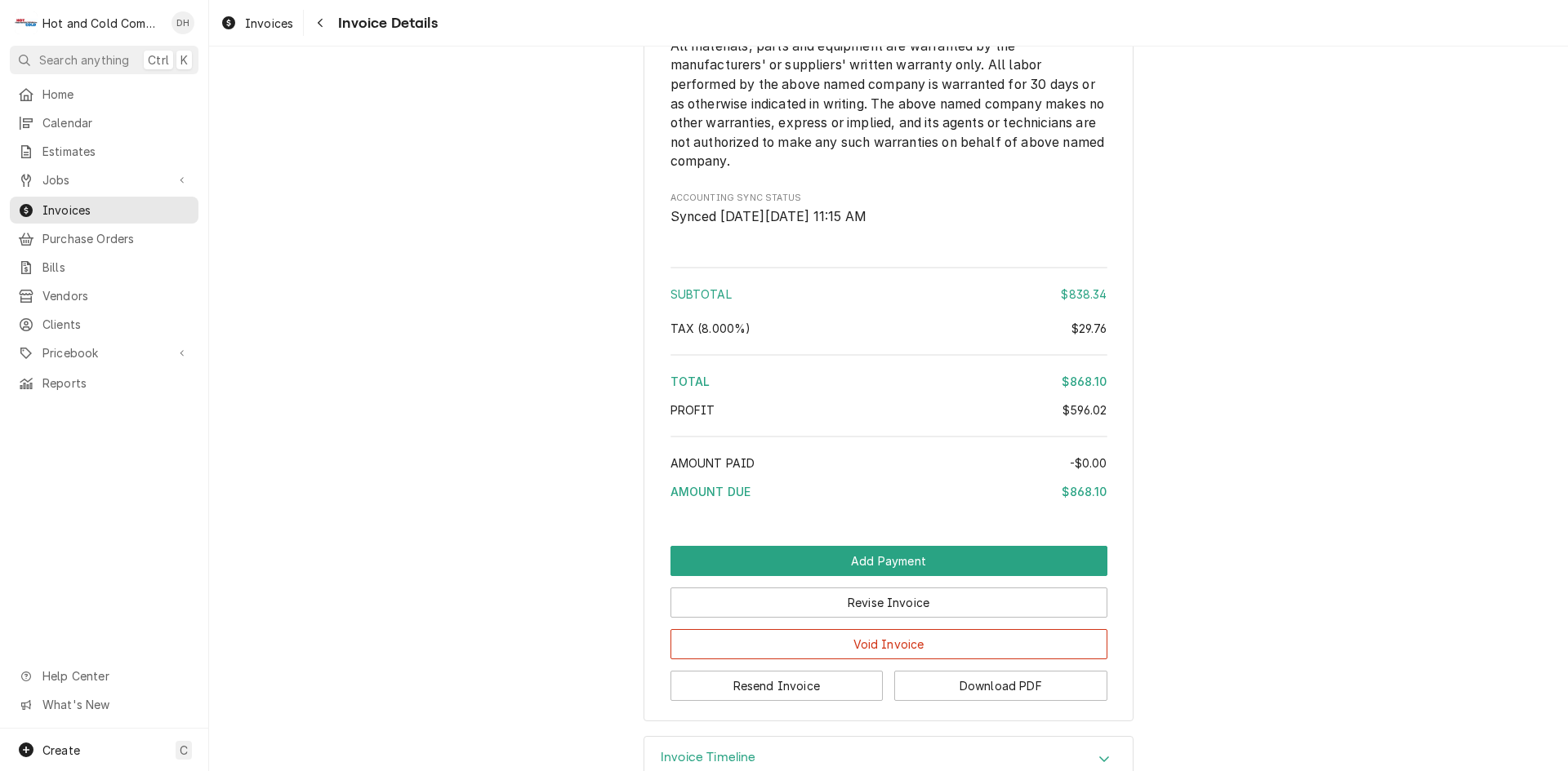
scroll to position [2600, 0]
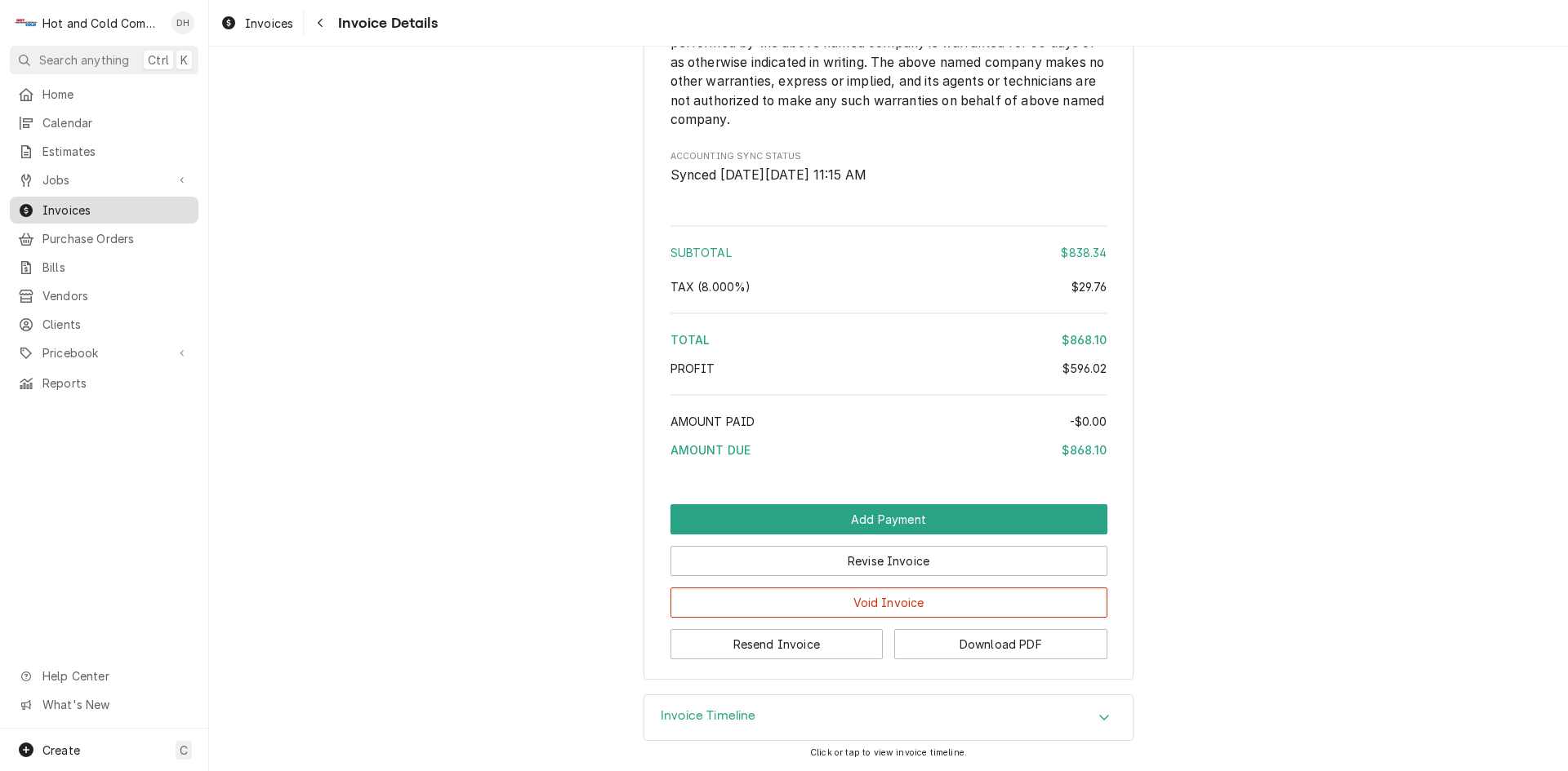
click at [71, 201] on span "Invoices" at bounding box center [117, 210] width 148 height 17
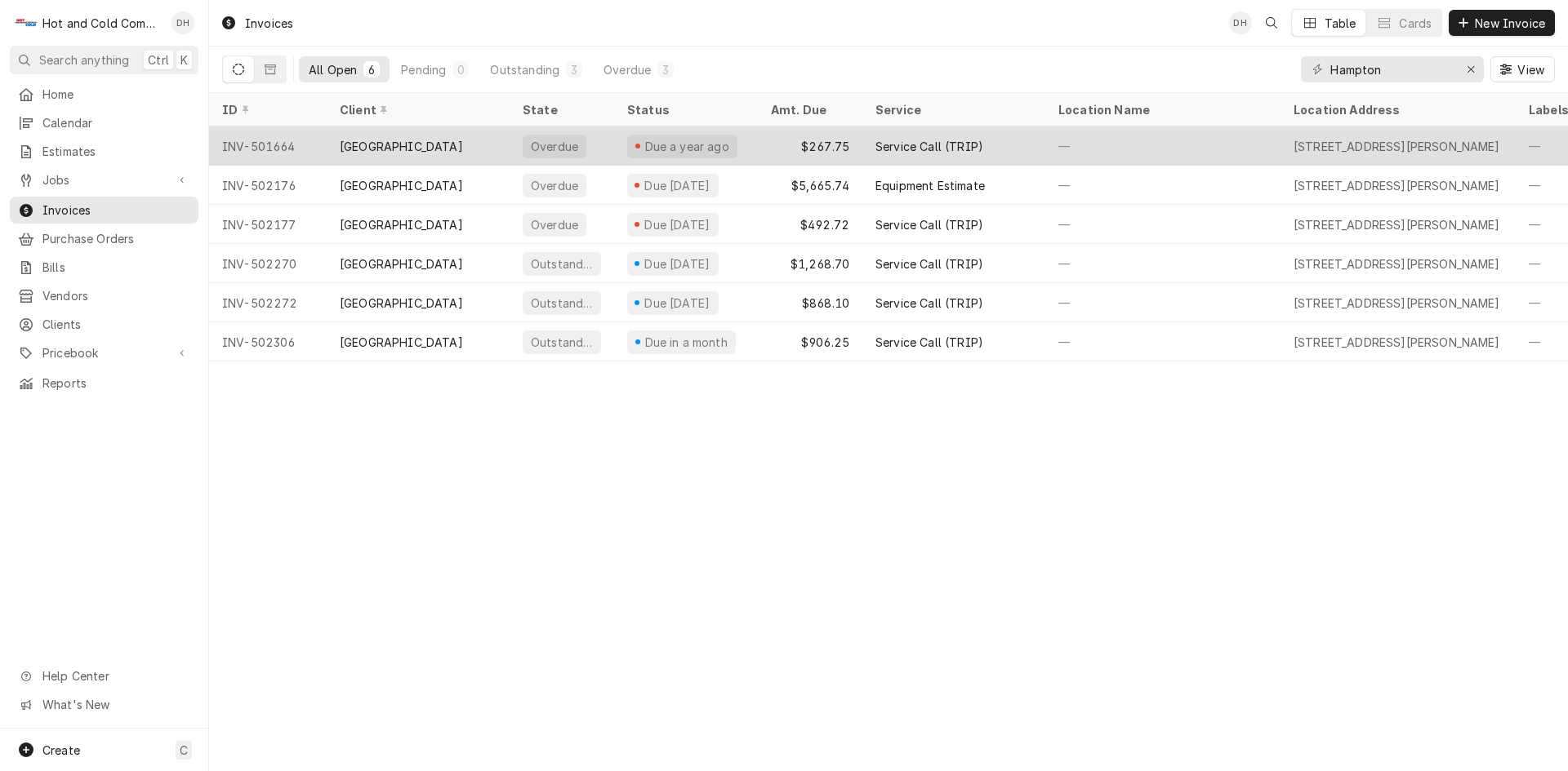
click at [465, 141] on div "[GEOGRAPHIC_DATA]" at bounding box center [418, 146] width 183 height 39
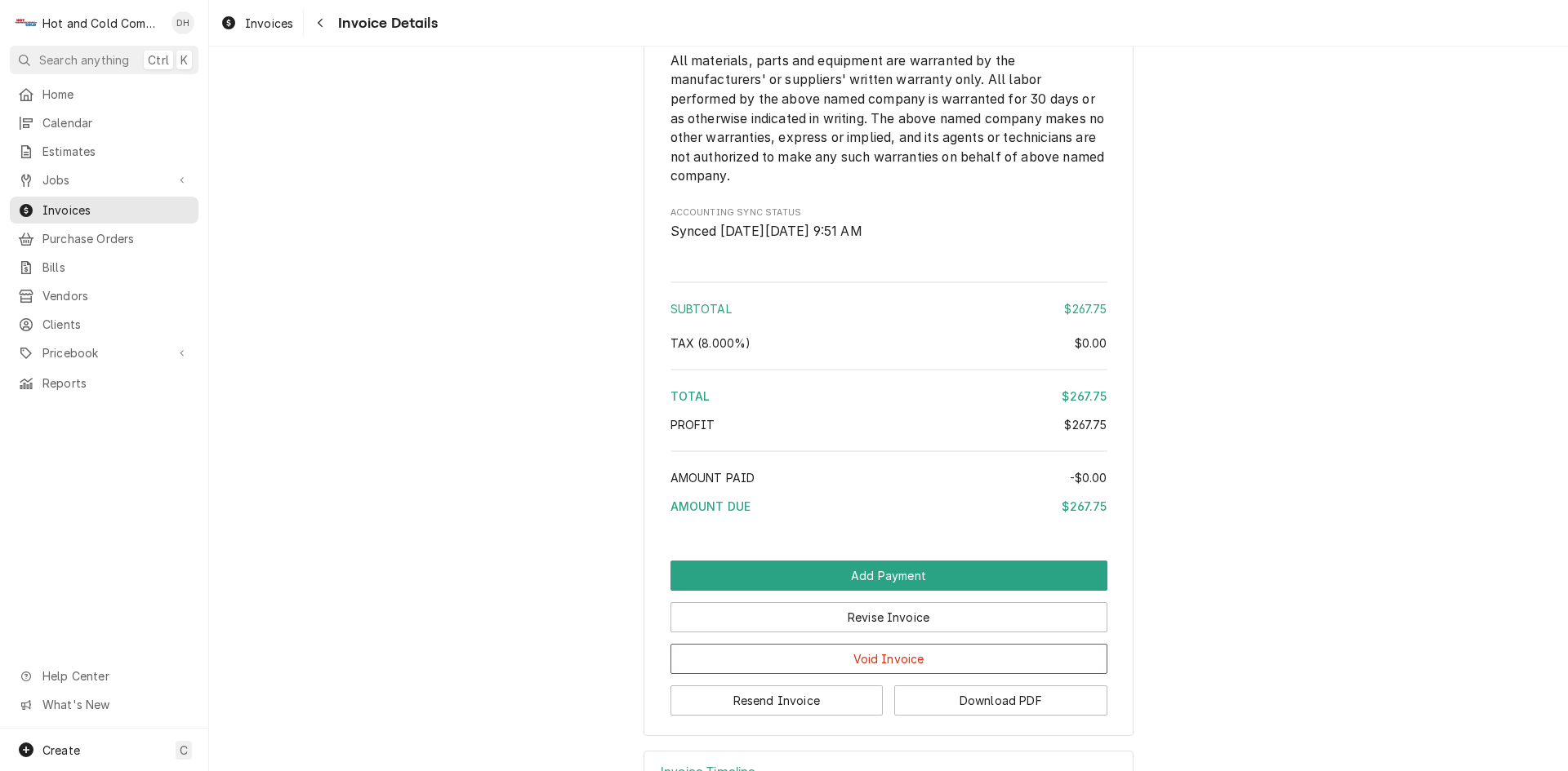
scroll to position [1853, 0]
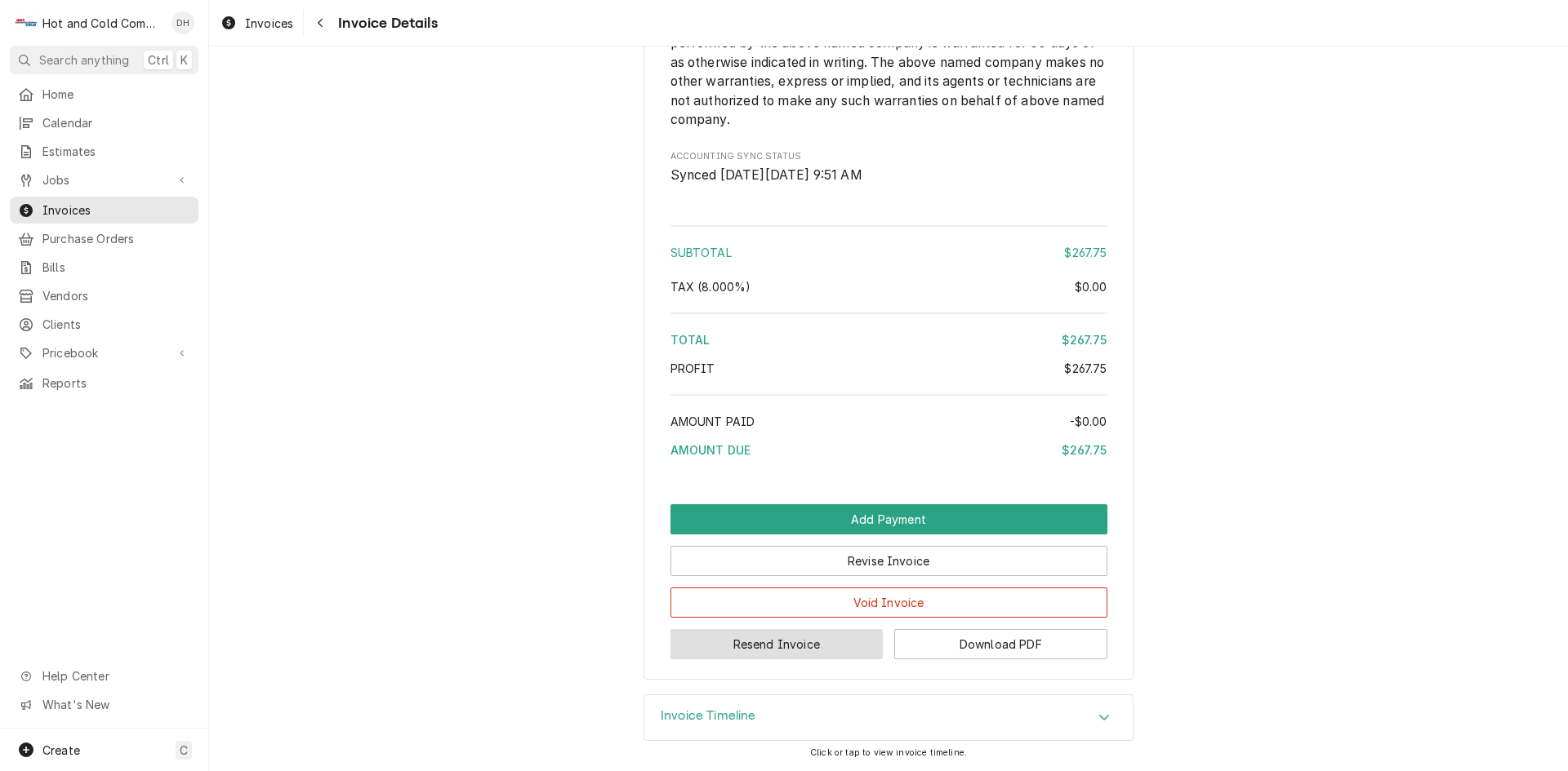
click at [785, 646] on button "Resend Invoice" at bounding box center [777, 644] width 213 height 30
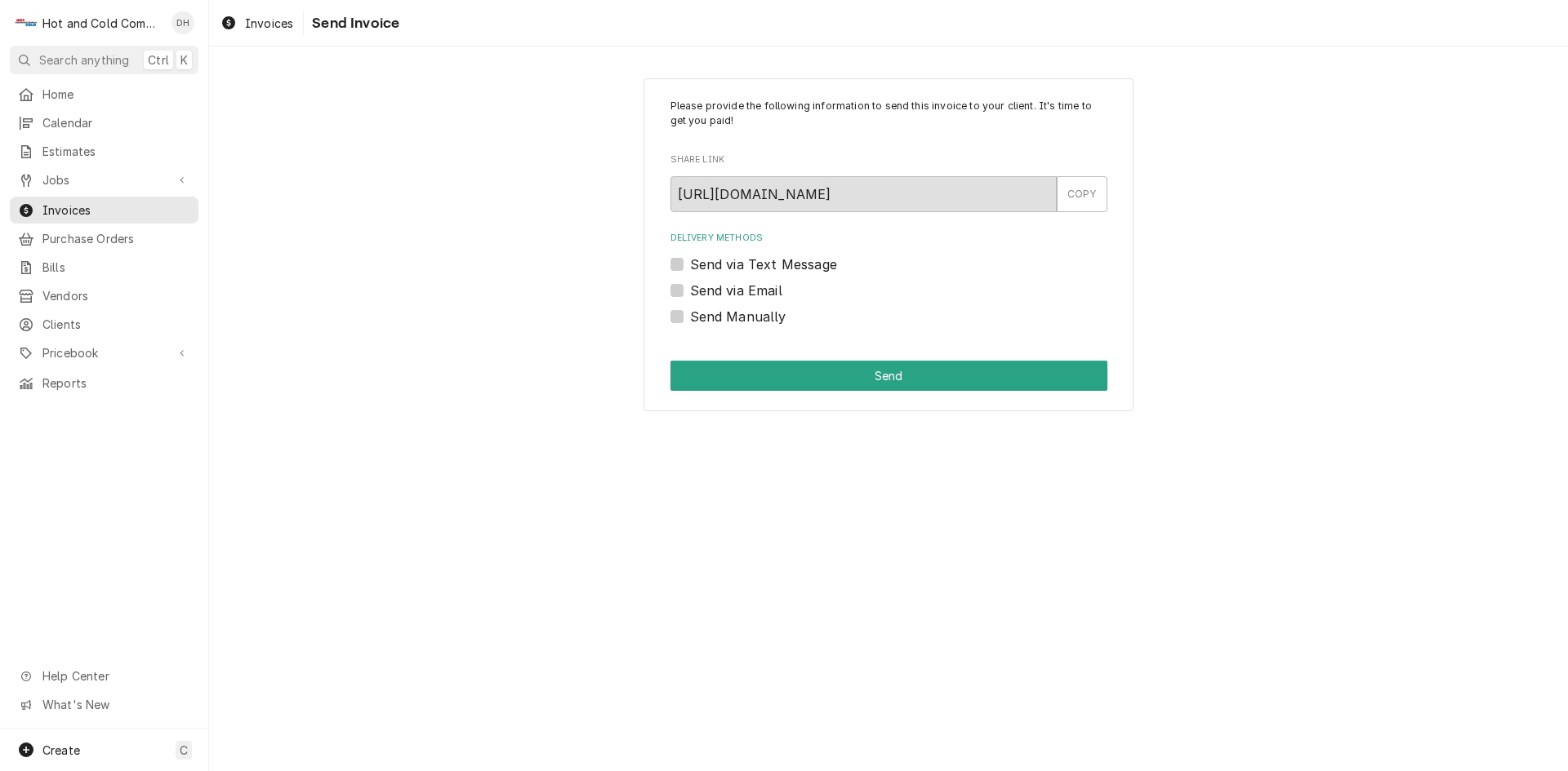
click at [670, 287] on div "Please provide the following information to send this invoice to your client. I…" at bounding box center [888, 245] width 490 height 334
click at [690, 287] on label "Send via Email" at bounding box center [736, 290] width 92 height 19
click at [690, 287] on input "Send via Email" at bounding box center [908, 298] width 437 height 36
checkbox input "true"
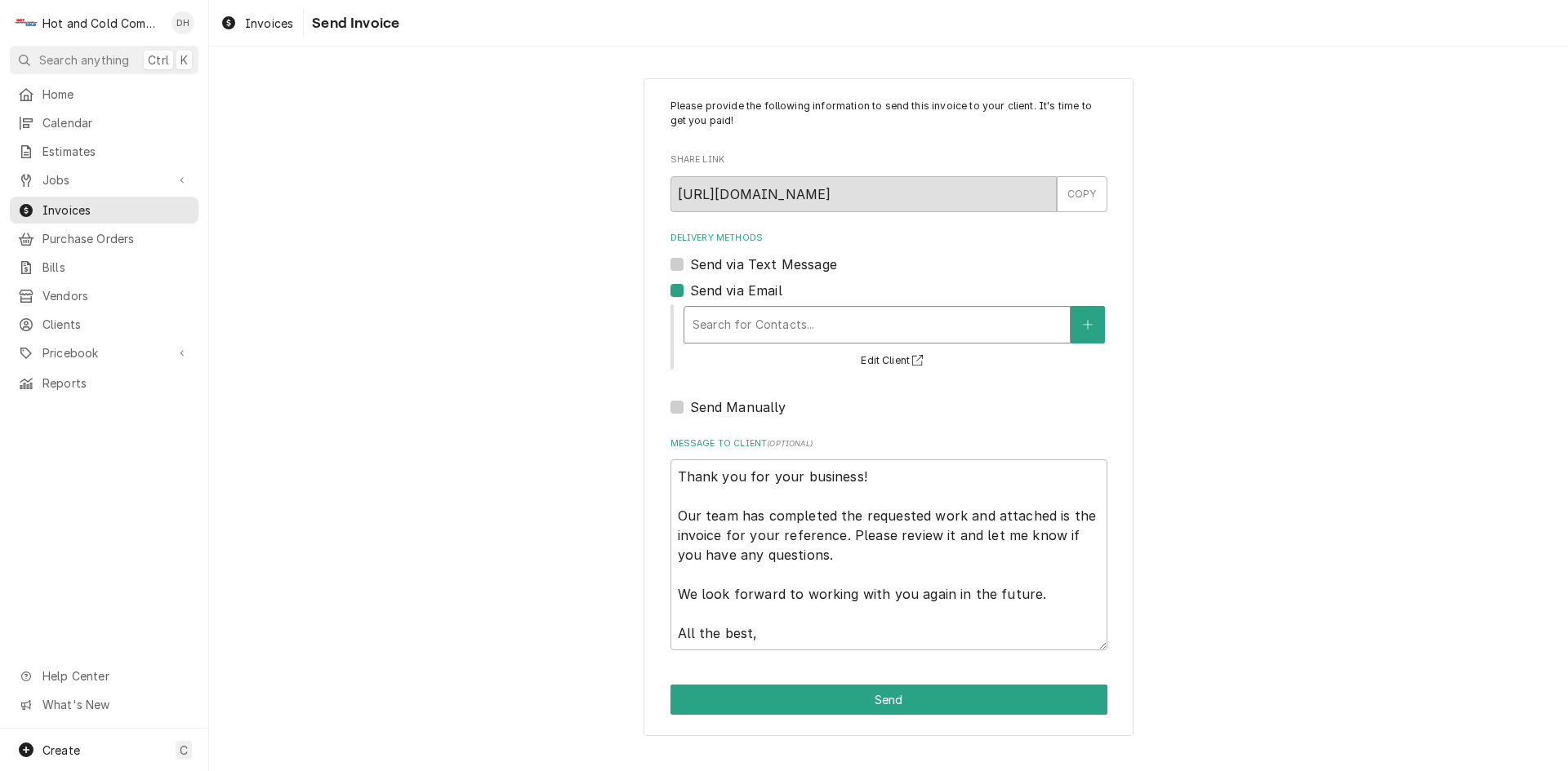
click at [748, 322] on div "Delivery Methods" at bounding box center [877, 324] width 369 height 29
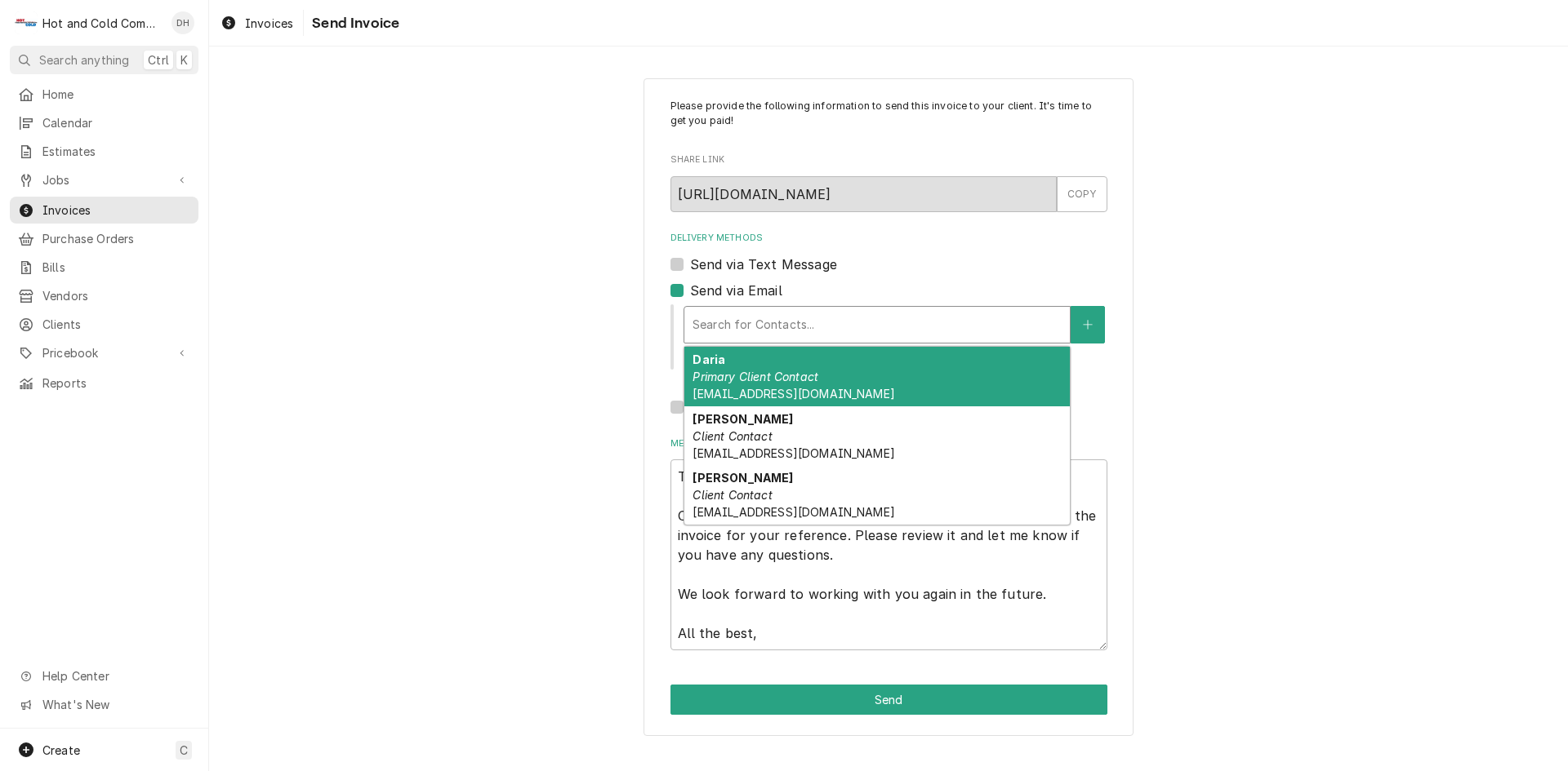
click at [884, 380] on div "Daria Primary Client Contact [EMAIL_ADDRESS][DOMAIN_NAME]" at bounding box center [877, 376] width 386 height 59
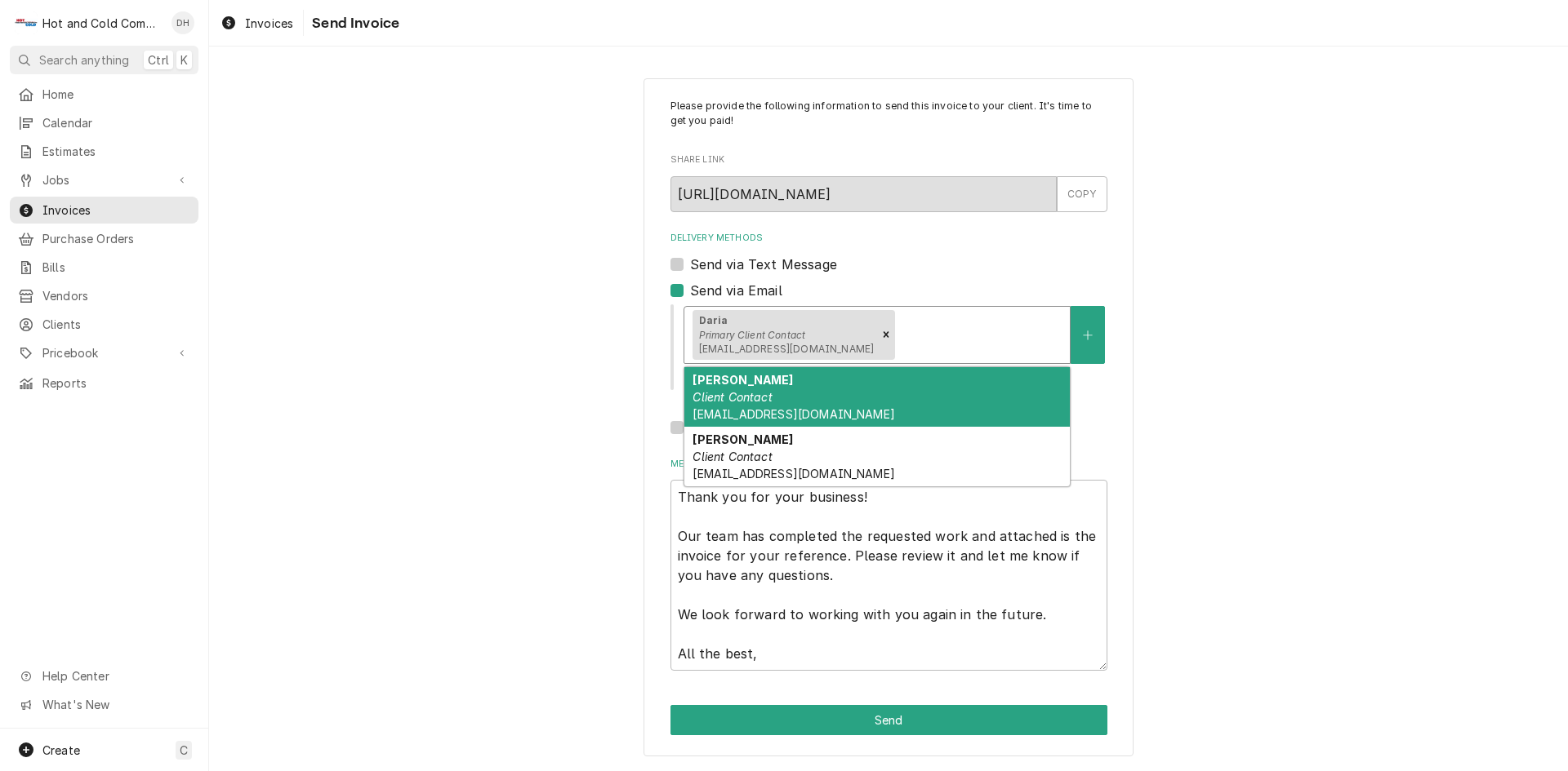
click at [954, 336] on div "Delivery Methods" at bounding box center [979, 334] width 163 height 29
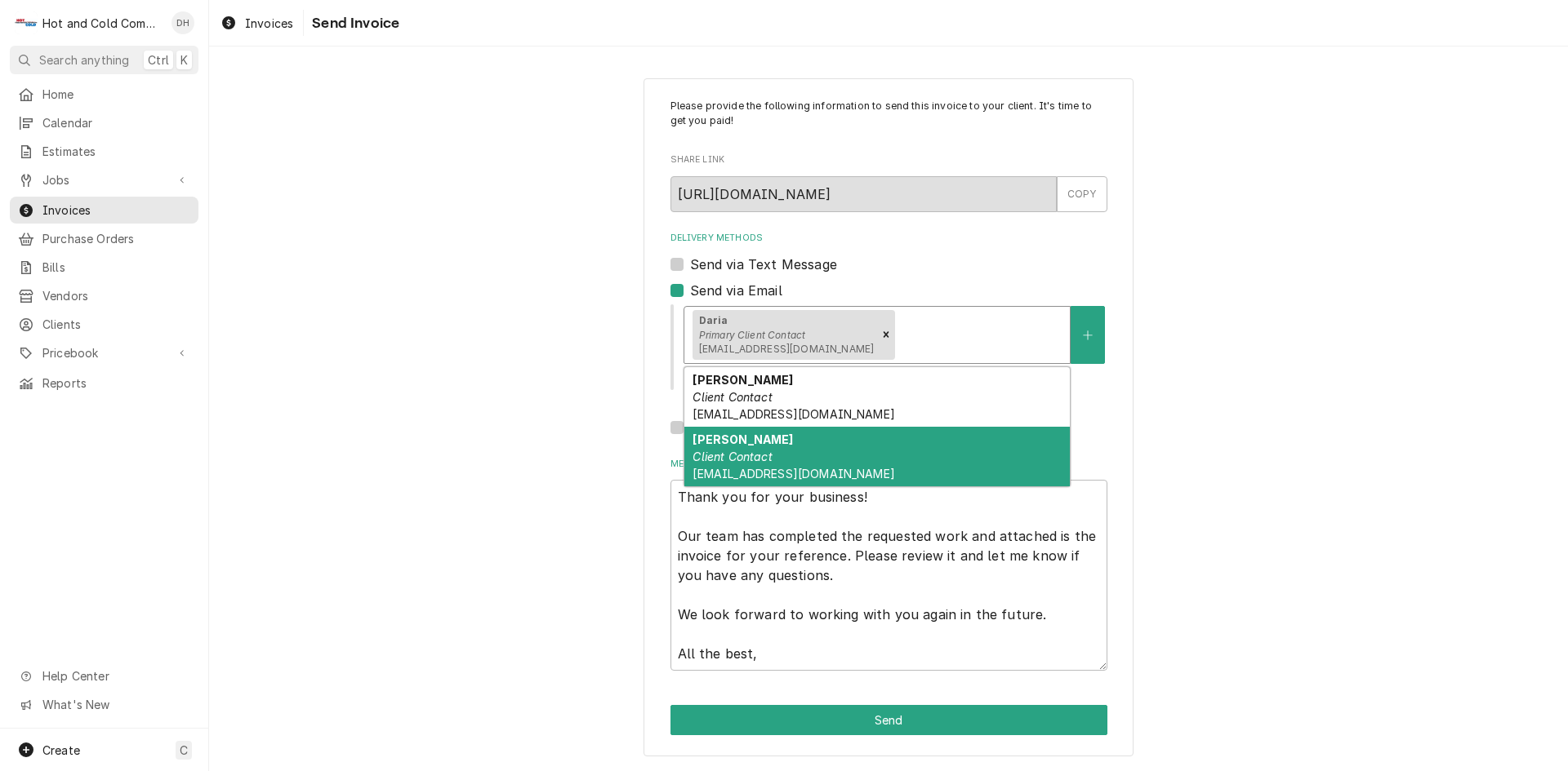
click at [756, 457] on em "Client Contact" at bounding box center [732, 457] width 79 height 14
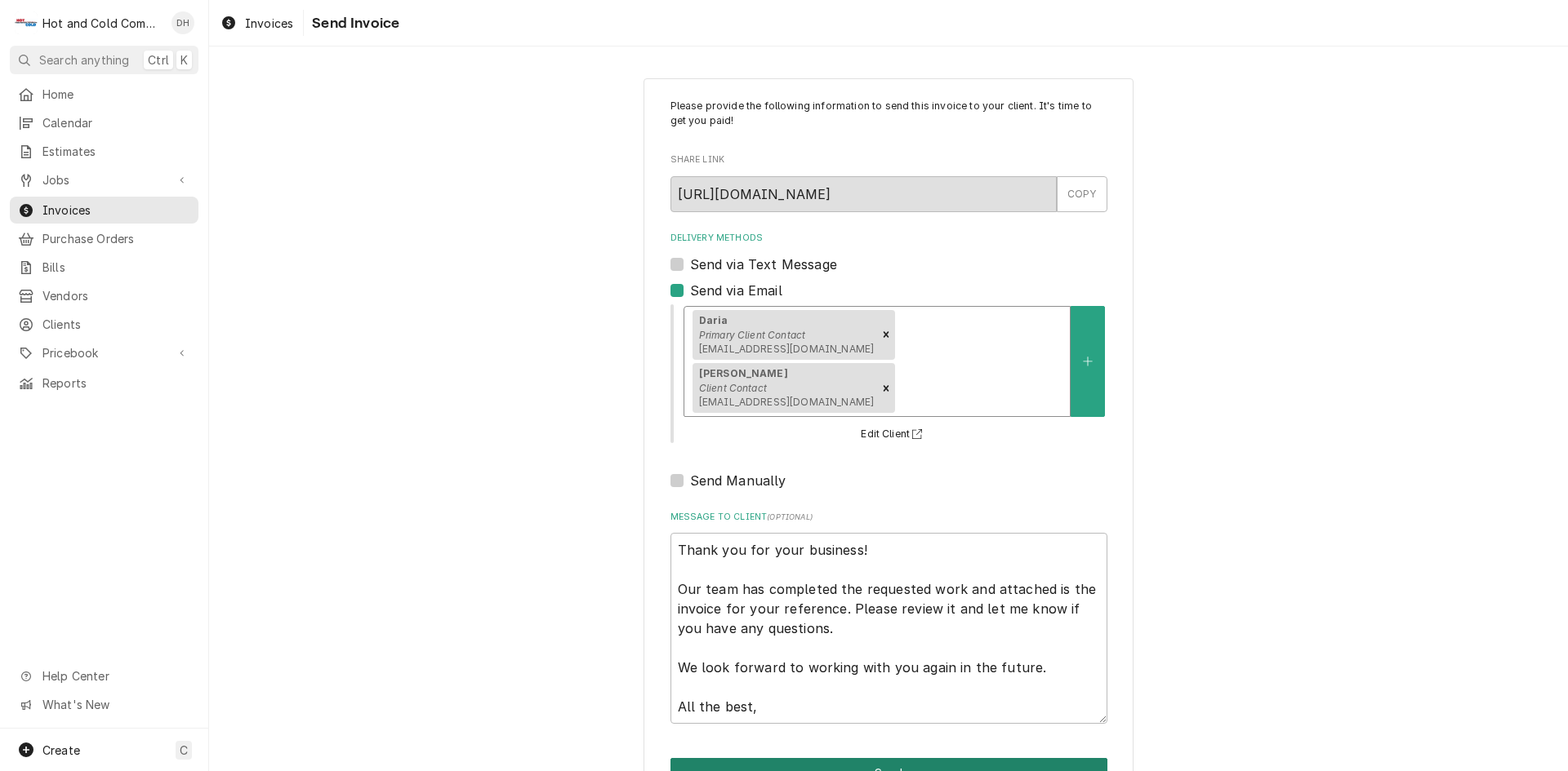
click at [888, 758] on button "Send" at bounding box center [888, 773] width 437 height 30
type textarea "x"
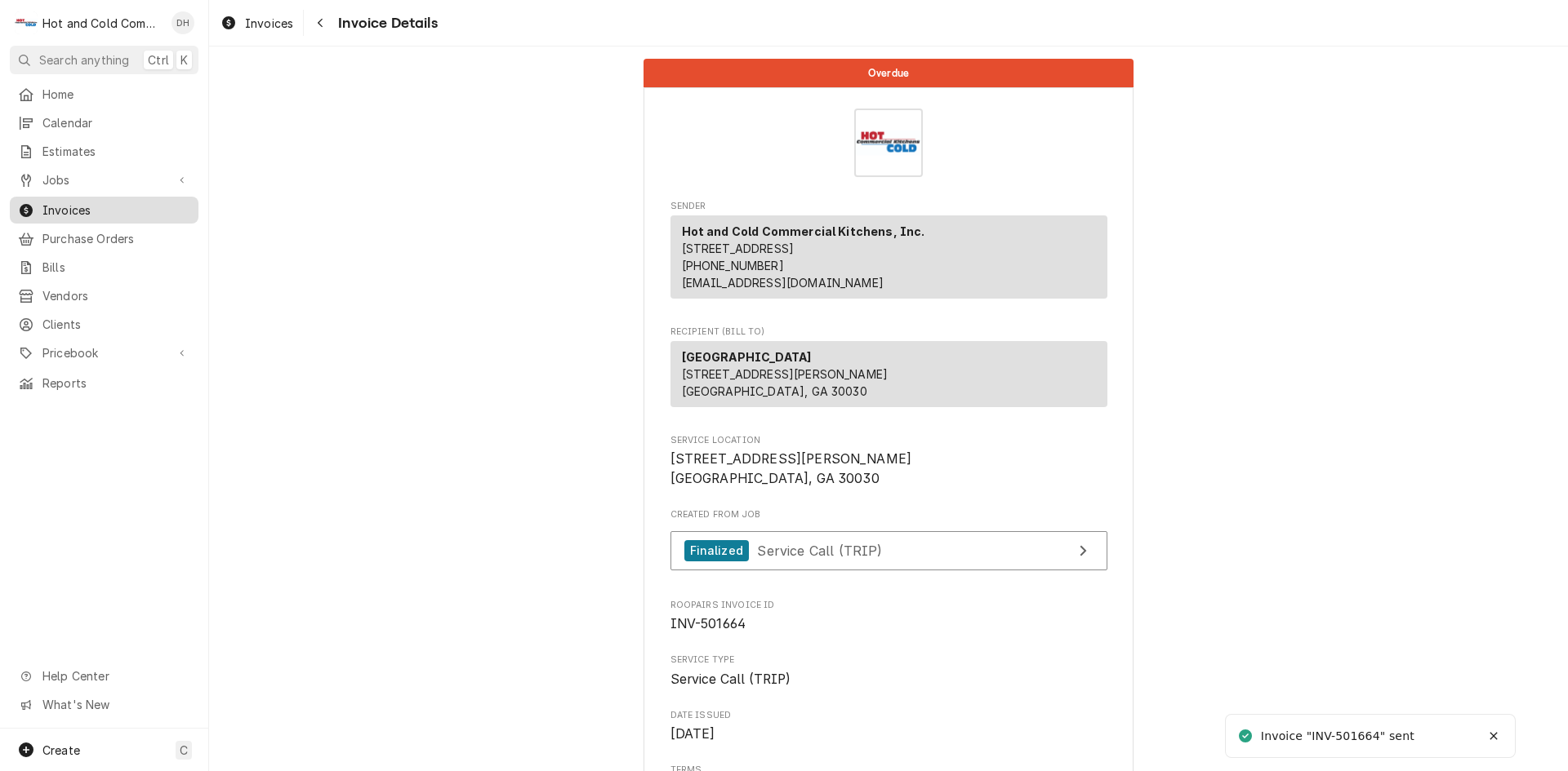
click at [94, 200] on div "Invoices" at bounding box center [104, 210] width 182 height 20
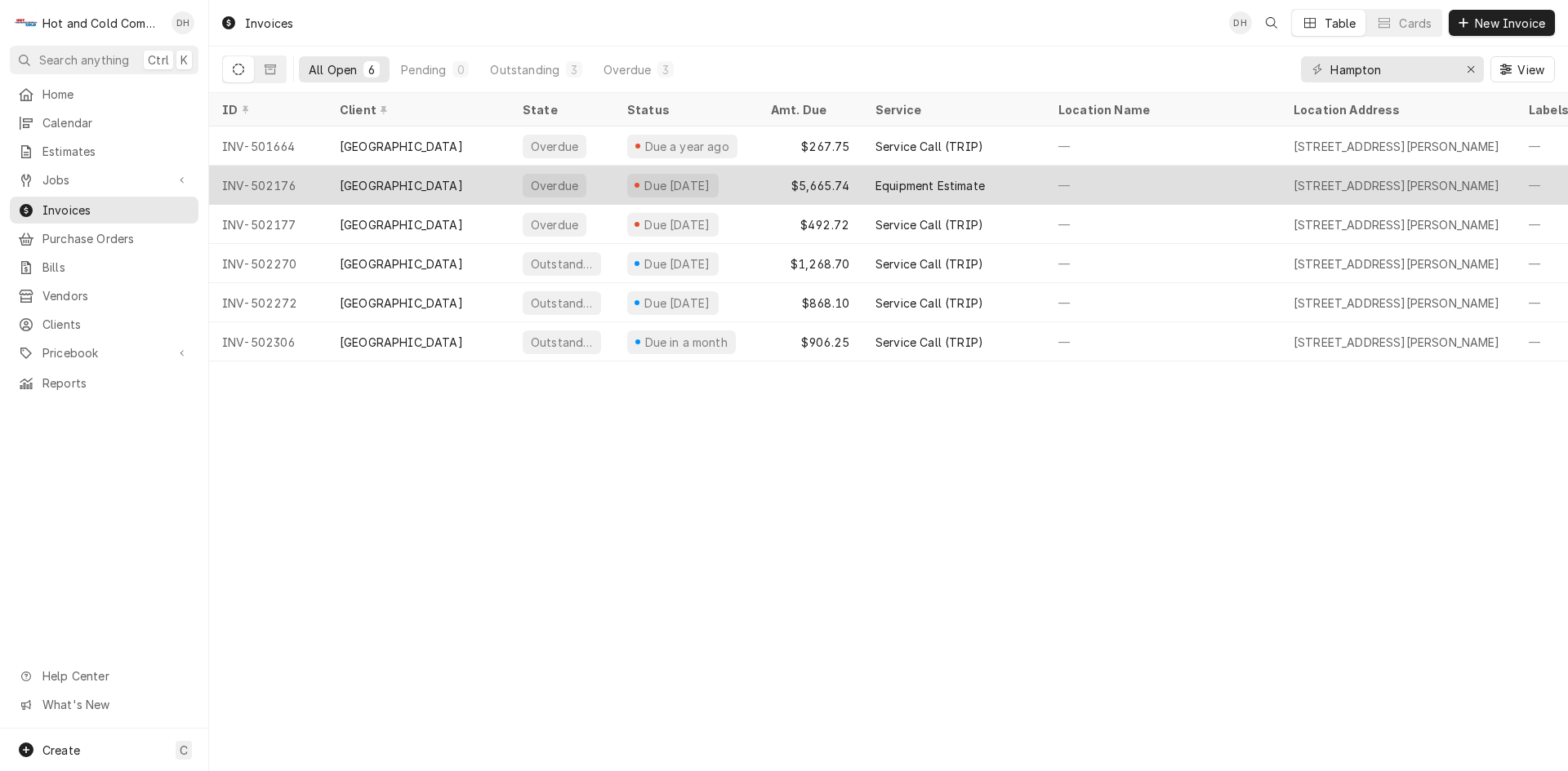
click at [471, 179] on div "[GEOGRAPHIC_DATA]" at bounding box center [418, 185] width 183 height 39
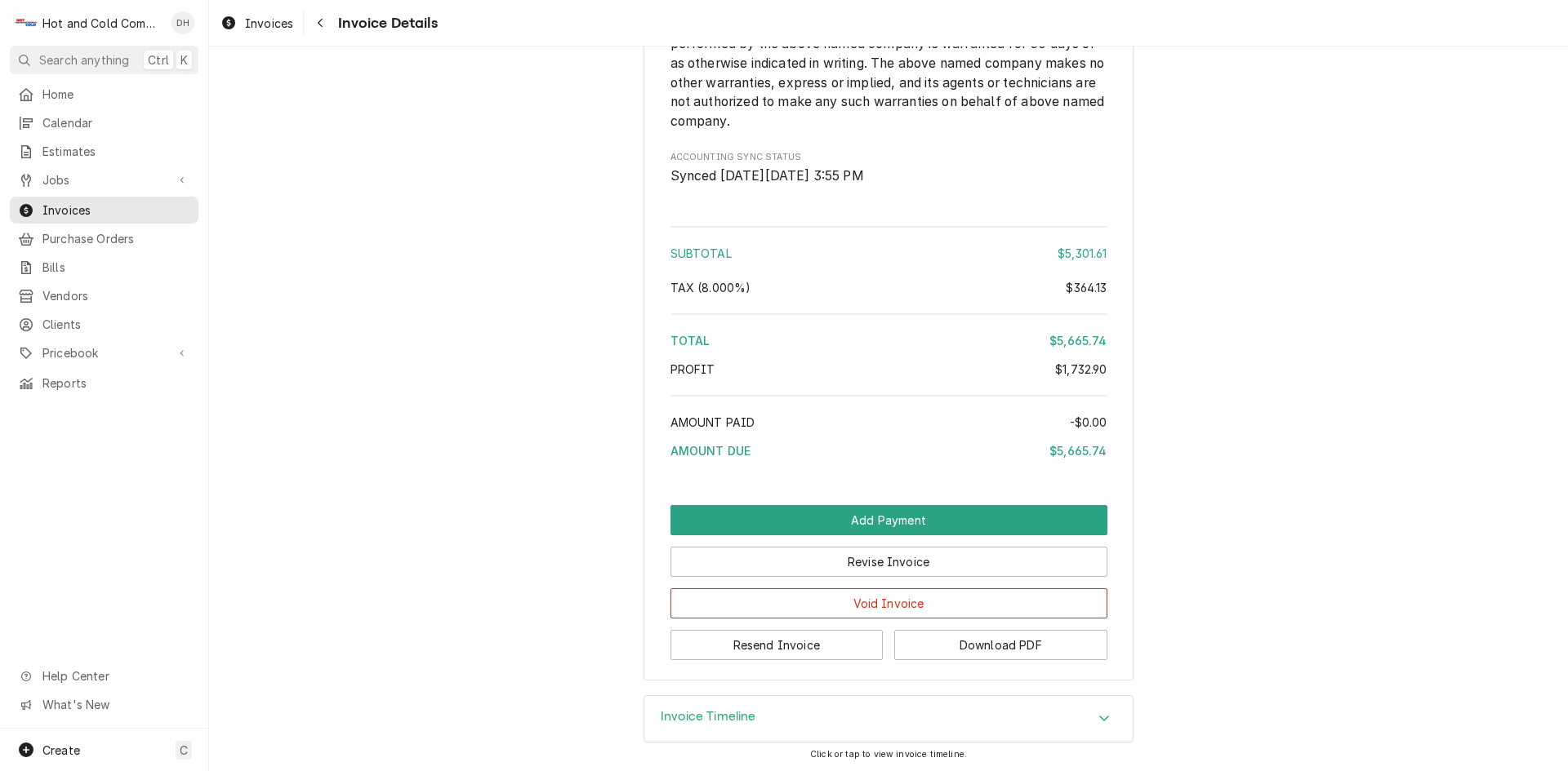
scroll to position [1898, 0]
click at [815, 645] on button "Resend Invoice" at bounding box center [777, 644] width 213 height 30
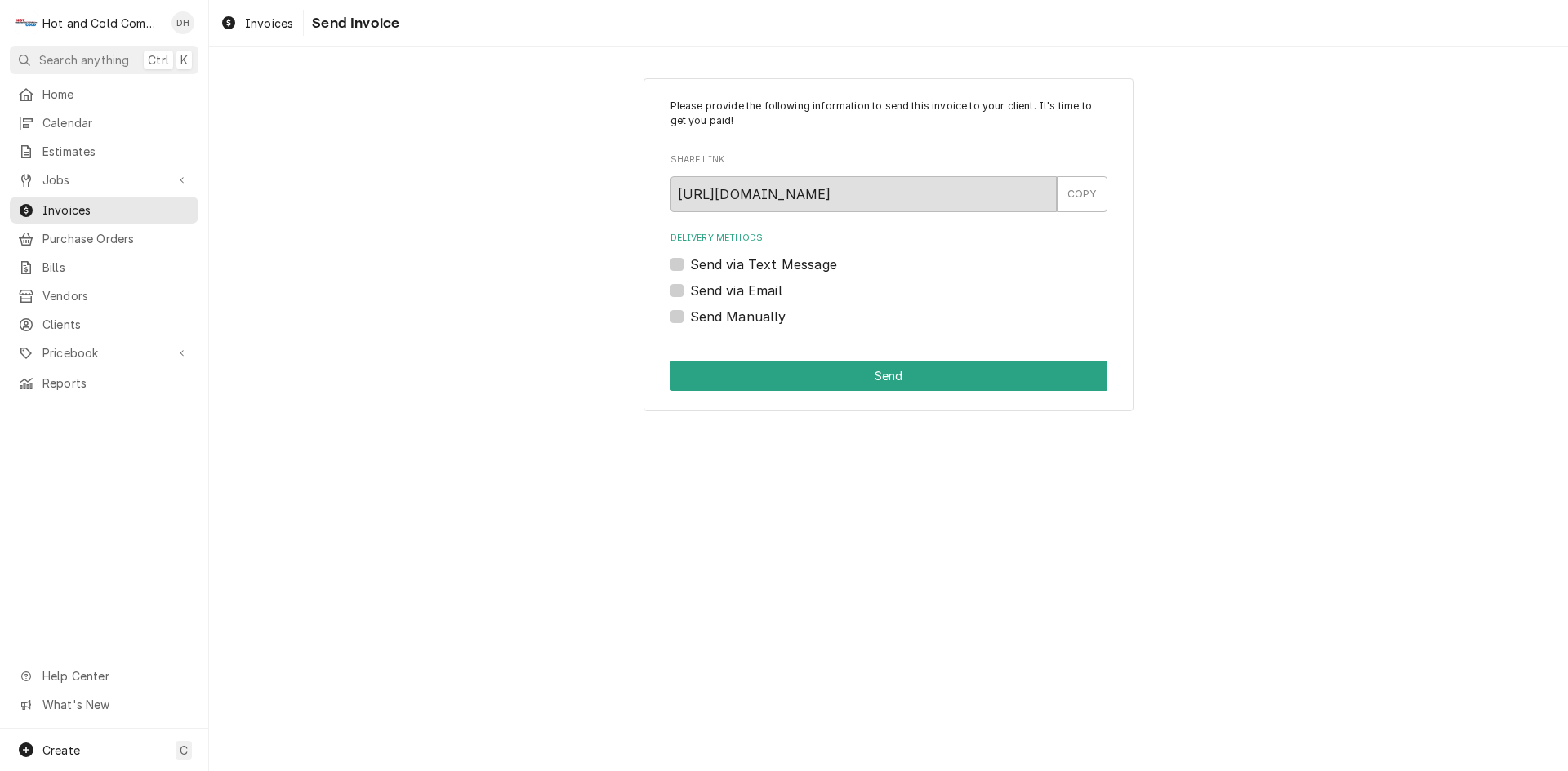
click at [690, 293] on label "Send via Email" at bounding box center [736, 290] width 92 height 19
click at [690, 293] on input "Send via Email" at bounding box center [908, 298] width 437 height 36
checkbox input "true"
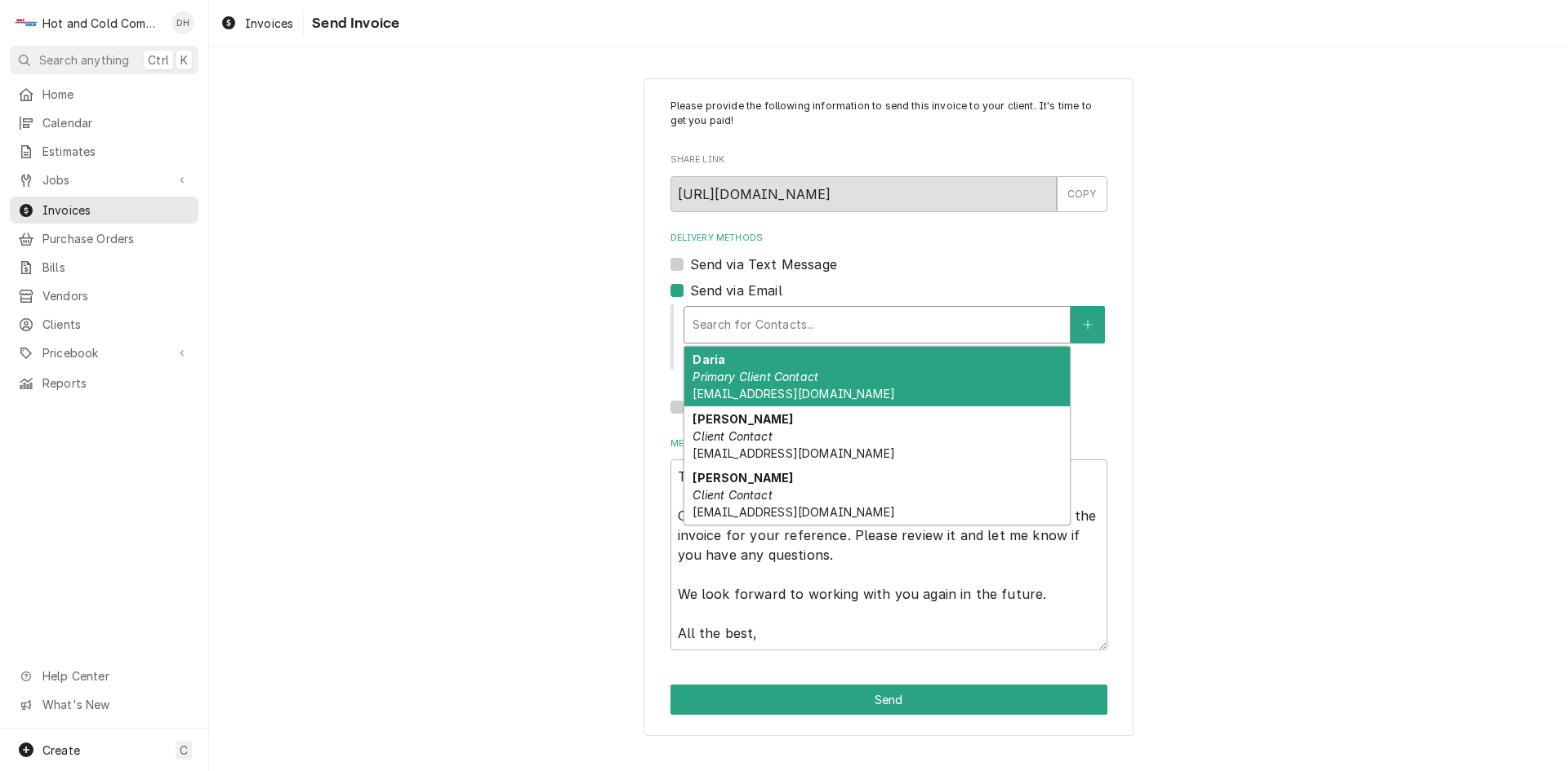
click at [726, 323] on div "Delivery Methods" at bounding box center [877, 324] width 369 height 29
click at [729, 371] on em "Primary Client Contact" at bounding box center [756, 376] width 126 height 14
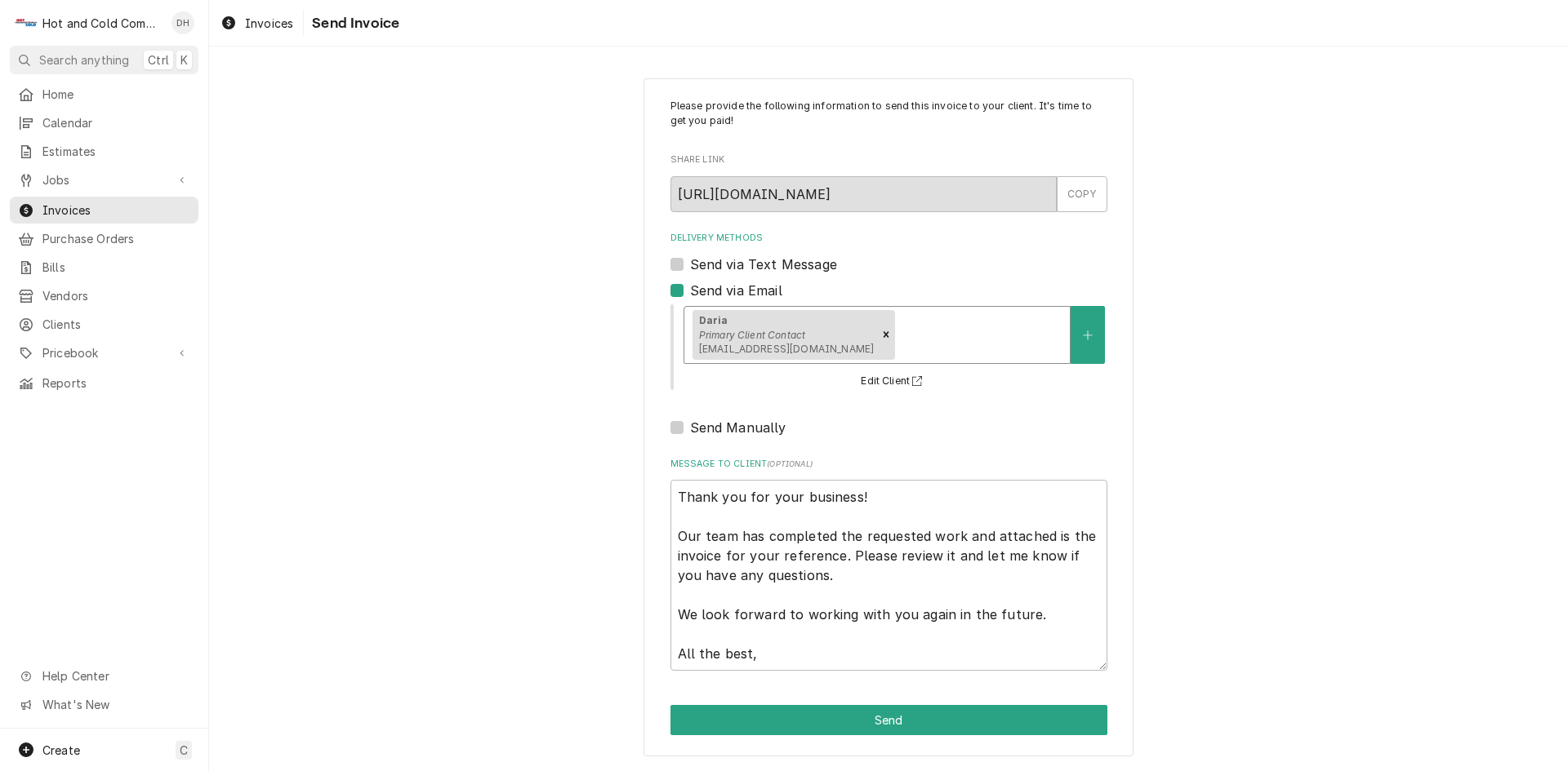
click at [967, 339] on div "Delivery Methods" at bounding box center [979, 334] width 163 height 29
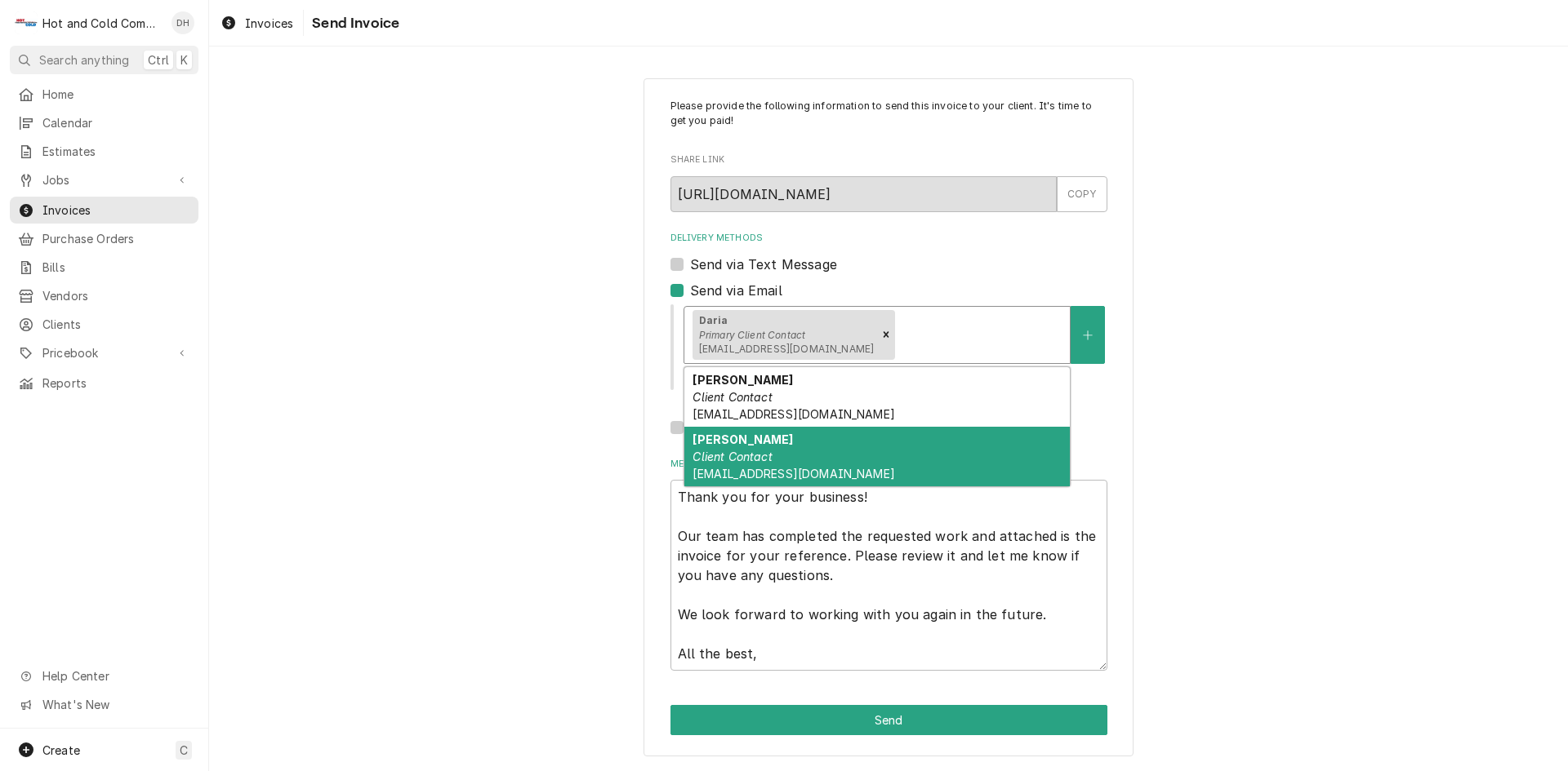
click at [770, 451] on em "Client Contact" at bounding box center [732, 457] width 79 height 14
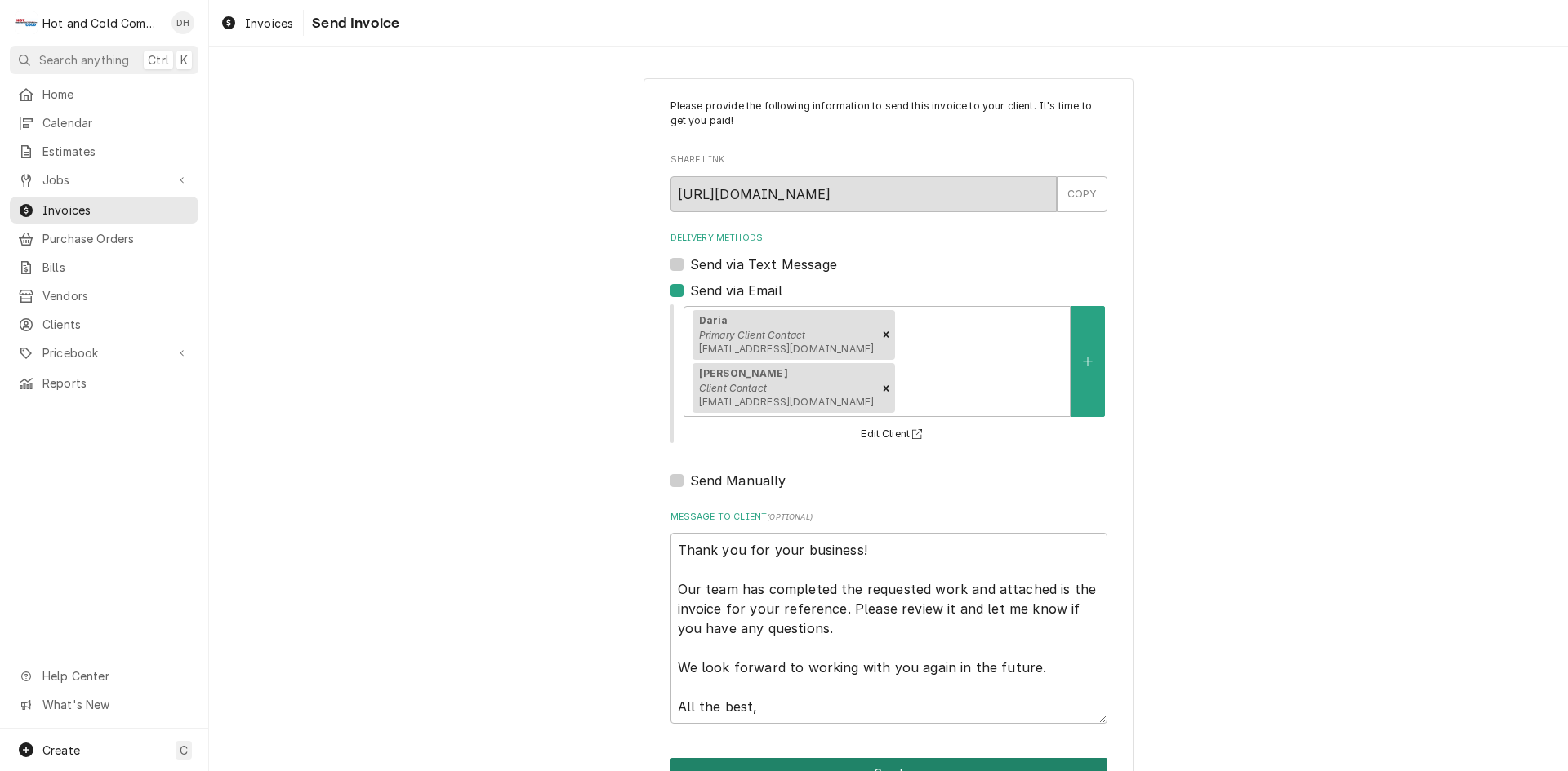
drag, startPoint x: 908, startPoint y: 720, endPoint x: 1027, endPoint y: 678, distance: 126.2
click at [911, 758] on button "Send" at bounding box center [888, 773] width 437 height 30
type textarea "x"
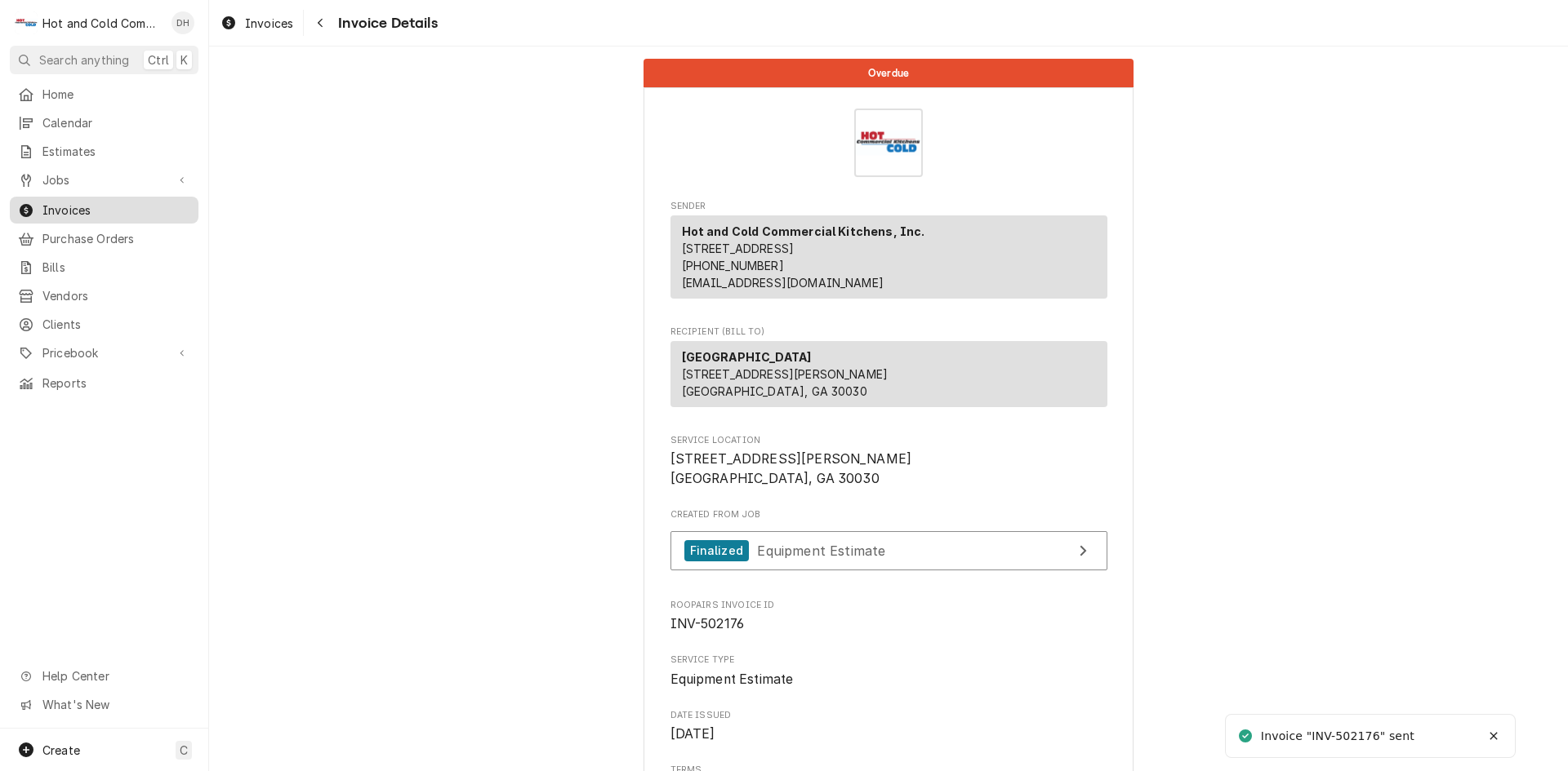
click at [76, 201] on span "Invoices" at bounding box center [117, 210] width 148 height 17
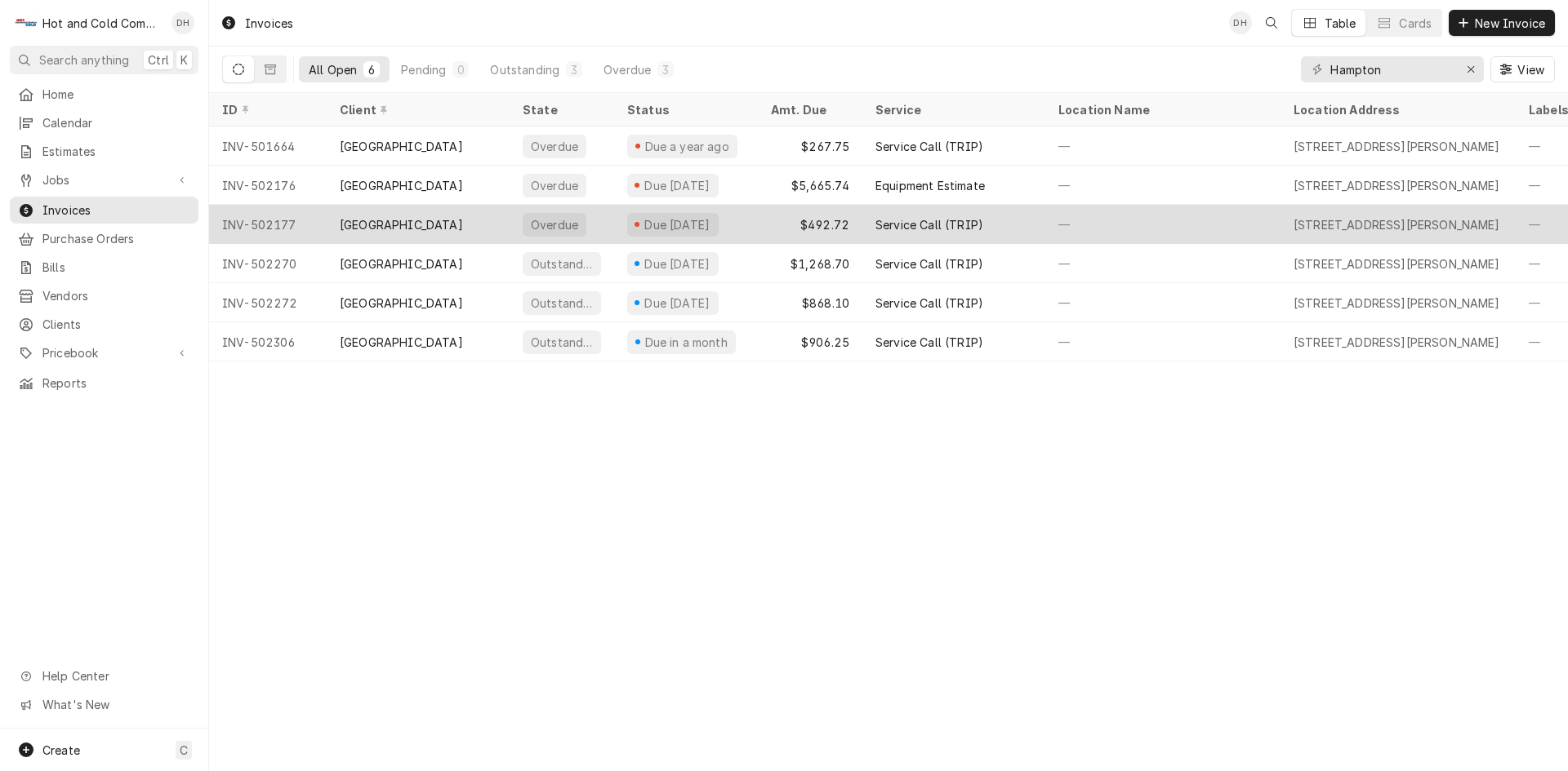
click at [459, 219] on div "[GEOGRAPHIC_DATA]" at bounding box center [418, 224] width 183 height 39
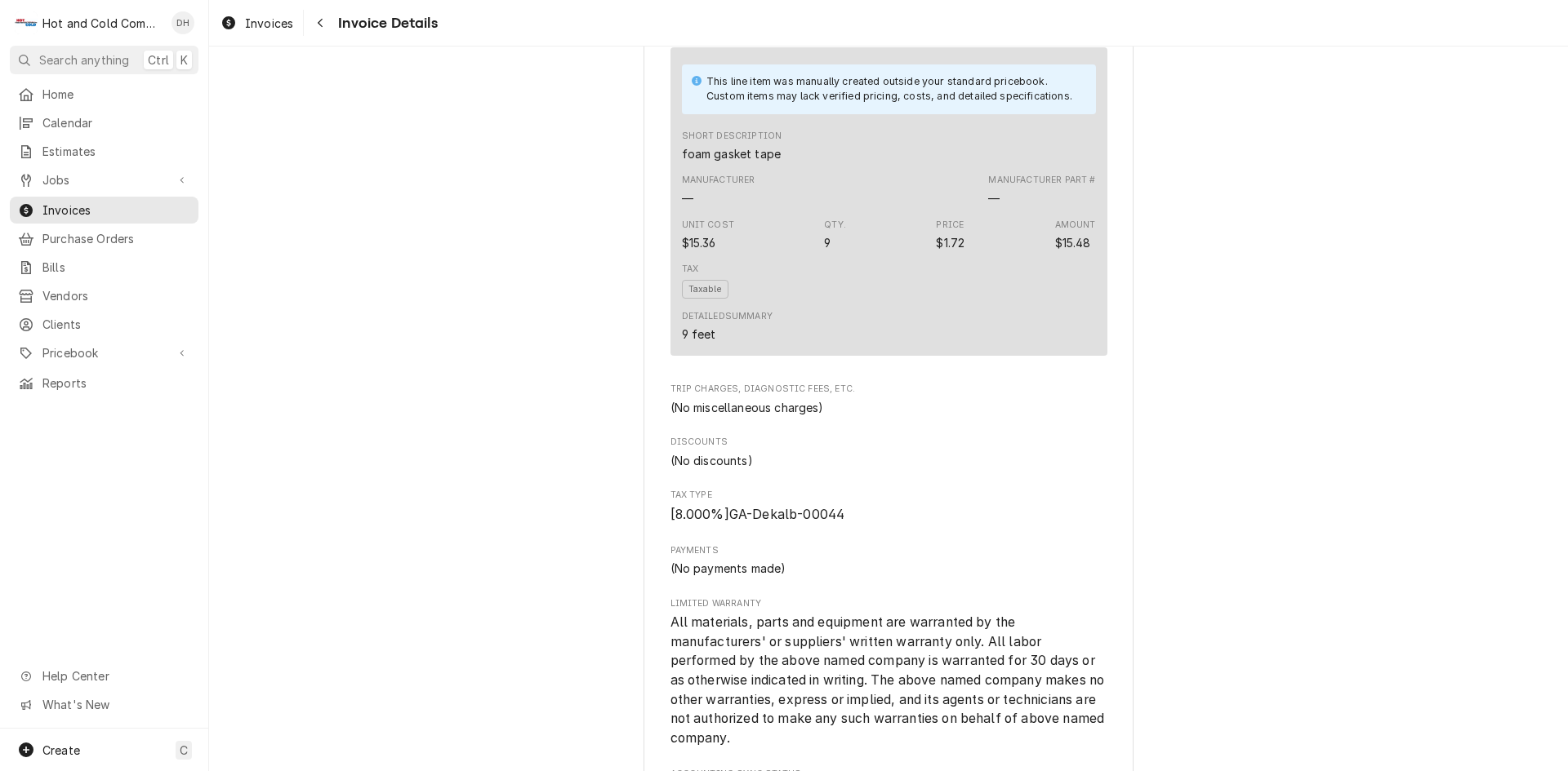
scroll to position [2539, 0]
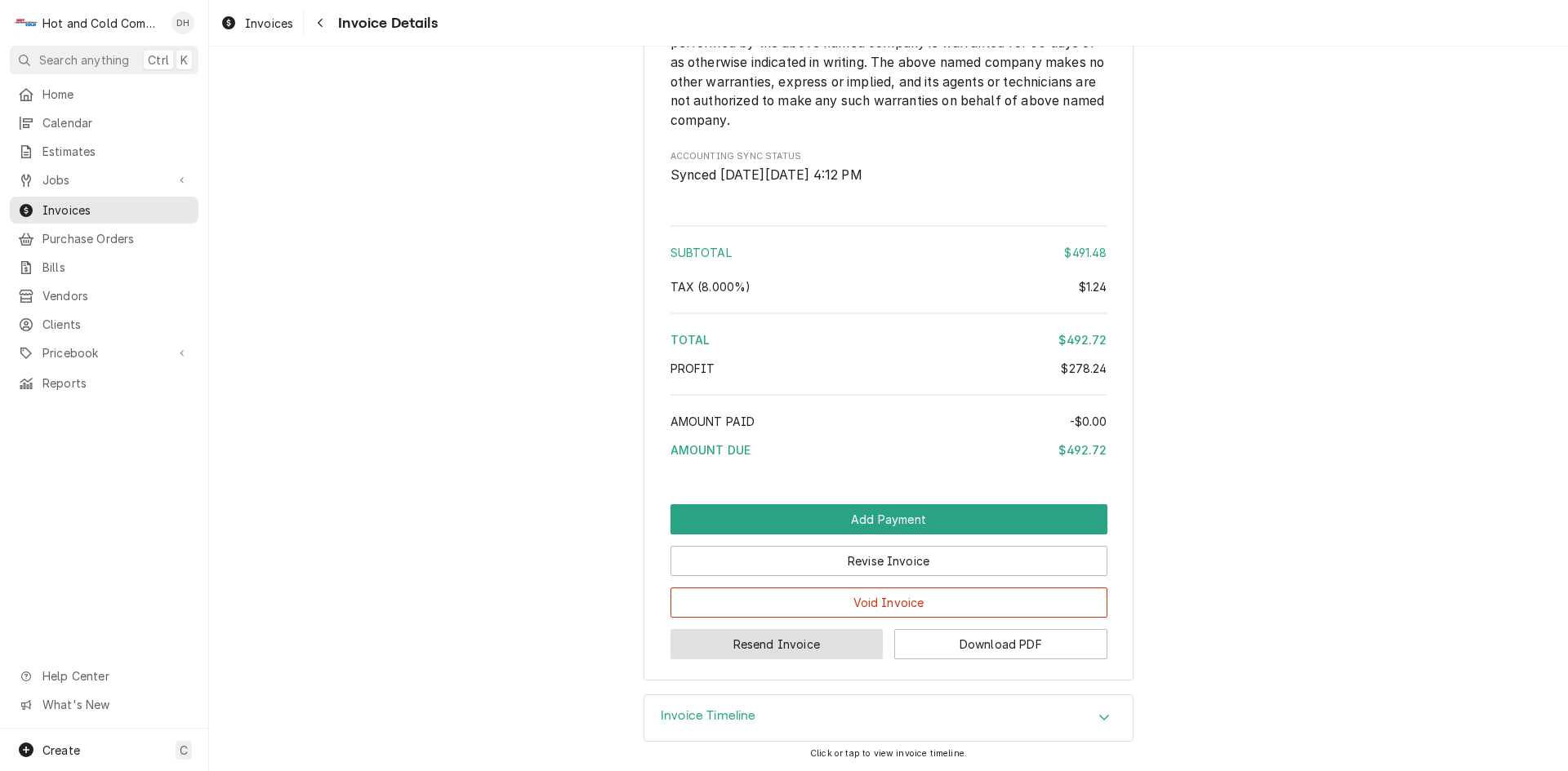
click at [808, 645] on button "Resend Invoice" at bounding box center [777, 644] width 213 height 30
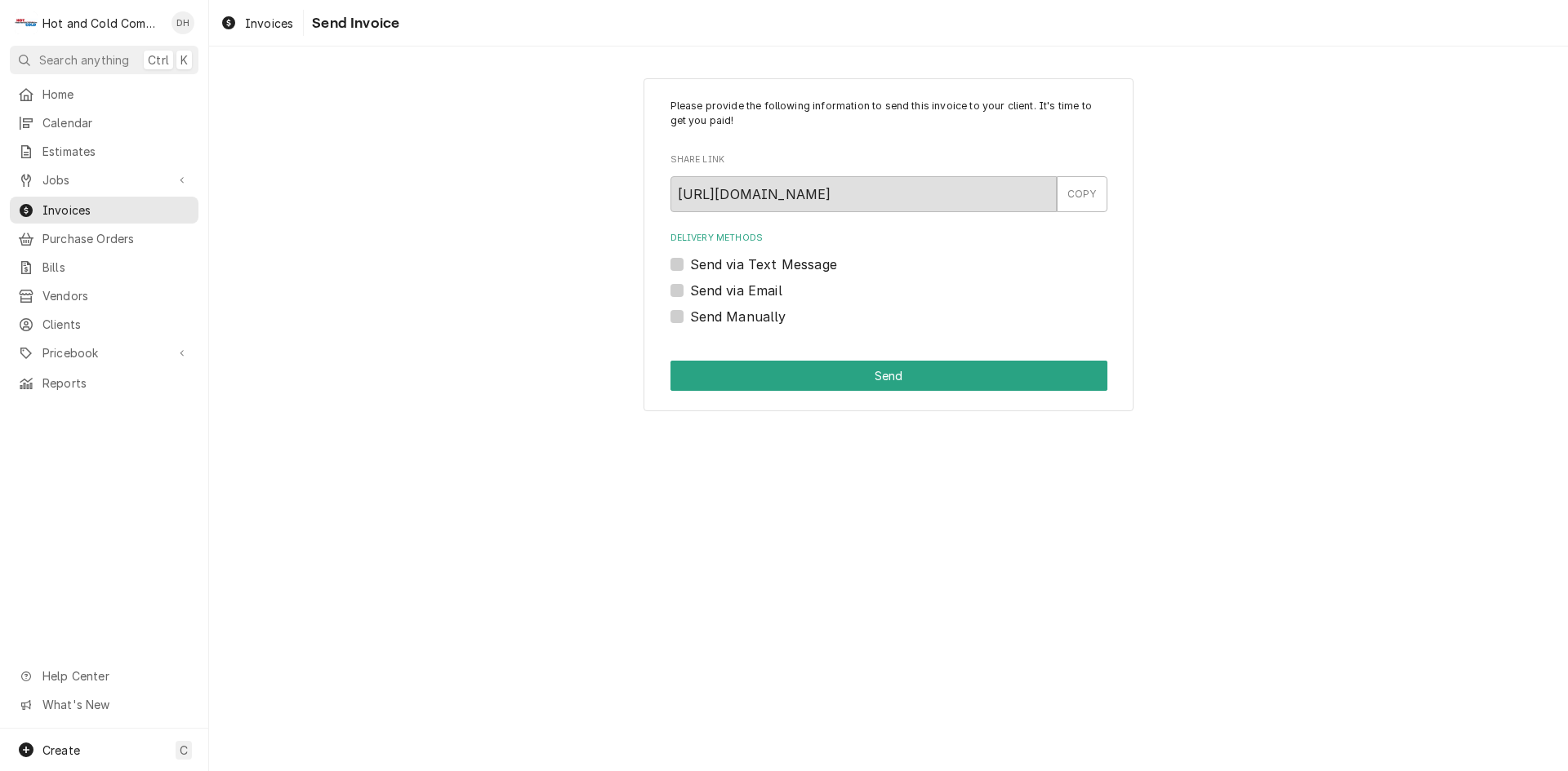
click at [690, 293] on label "Send via Email" at bounding box center [736, 290] width 92 height 19
click at [690, 293] on input "Send via Email" at bounding box center [908, 298] width 437 height 36
checkbox input "true"
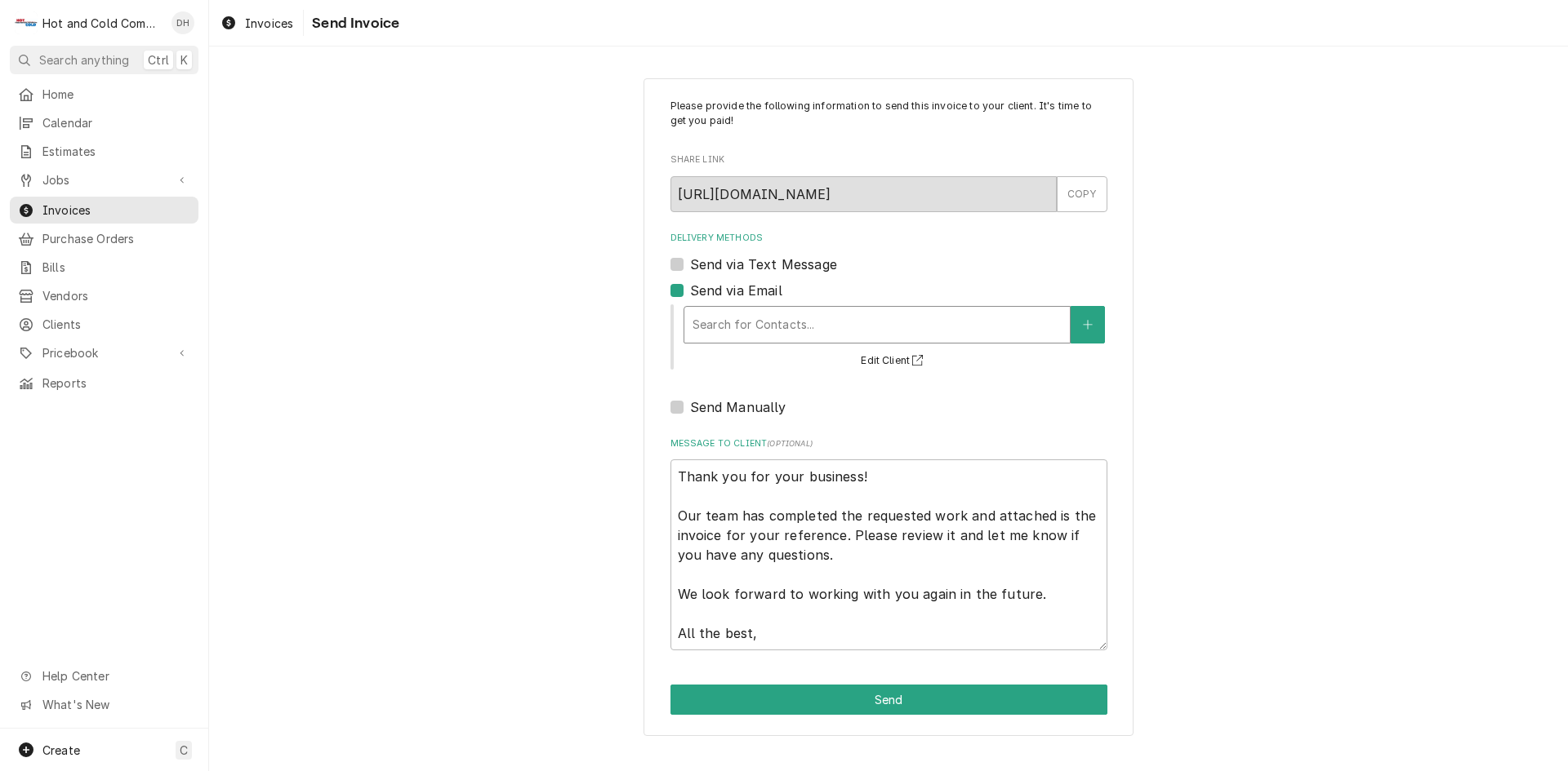
click at [742, 324] on div "Delivery Methods" at bounding box center [877, 324] width 369 height 29
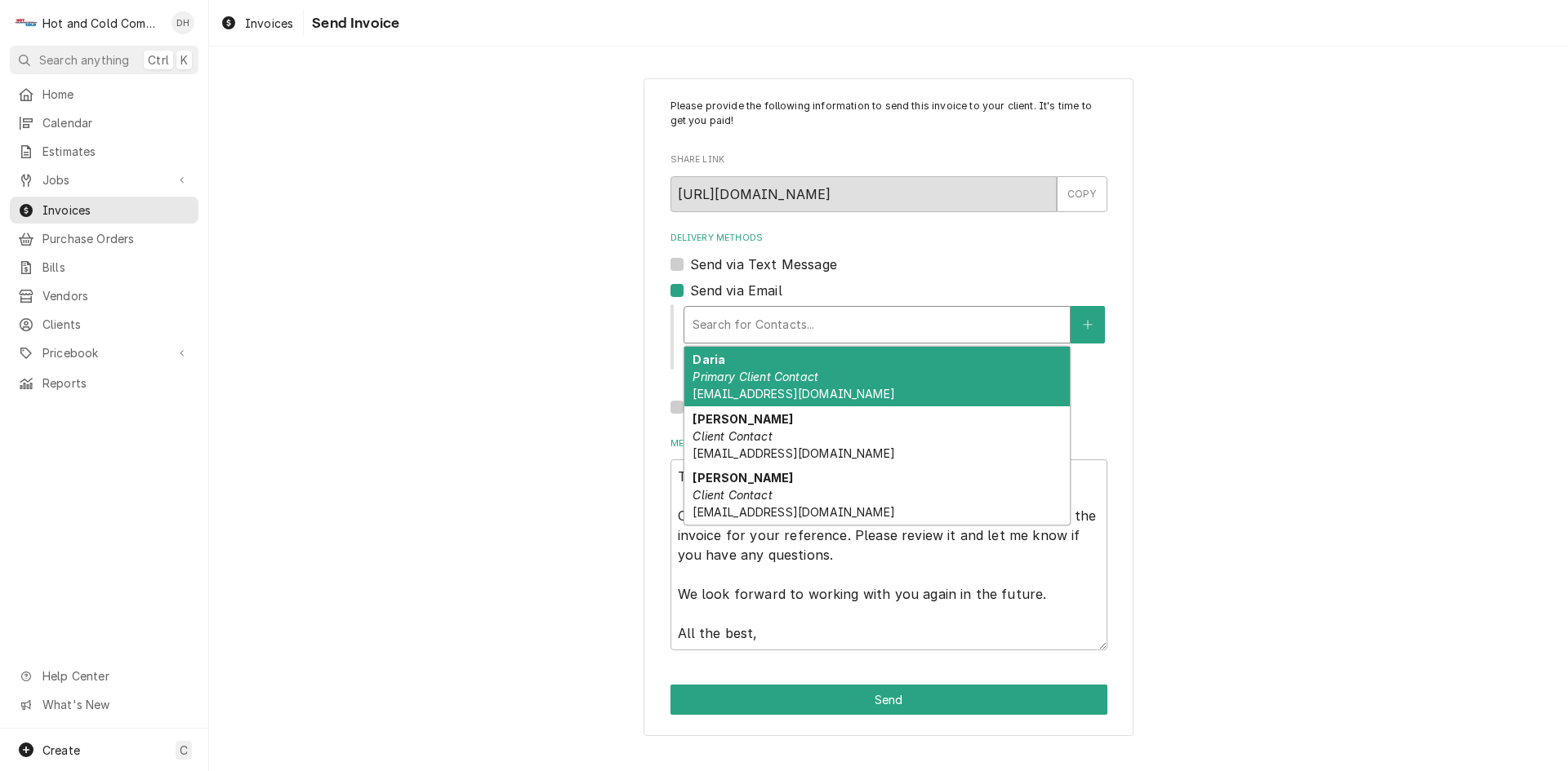
click at [737, 371] on em "Primary Client Contact" at bounding box center [756, 376] width 126 height 14
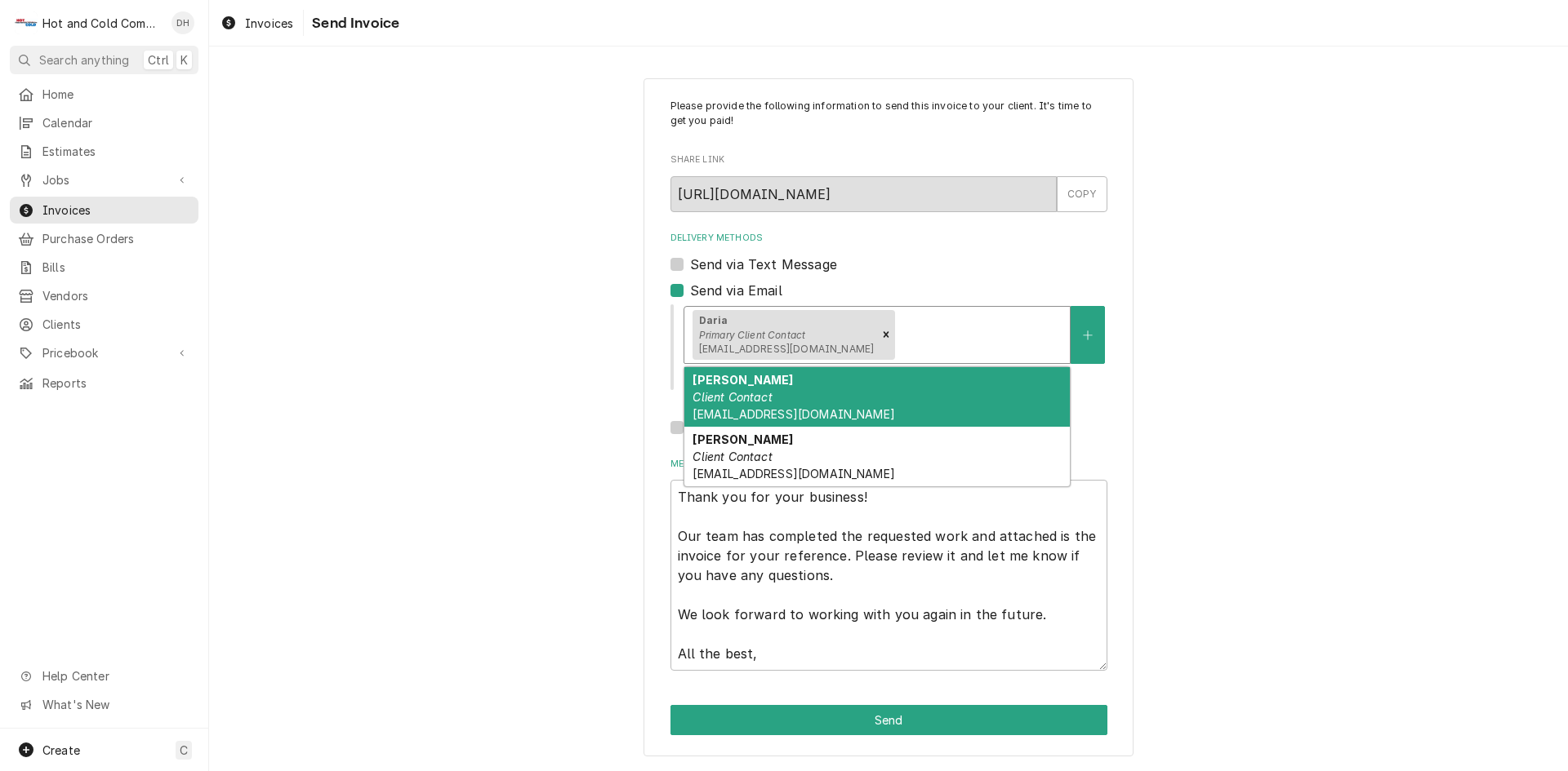
click at [923, 344] on div "Delivery Methods" at bounding box center [979, 334] width 163 height 29
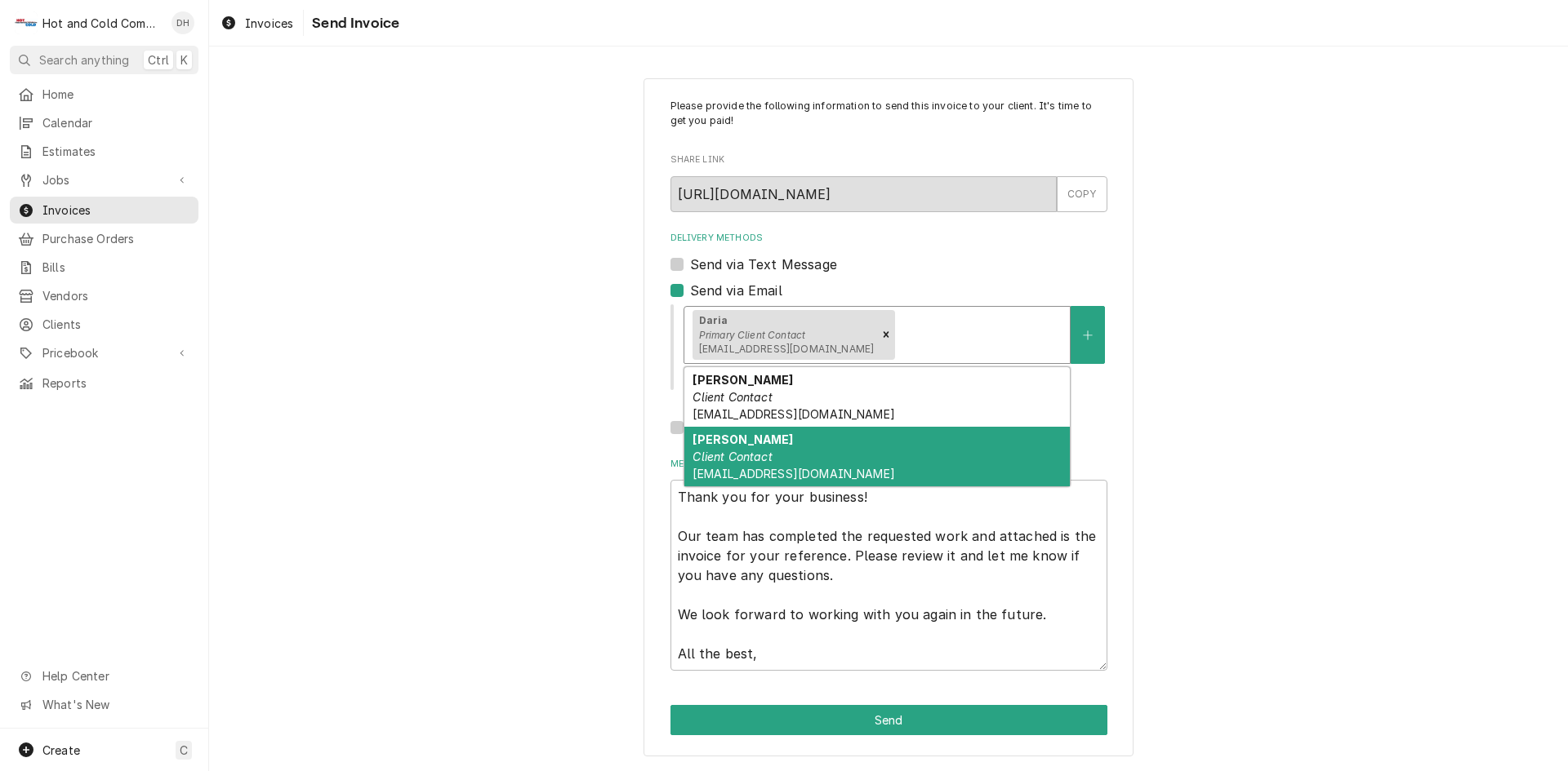
click at [810, 441] on div "Karen Hurst Client Contact Khurst@vhghotels.com" at bounding box center [877, 456] width 386 height 59
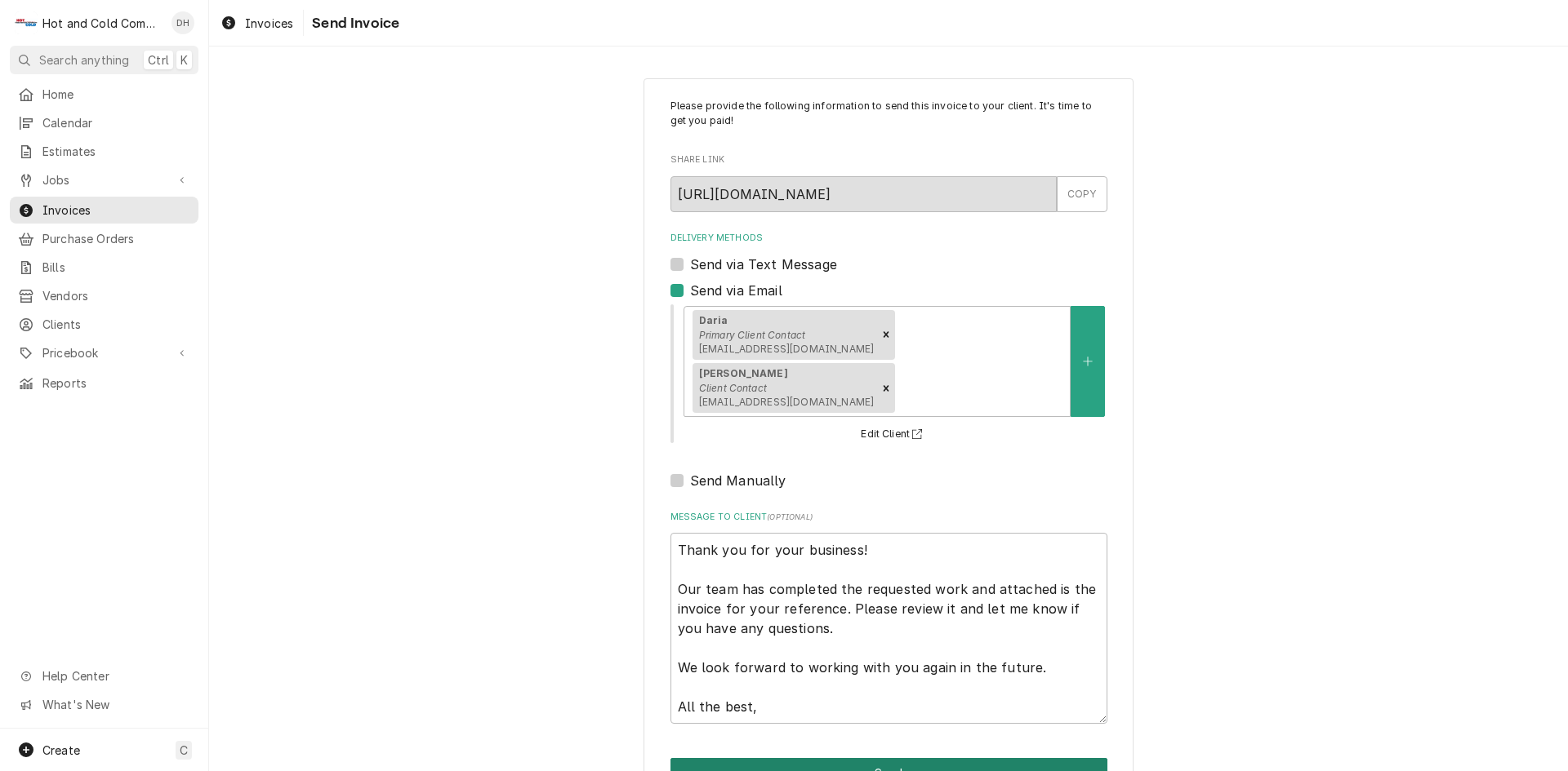
click at [897, 758] on button "Send" at bounding box center [888, 773] width 437 height 30
type textarea "x"
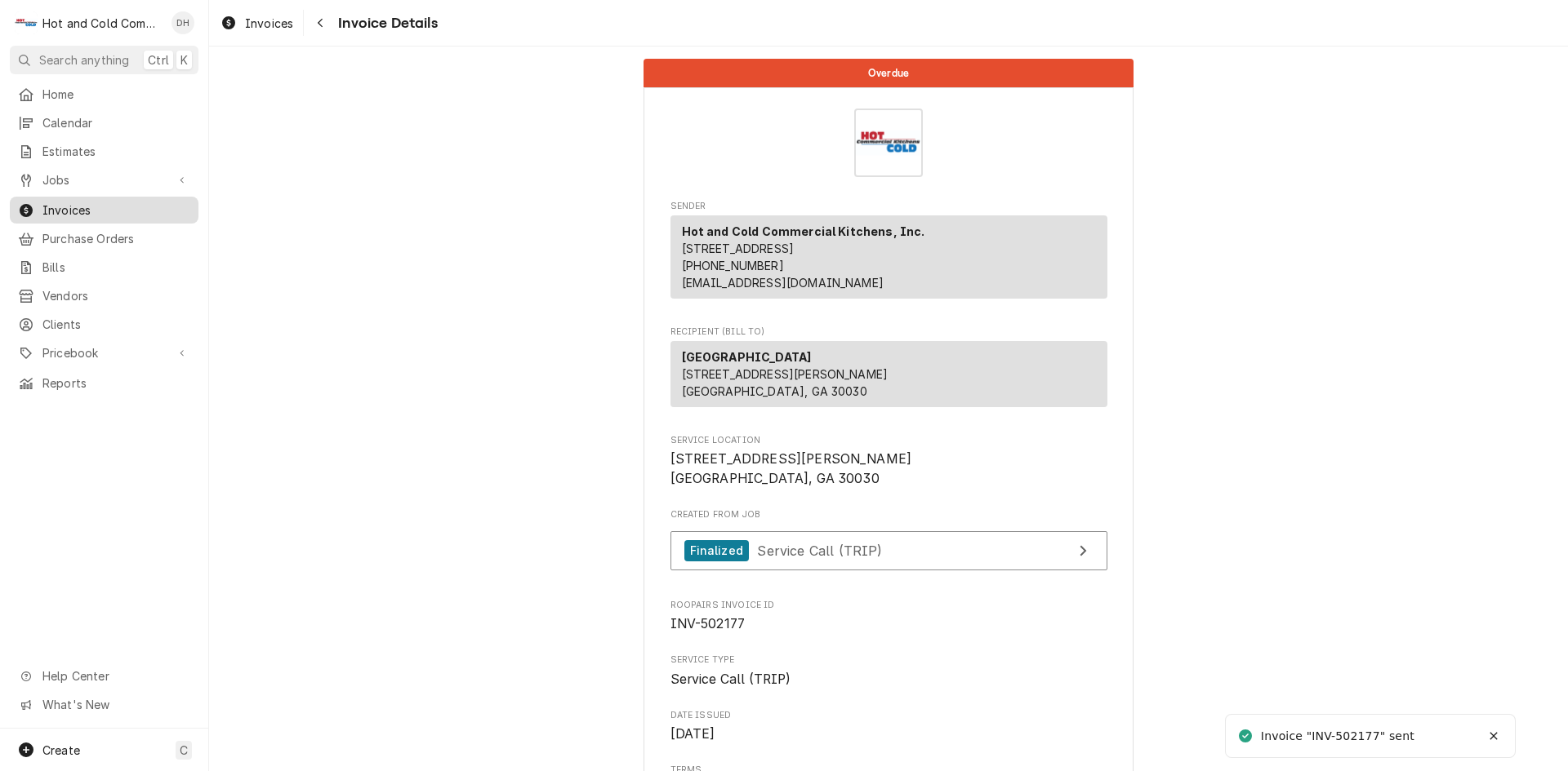
click at [78, 201] on span "Invoices" at bounding box center [117, 210] width 148 height 17
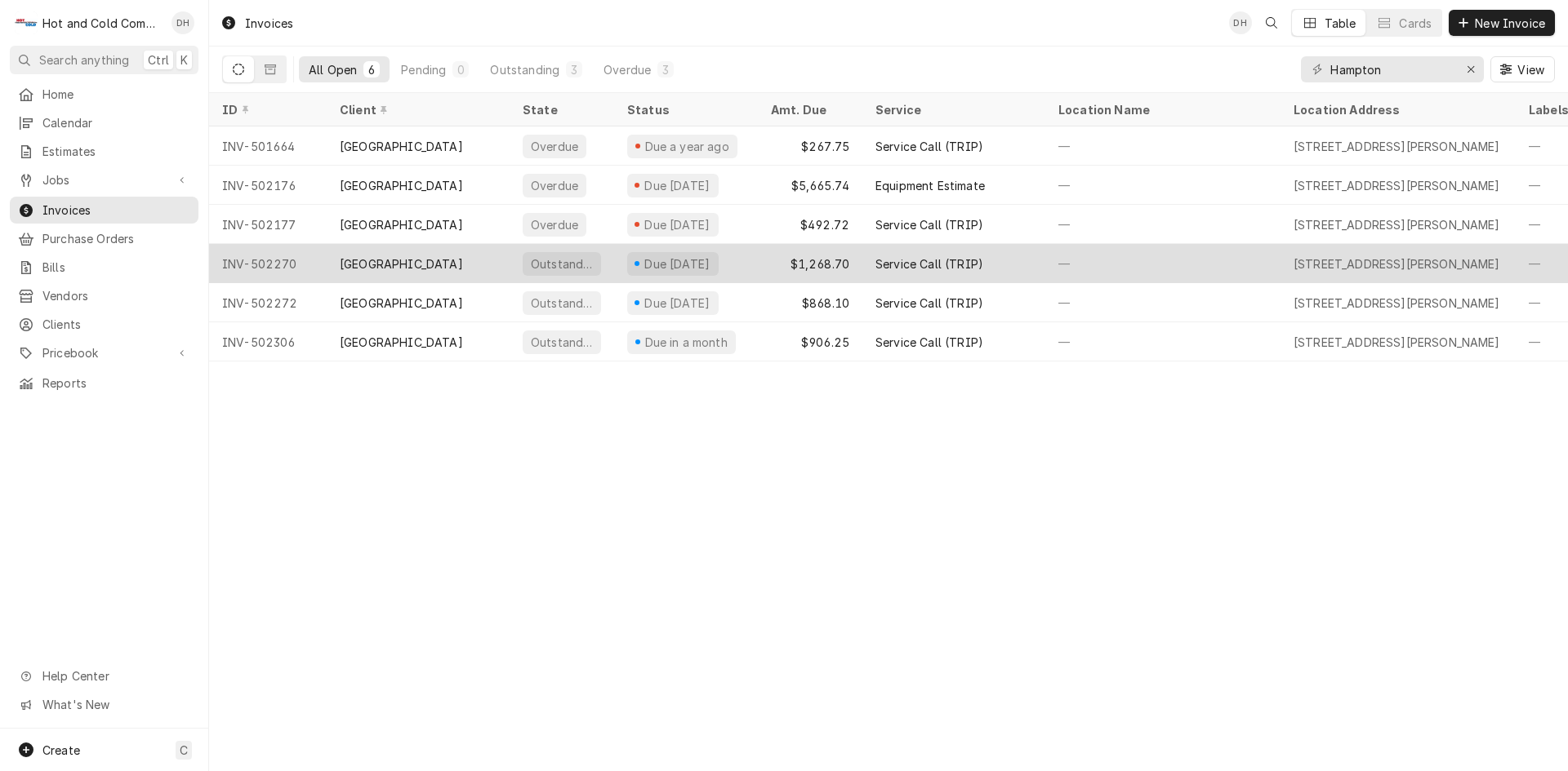
click at [474, 258] on div "[GEOGRAPHIC_DATA]" at bounding box center [418, 263] width 183 height 39
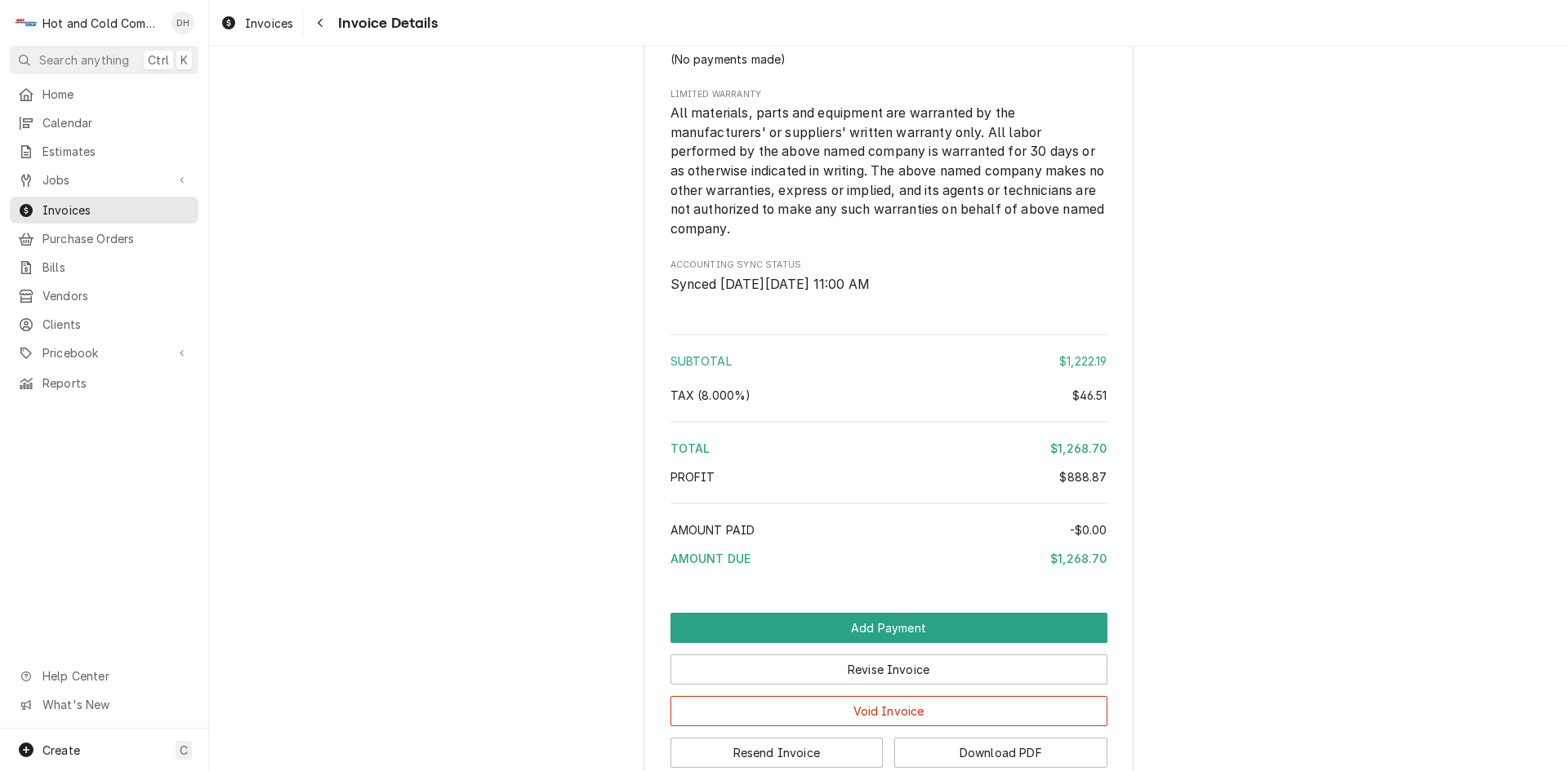
scroll to position [2555, 0]
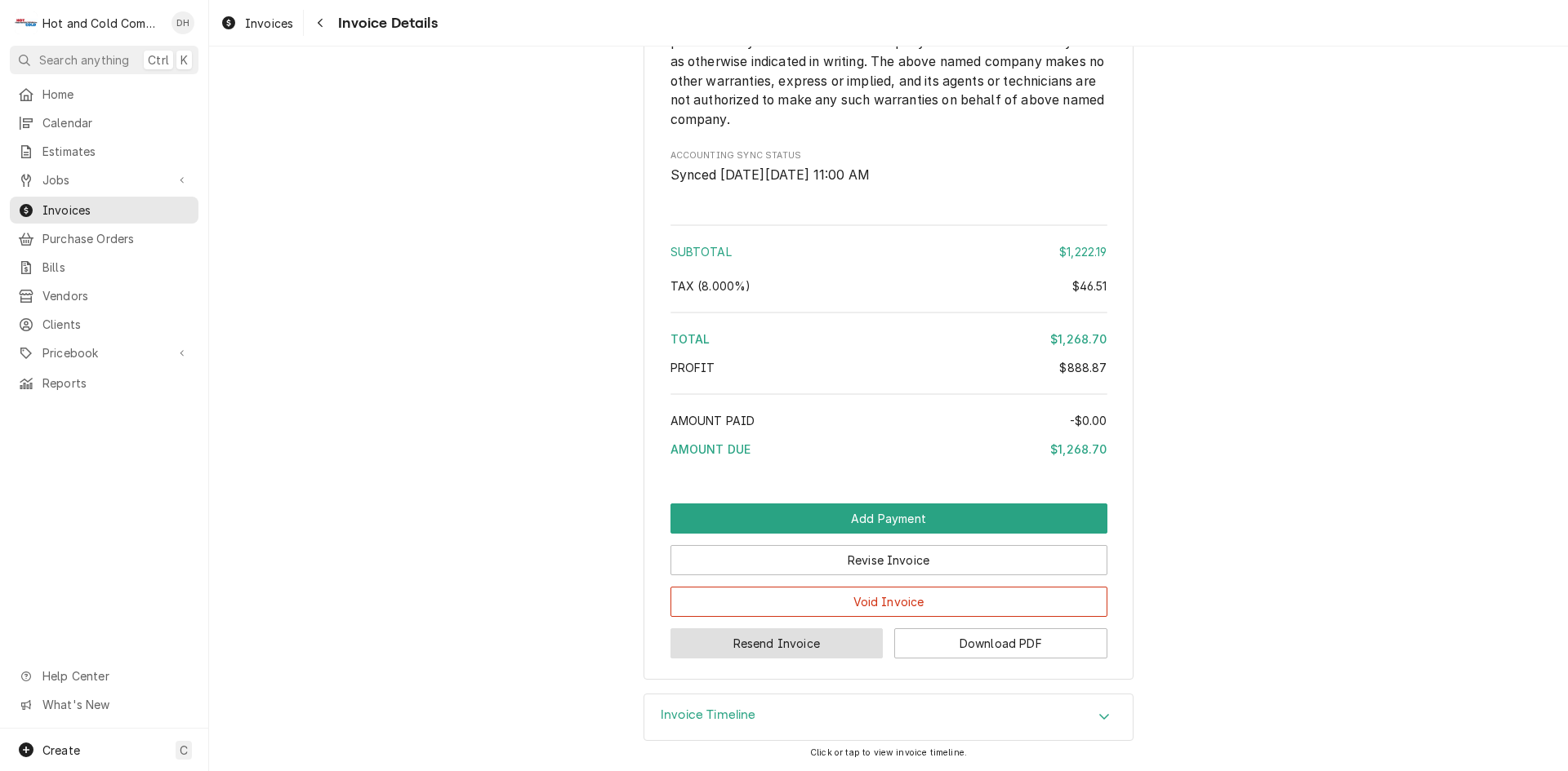
click at [781, 645] on button "Resend Invoice" at bounding box center [777, 643] width 213 height 30
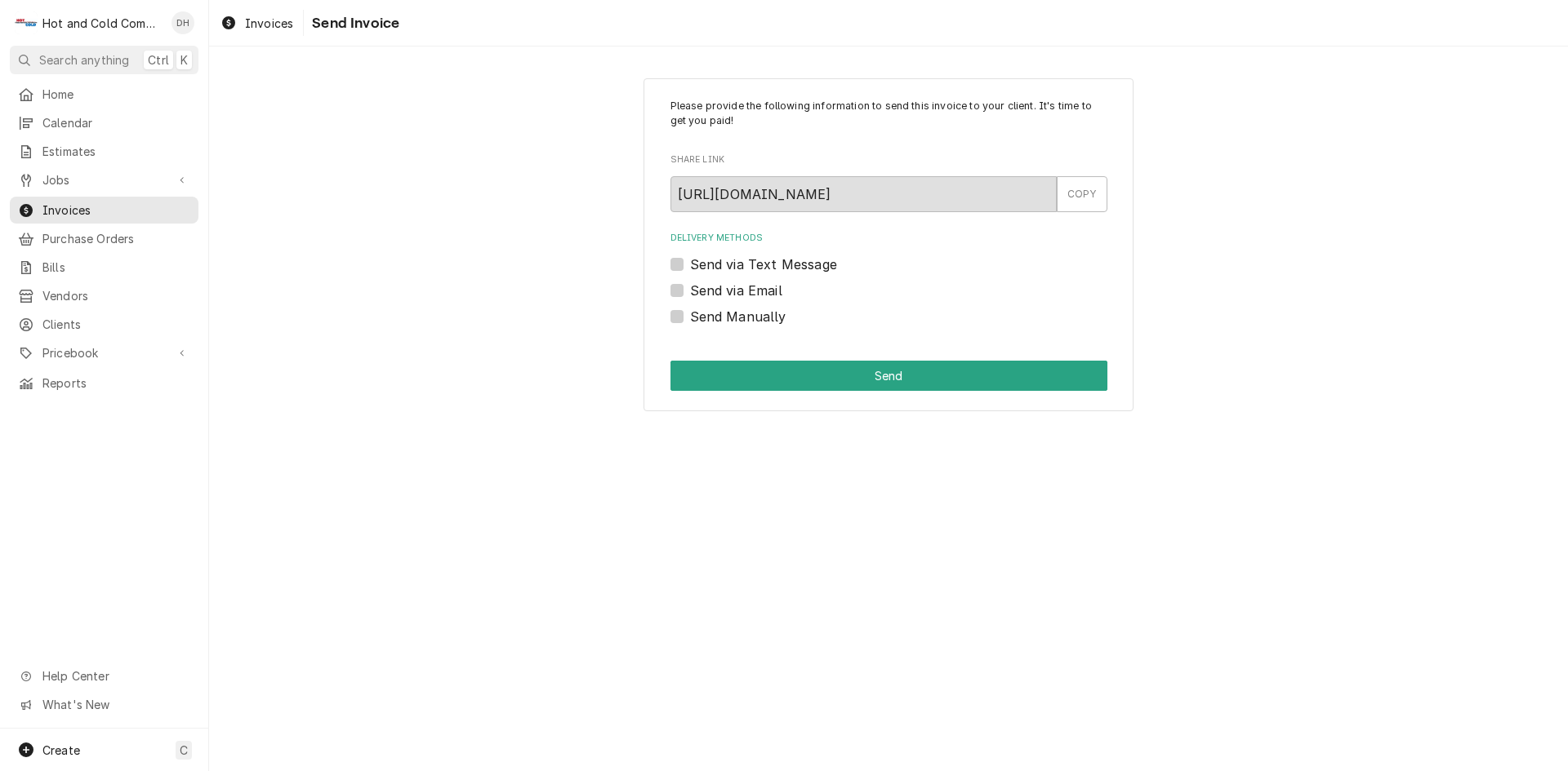
click at [690, 293] on label "Send via Email" at bounding box center [736, 290] width 92 height 19
click at [690, 293] on input "Send via Email" at bounding box center [908, 298] width 437 height 36
checkbox input "true"
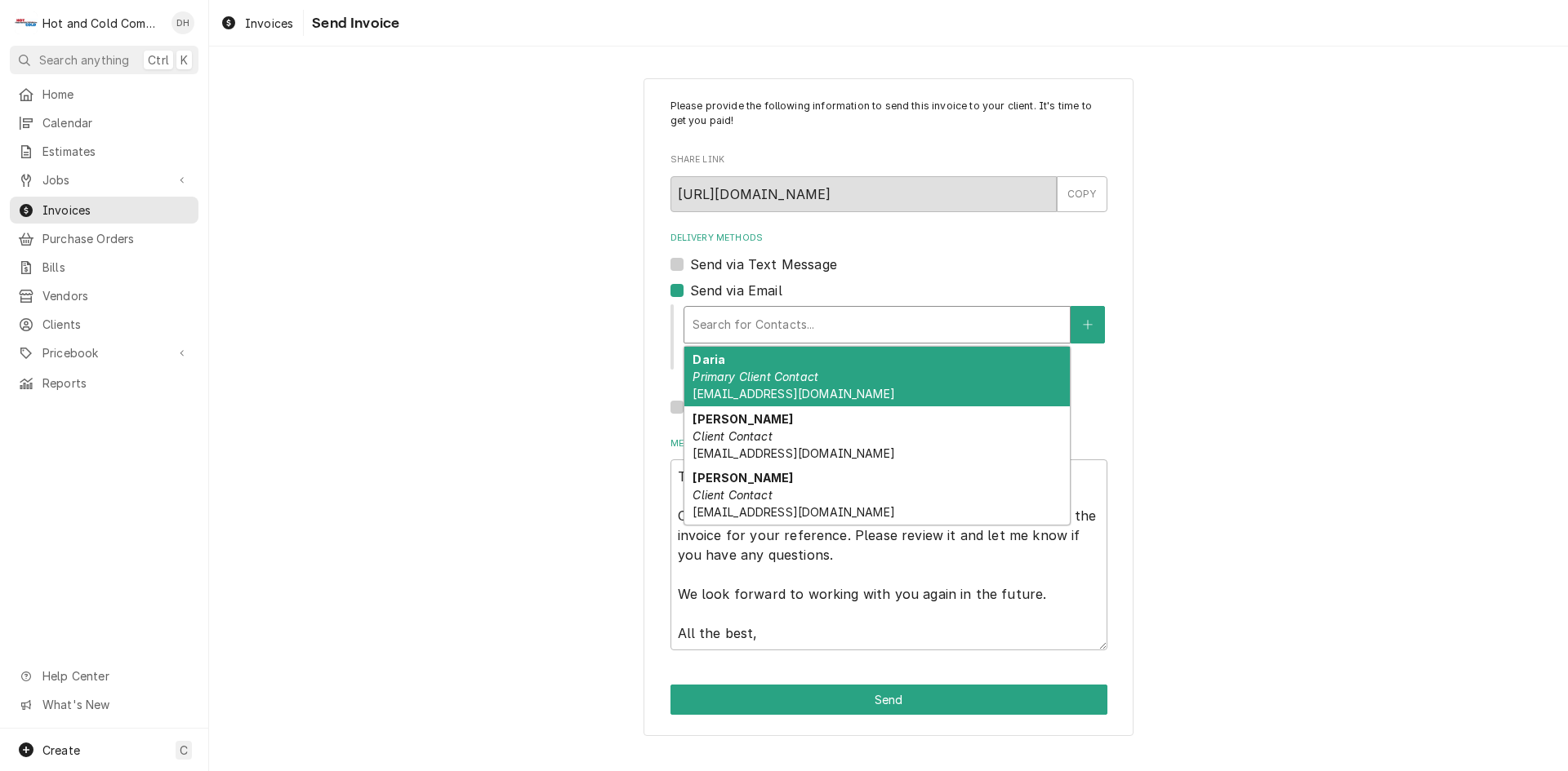
click at [849, 330] on div "Delivery Methods" at bounding box center [877, 324] width 369 height 29
click at [742, 385] on div "Daria Primary Client Contact Dwhite@vhghotels.com" at bounding box center [877, 376] width 386 height 59
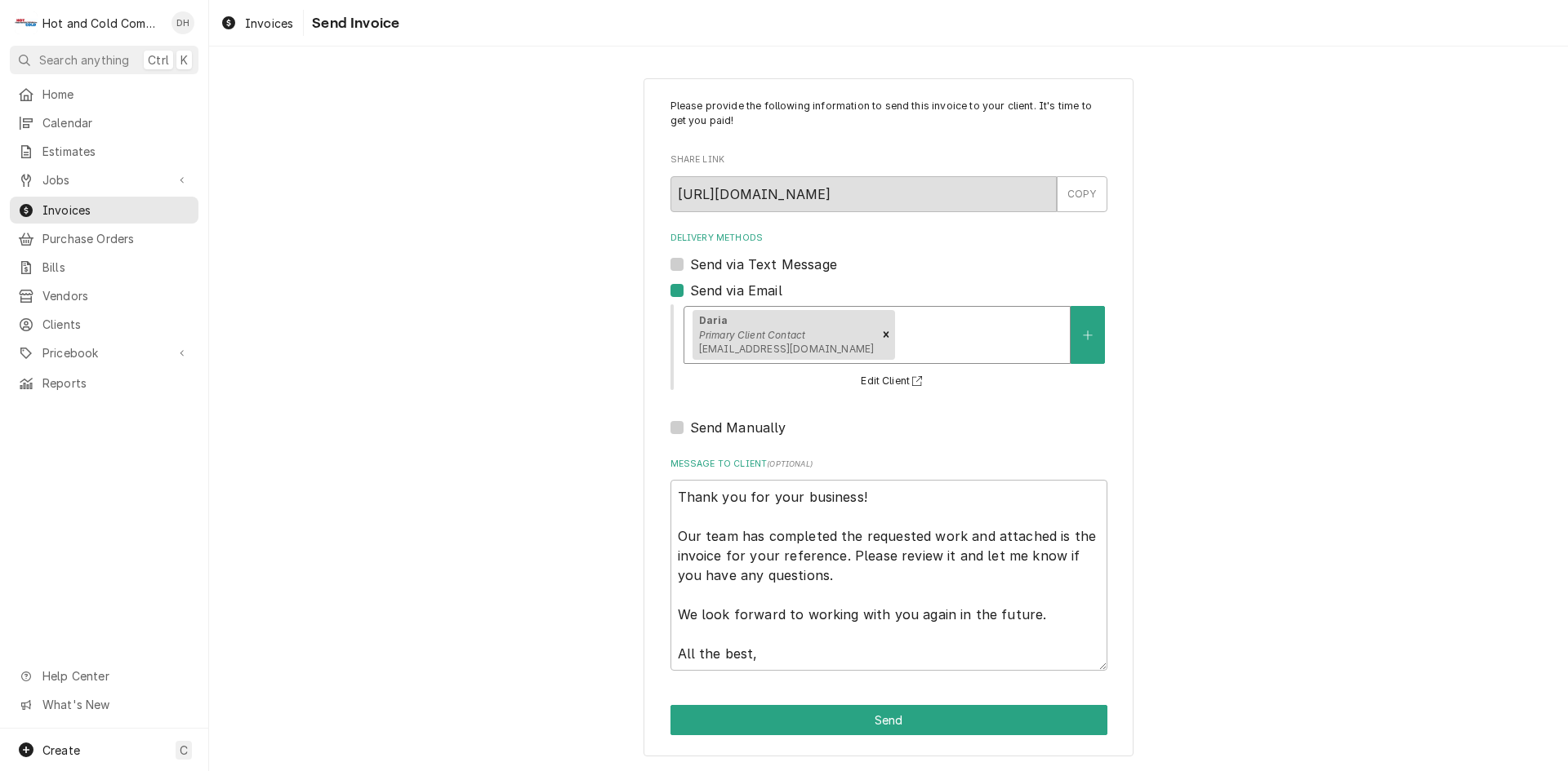
click at [945, 319] on div "Daria Primary Client Contact Dwhite@vhghotels.com" at bounding box center [877, 335] width 386 height 57
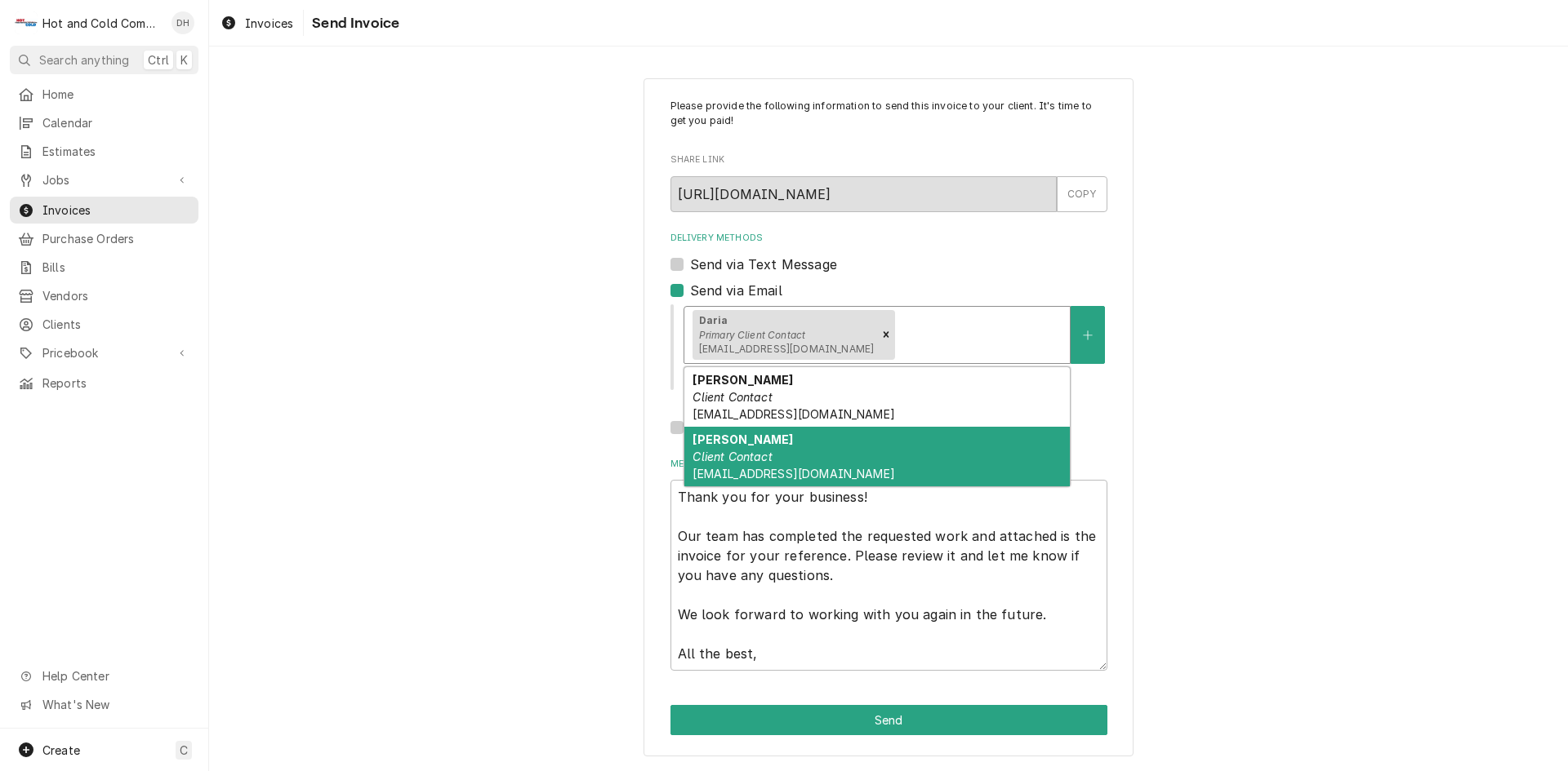
click at [744, 463] on em "Client Contact" at bounding box center [732, 457] width 79 height 14
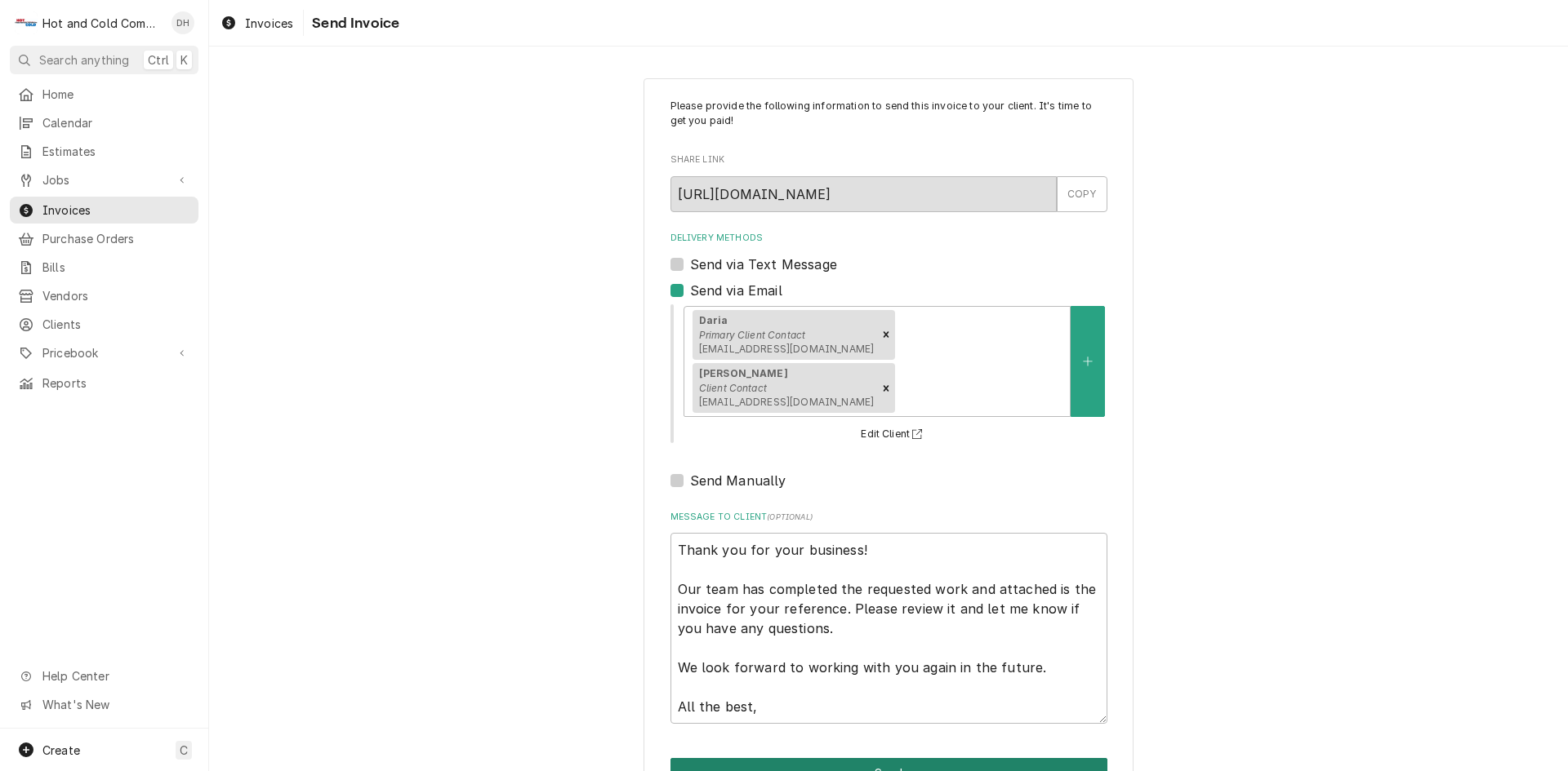
click at [875, 758] on button "Send" at bounding box center [888, 773] width 437 height 30
type textarea "x"
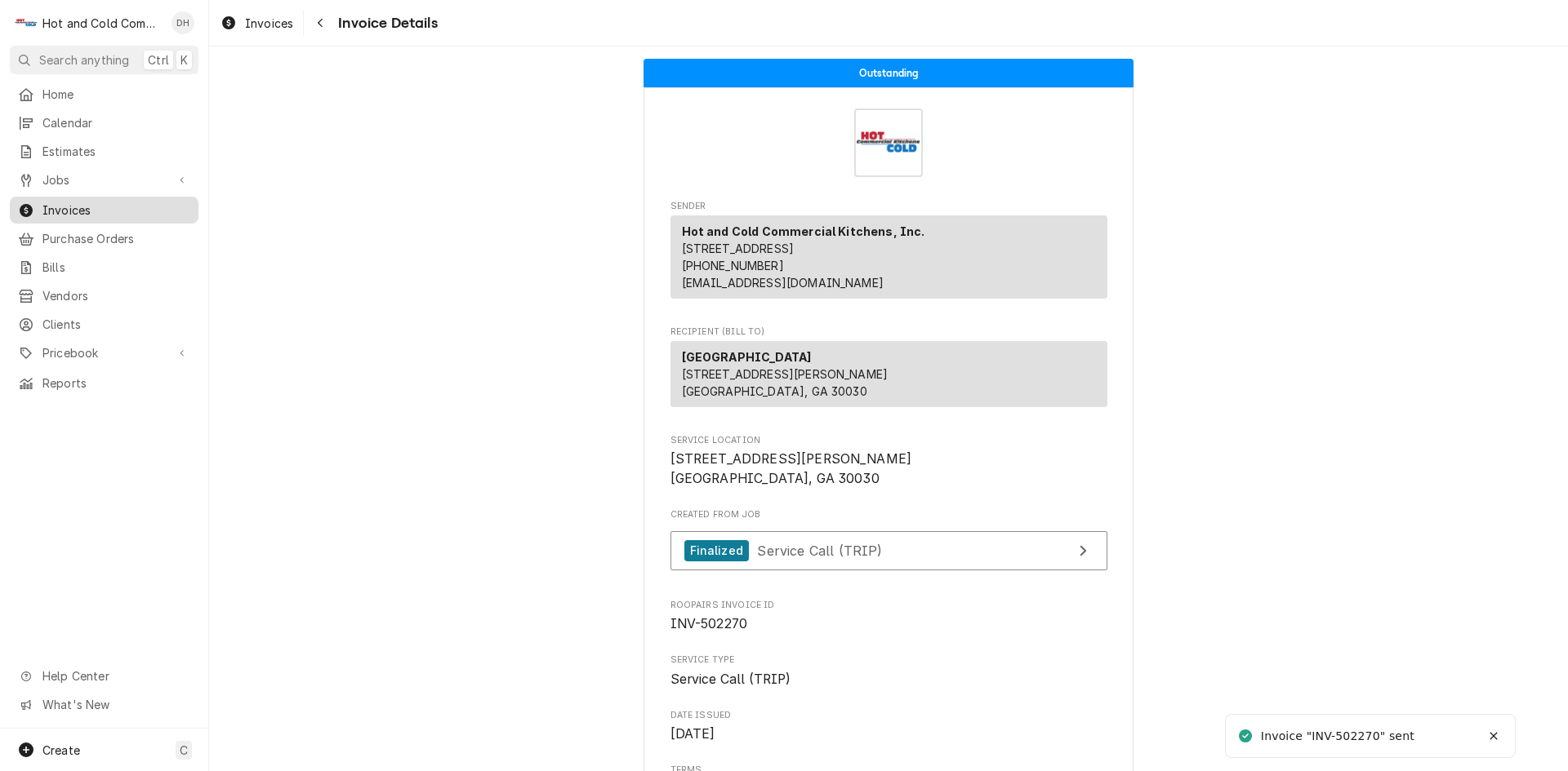
click at [55, 204] on span "Invoices" at bounding box center [117, 210] width 148 height 17
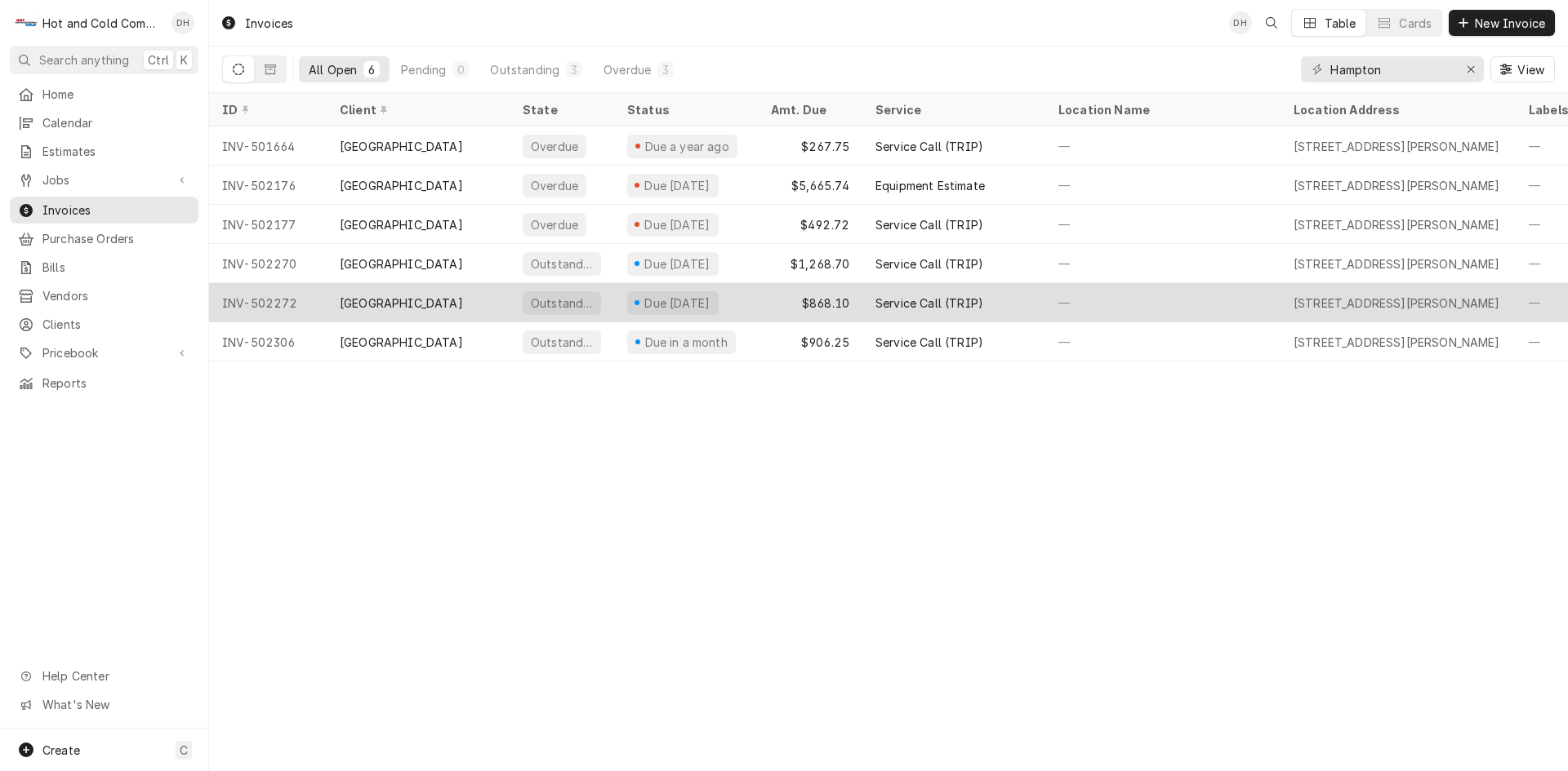
click at [766, 301] on div "$868.10" at bounding box center [810, 303] width 105 height 39
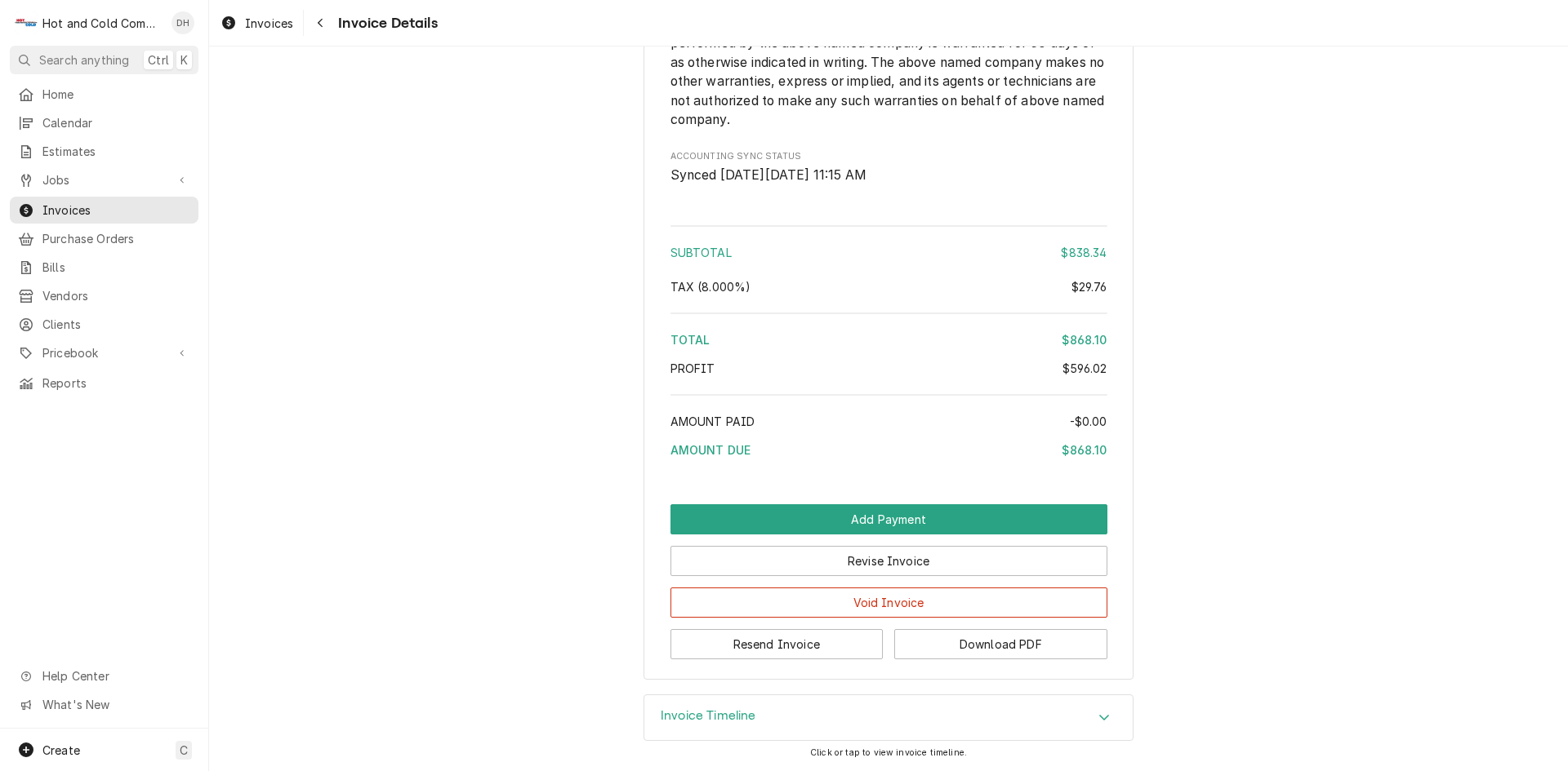
scroll to position [2600, 0]
click at [794, 648] on button "Resend Invoice" at bounding box center [777, 644] width 213 height 30
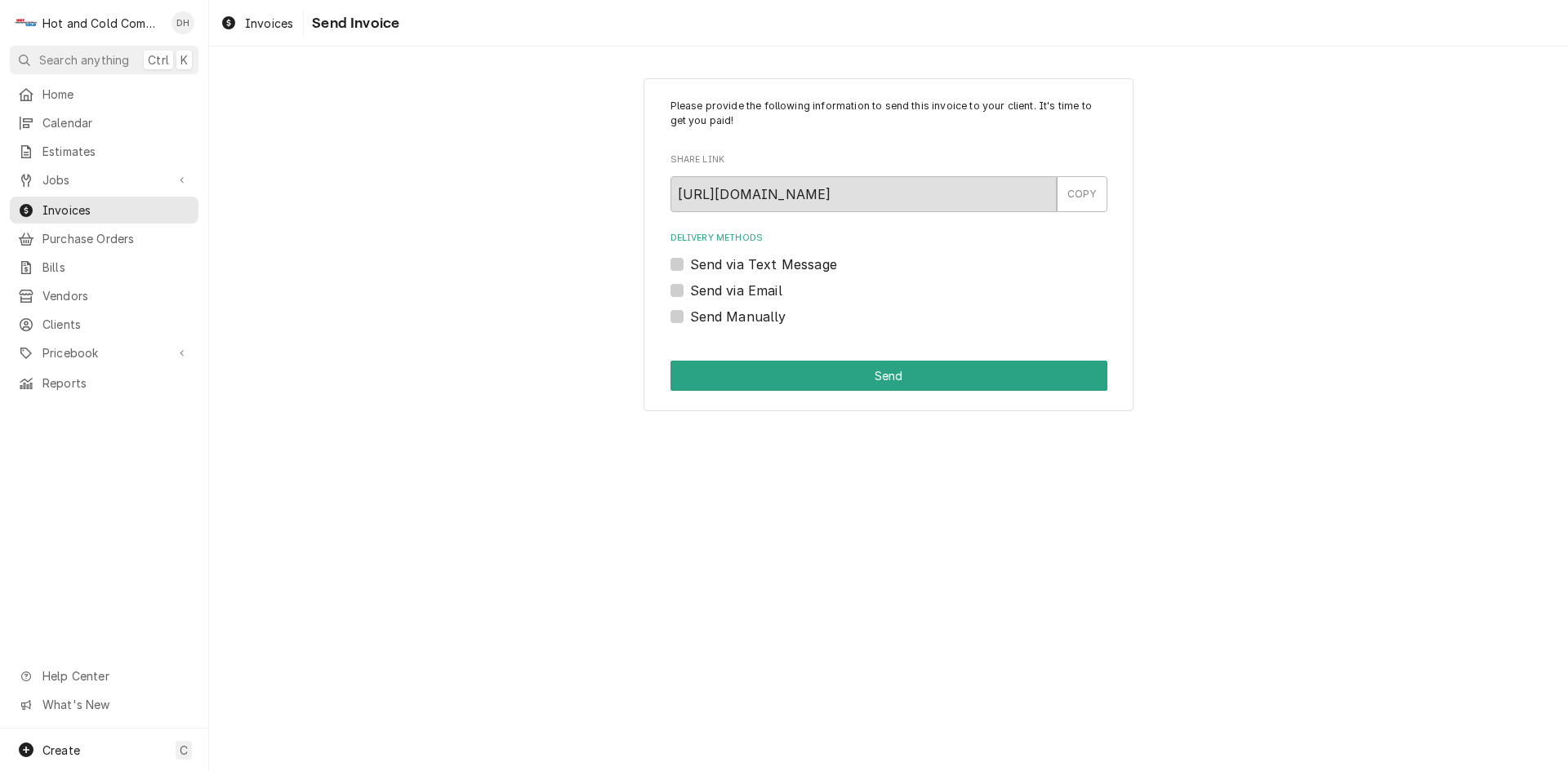
click at [690, 286] on label "Send via Email" at bounding box center [736, 290] width 92 height 19
click at [690, 286] on input "Send via Email" at bounding box center [908, 298] width 437 height 36
checkbox input "true"
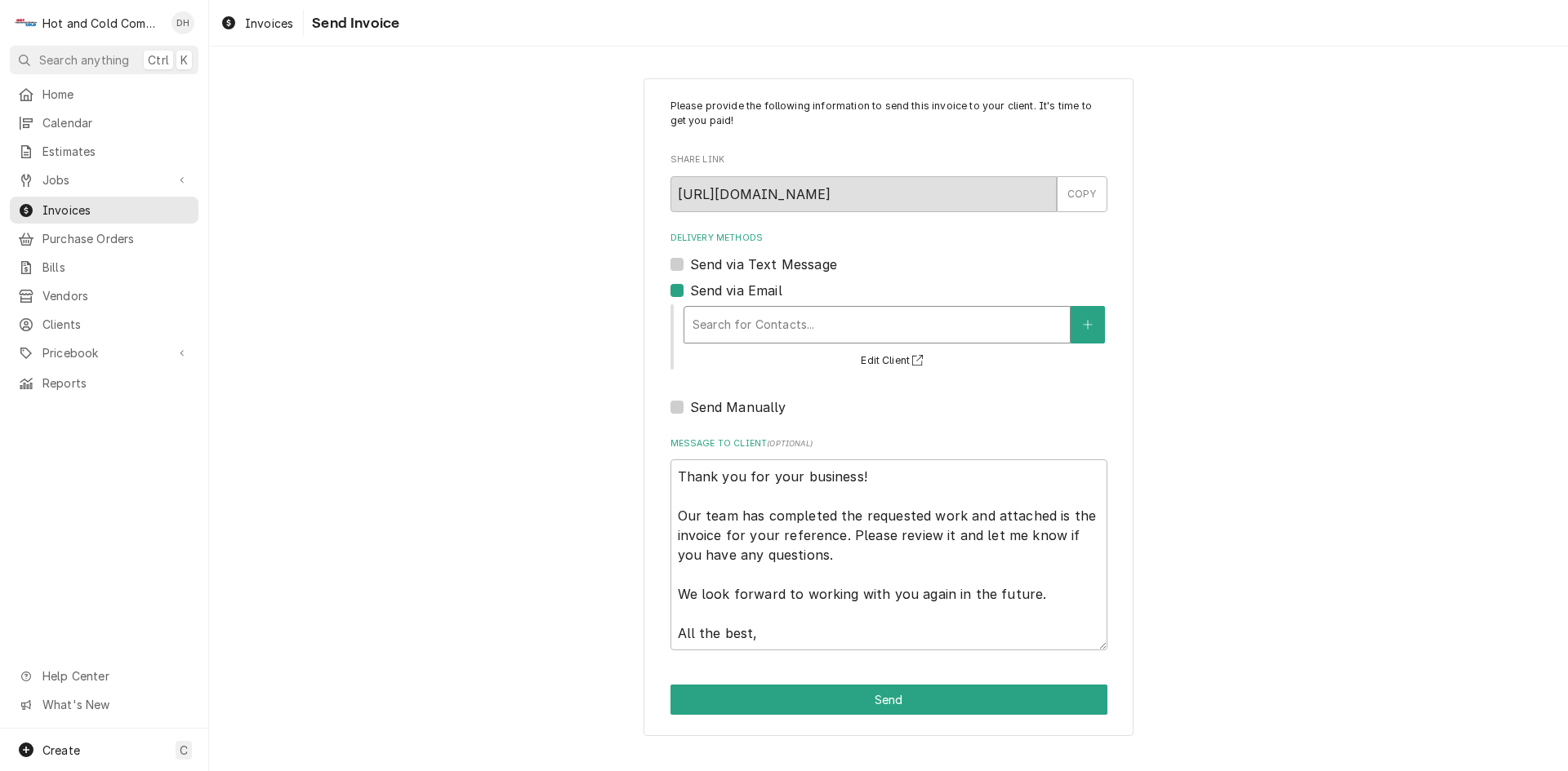
click at [764, 319] on div "Delivery Methods" at bounding box center [877, 324] width 369 height 29
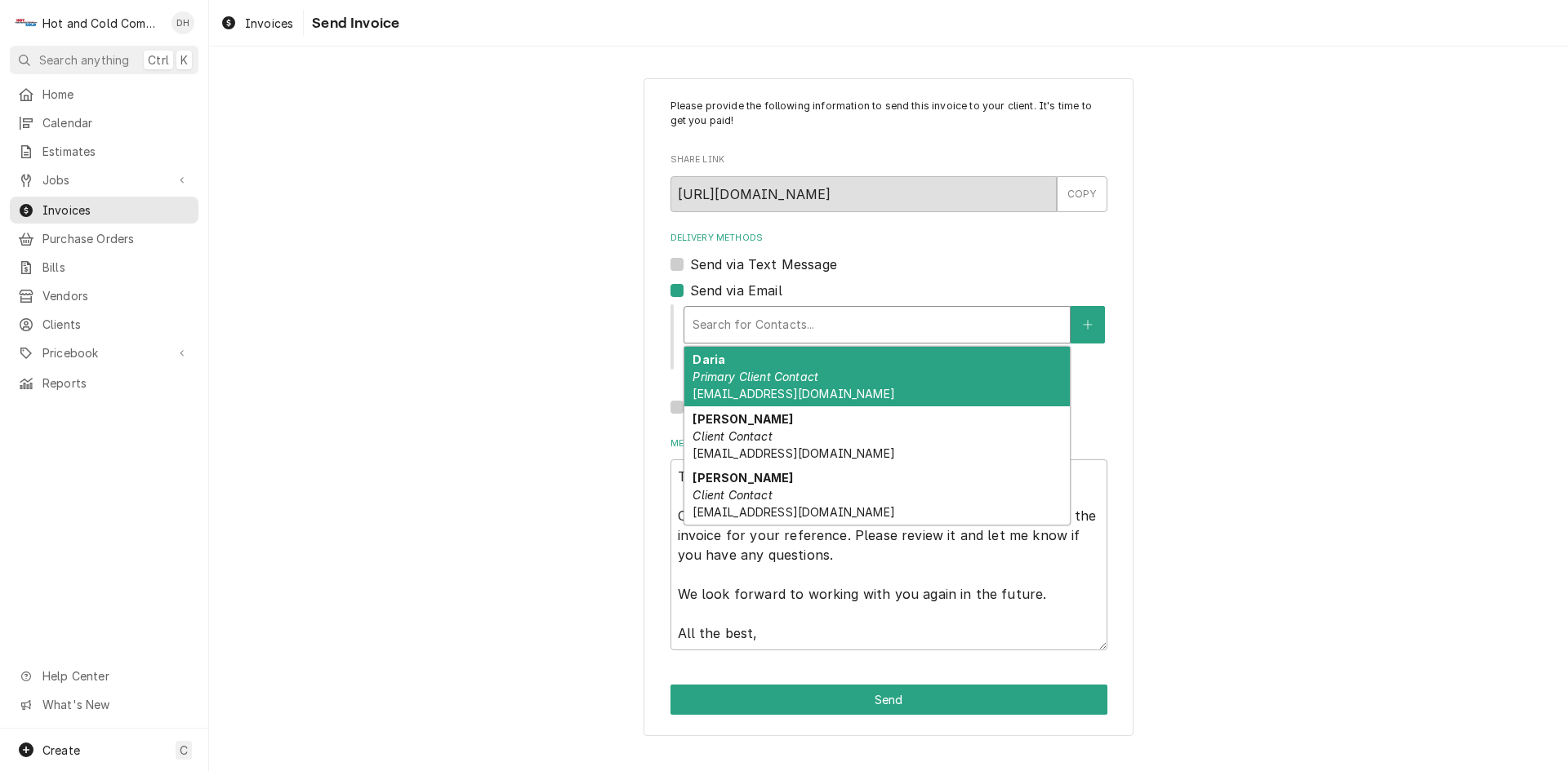
click at [750, 390] on span "Dwhite@vhghotels.com" at bounding box center [793, 394] width 201 height 14
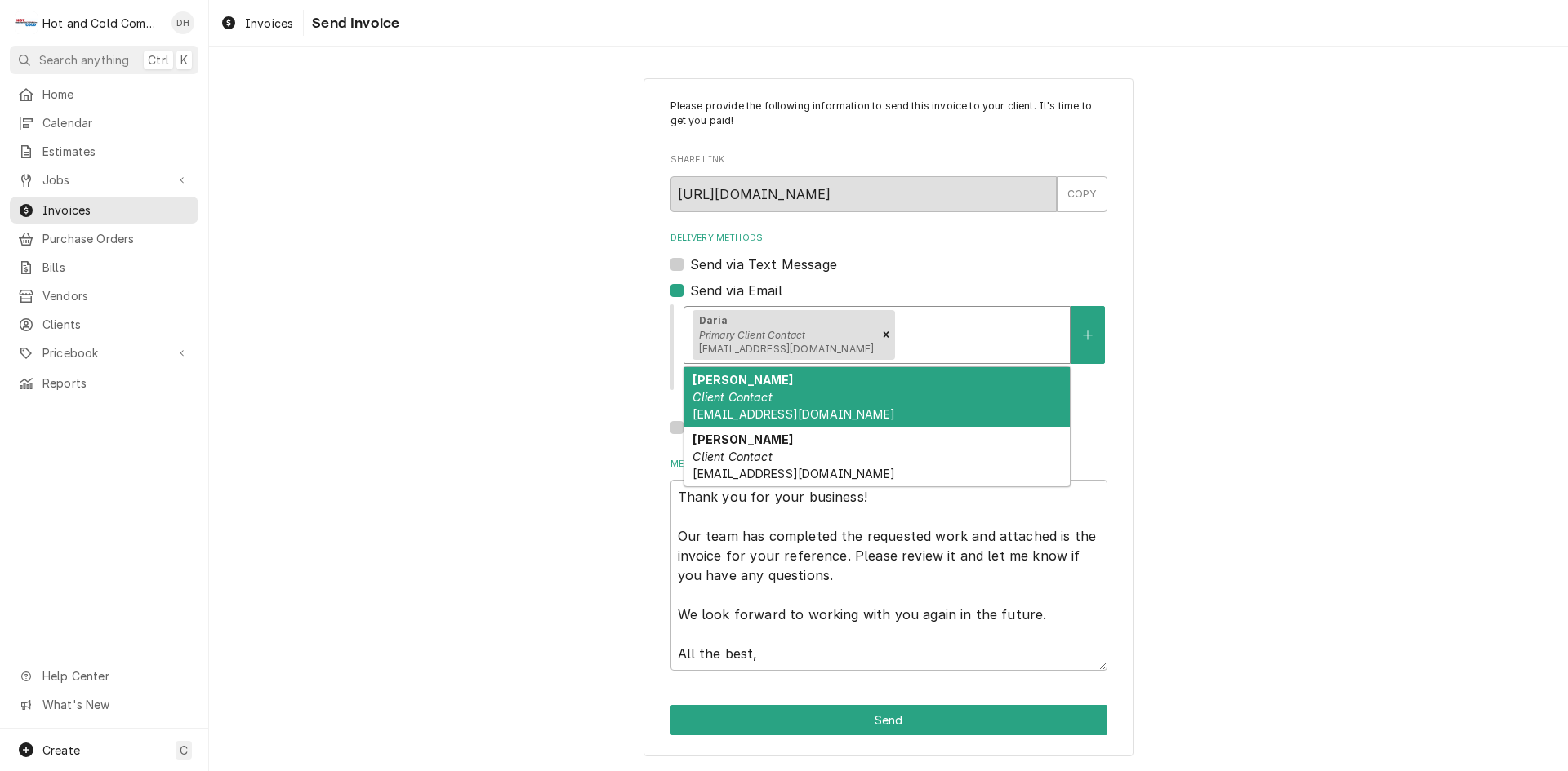
click at [974, 340] on div "Delivery Methods" at bounding box center [979, 334] width 163 height 29
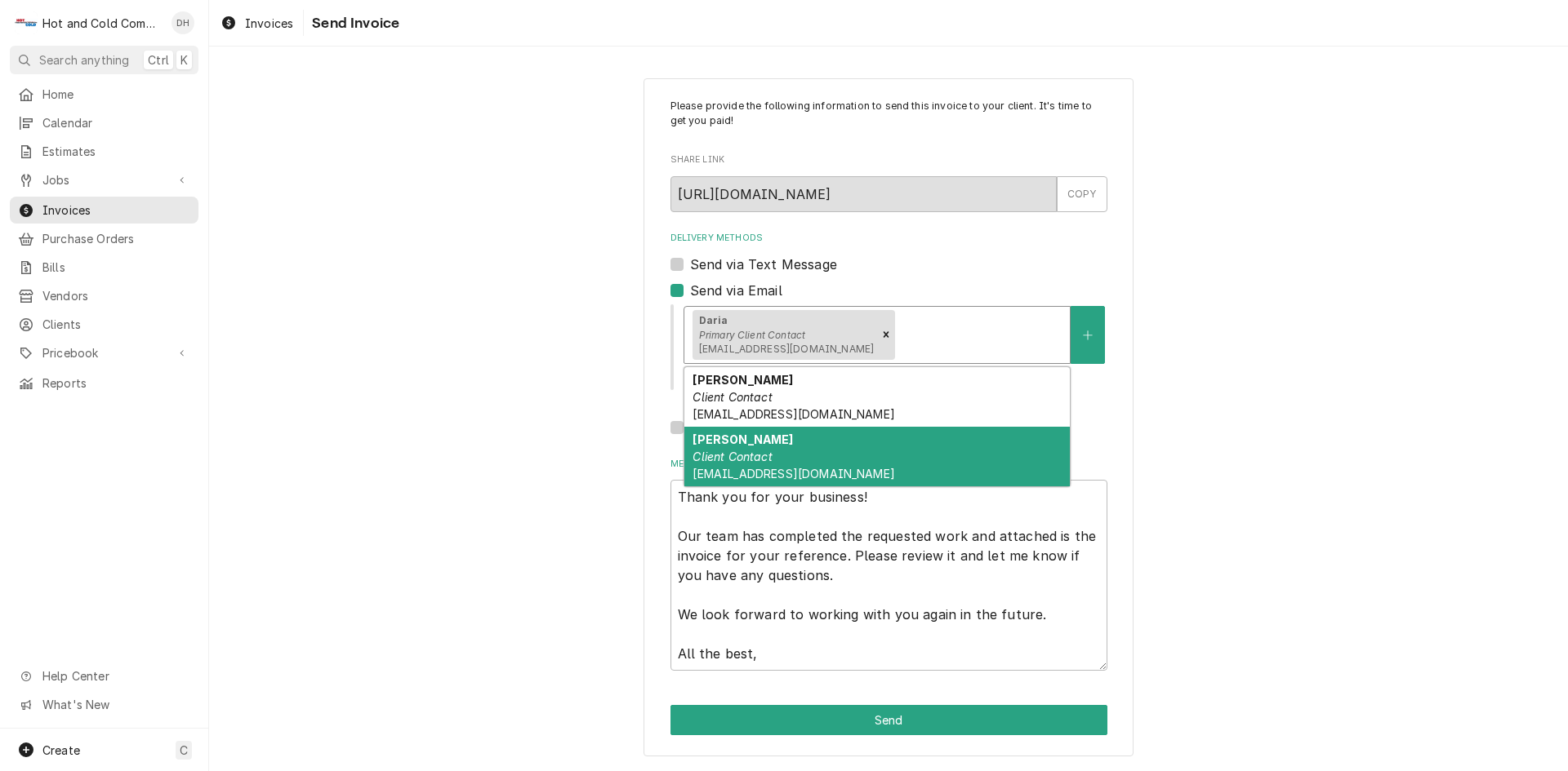
click at [740, 465] on div "Karen Hurst Client Contact Khurst@vhghotels.com" at bounding box center [877, 456] width 386 height 59
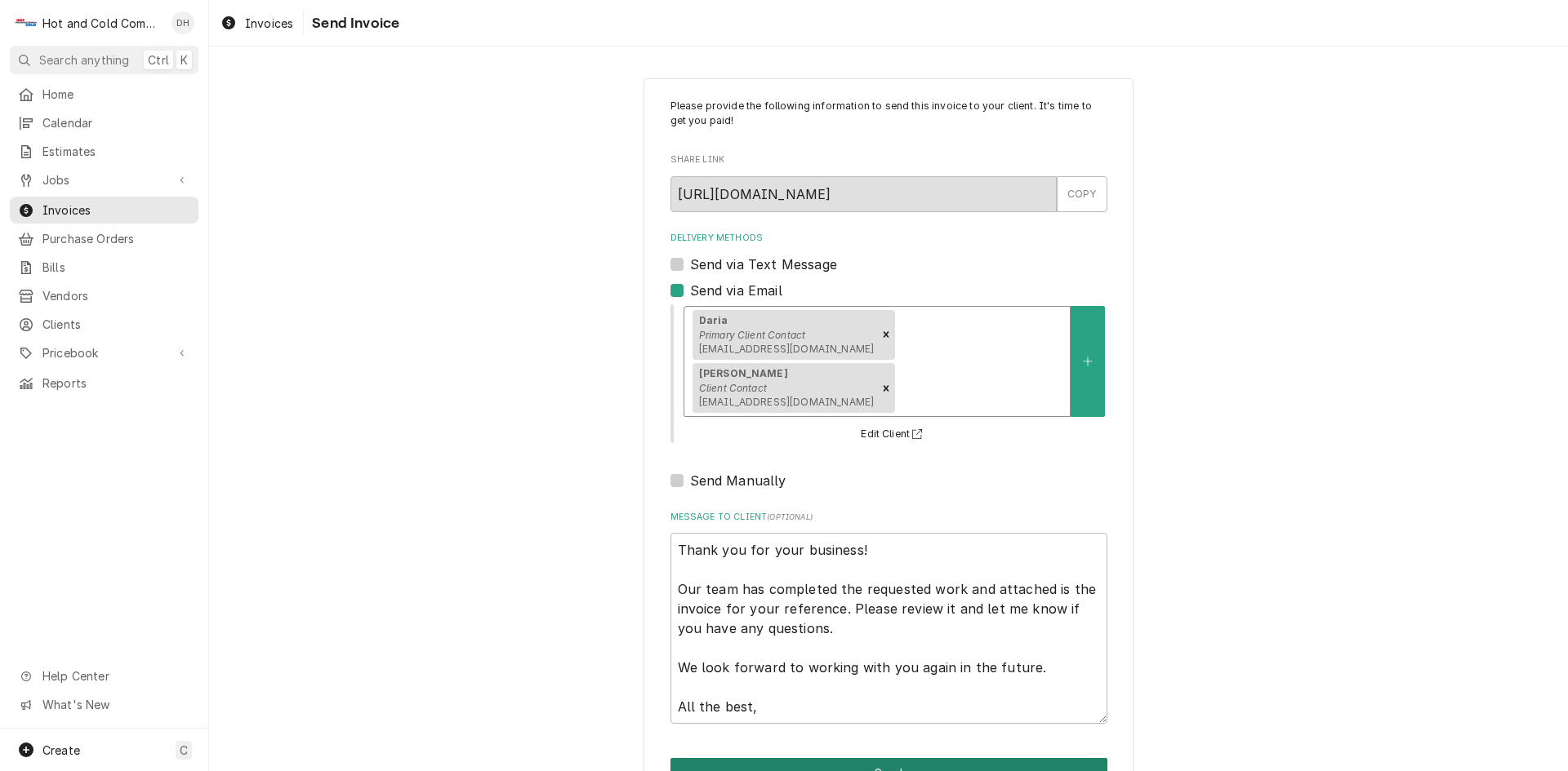
click at [876, 758] on button "Send" at bounding box center [888, 773] width 437 height 30
type textarea "x"
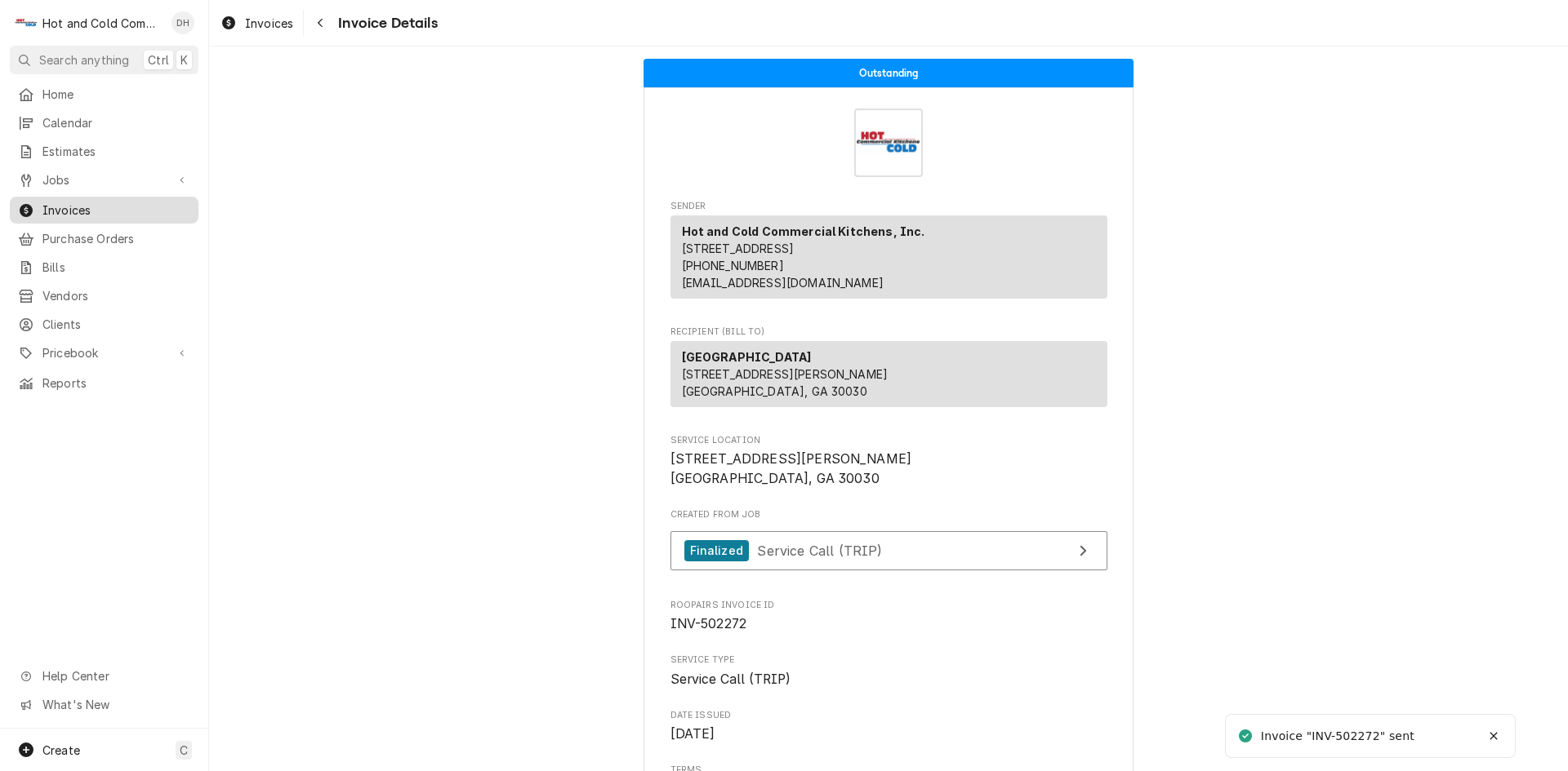
click at [109, 201] on span "Invoices" at bounding box center [117, 210] width 148 height 17
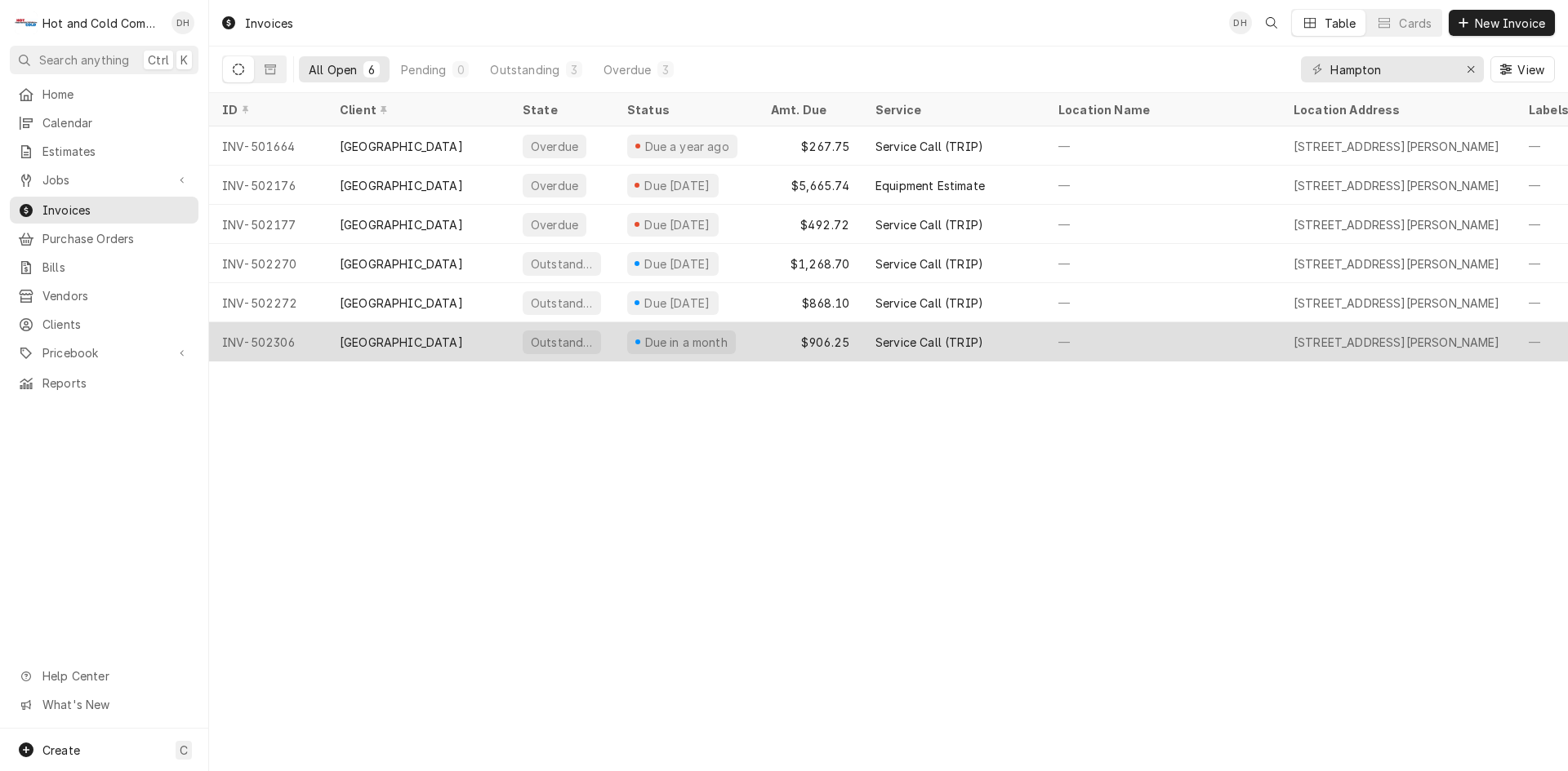
click at [776, 338] on div "$906.25" at bounding box center [810, 342] width 105 height 39
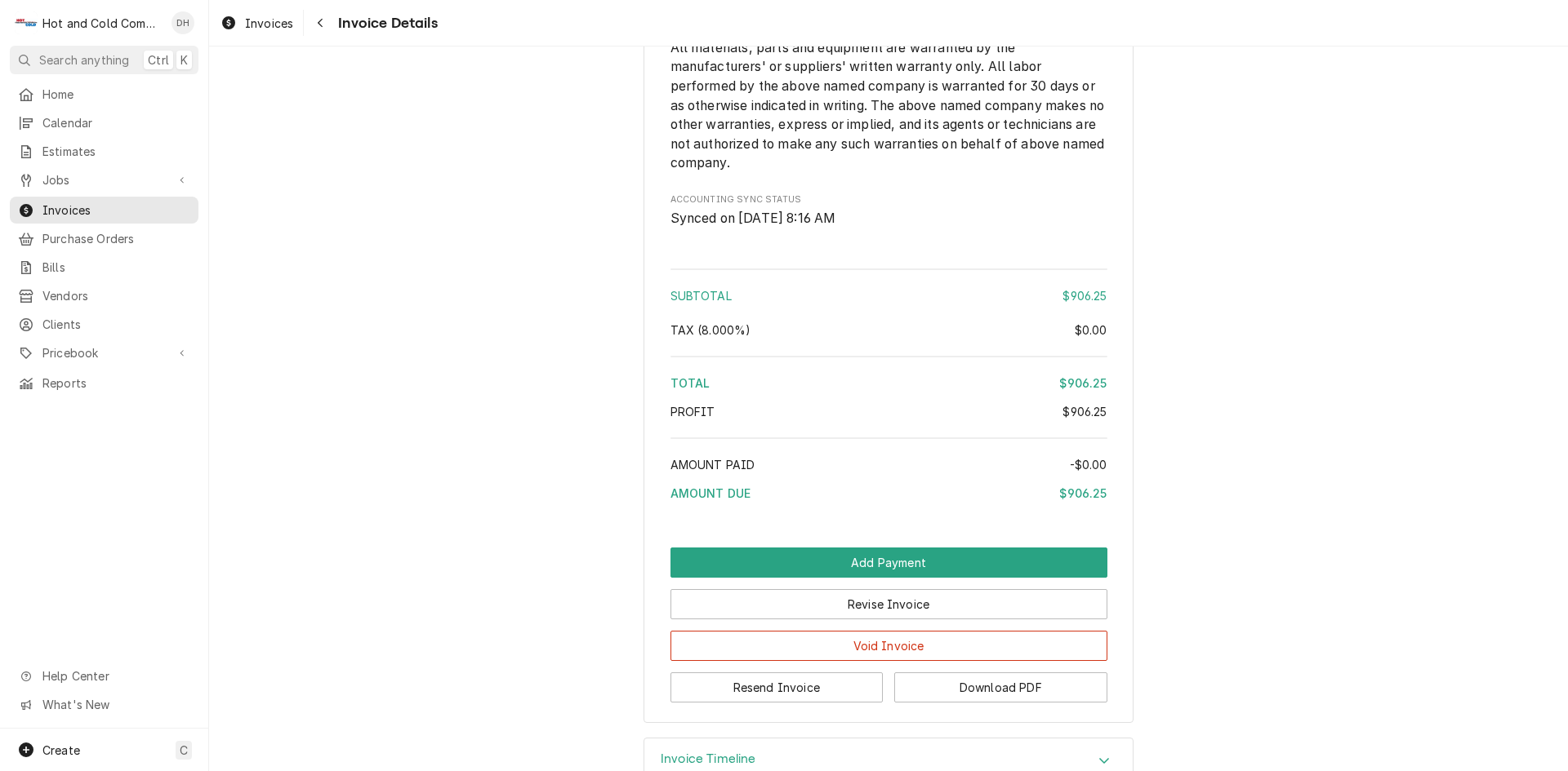
scroll to position [1938, 0]
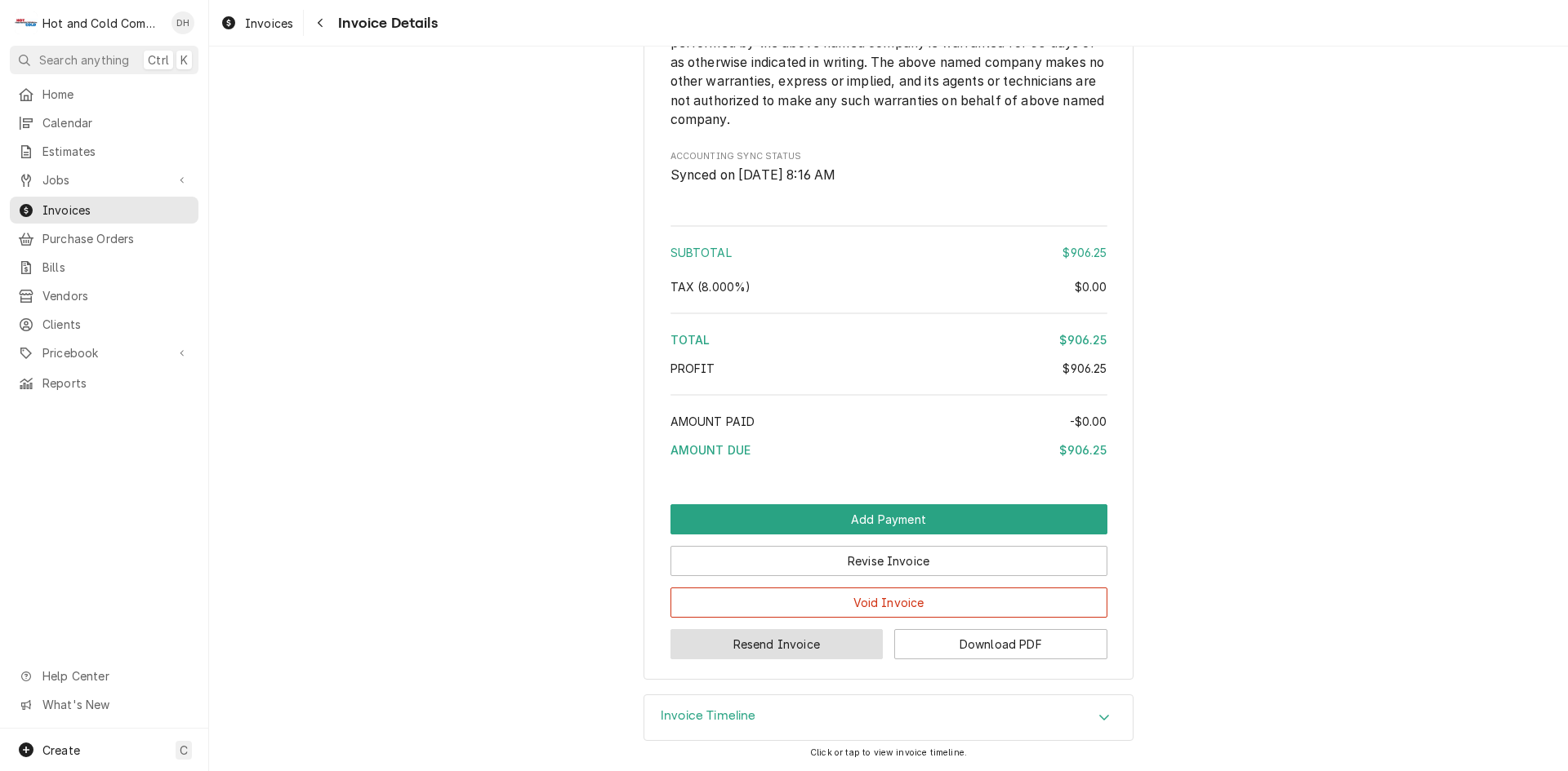
click at [809, 642] on button "Resend Invoice" at bounding box center [777, 644] width 213 height 30
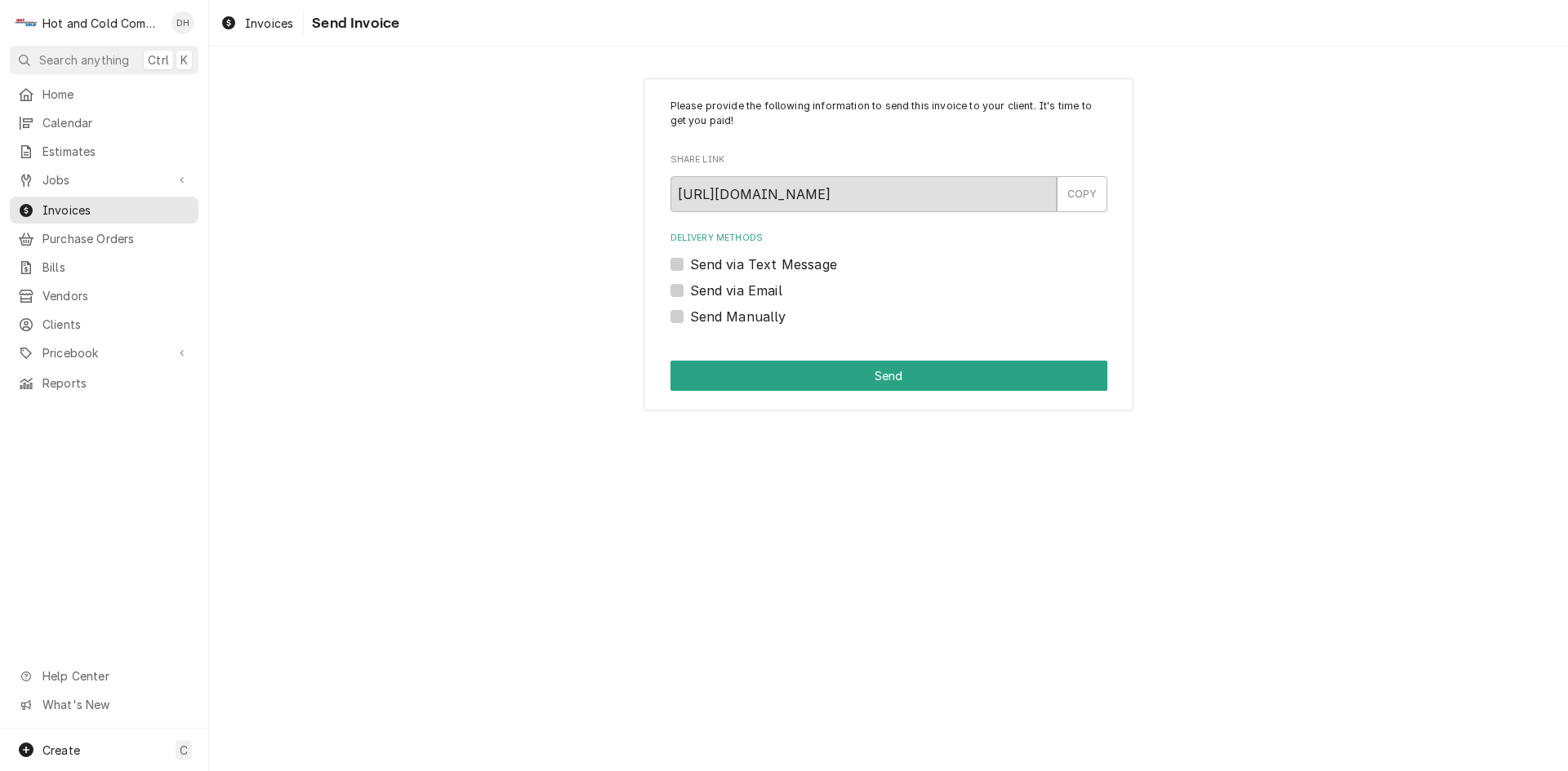
click at [690, 290] on label "Send via Email" at bounding box center [736, 290] width 92 height 19
click at [690, 290] on input "Send via Email" at bounding box center [908, 298] width 437 height 36
checkbox input "true"
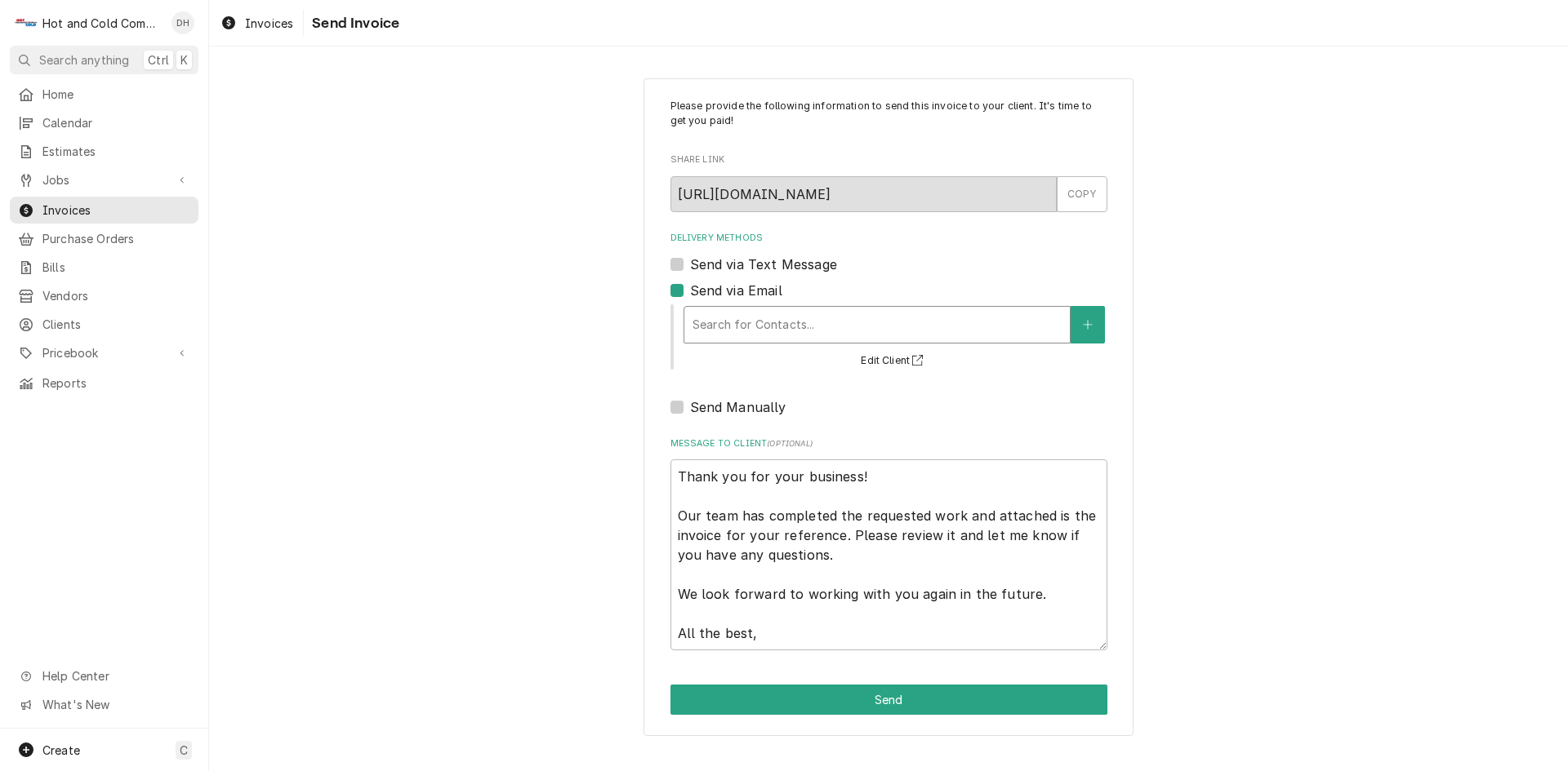
click at [813, 328] on div "Delivery Methods" at bounding box center [877, 324] width 369 height 29
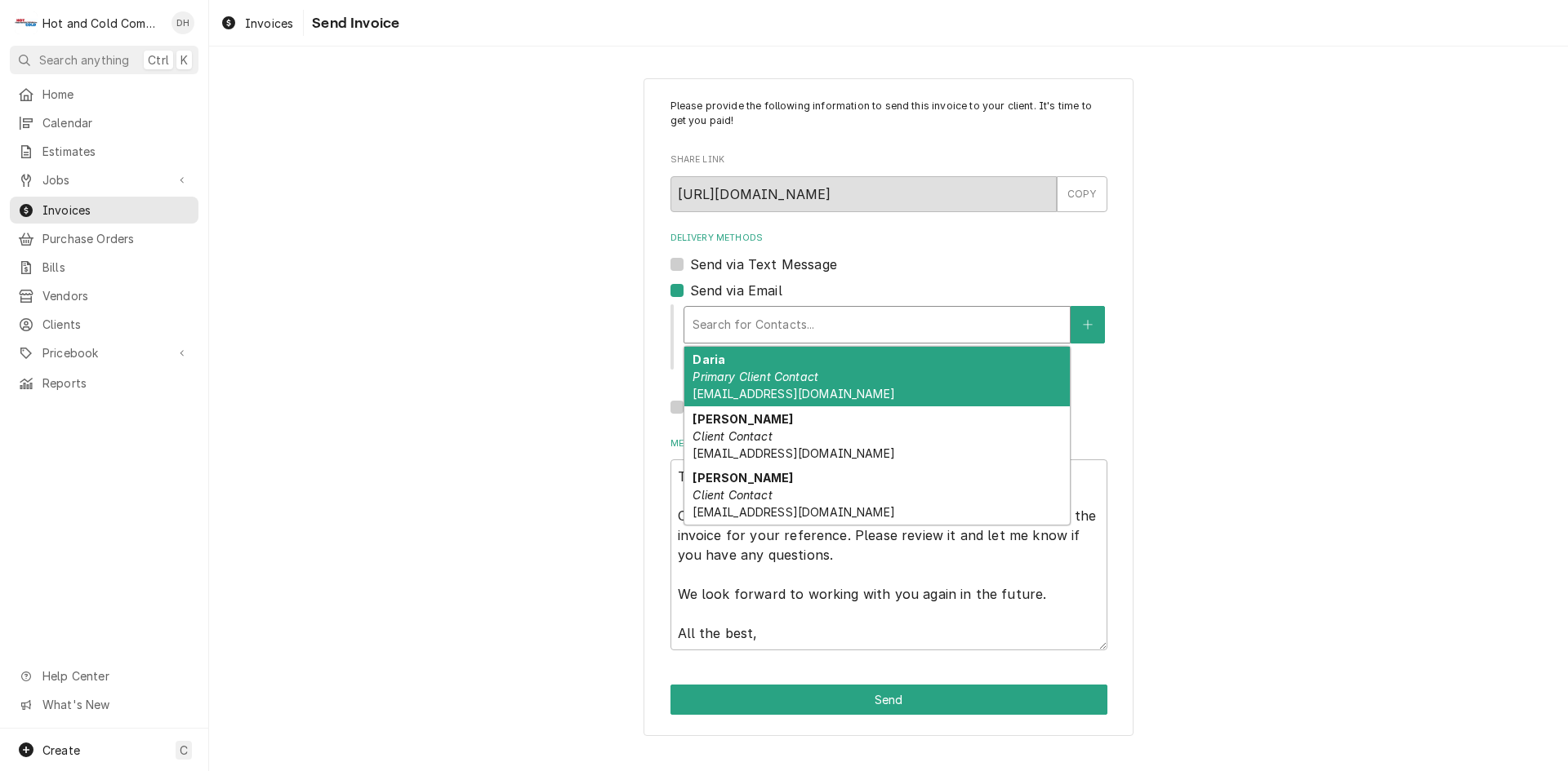
click at [755, 375] on em "Primary Client Contact" at bounding box center [756, 376] width 126 height 14
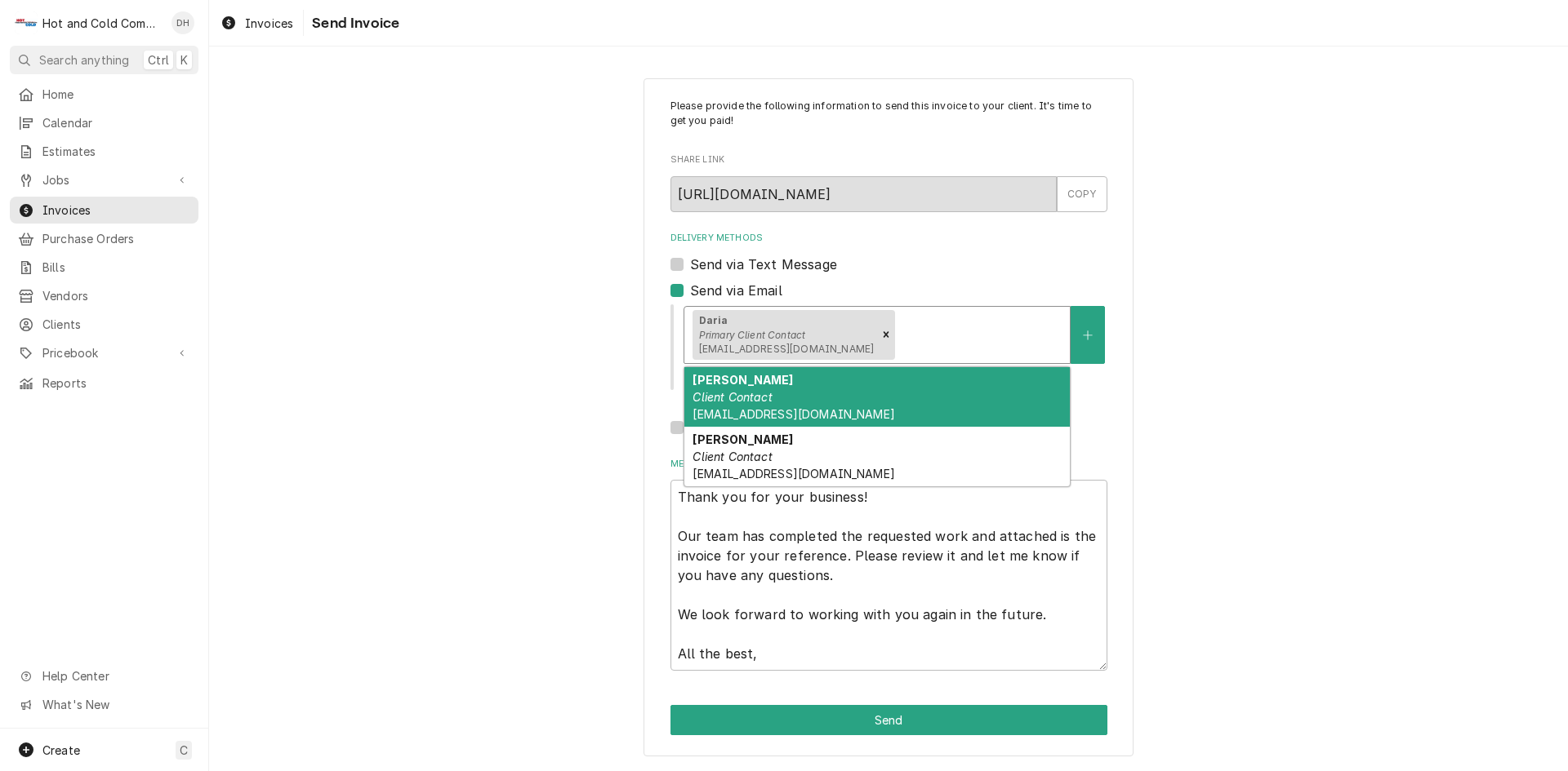
click at [944, 342] on div "Delivery Methods" at bounding box center [979, 334] width 163 height 29
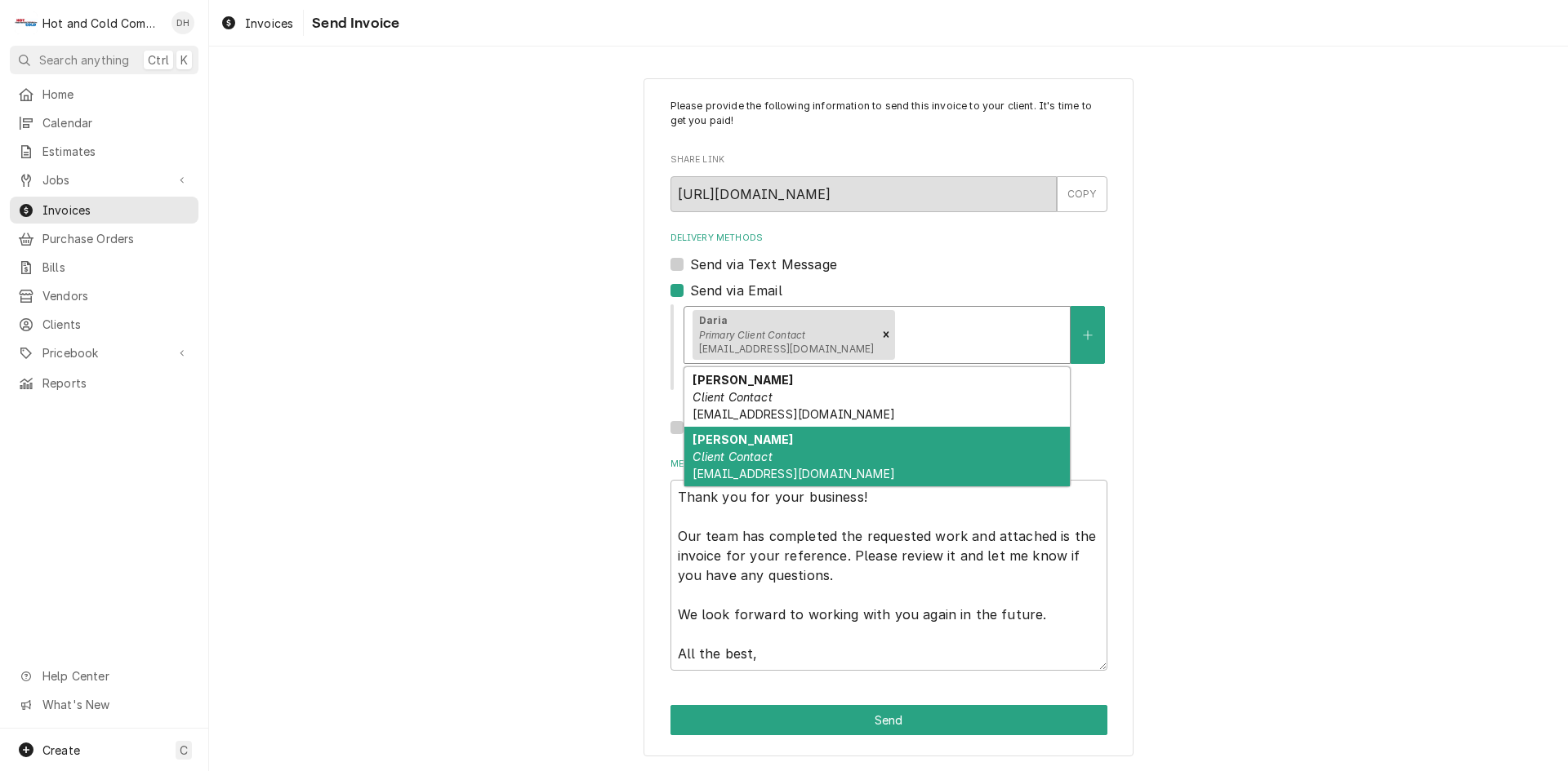
click at [798, 448] on div "Karen Hurst Client Contact Khurst@vhghotels.com" at bounding box center [877, 456] width 386 height 59
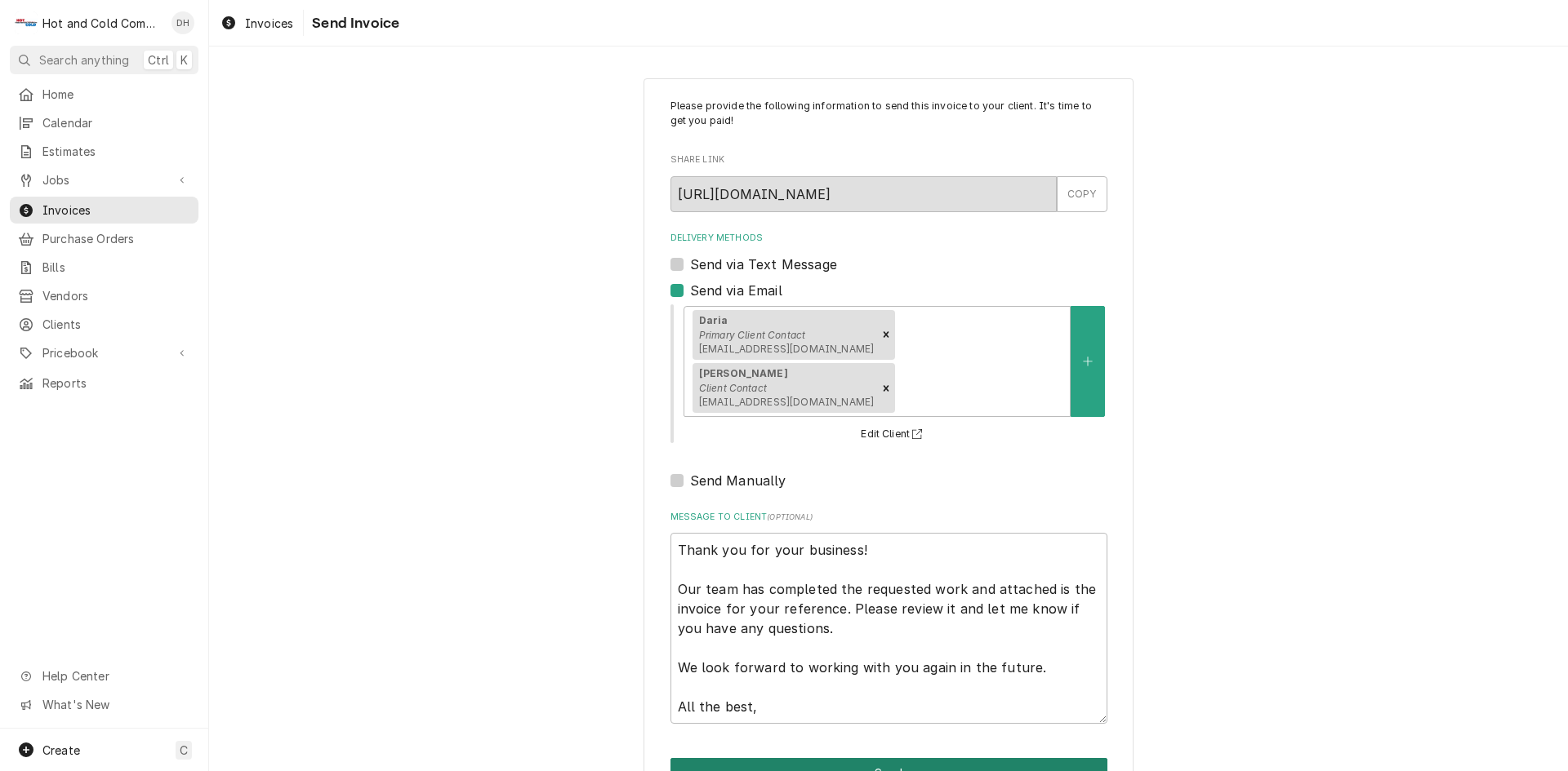
click at [910, 758] on button "Send" at bounding box center [888, 773] width 437 height 30
type textarea "x"
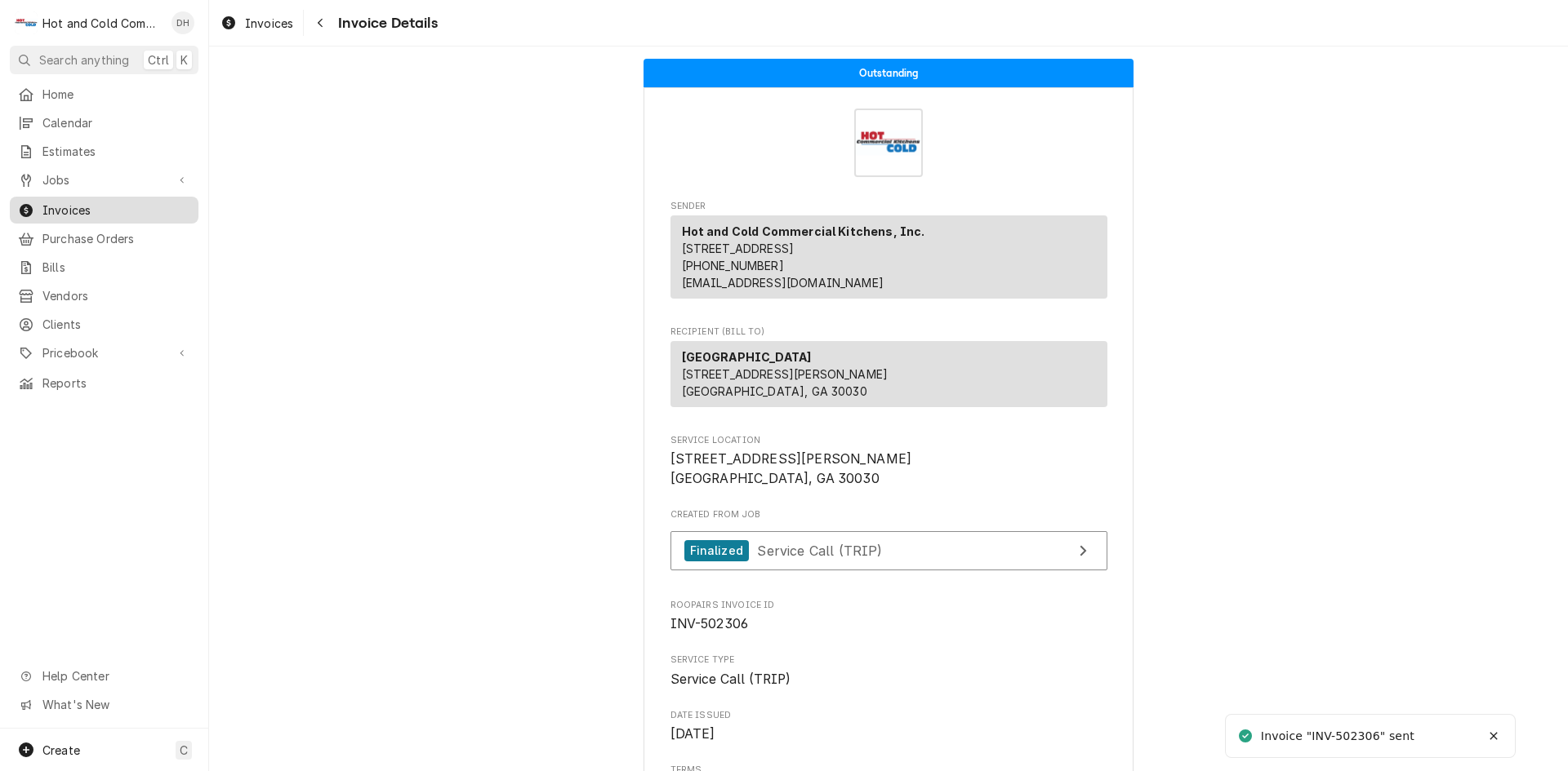
click at [89, 203] on span "Invoices" at bounding box center [117, 210] width 148 height 17
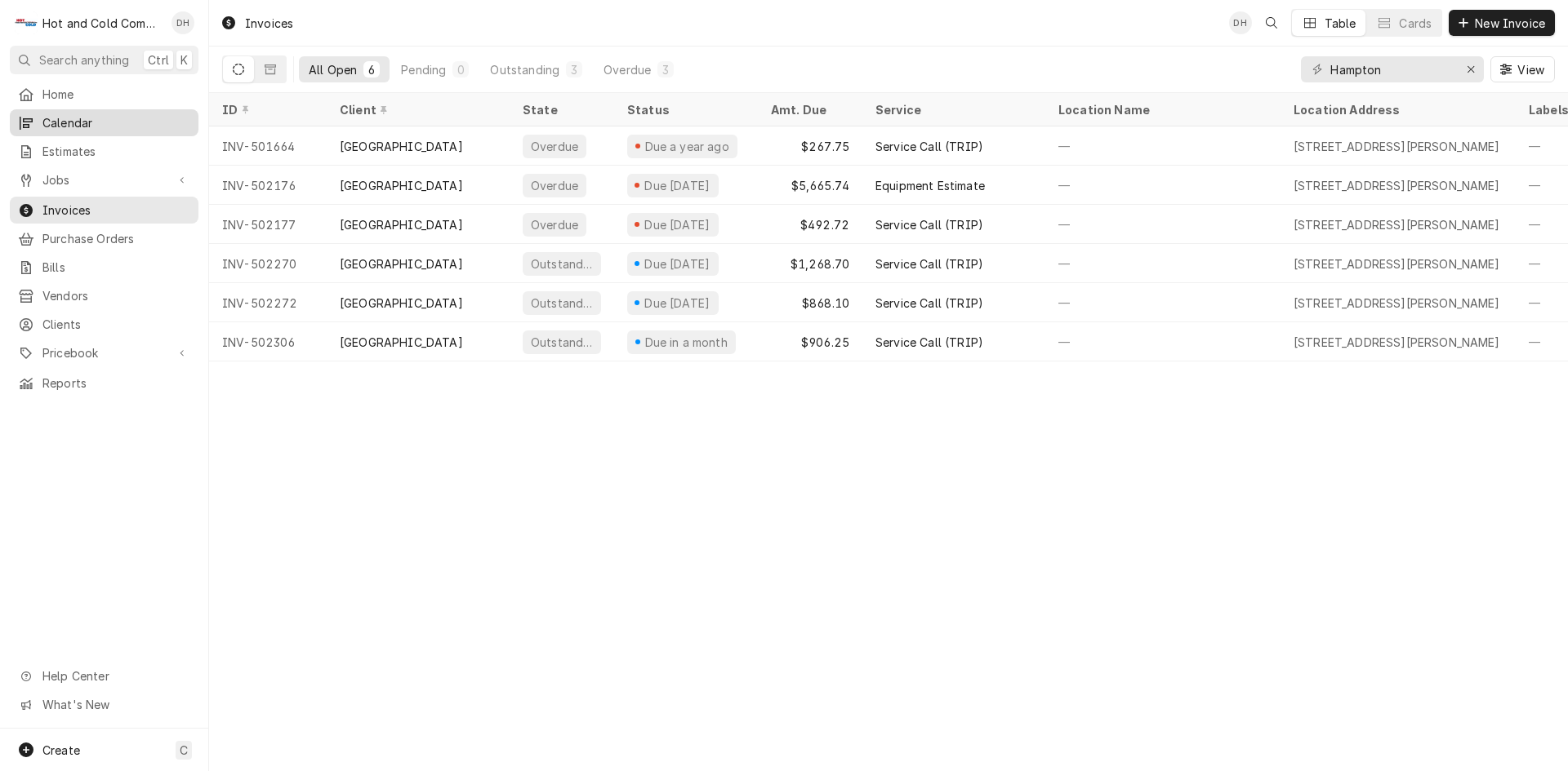
click at [83, 115] on span "Calendar" at bounding box center [117, 122] width 148 height 17
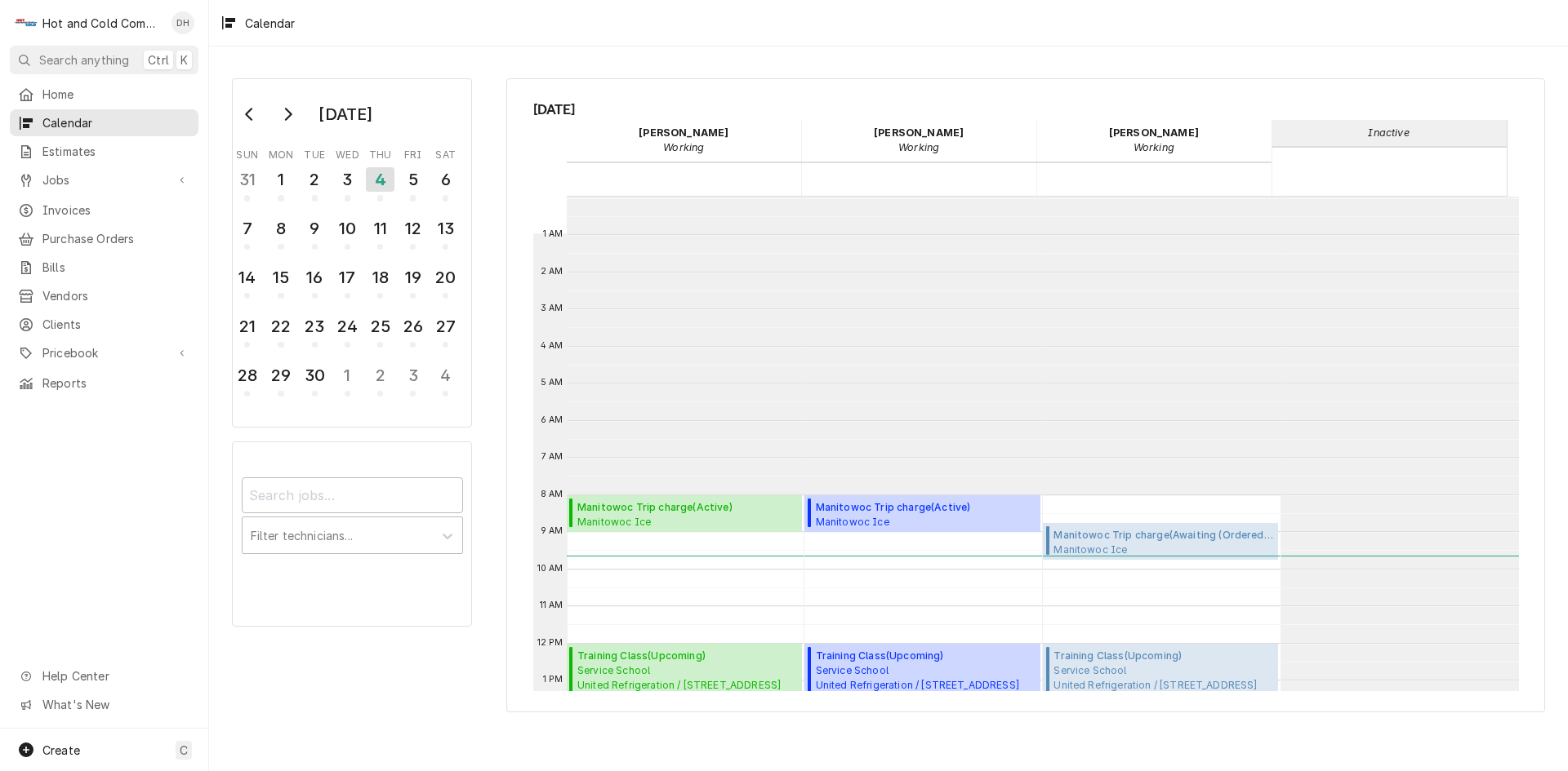
scroll to position [298, 0]
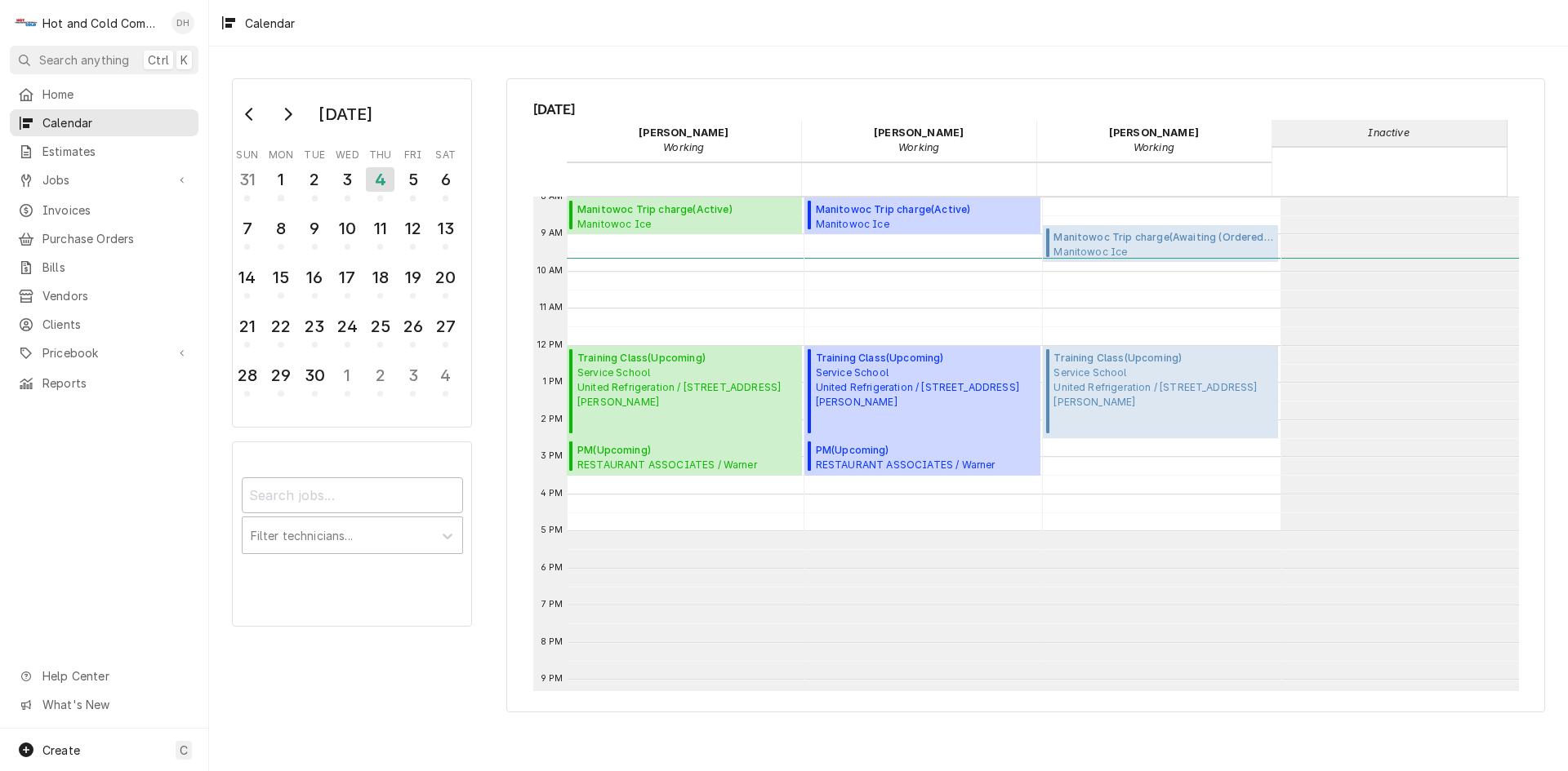
click at [185, 20] on div "Daryl Harris's Avatar" at bounding box center [182, 23] width 23 height 23
click at [222, 54] on div "Settings" at bounding box center [261, 57] width 122 height 17
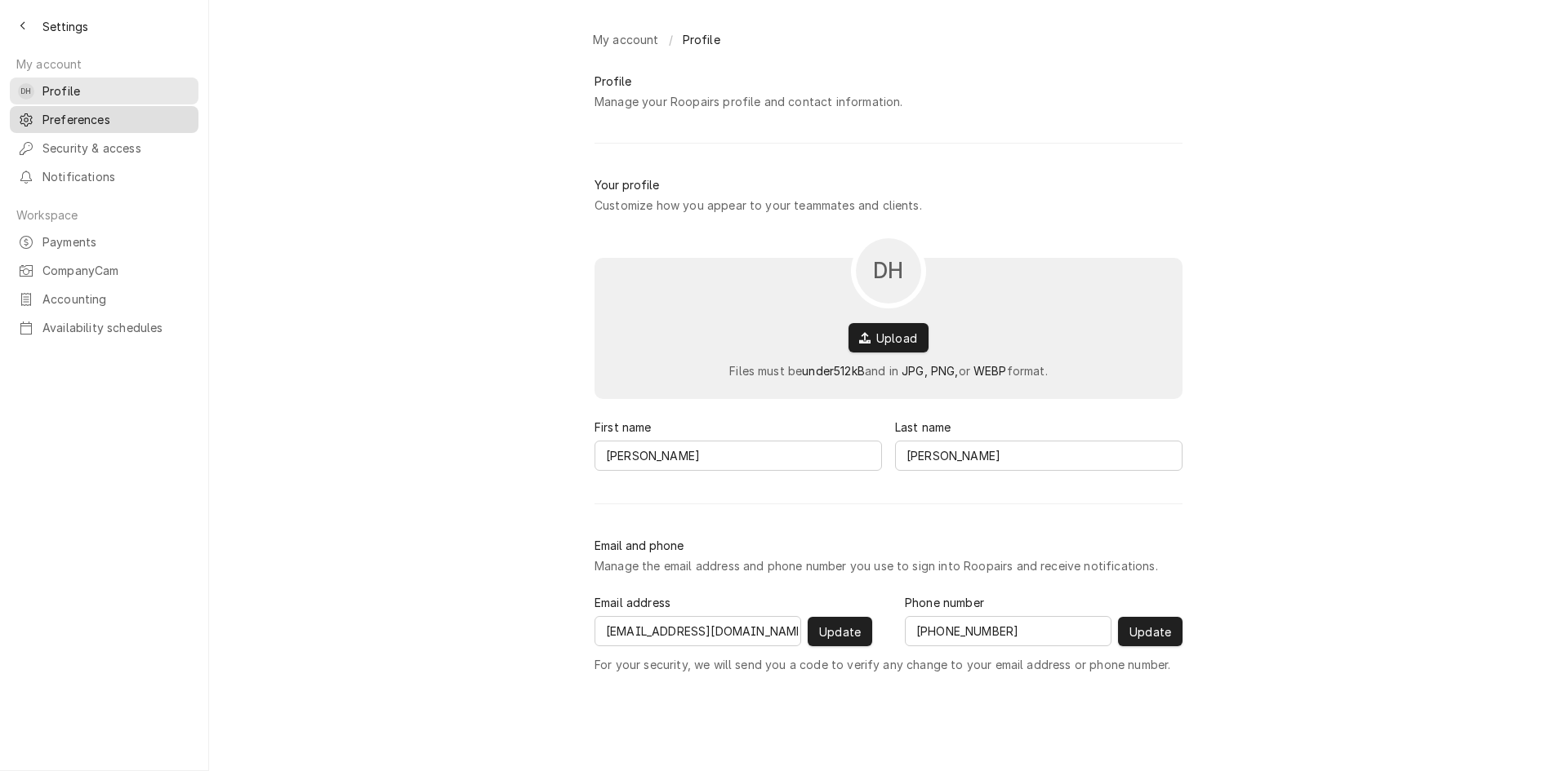
click at [129, 113] on span "Preferences" at bounding box center [117, 119] width 148 height 17
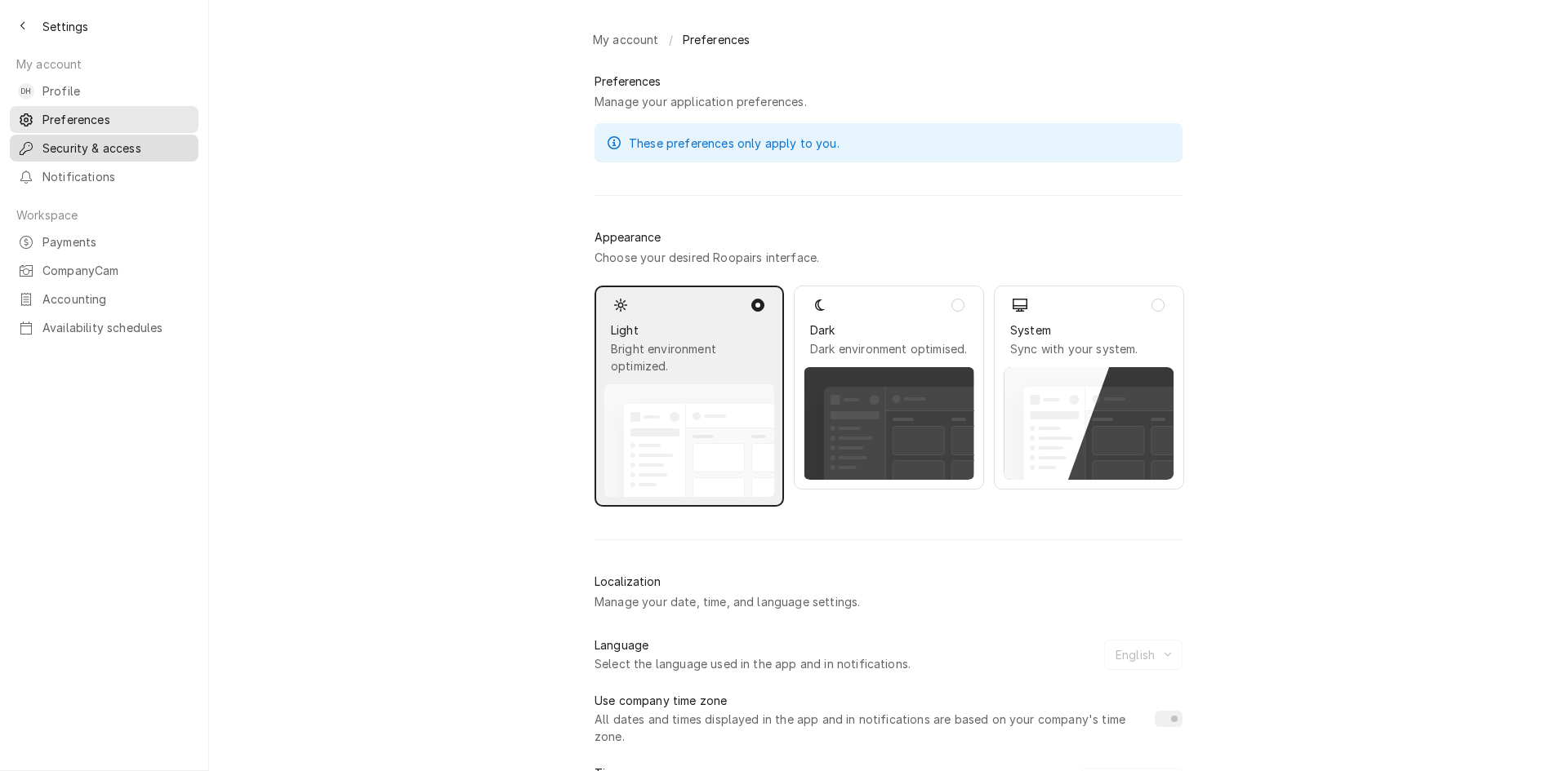
drag, startPoint x: 118, startPoint y: 140, endPoint x: 138, endPoint y: 149, distance: 21.9
click at [119, 143] on span "Security & access" at bounding box center [117, 148] width 148 height 17
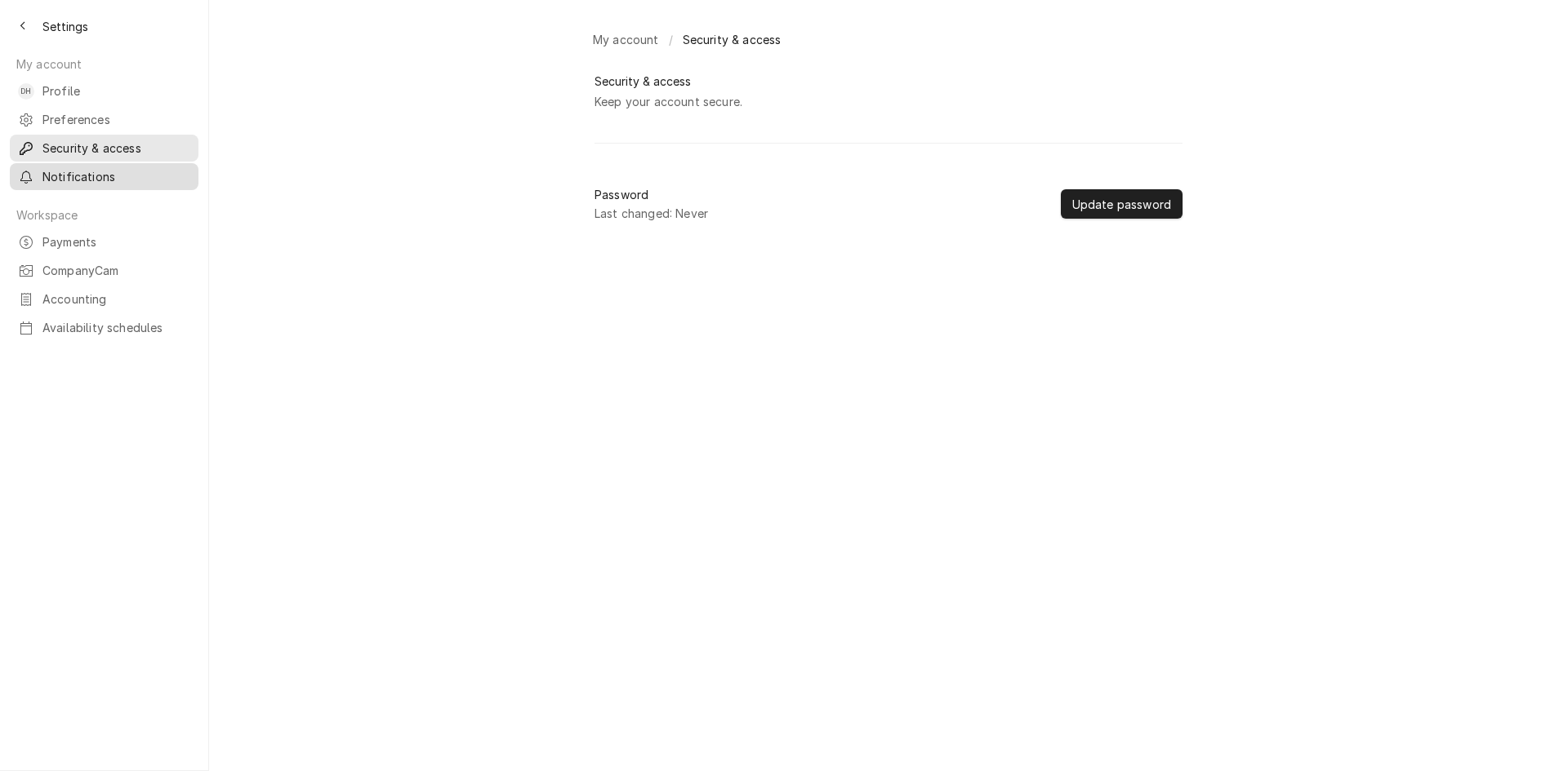
click at [70, 171] on span "Notifications" at bounding box center [117, 177] width 148 height 17
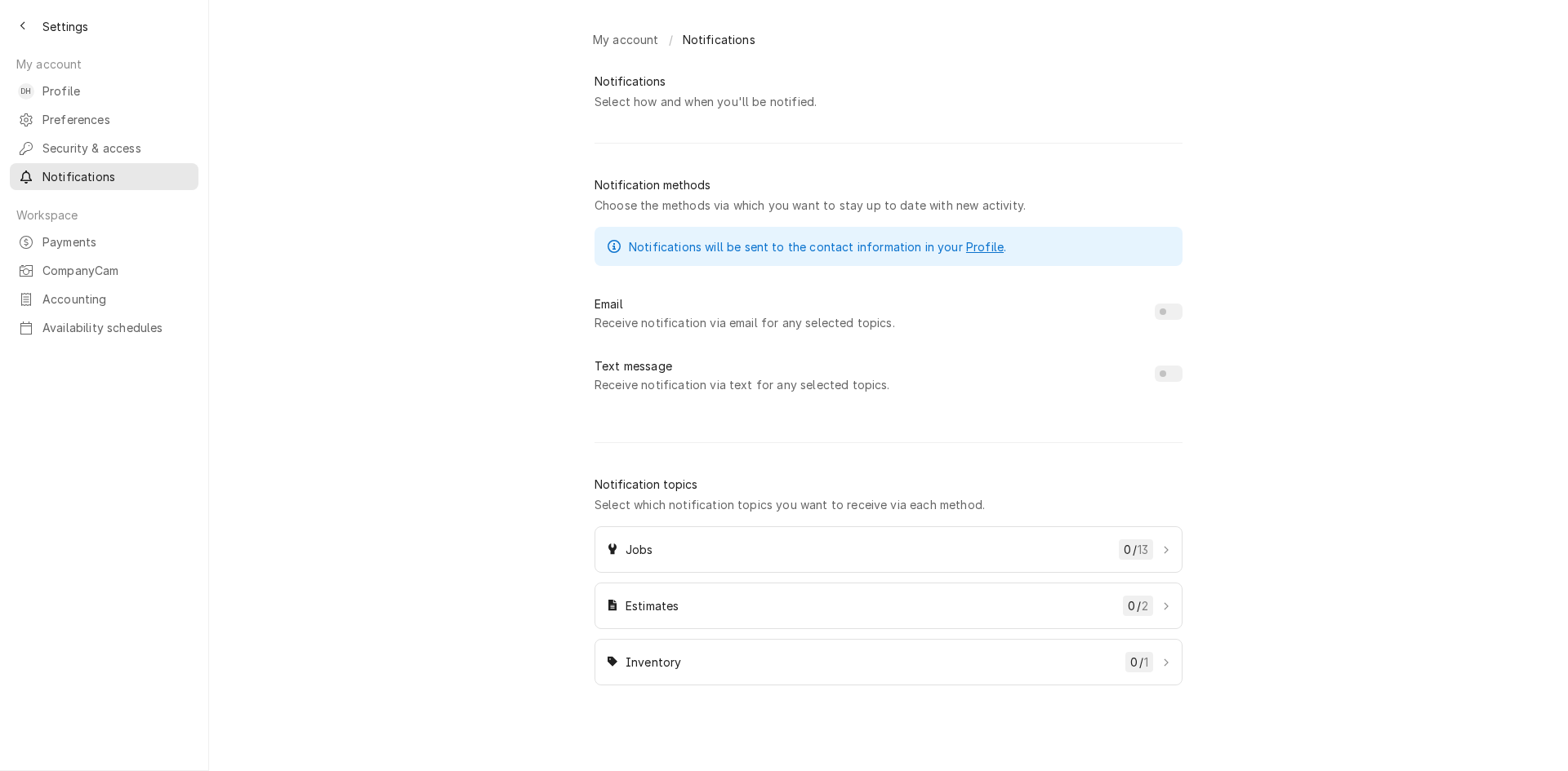
checkbox input "true"
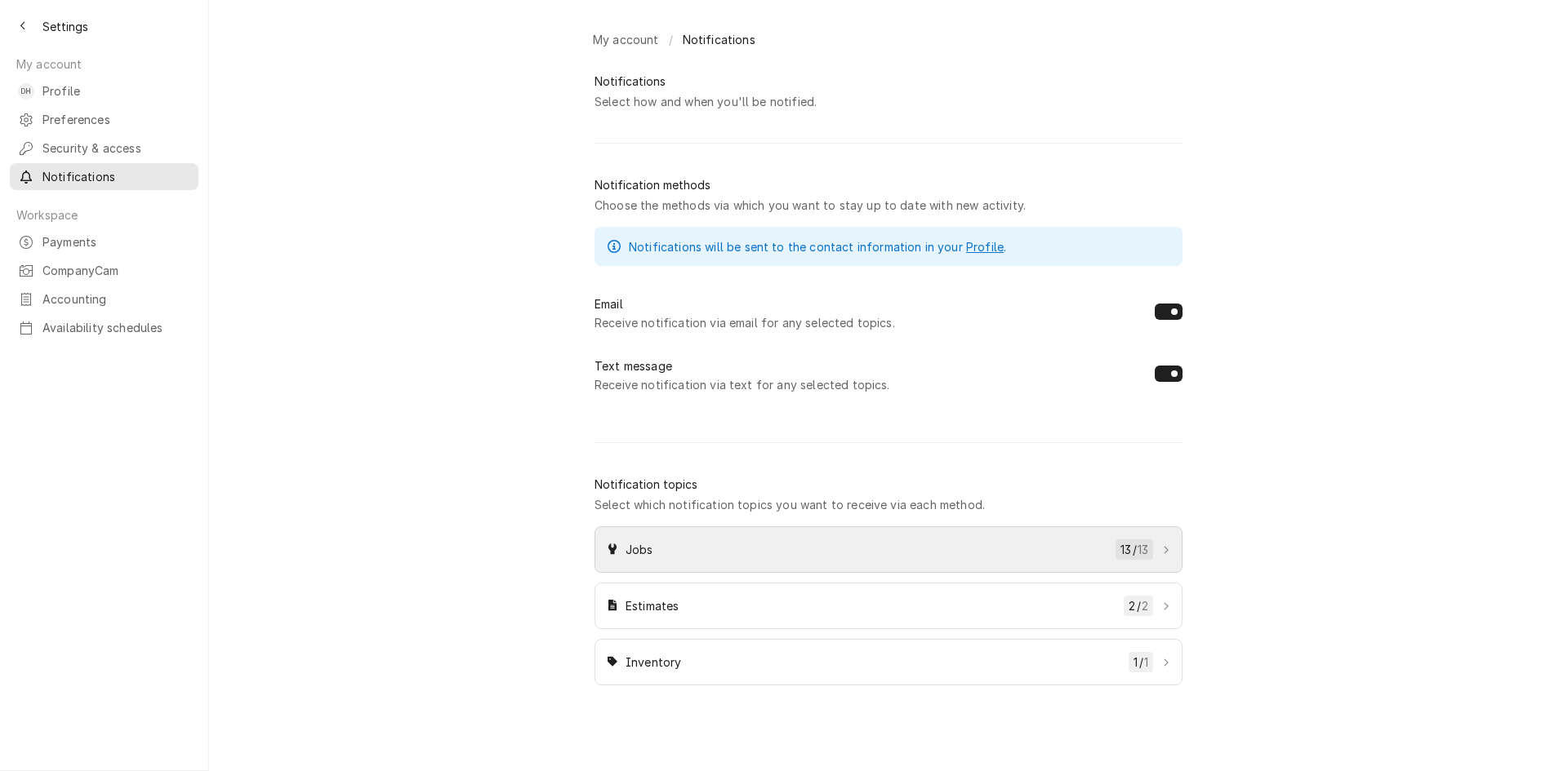
click at [1172, 557] on link "Jobs 13 / 13" at bounding box center [888, 550] width 588 height 46
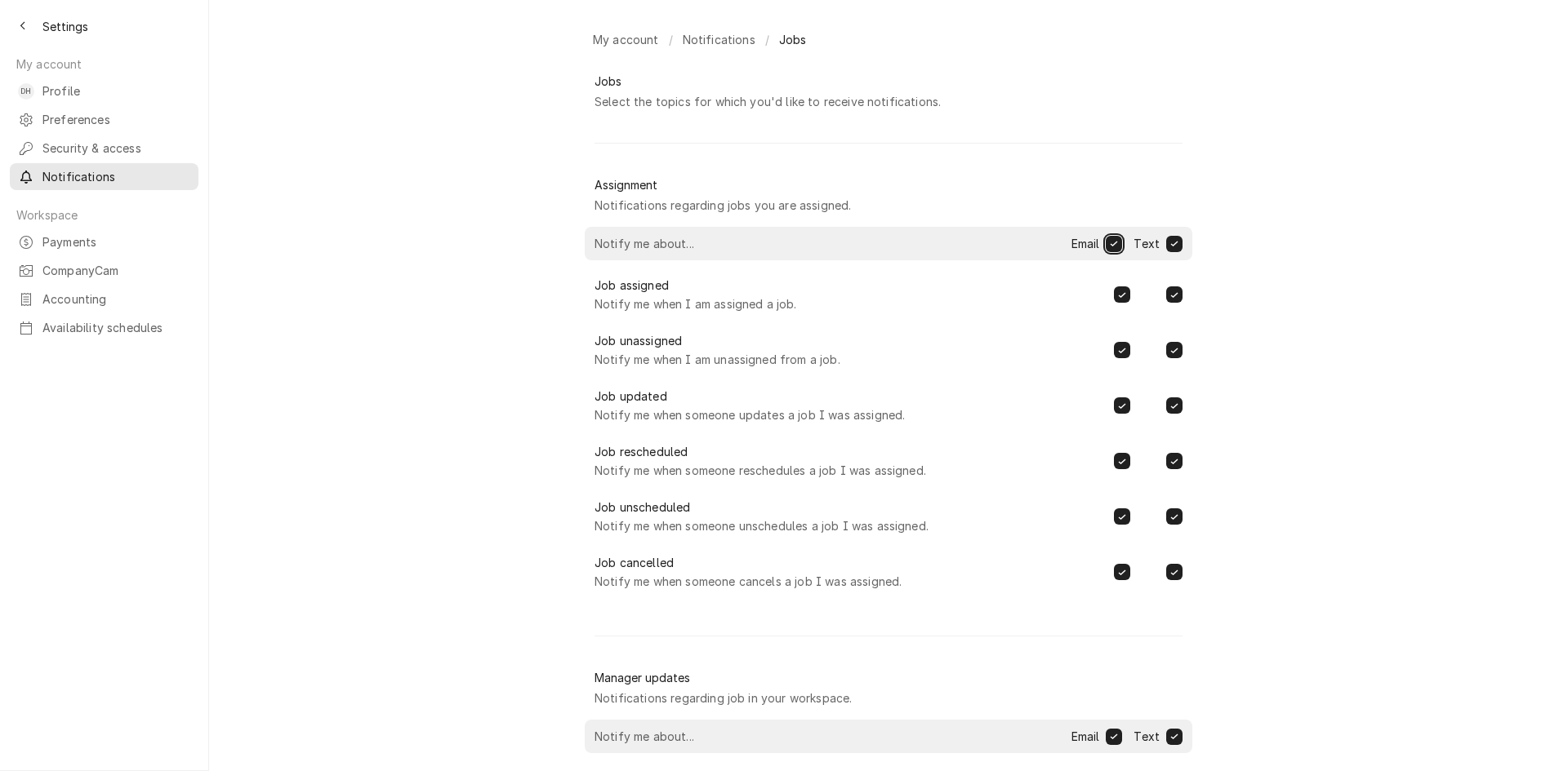
click at [1109, 252] on button "Email" at bounding box center [1114, 244] width 16 height 16
checkbox input "false"
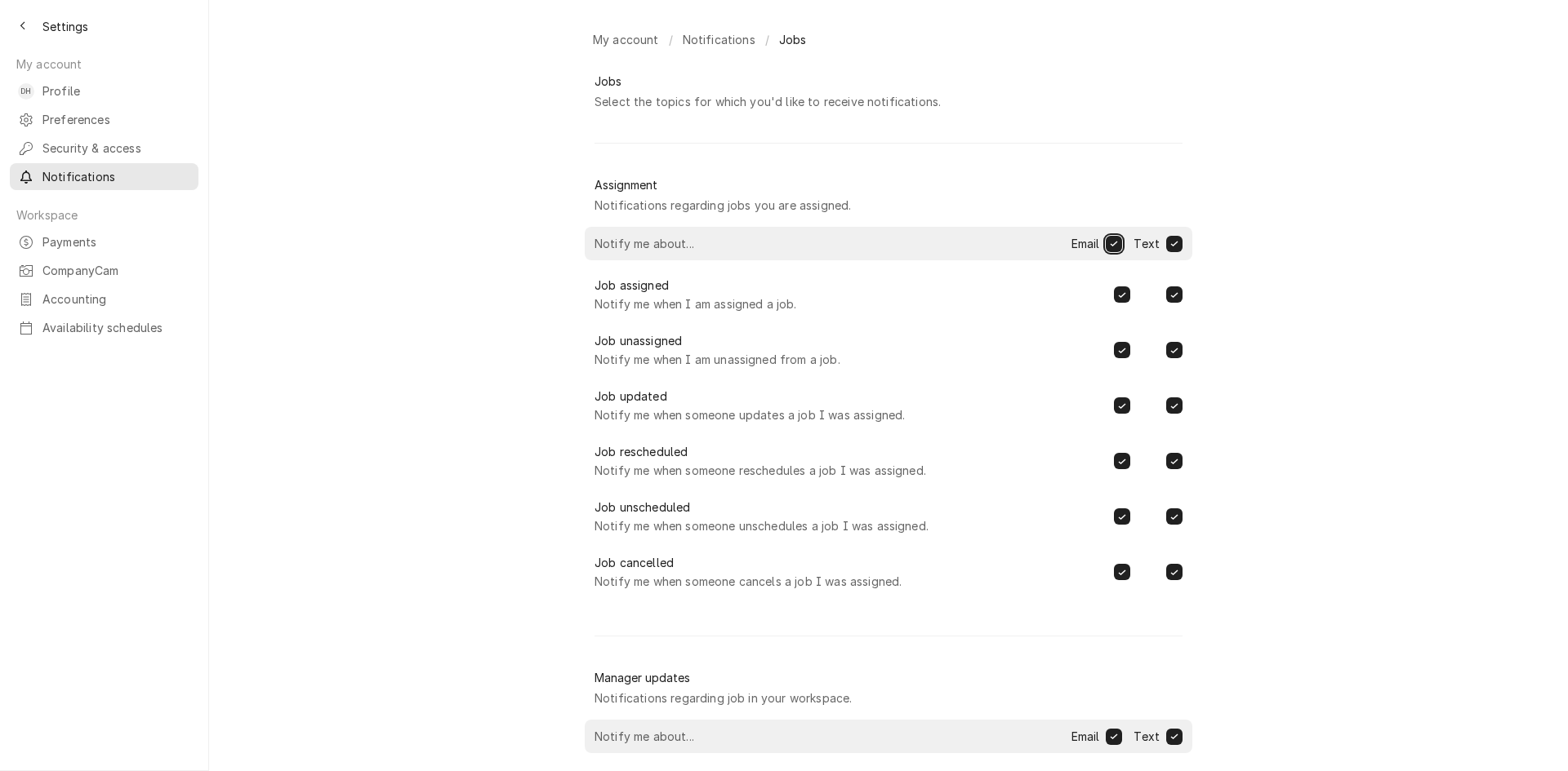
checkbox input "false"
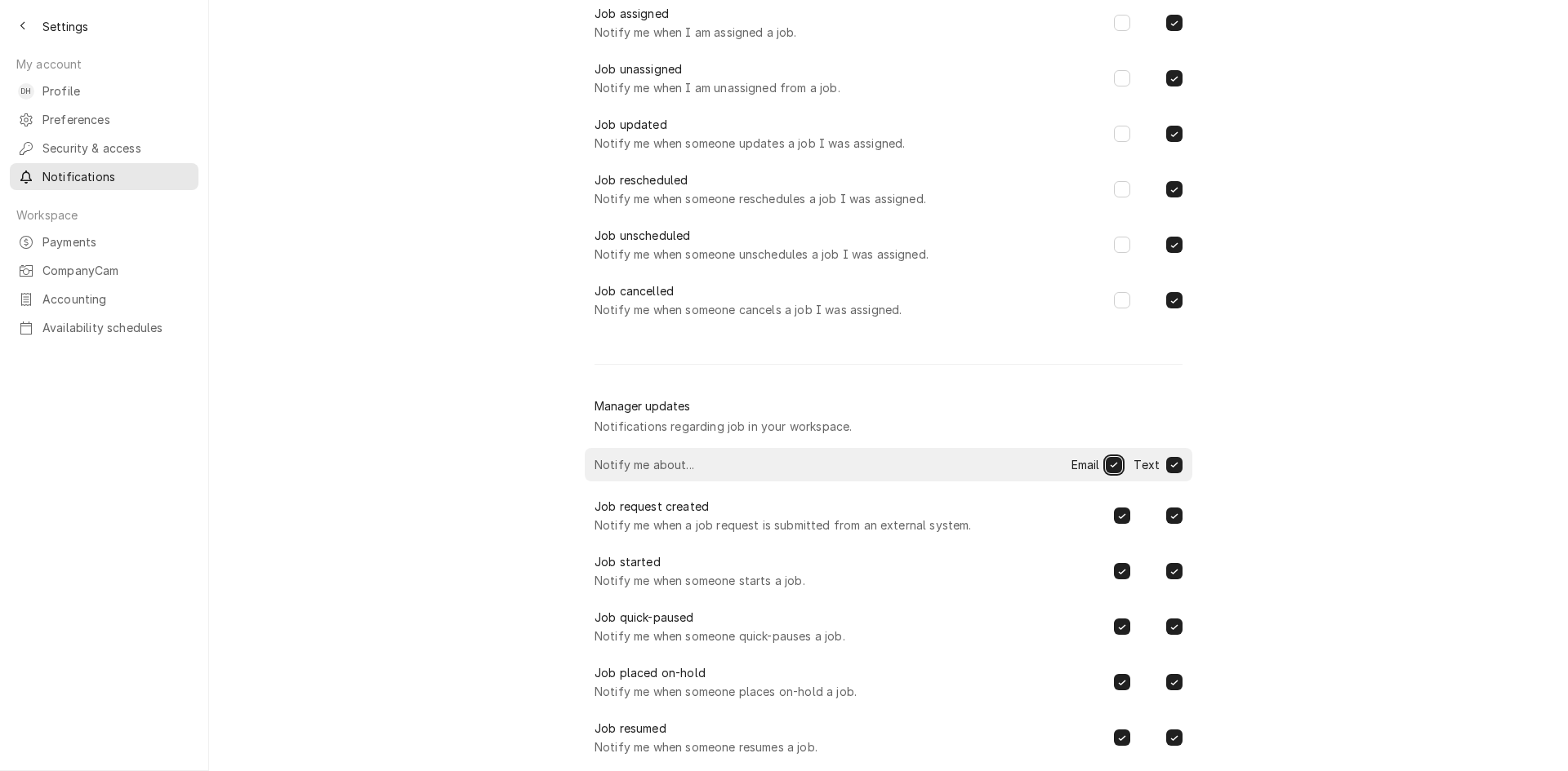
click at [1109, 471] on button "Email" at bounding box center [1114, 466] width 16 height 16
checkbox input "false"
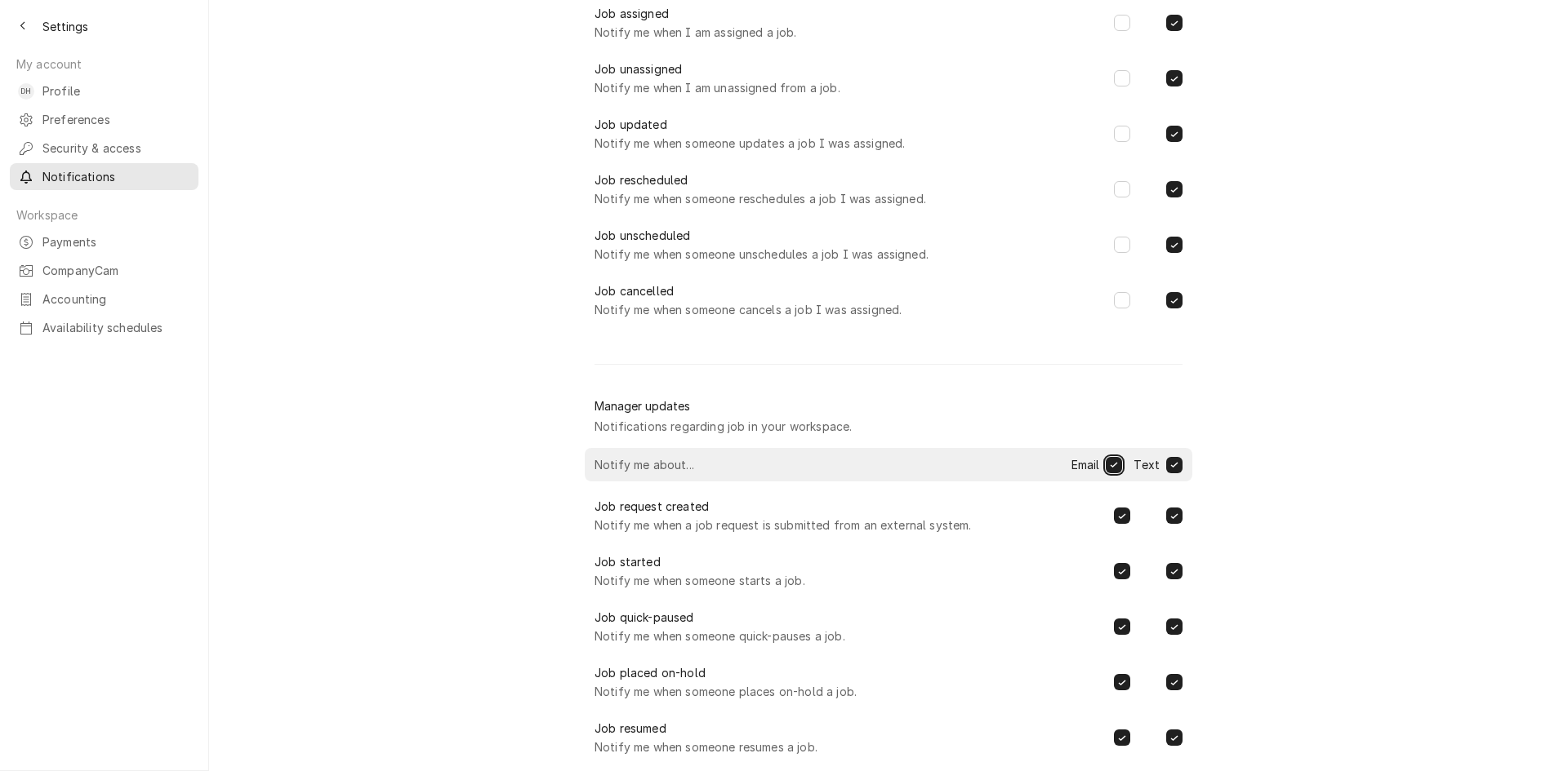
checkbox input "false"
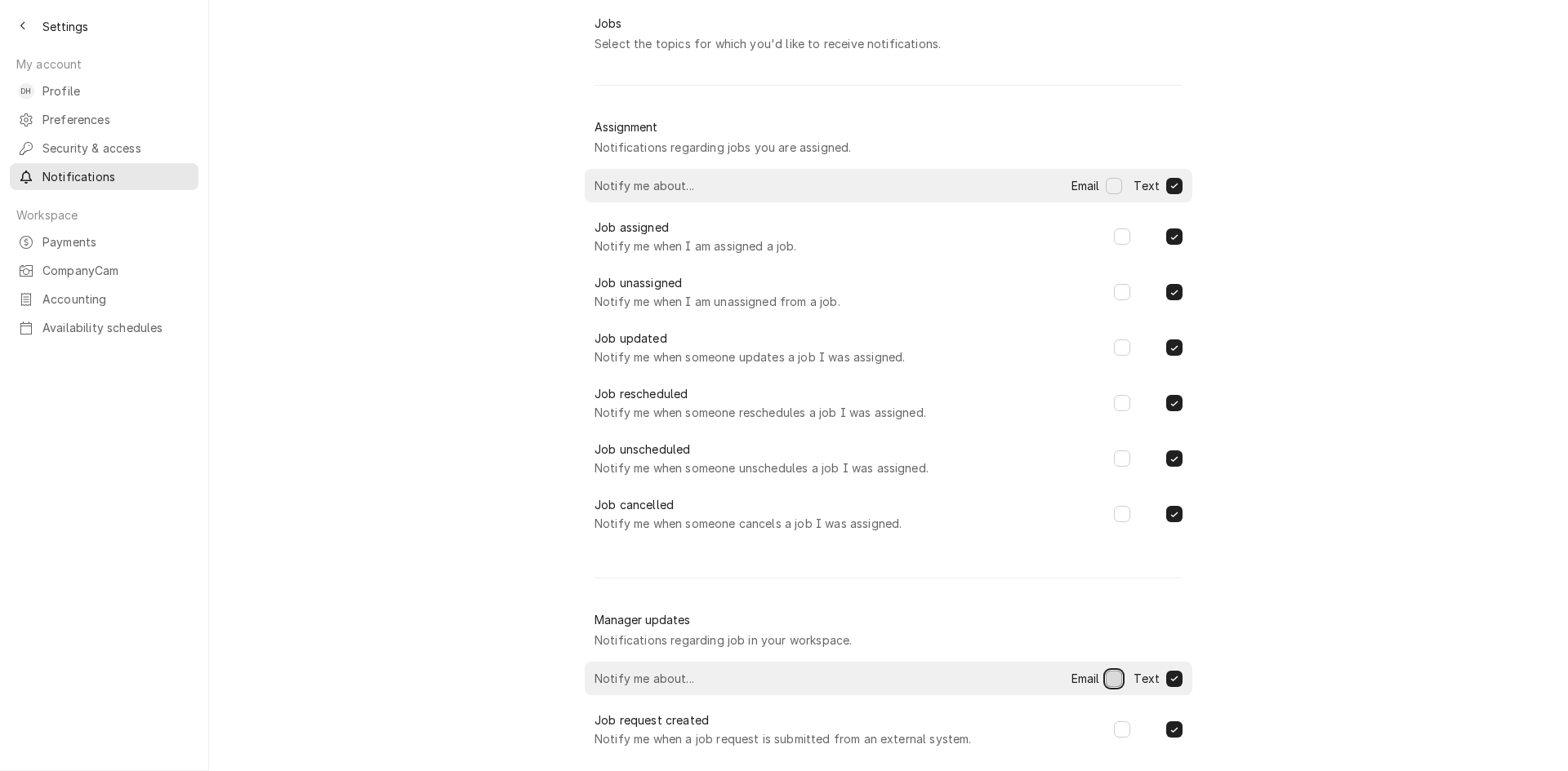
scroll to position [0, 0]
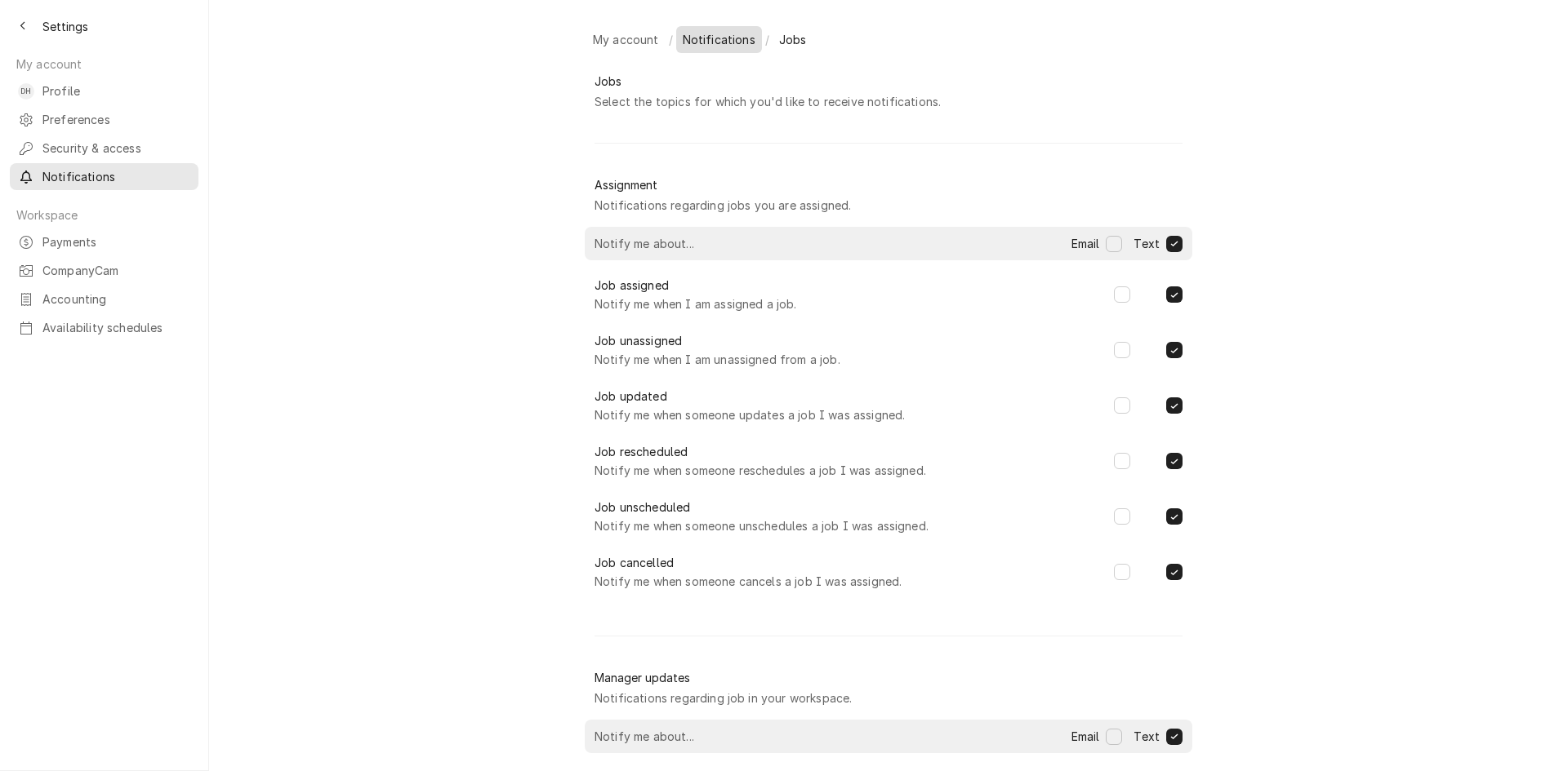
click at [723, 47] on div "Notifications" at bounding box center [718, 39] width 79 height 20
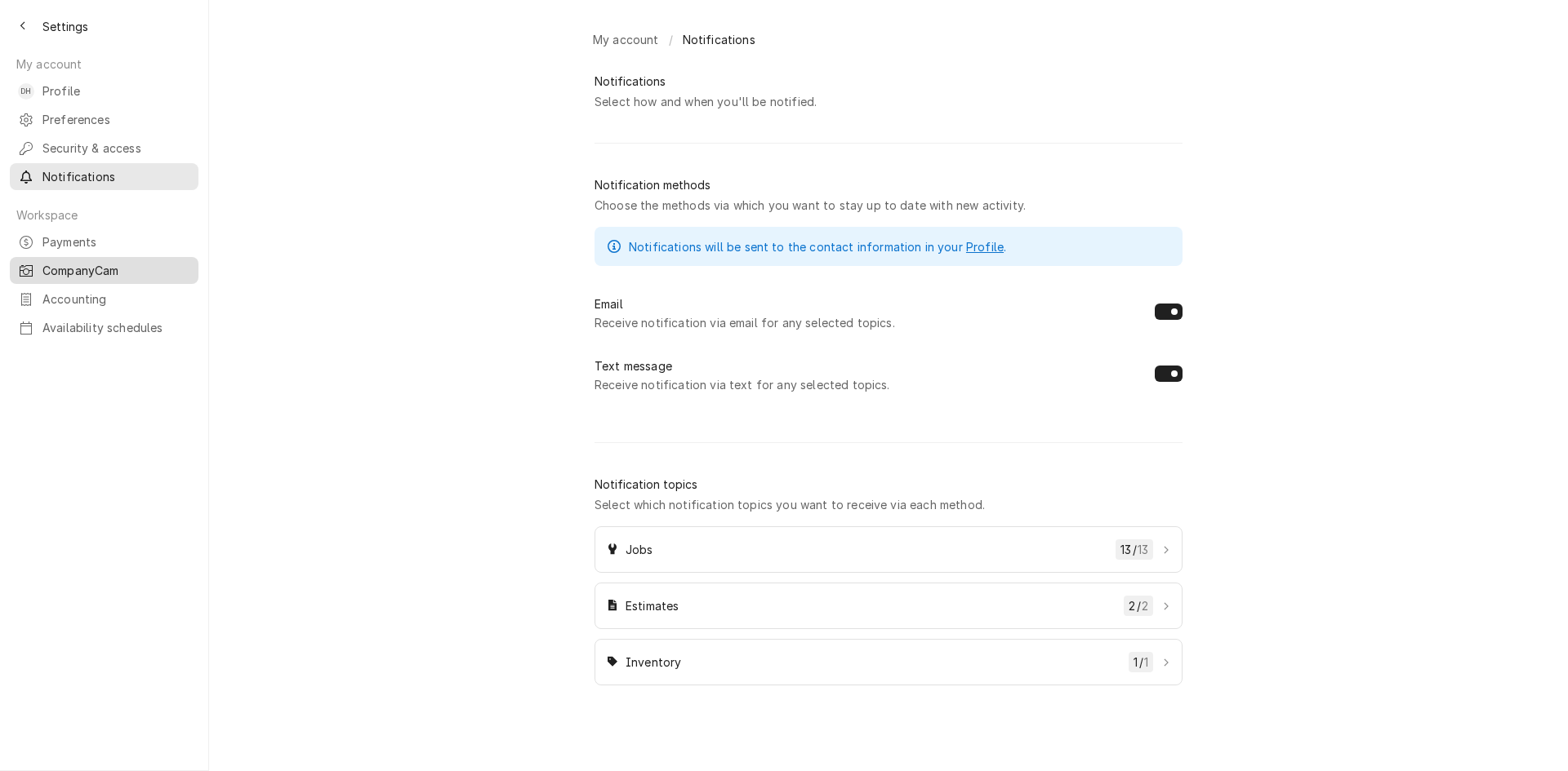
click at [50, 262] on span "CompanyCam" at bounding box center [117, 271] width 148 height 17
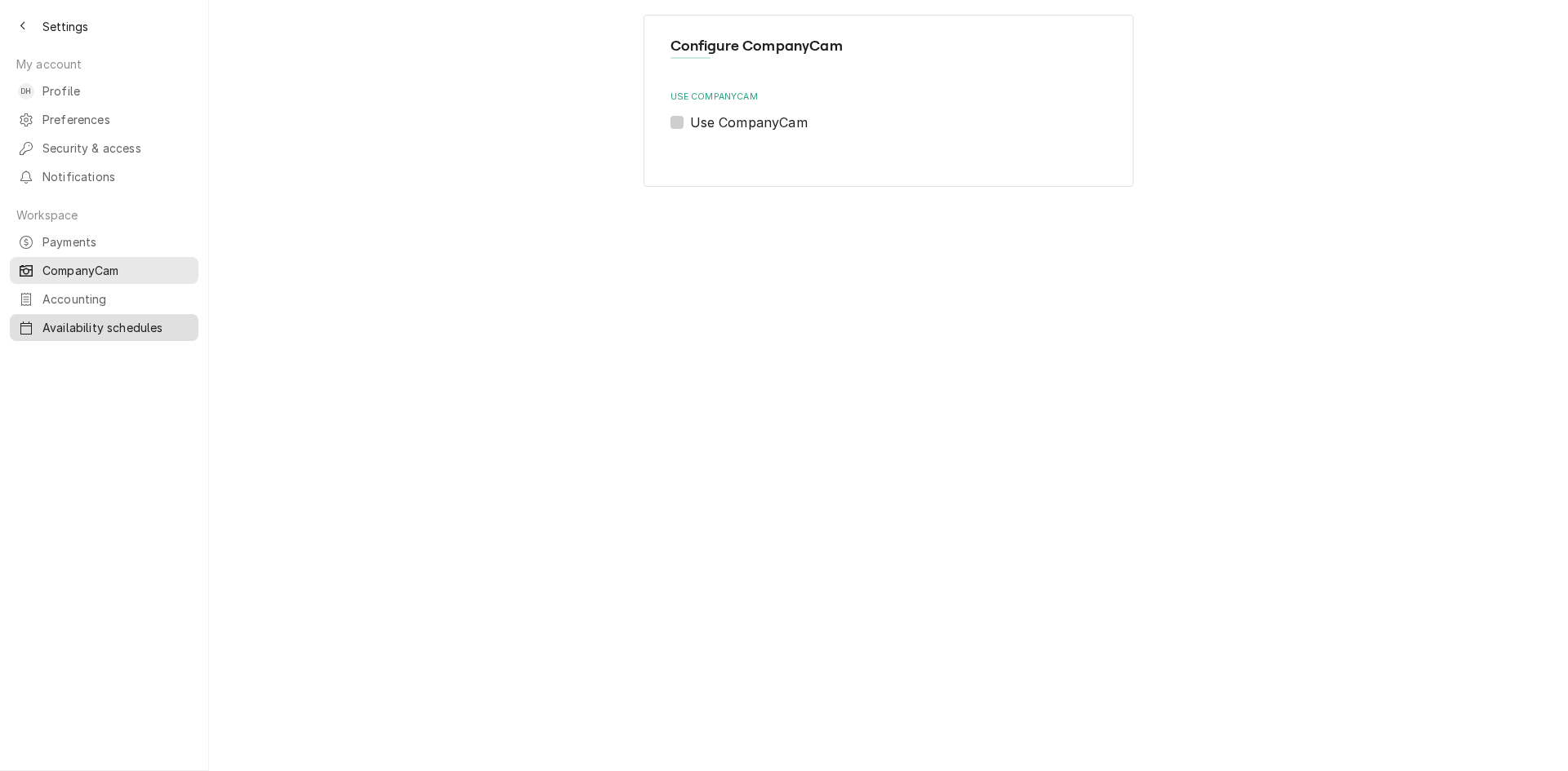
click at [74, 319] on span "Availability schedules" at bounding box center [117, 327] width 148 height 17
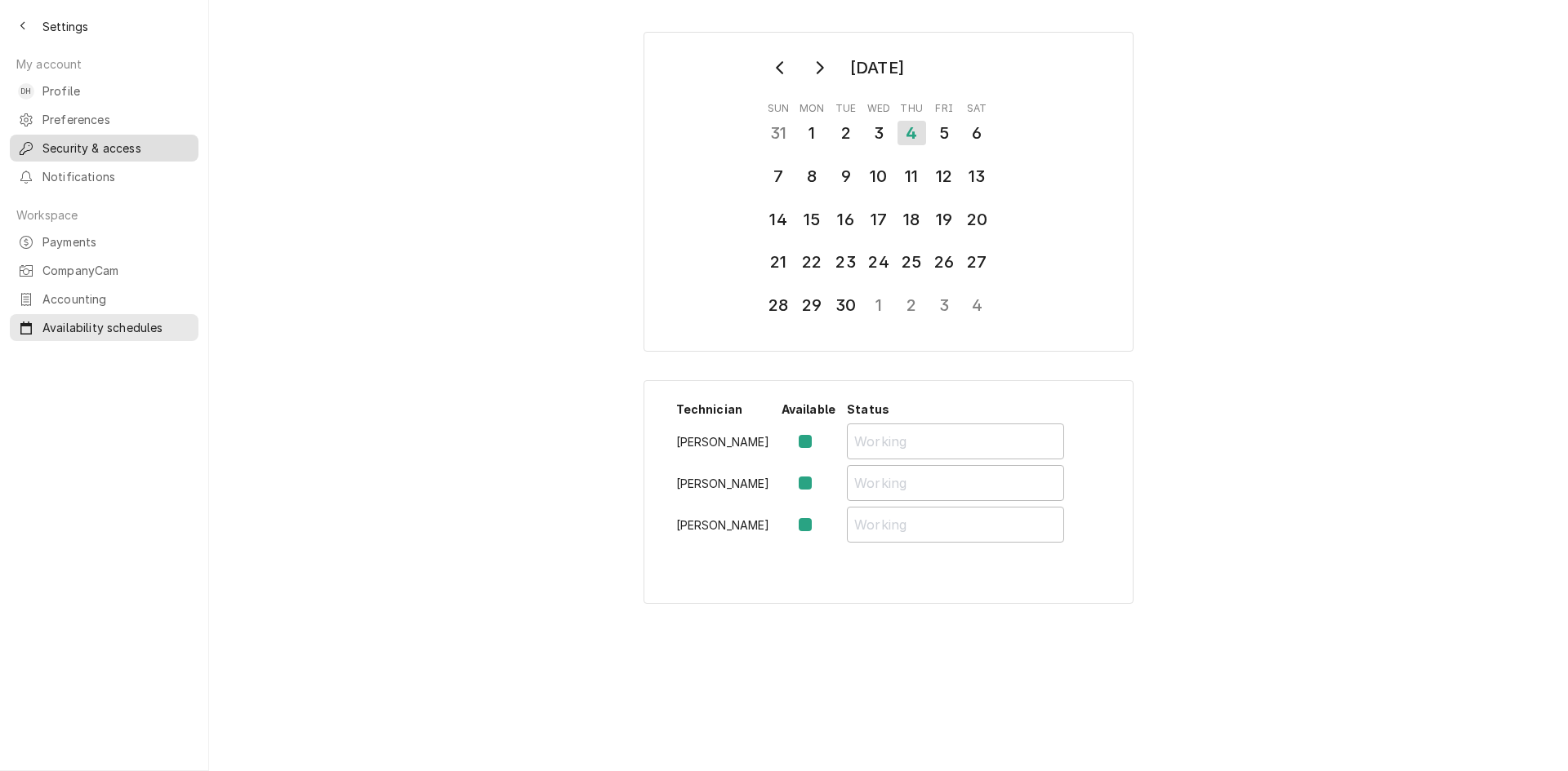
click at [52, 141] on span "Security & access" at bounding box center [117, 148] width 148 height 17
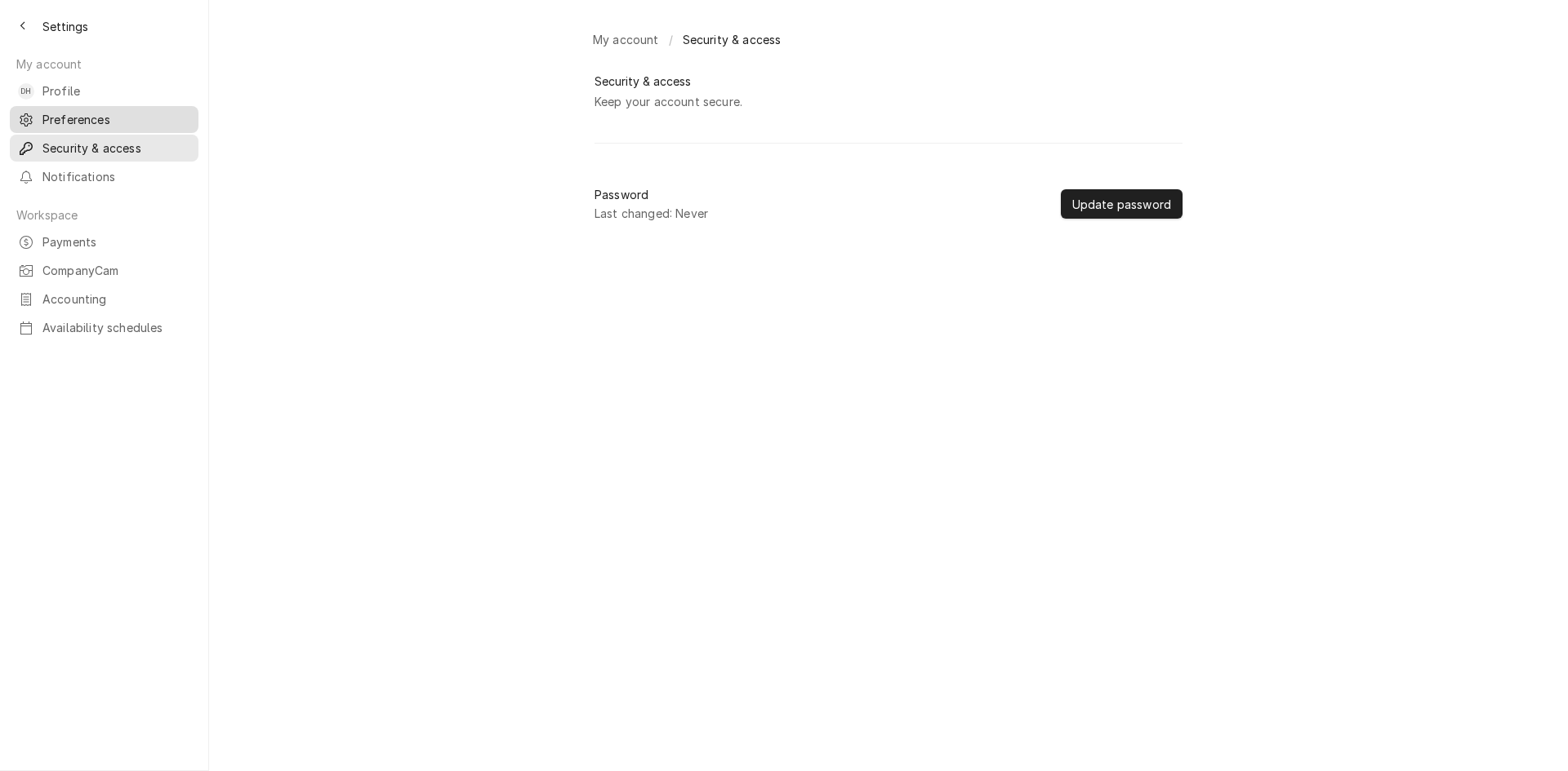
click at [77, 117] on span "Preferences" at bounding box center [117, 119] width 148 height 17
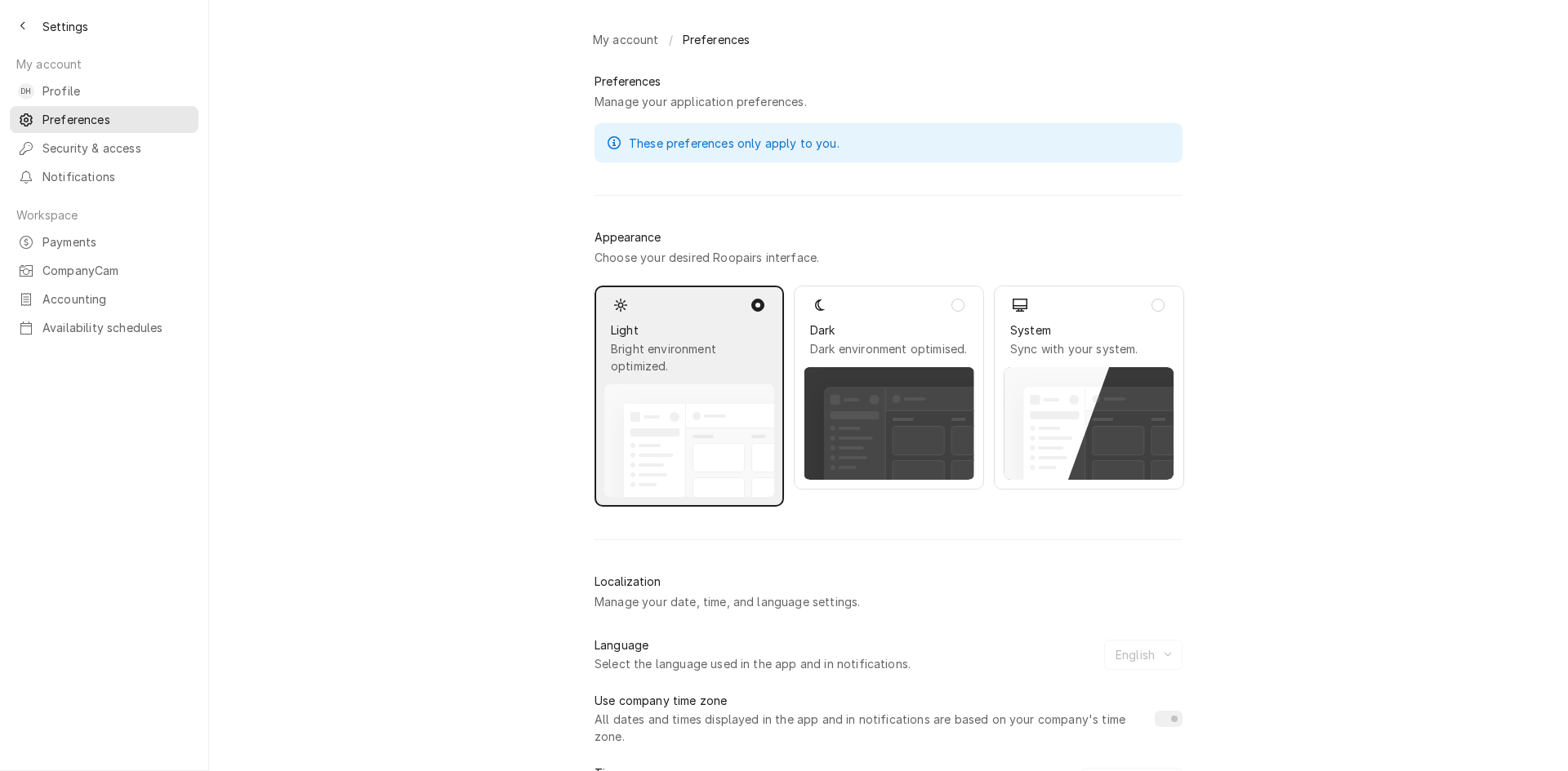
scroll to position [120, 0]
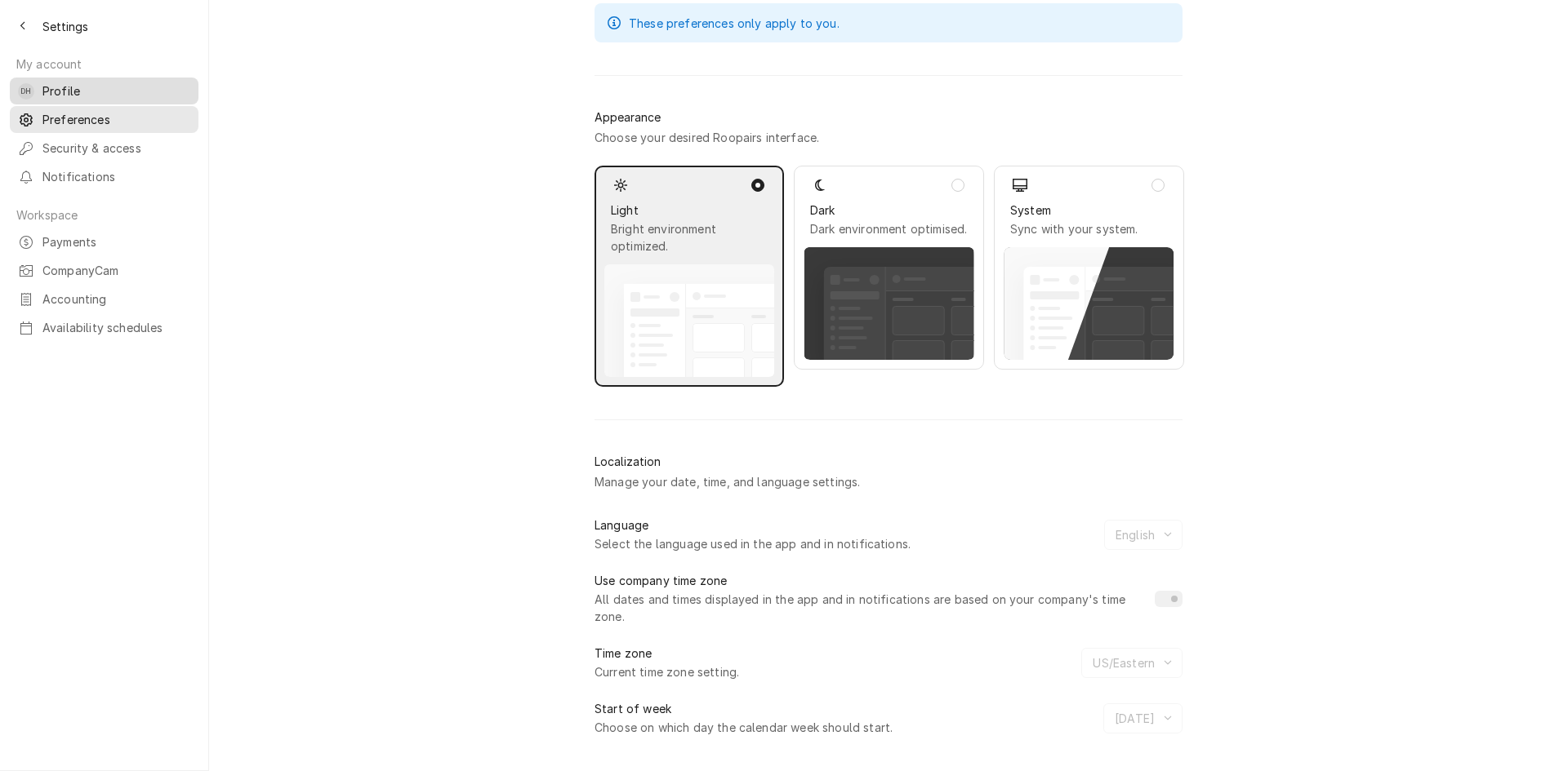
click at [67, 83] on span "Profile" at bounding box center [117, 90] width 148 height 17
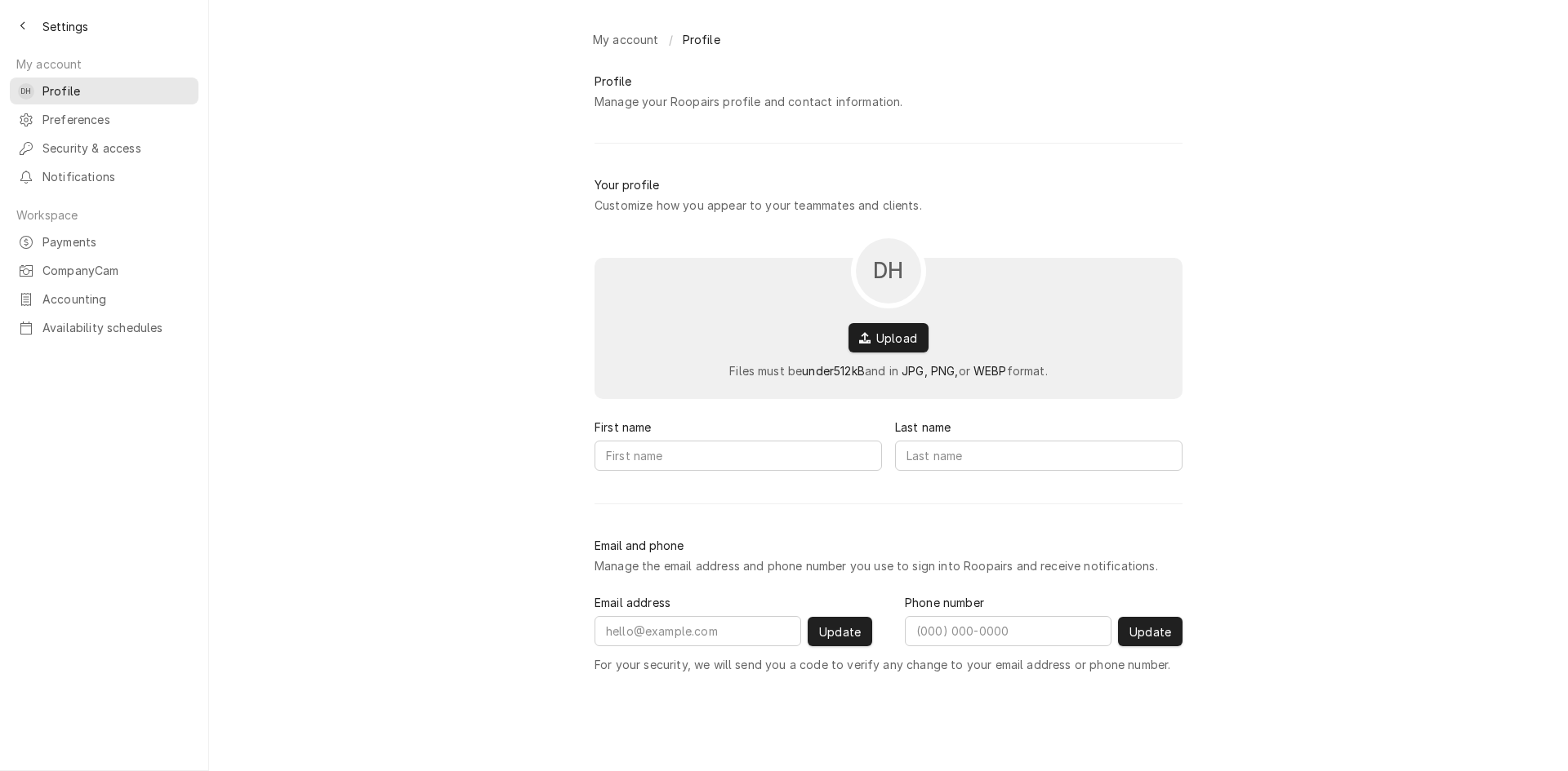
type input "[PERSON_NAME]"
type input "[EMAIL_ADDRESS][DOMAIN_NAME]"
type input "[PHONE_NUMBER]"
click at [25, 29] on icon "Back to previous page" at bounding box center [21, 26] width 5 height 9
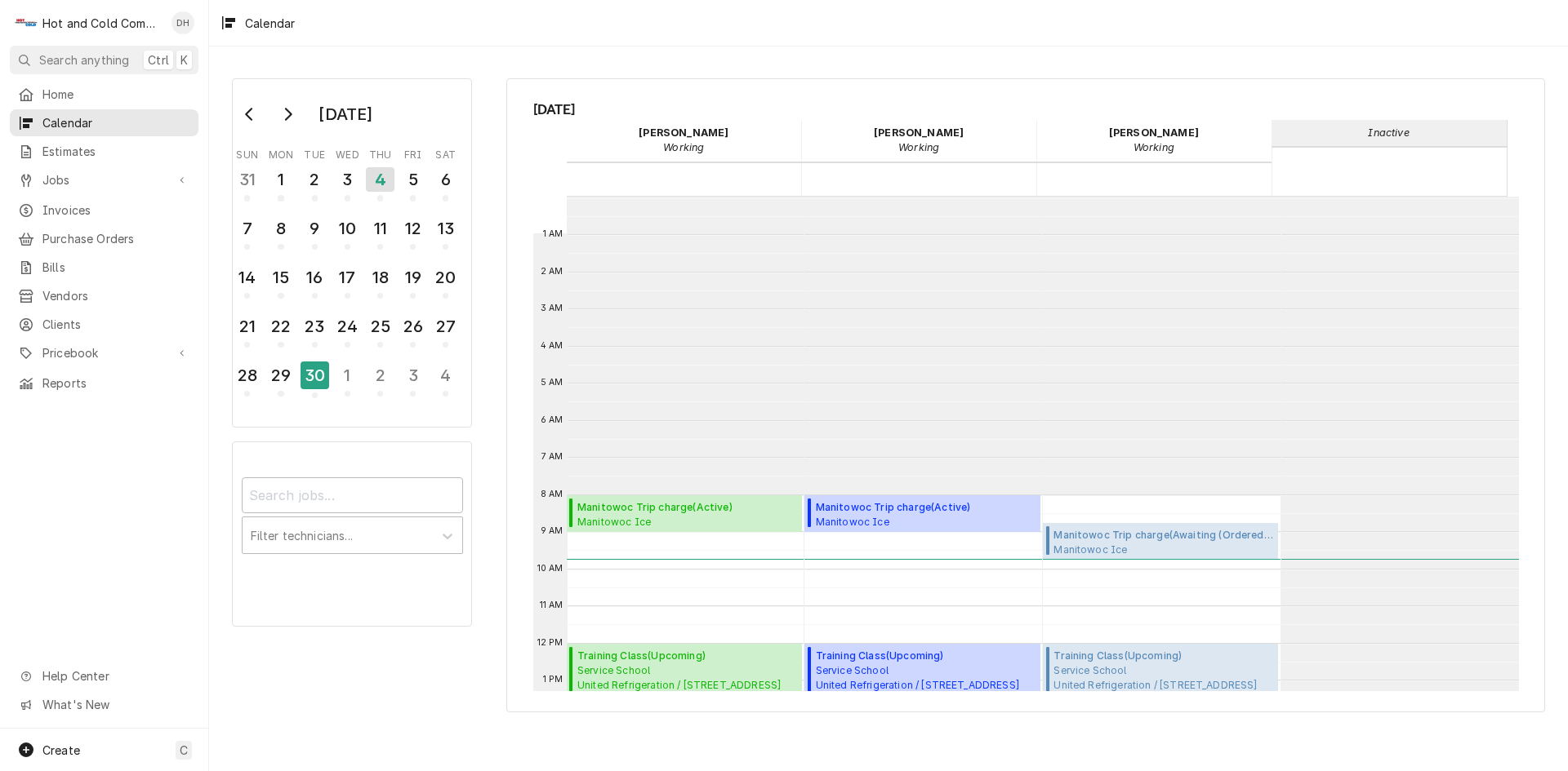
scroll to position [298, 0]
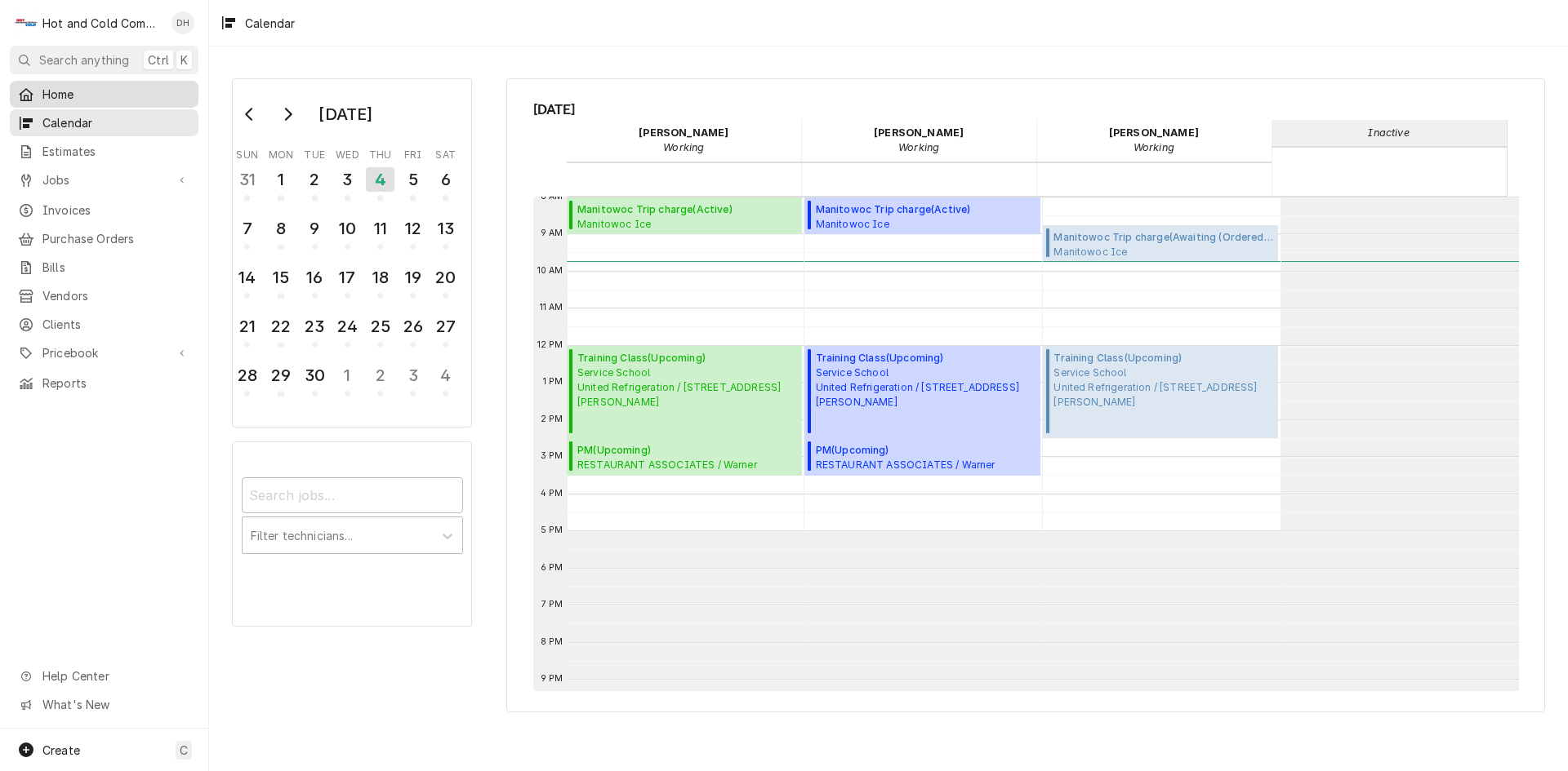
click at [74, 90] on span "Home" at bounding box center [117, 94] width 148 height 17
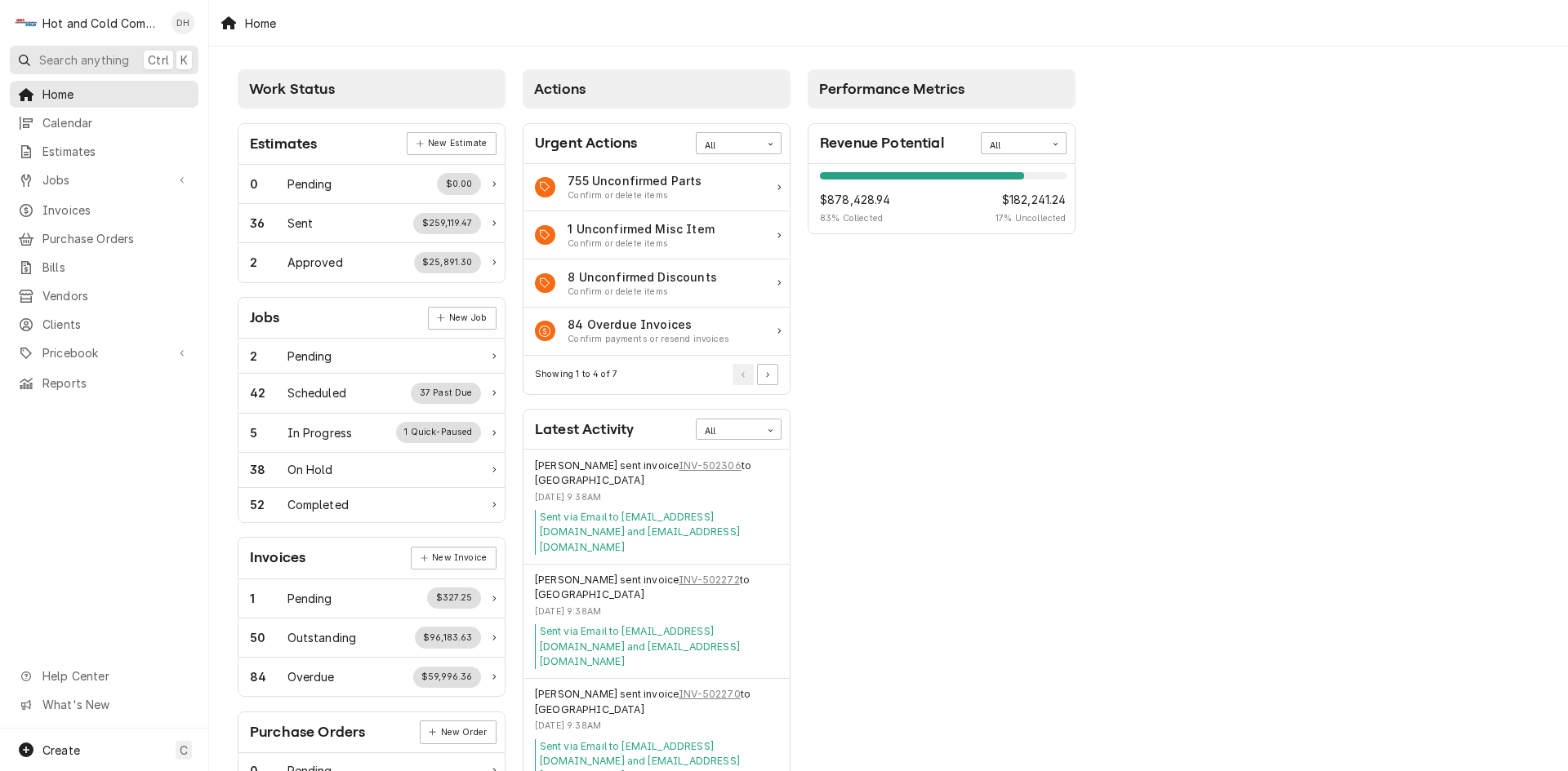
click at [76, 52] on span "Search anything" at bounding box center [84, 59] width 90 height 17
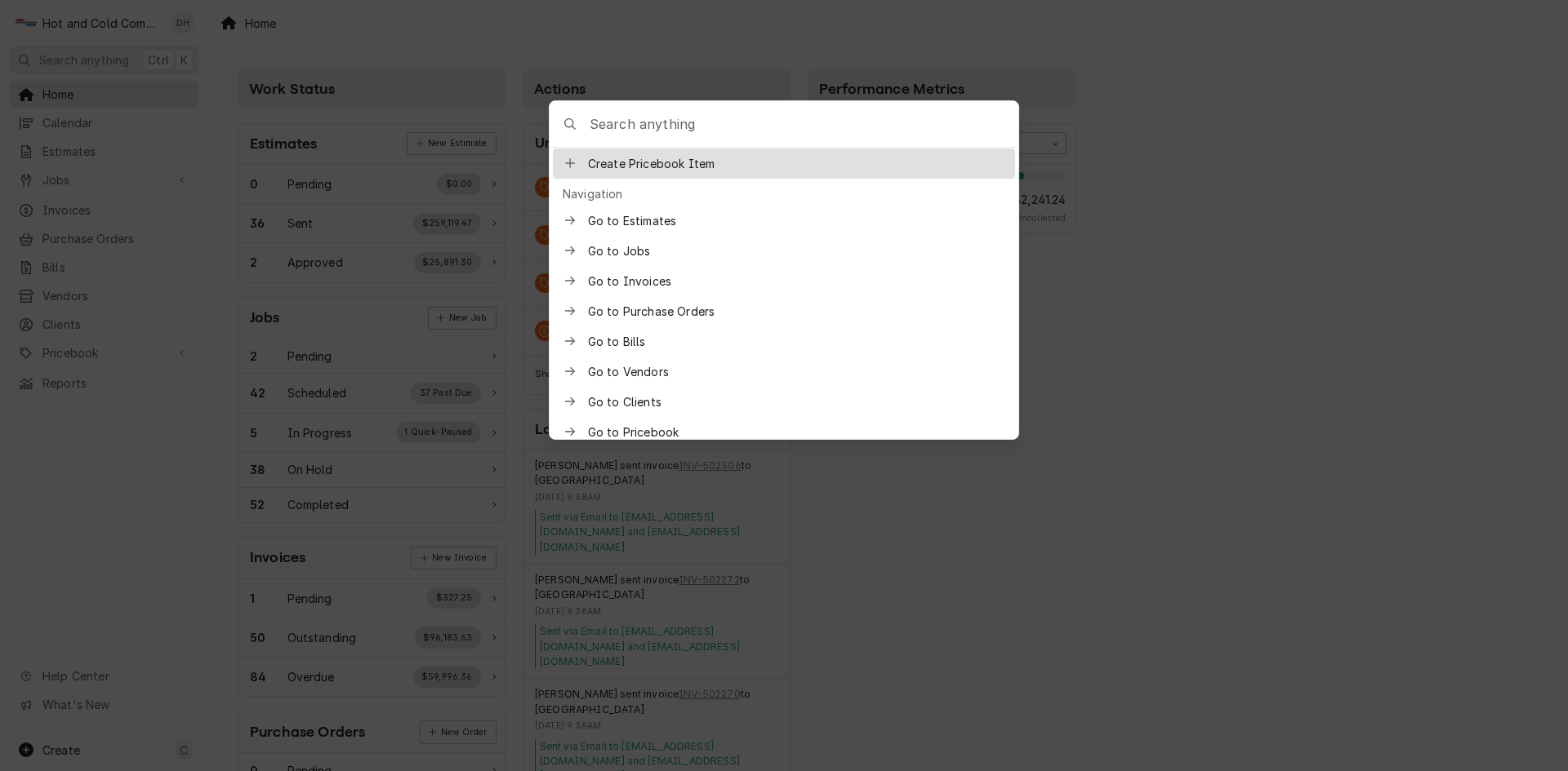
scroll to position [244, 0]
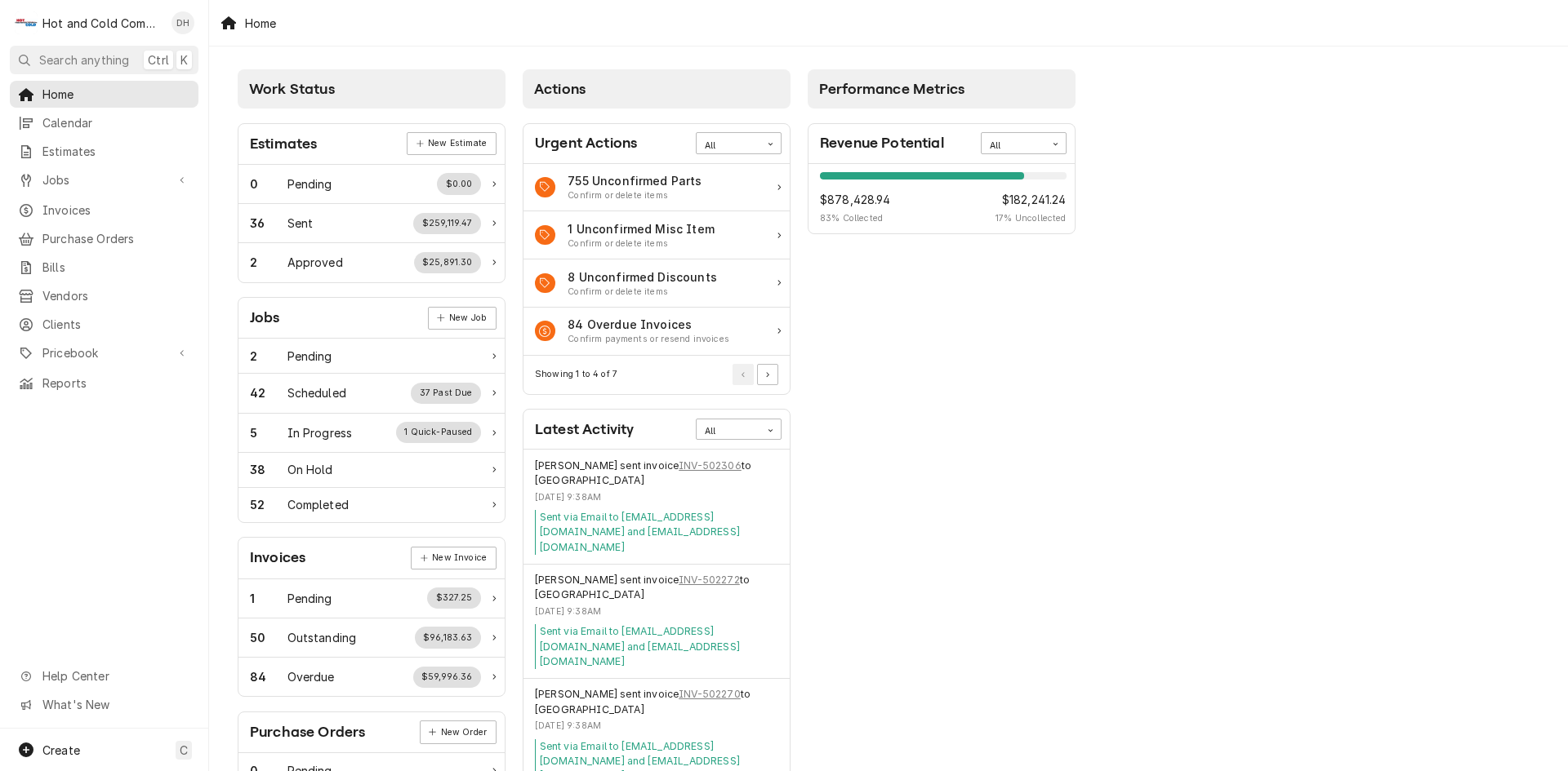
click at [1126, 418] on body "H Hot and Cold Commercial Kitchens, Inc. DH Search anything Ctrl K Home Calenda…" at bounding box center [784, 386] width 1568 height 771
click at [187, 21] on div "Daryl Harris's Avatar" at bounding box center [182, 23] width 23 height 23
click at [254, 97] on div "Help Center" at bounding box center [261, 94] width 122 height 17
click at [710, 335] on div "Confirm payments or resend invoices" at bounding box center [647, 339] width 161 height 13
